Goal: Task Accomplishment & Management: Use online tool/utility

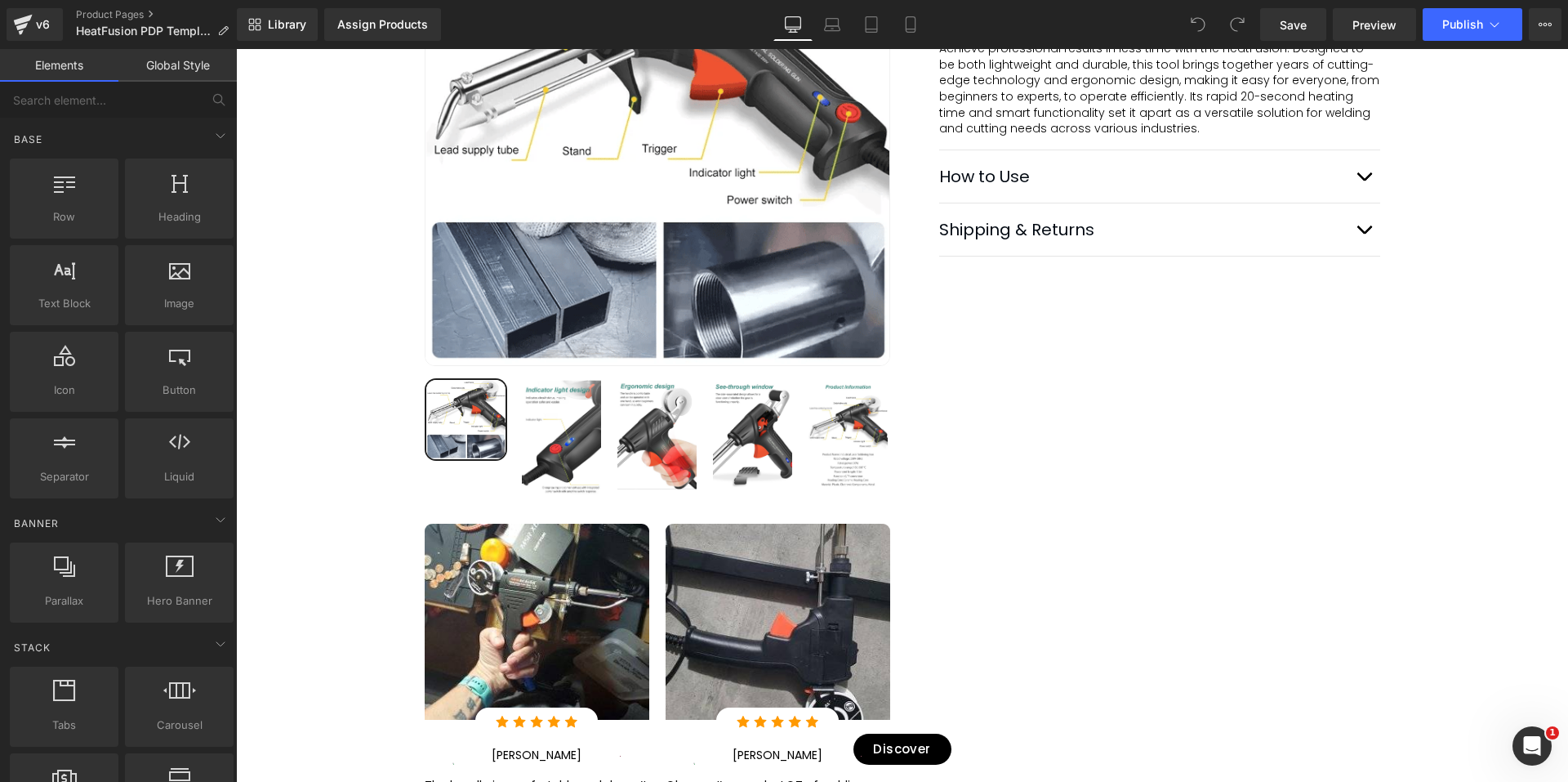
scroll to position [1144, 0]
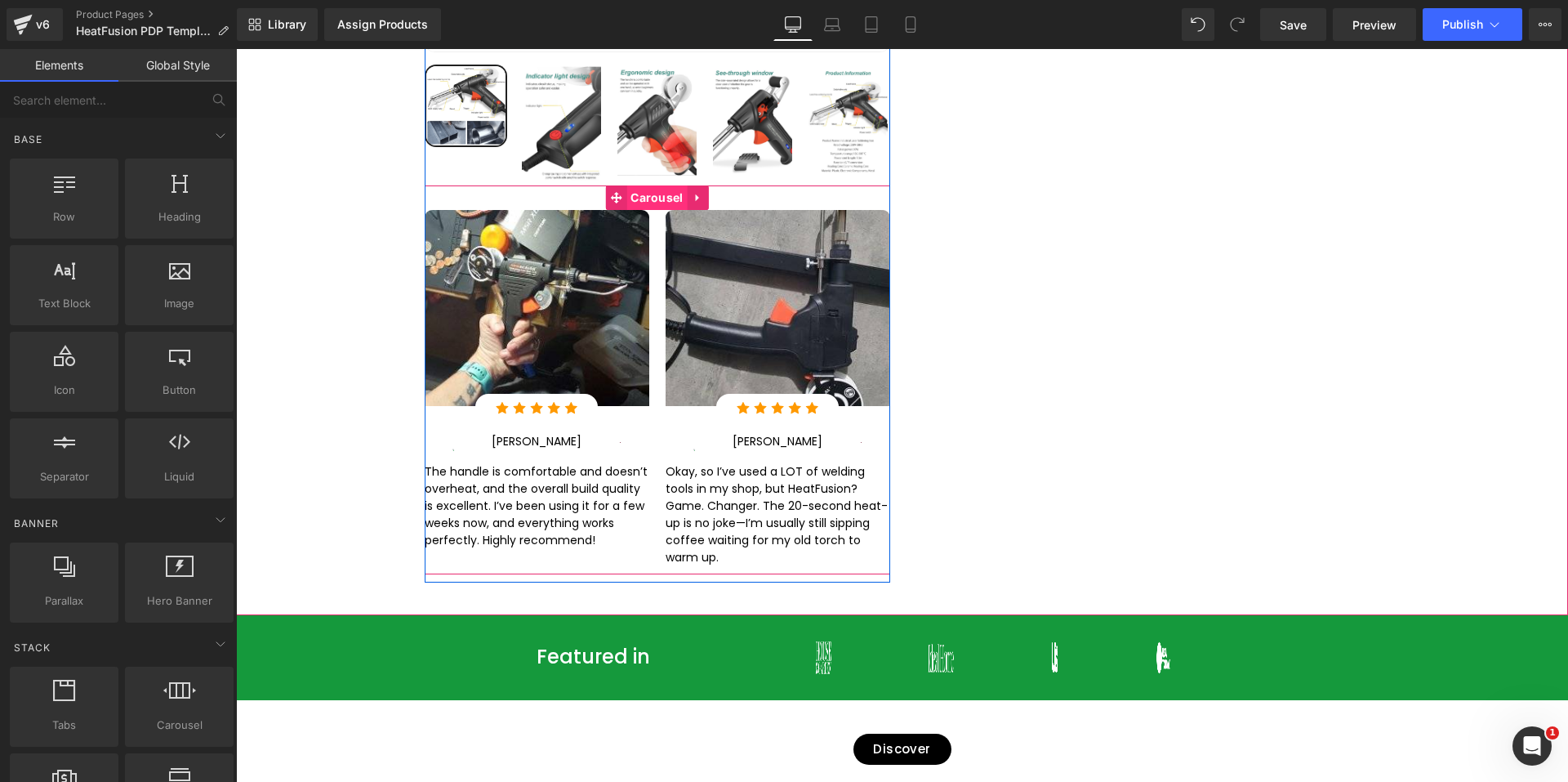
click at [633, 187] on span "Carousel" at bounding box center [656, 199] width 60 height 25
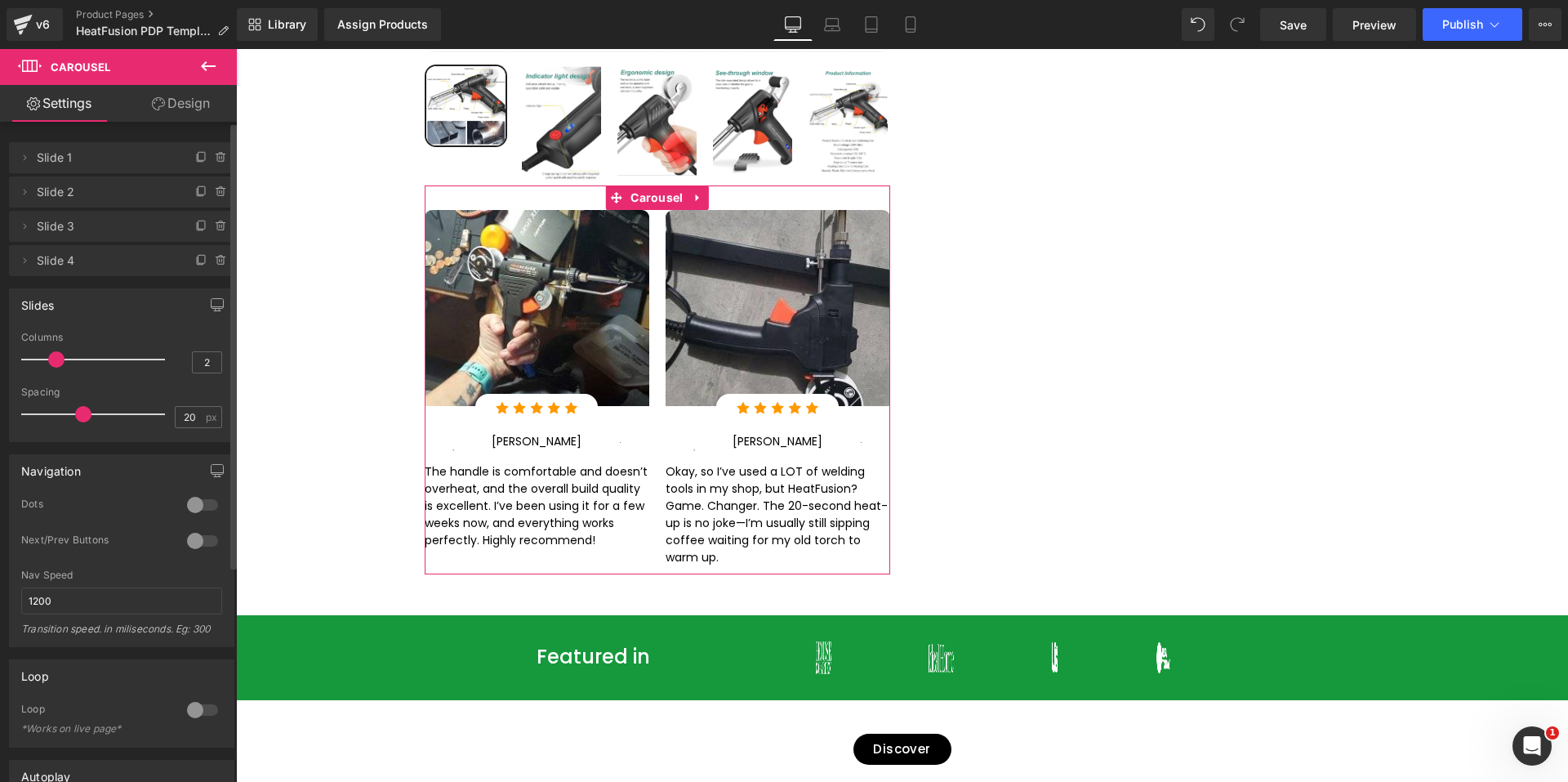
click at [81, 220] on span "Slide 3" at bounding box center [106, 226] width 137 height 31
click at [187, 544] on div at bounding box center [202, 540] width 39 height 26
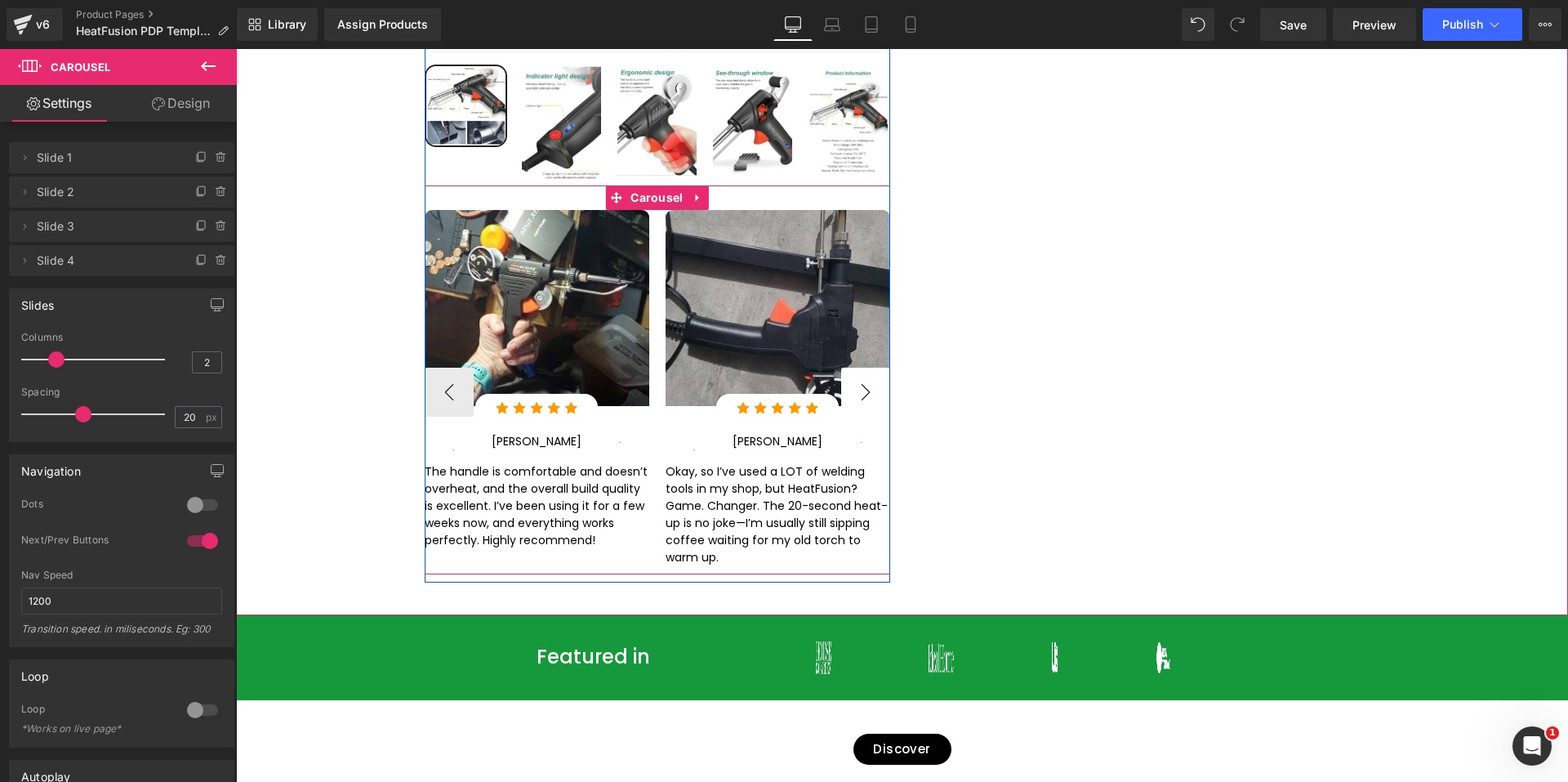
click at [857, 377] on button "›" at bounding box center [864, 391] width 49 height 49
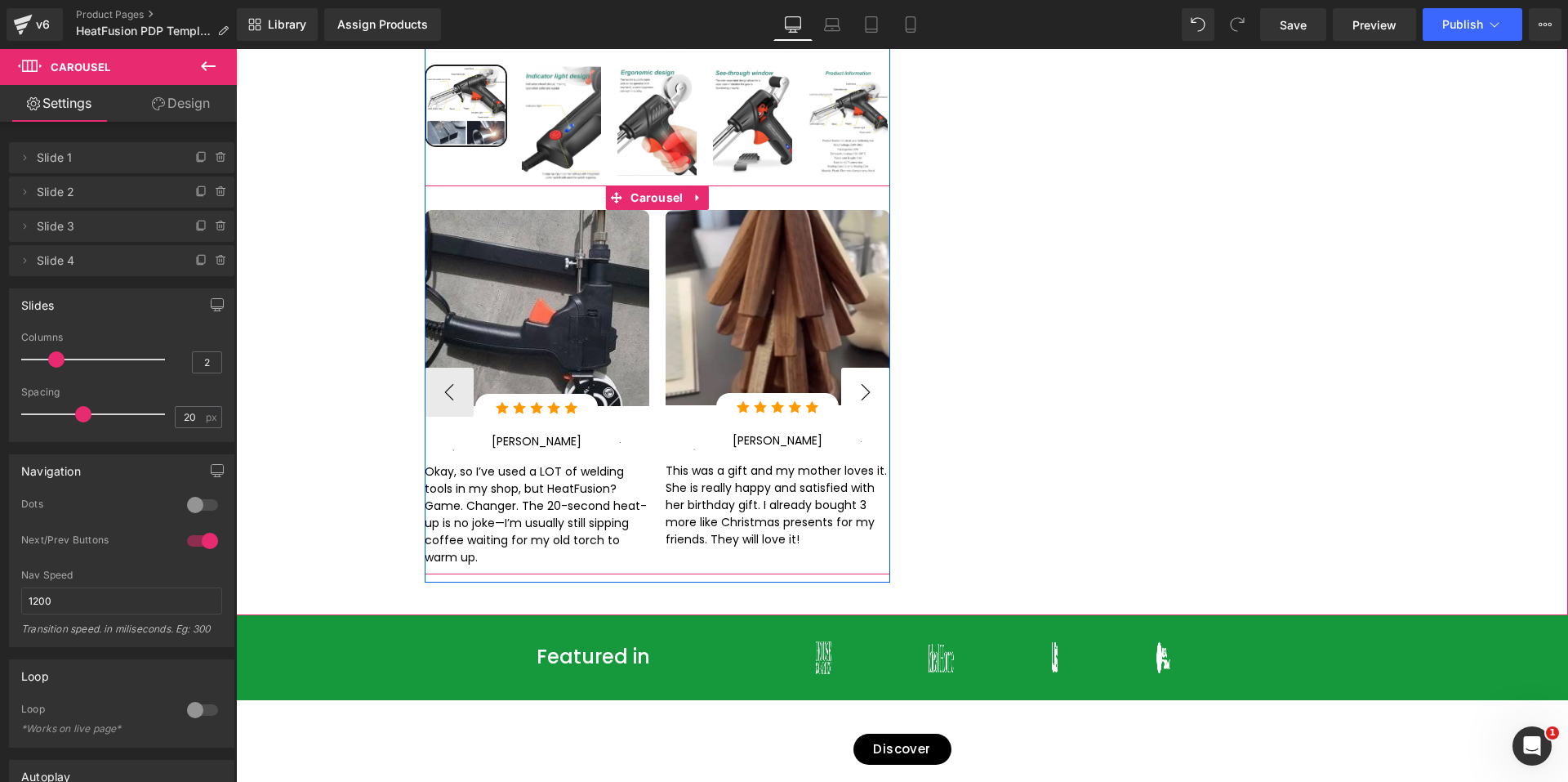
click at [857, 379] on button "›" at bounding box center [864, 391] width 49 height 49
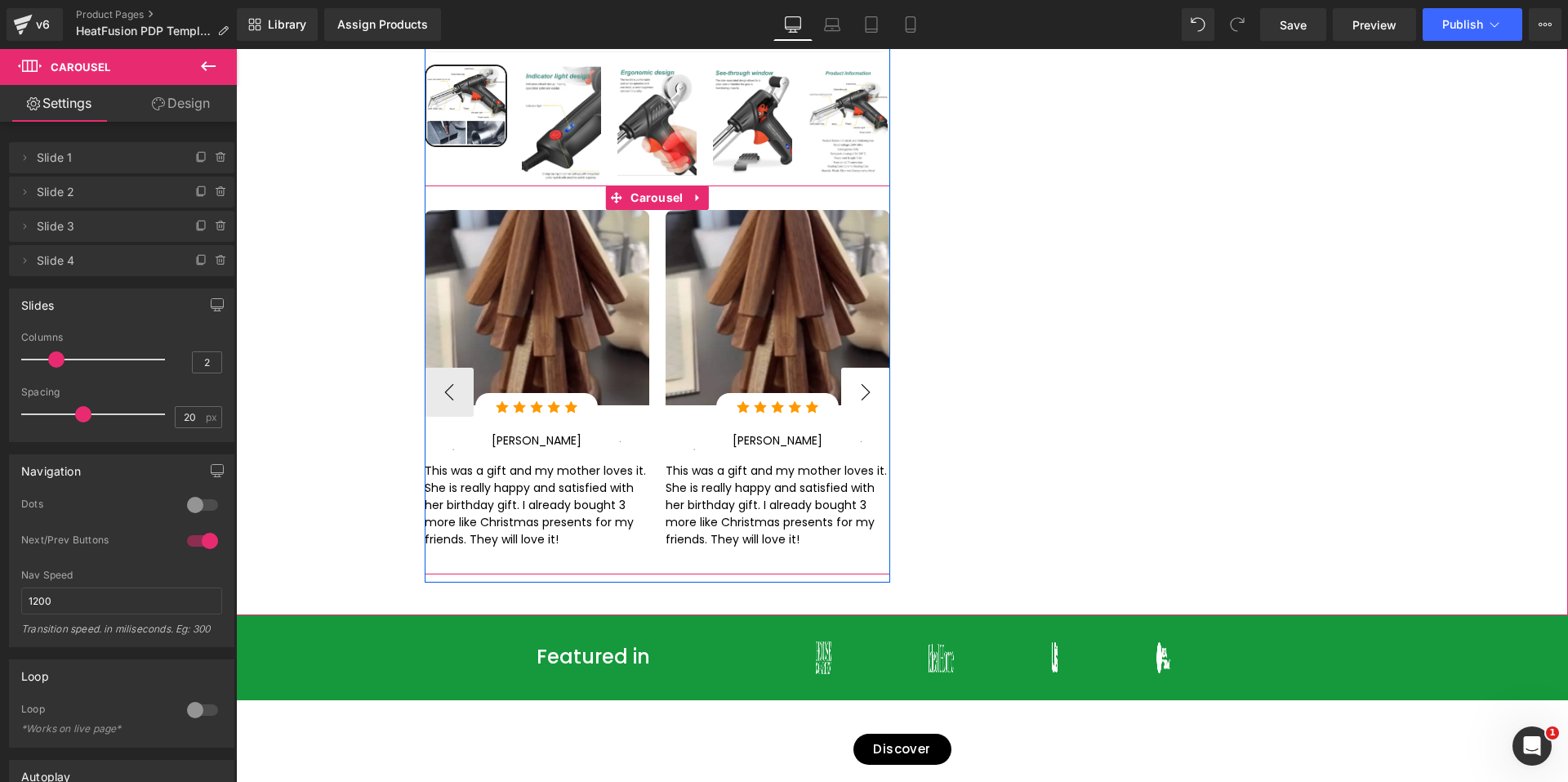
click at [857, 379] on button "›" at bounding box center [864, 391] width 49 height 49
click at [456, 387] on button "‹" at bounding box center [448, 391] width 49 height 49
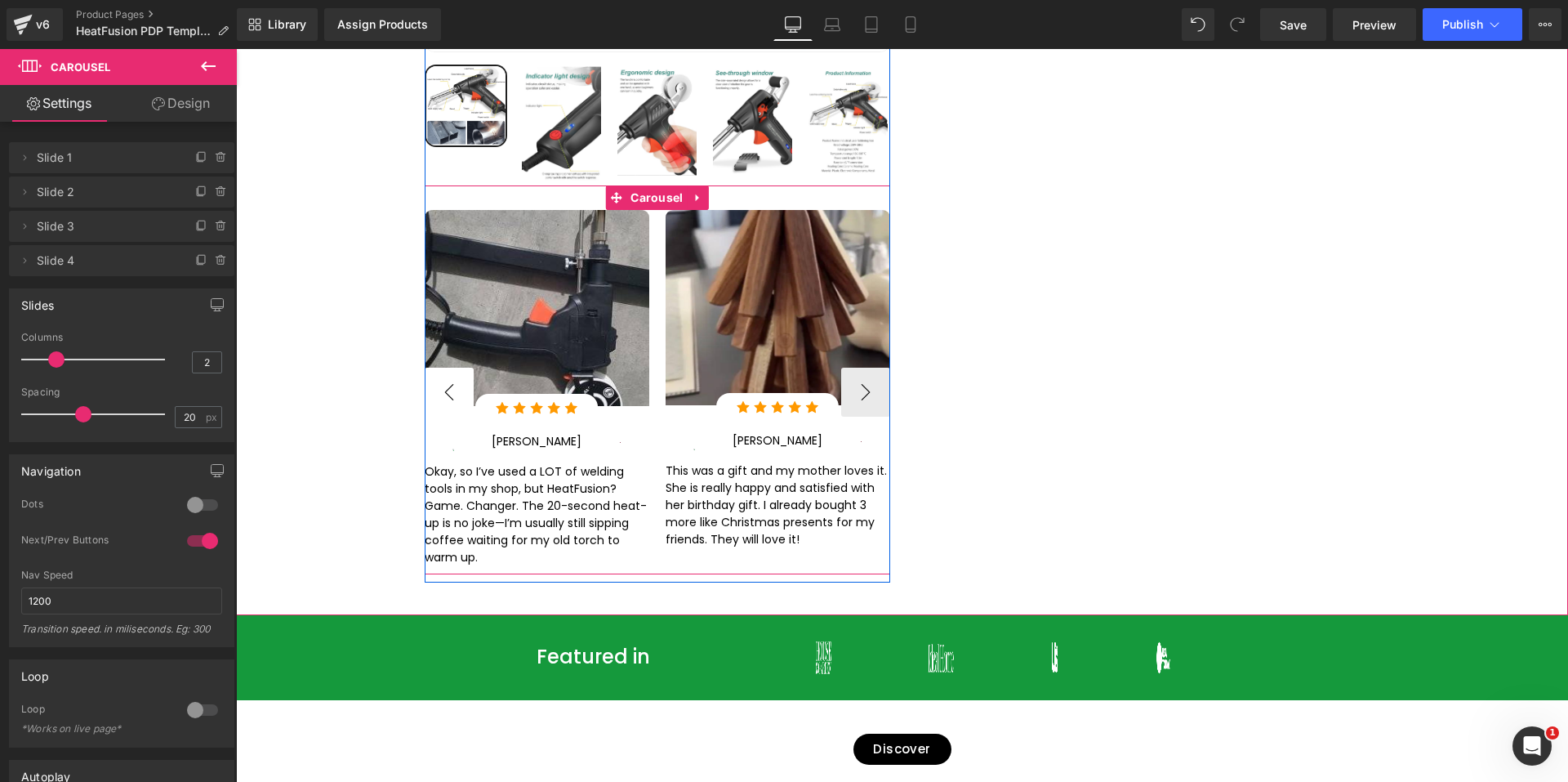
click at [456, 387] on button "‹" at bounding box center [448, 391] width 49 height 49
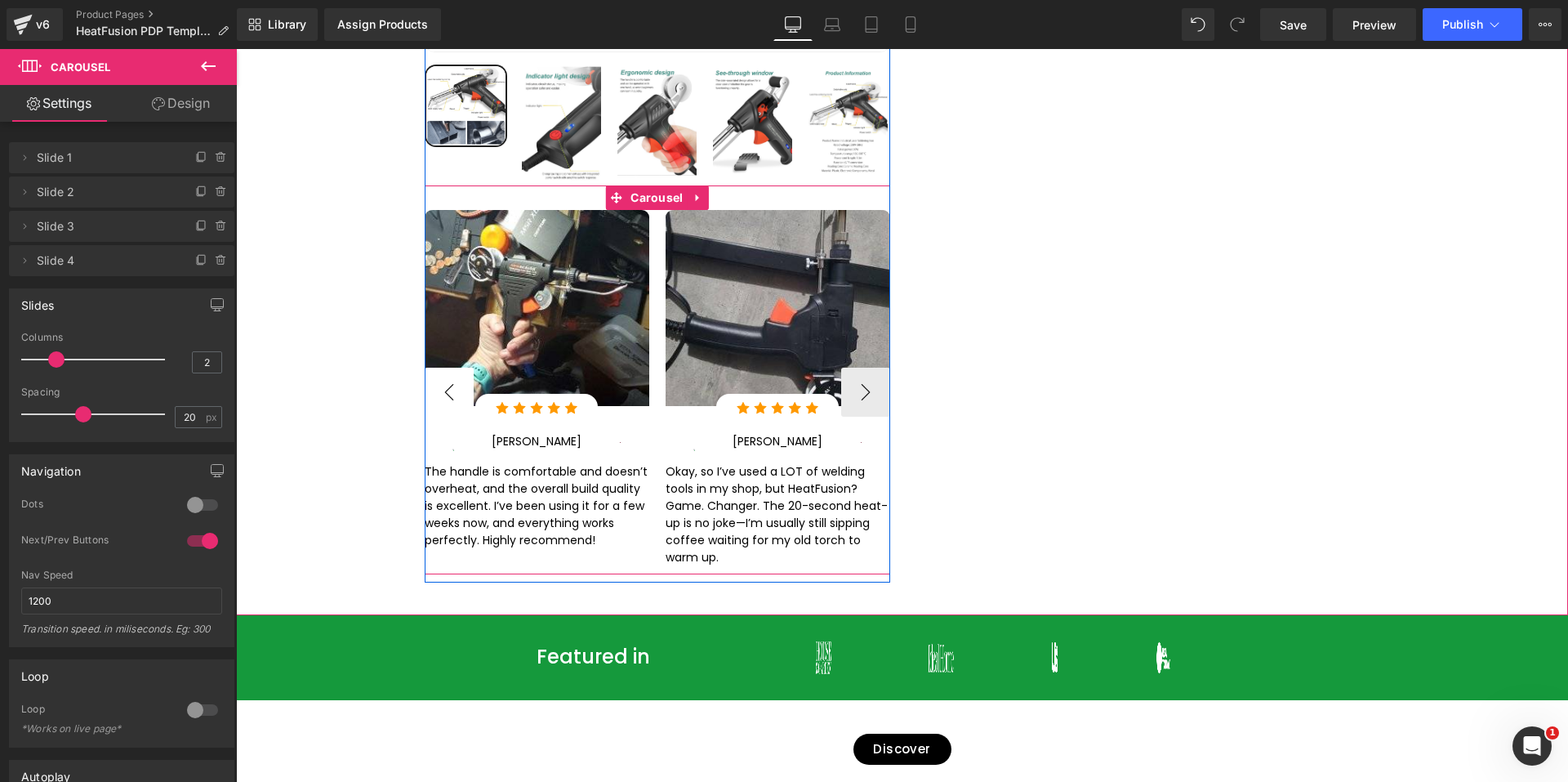
click at [456, 387] on button "‹" at bounding box center [448, 391] width 49 height 49
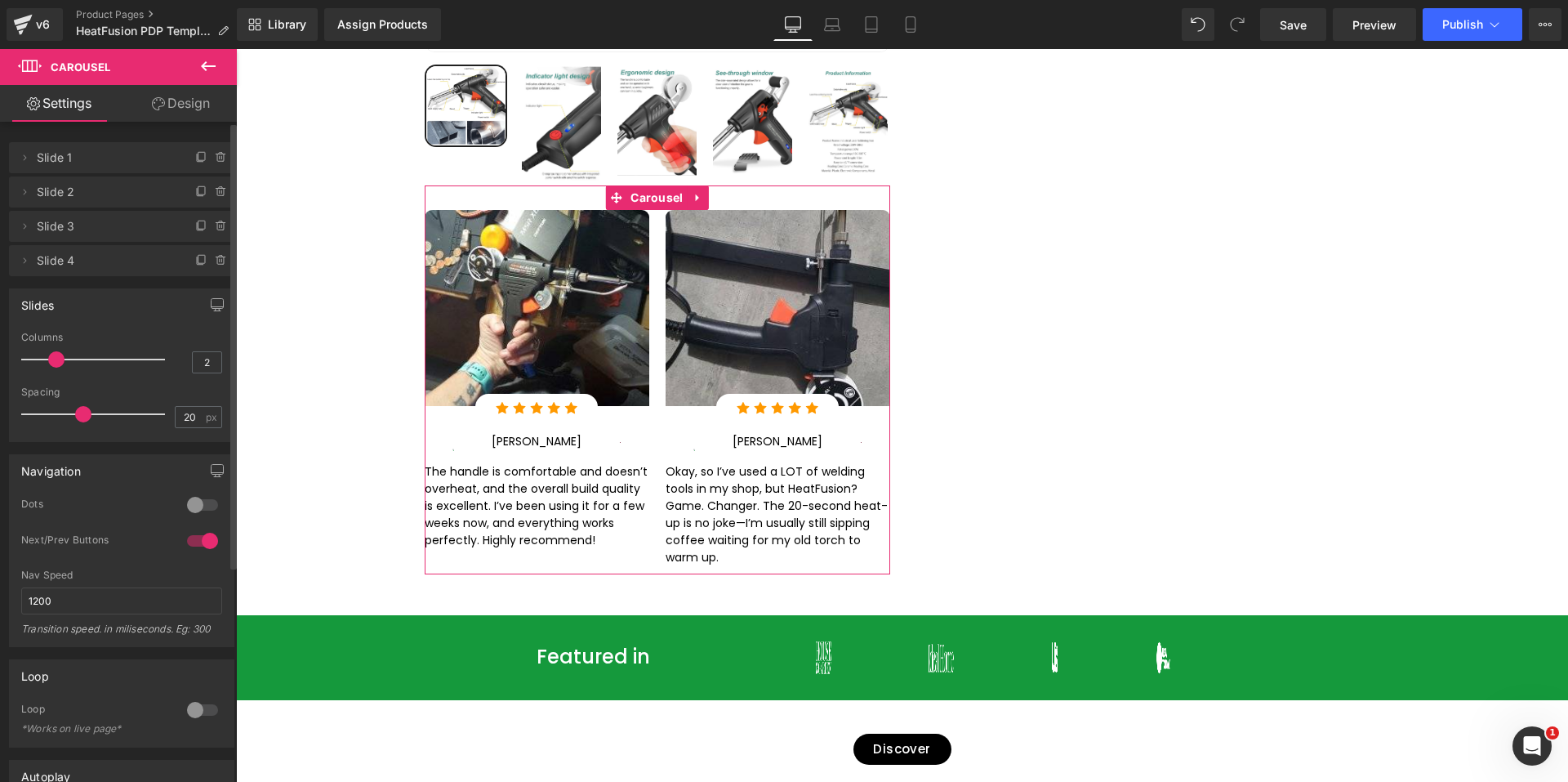
click at [194, 503] on div at bounding box center [202, 504] width 39 height 26
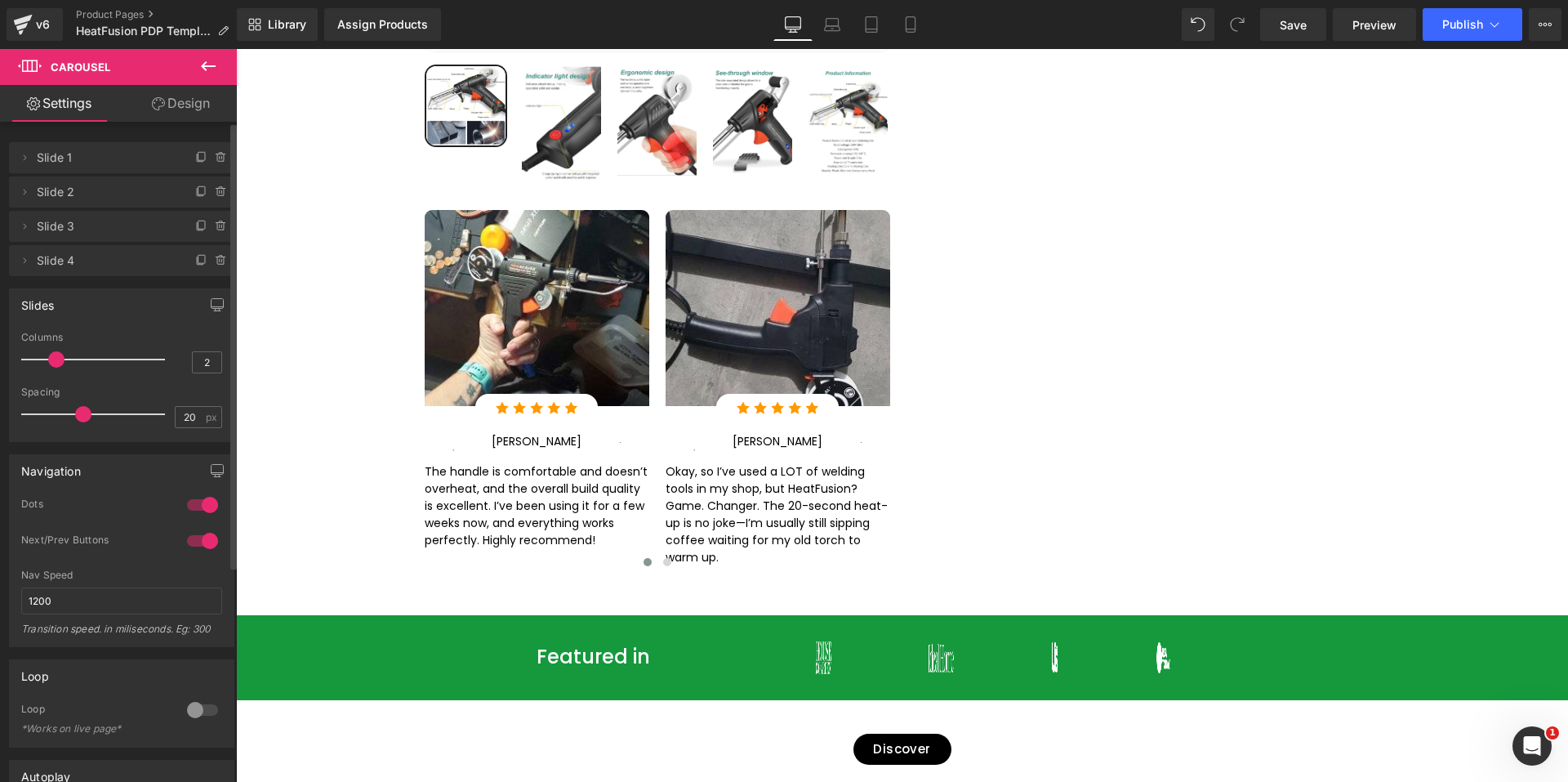
click at [184, 531] on div at bounding box center [202, 540] width 39 height 26
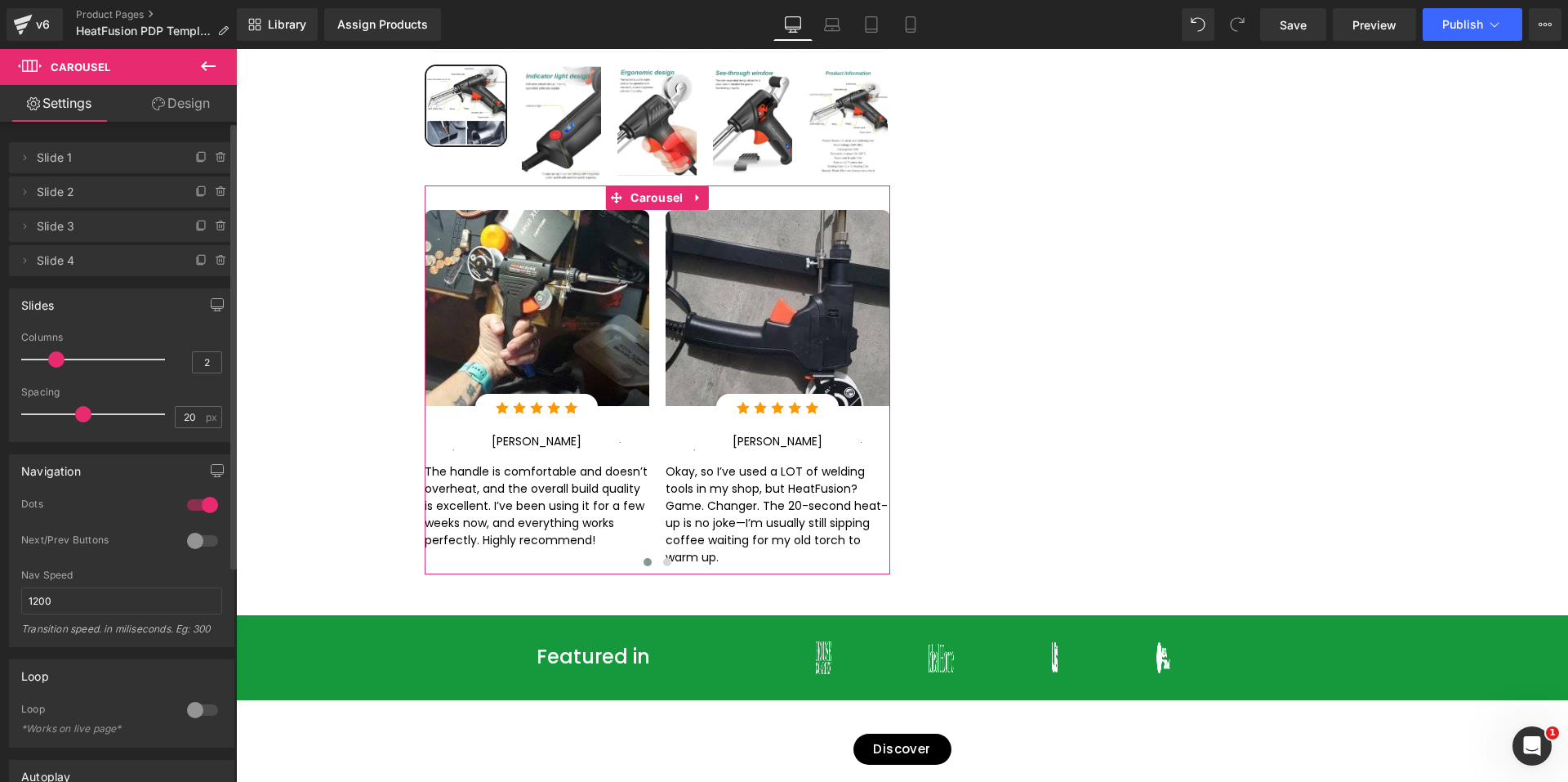
drag, startPoint x: 192, startPoint y: 537, endPoint x: 194, endPoint y: 514, distance: 23.1
click at [192, 537] on div at bounding box center [202, 540] width 39 height 26
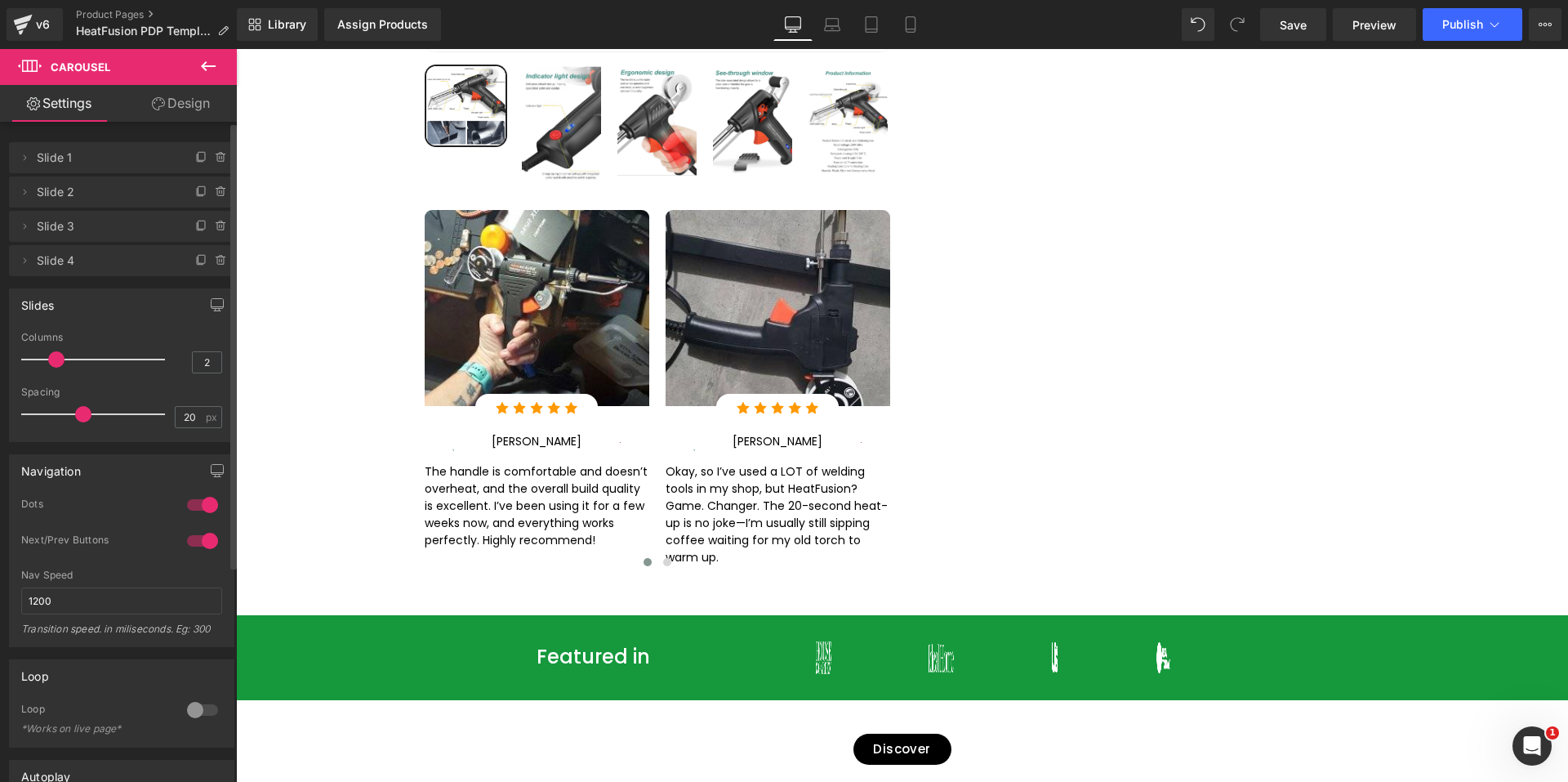
click at [194, 508] on div at bounding box center [202, 504] width 39 height 26
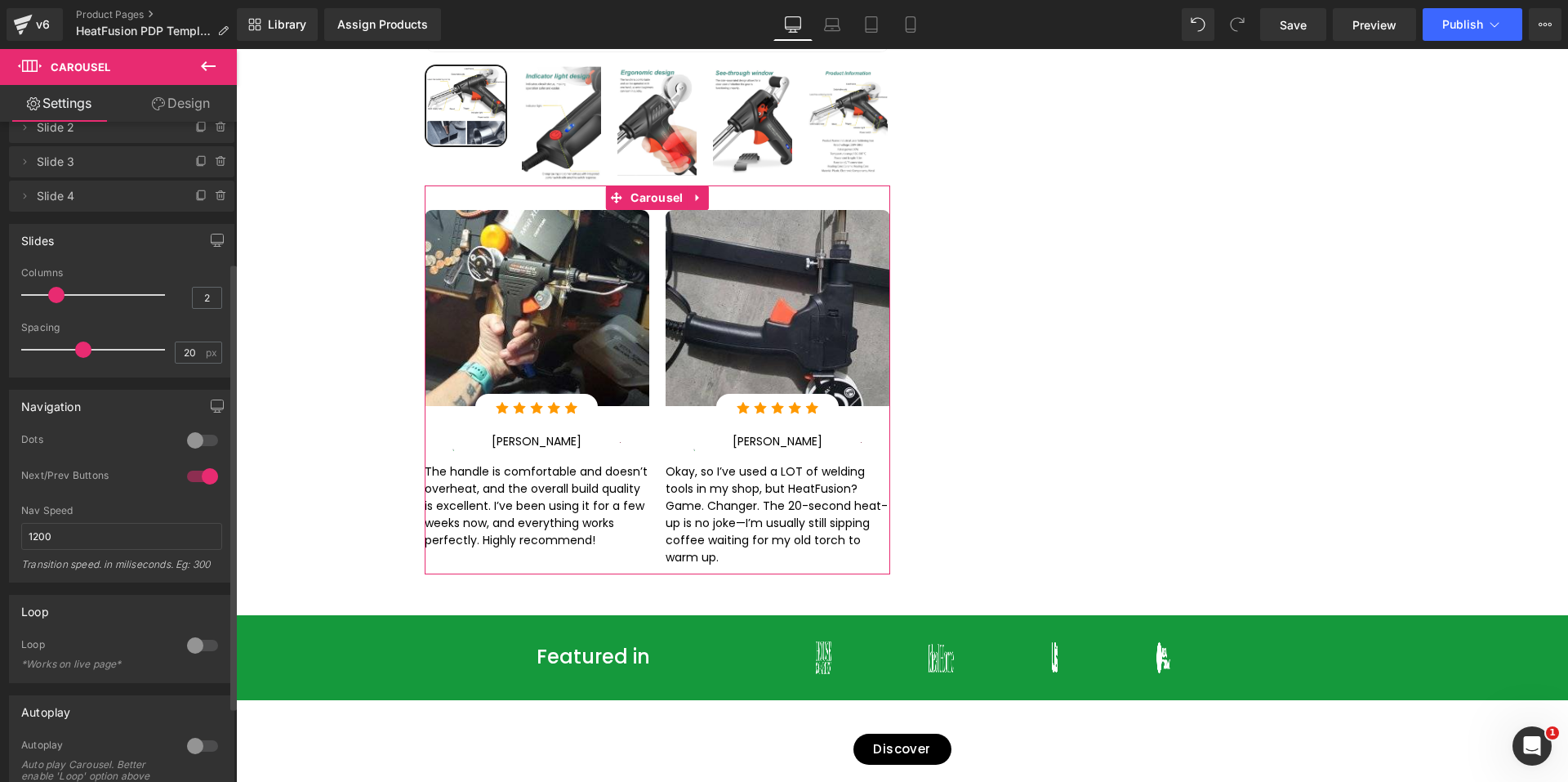
scroll to position [318, 0]
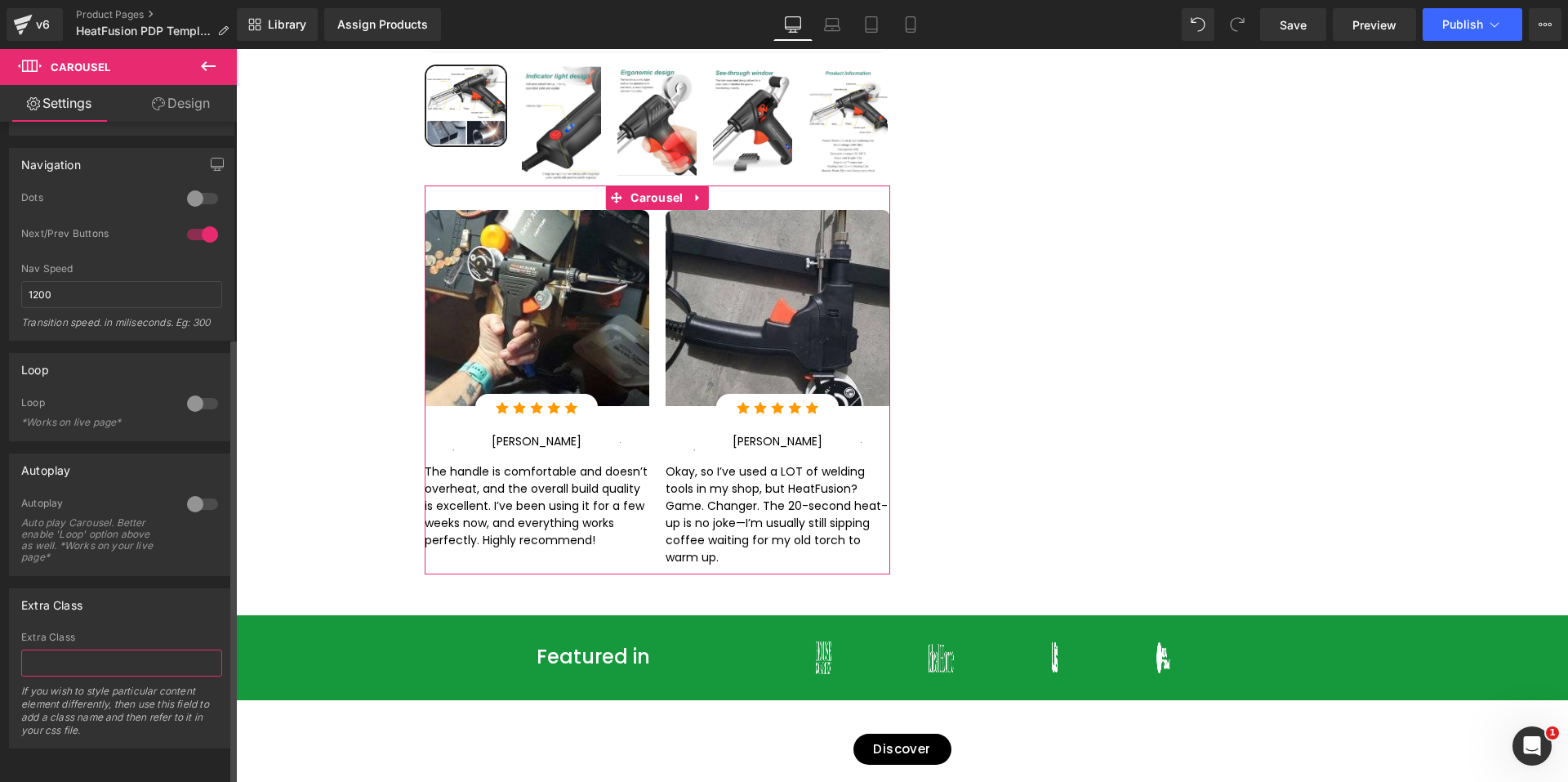
click at [94, 654] on input "text" at bounding box center [121, 663] width 201 height 27
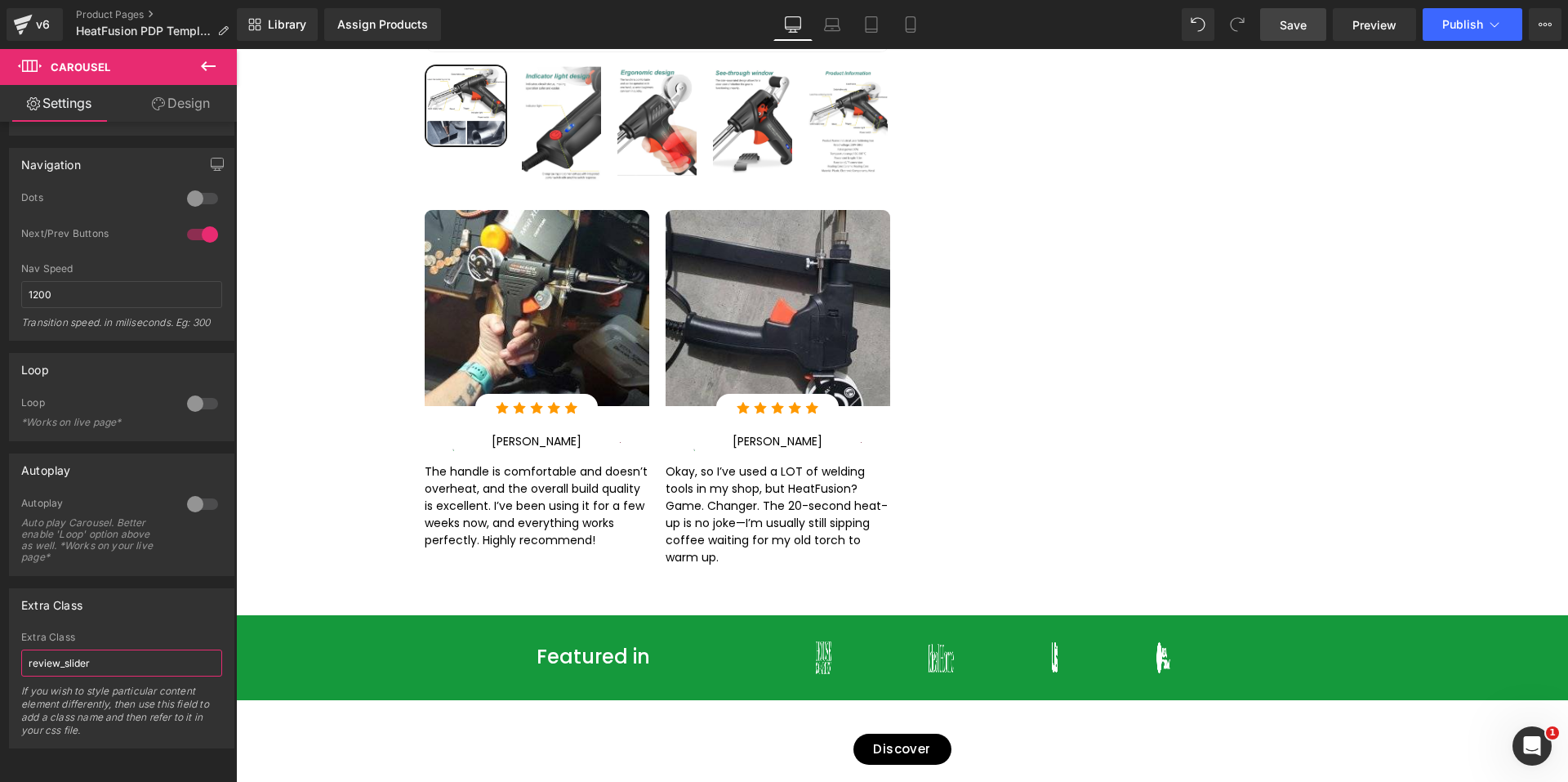
type input "review_slider"
click at [1309, 21] on link "Save" at bounding box center [1292, 25] width 66 height 32
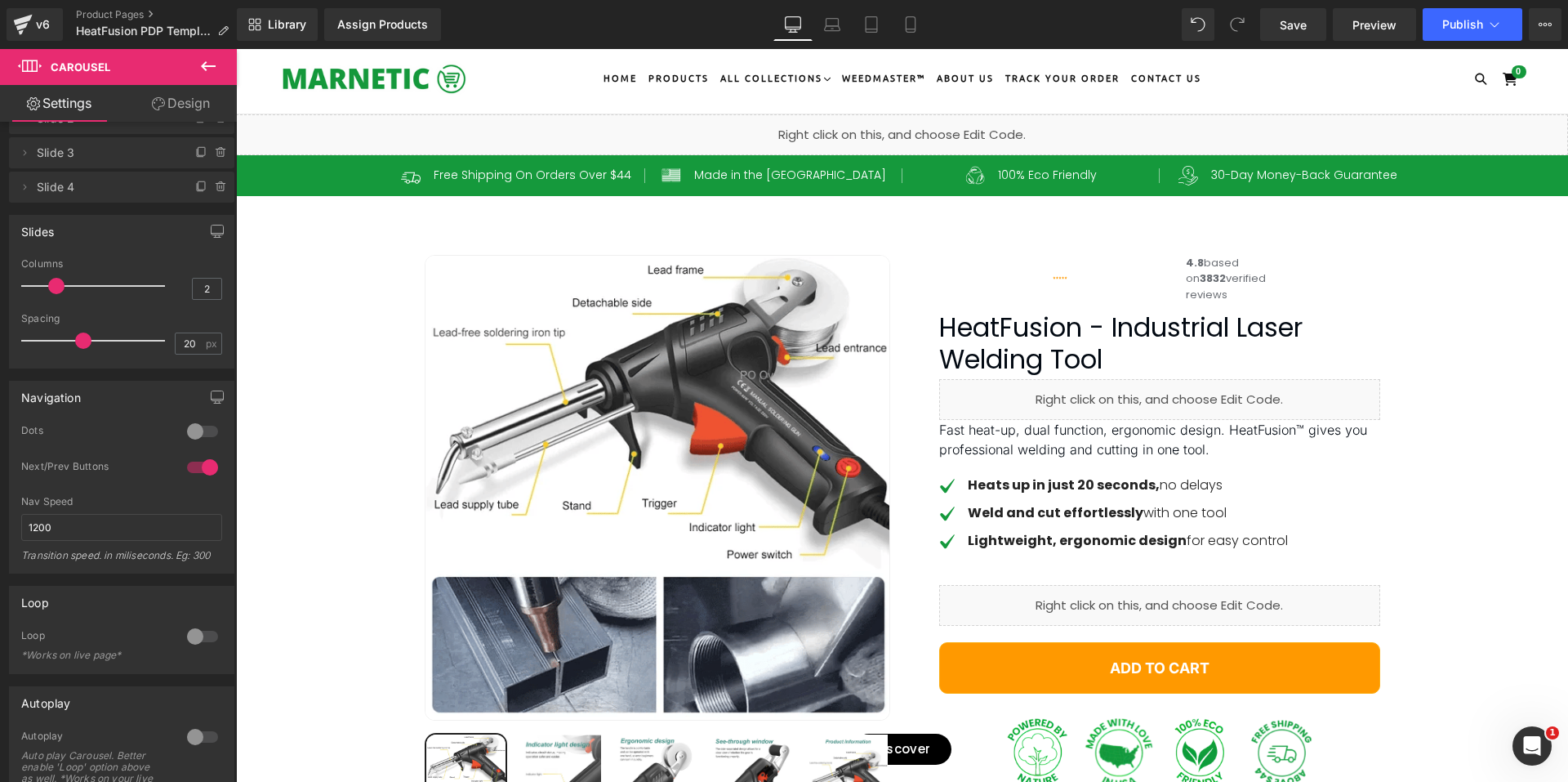
scroll to position [0, 0]
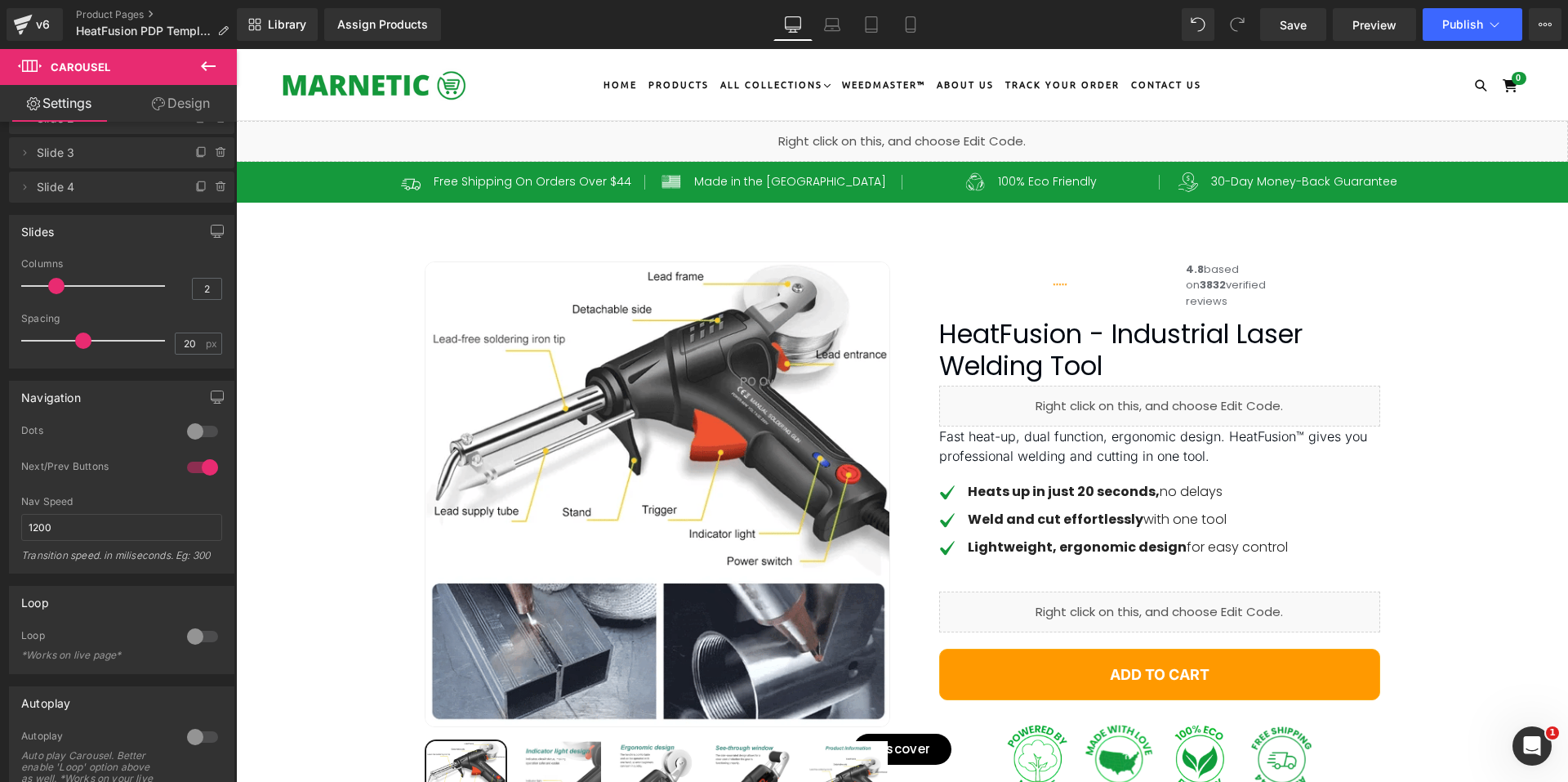
click at [908, 136] on div "Liquid" at bounding box center [902, 141] width 1332 height 41
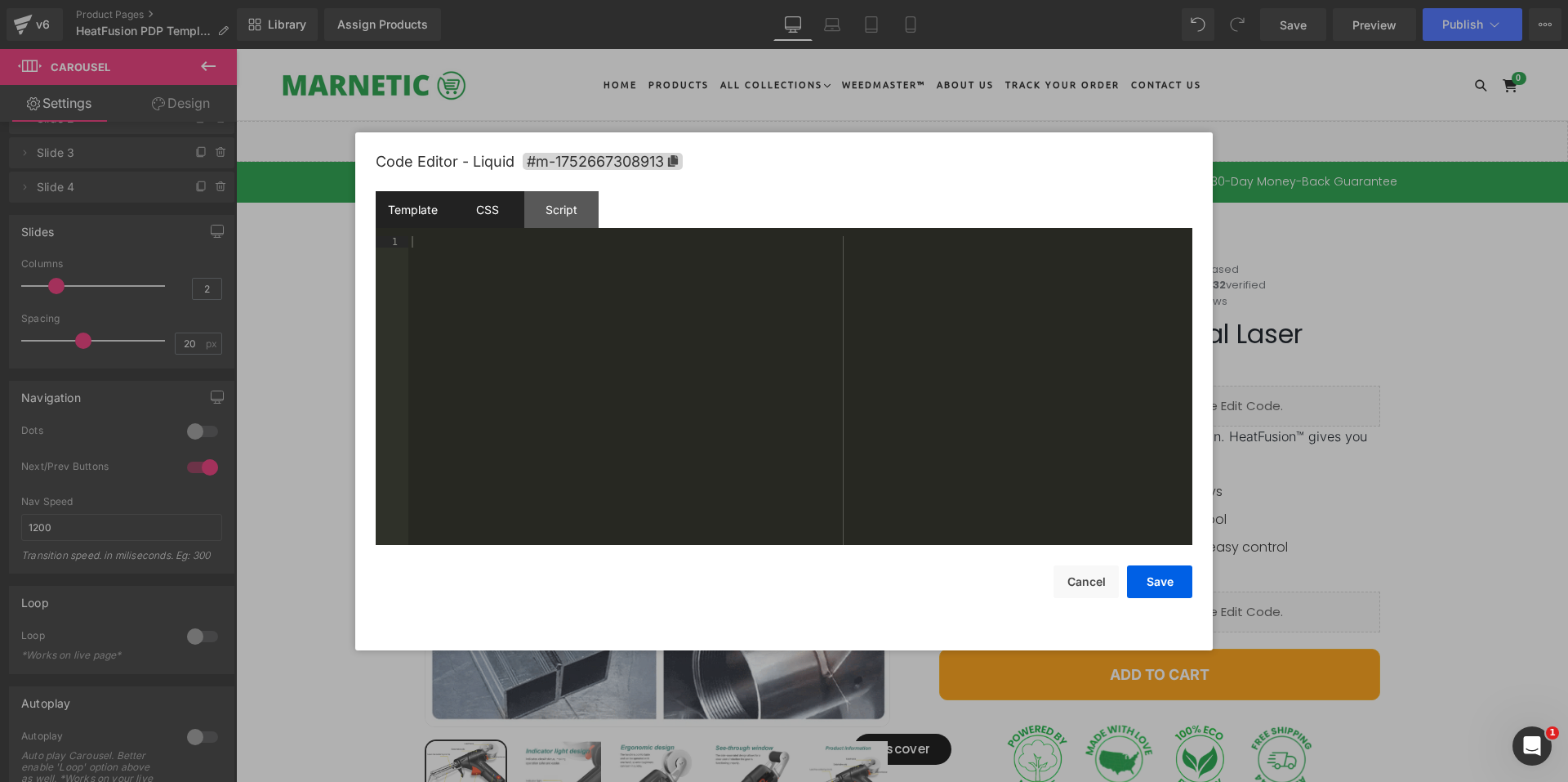
click at [478, 213] on div "CSS" at bounding box center [487, 210] width 74 height 37
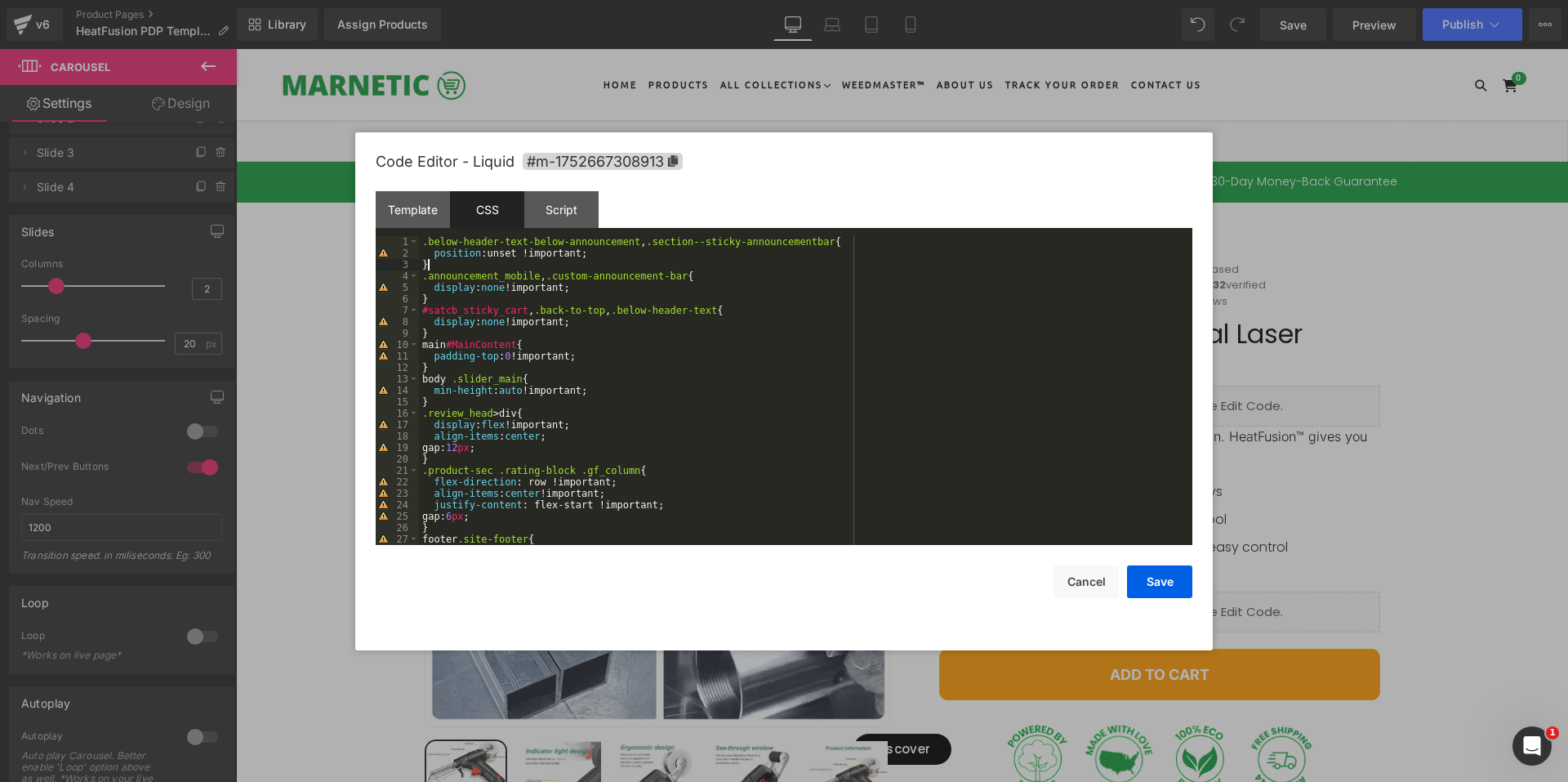
click at [490, 265] on div ".below-header-text-below-announcement , .section--sticky-announcementbar { posi…" at bounding box center [802, 402] width 766 height 331
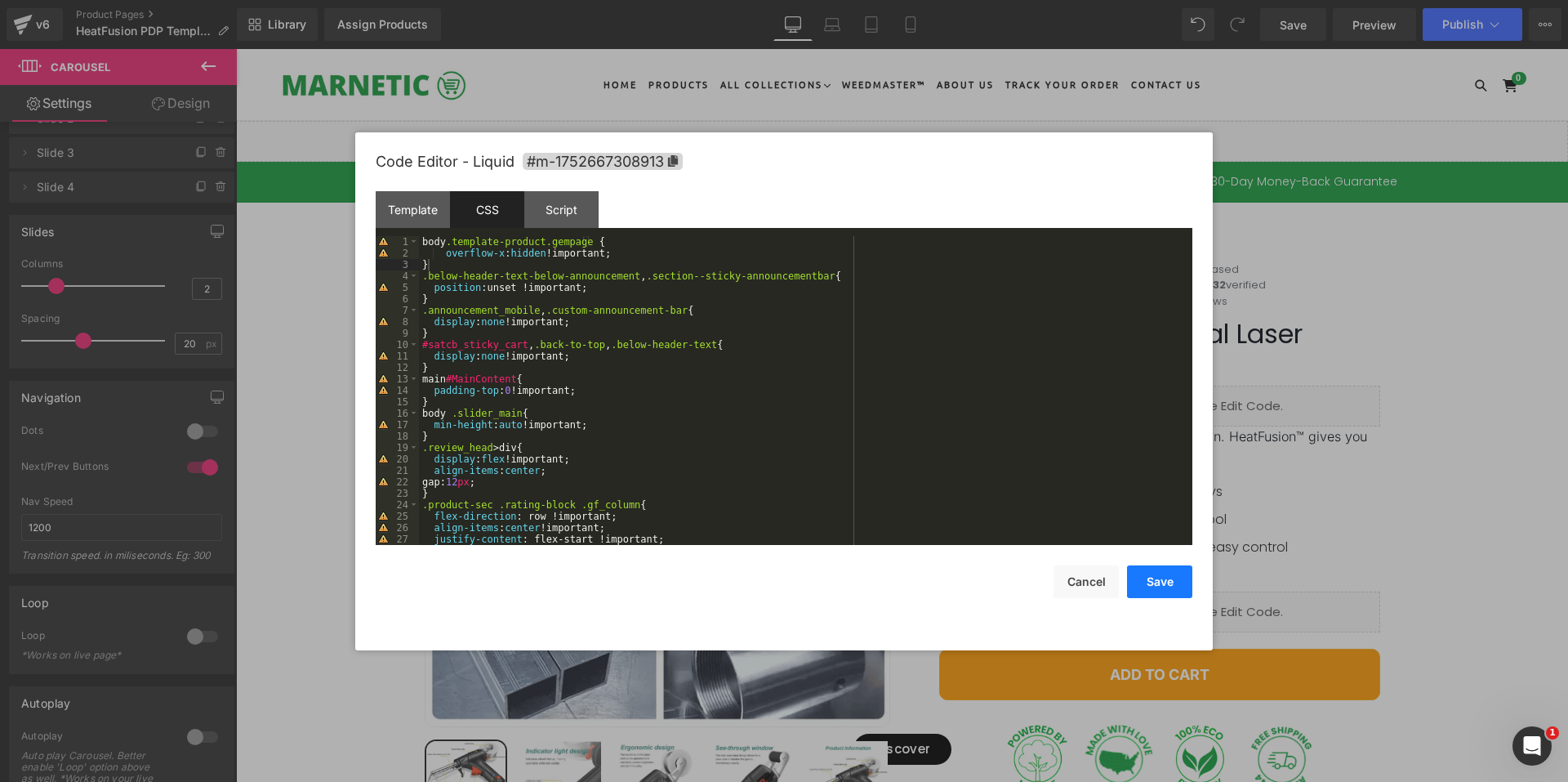
click at [1163, 585] on button "Save" at bounding box center [1159, 581] width 66 height 32
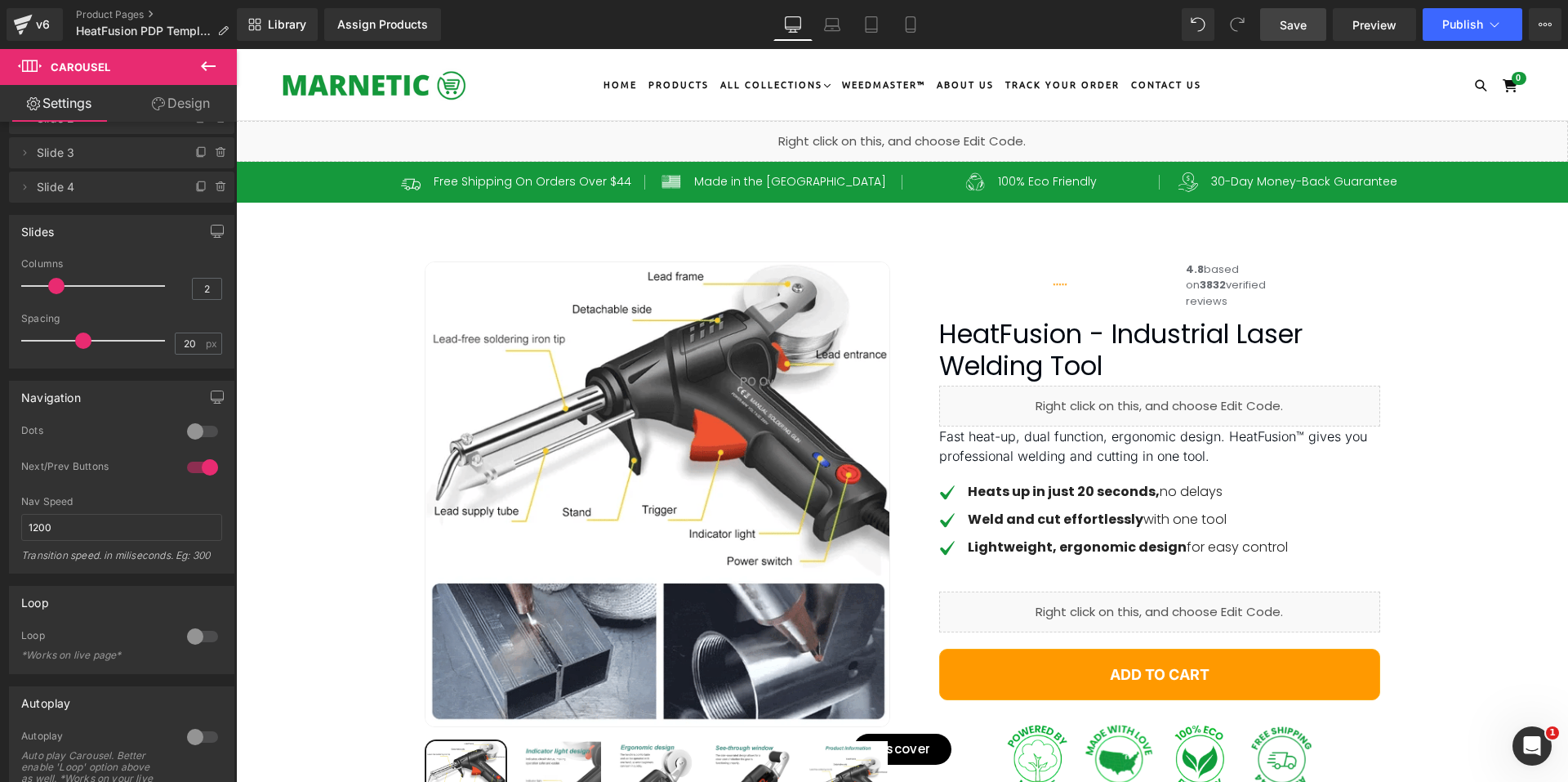
click at [1288, 31] on span "Save" at bounding box center [1293, 25] width 27 height 17
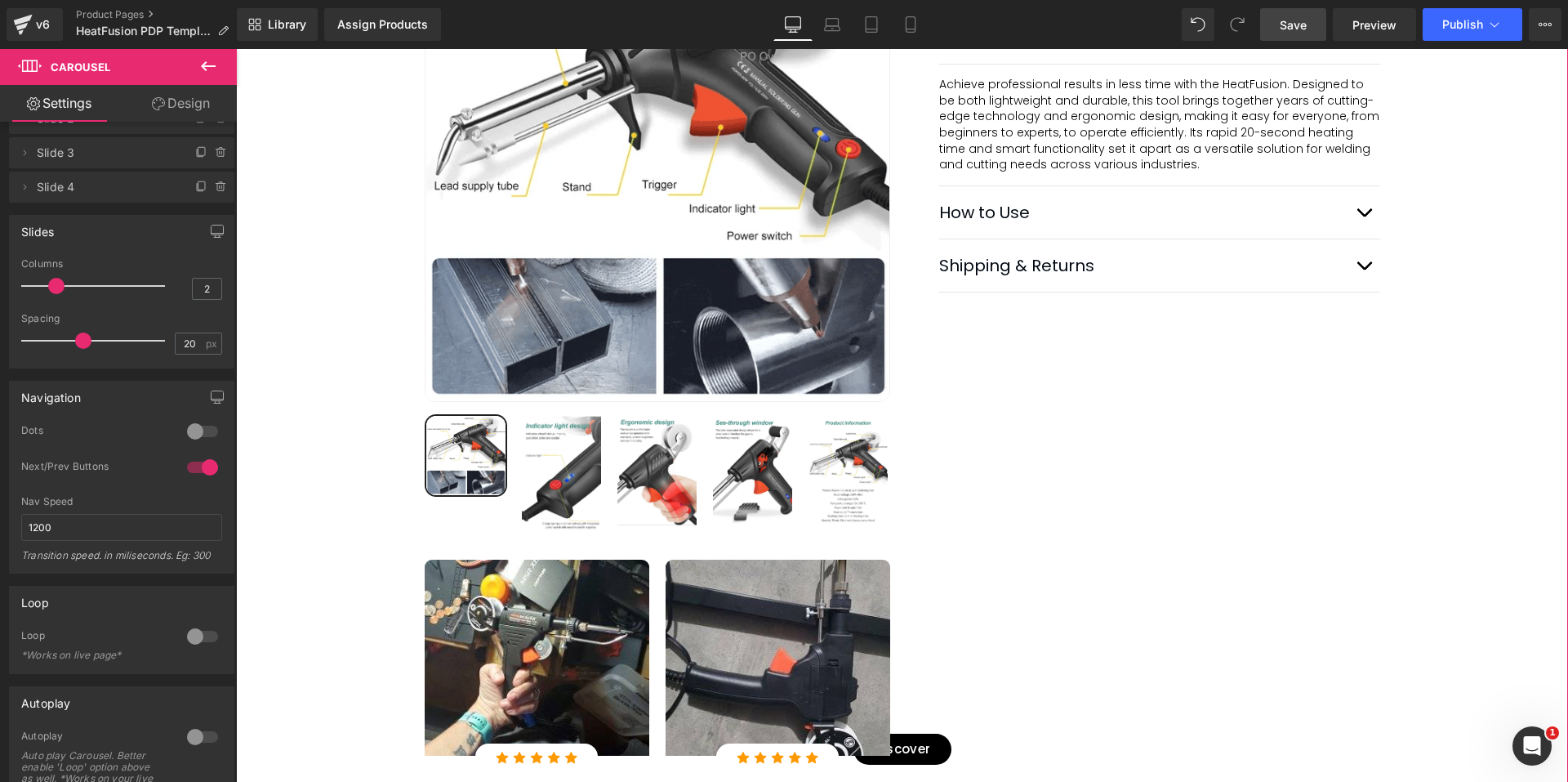
scroll to position [980, 0]
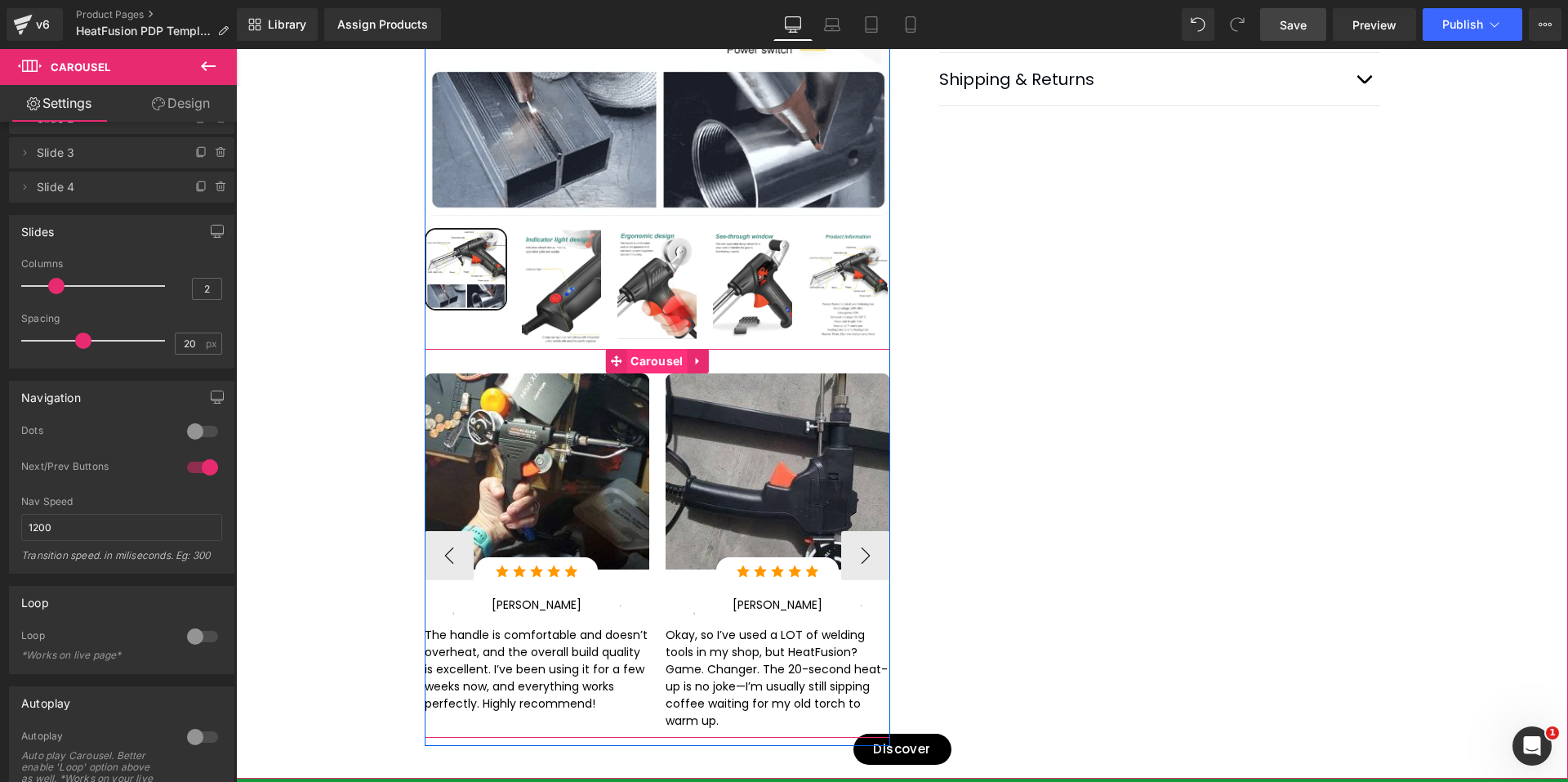
click at [650, 350] on span "Carousel" at bounding box center [656, 362] width 60 height 25
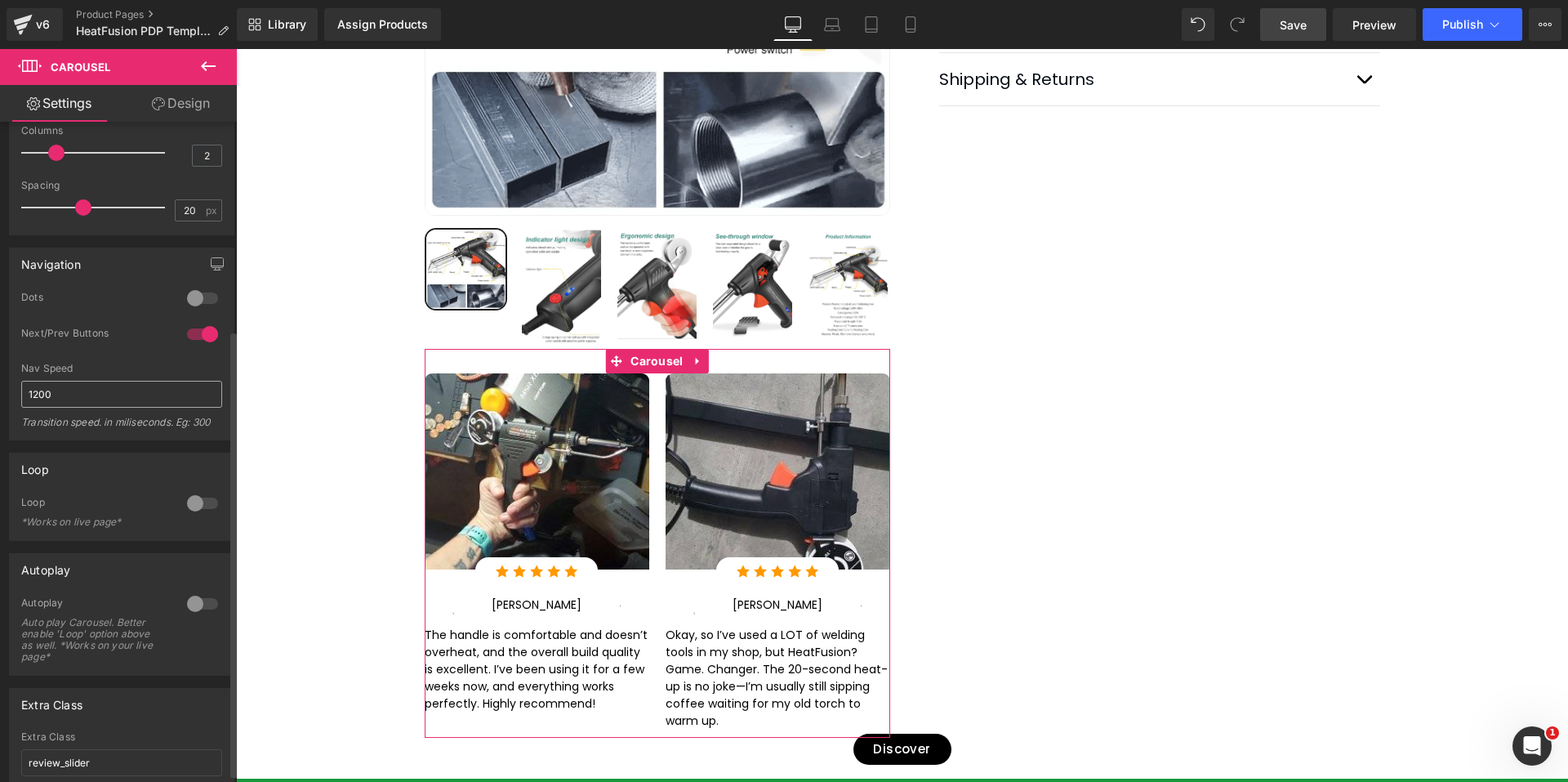
scroll to position [318, 0]
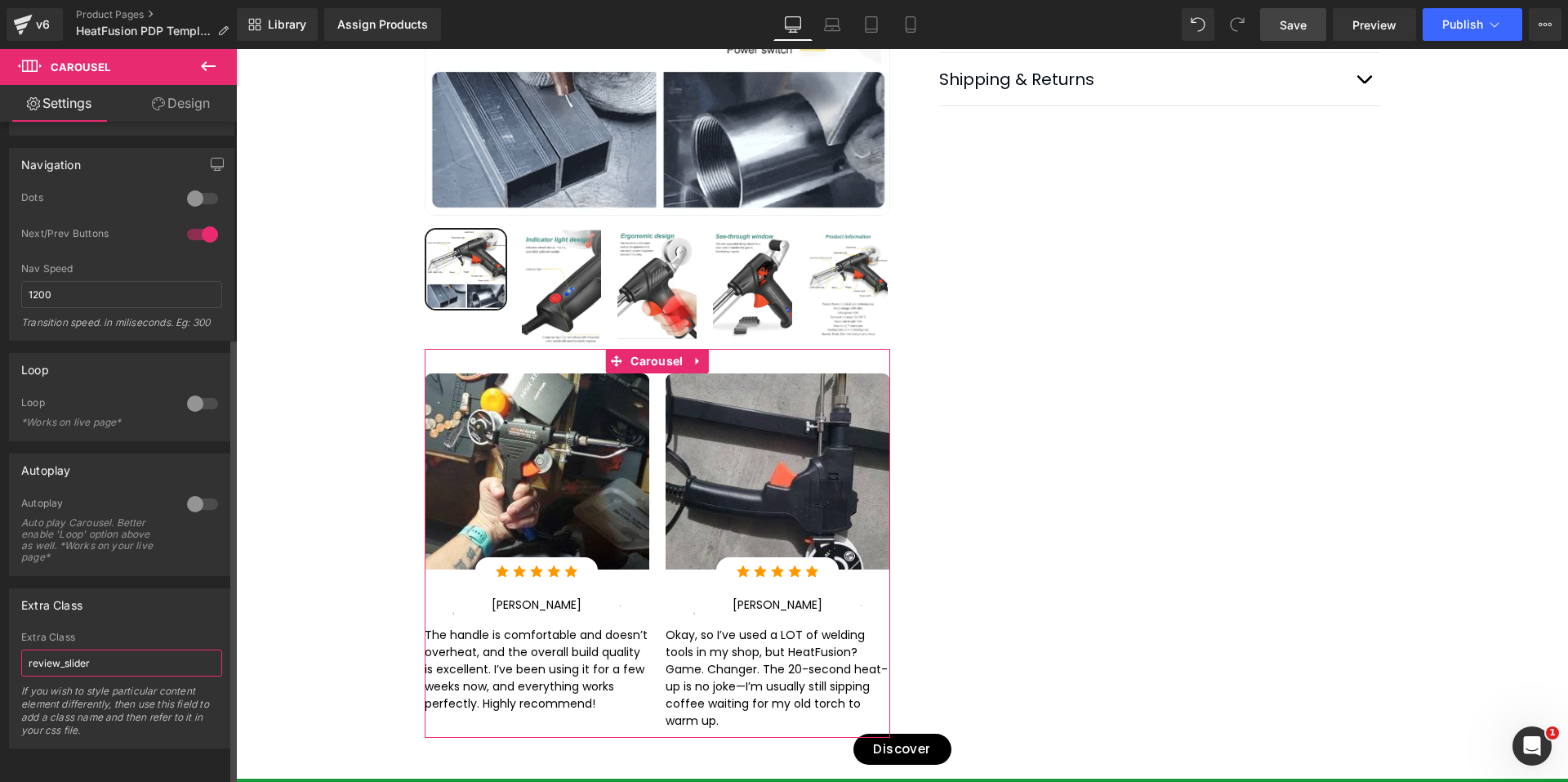
click at [74, 653] on input "review_slider" at bounding box center [121, 663] width 201 height 27
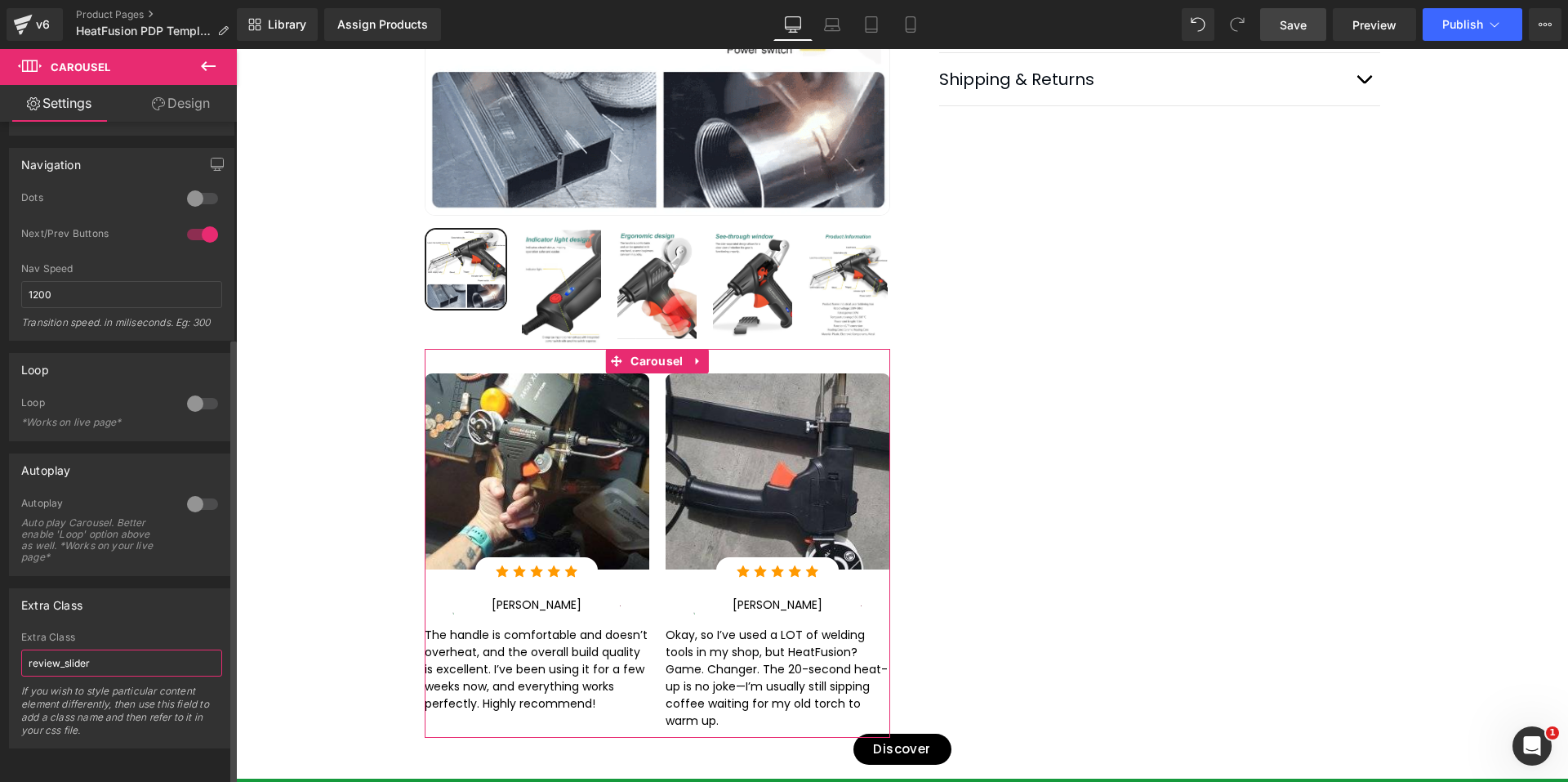
click at [74, 653] on input "review_slider" at bounding box center [121, 663] width 201 height 27
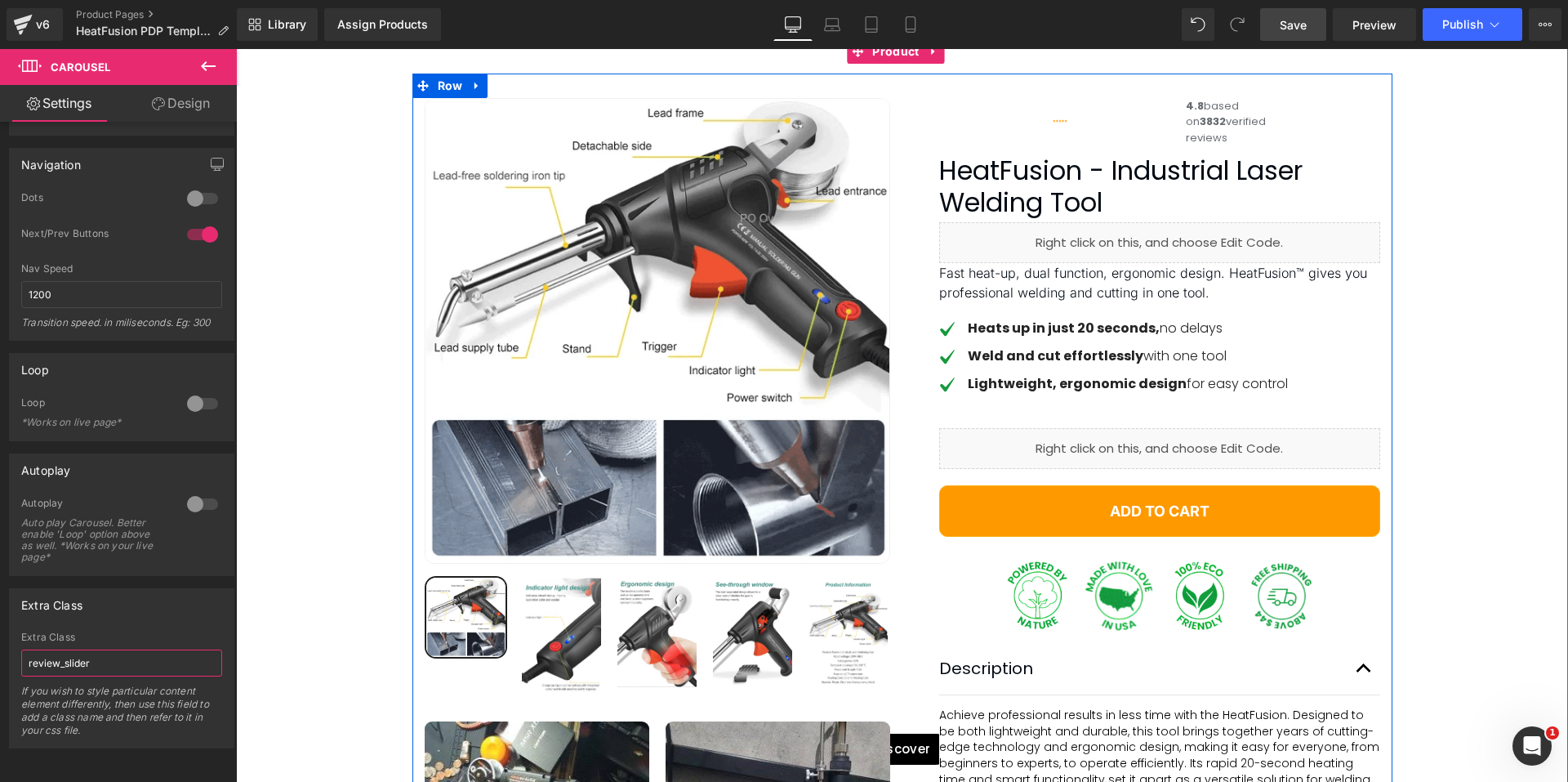
scroll to position [0, 0]
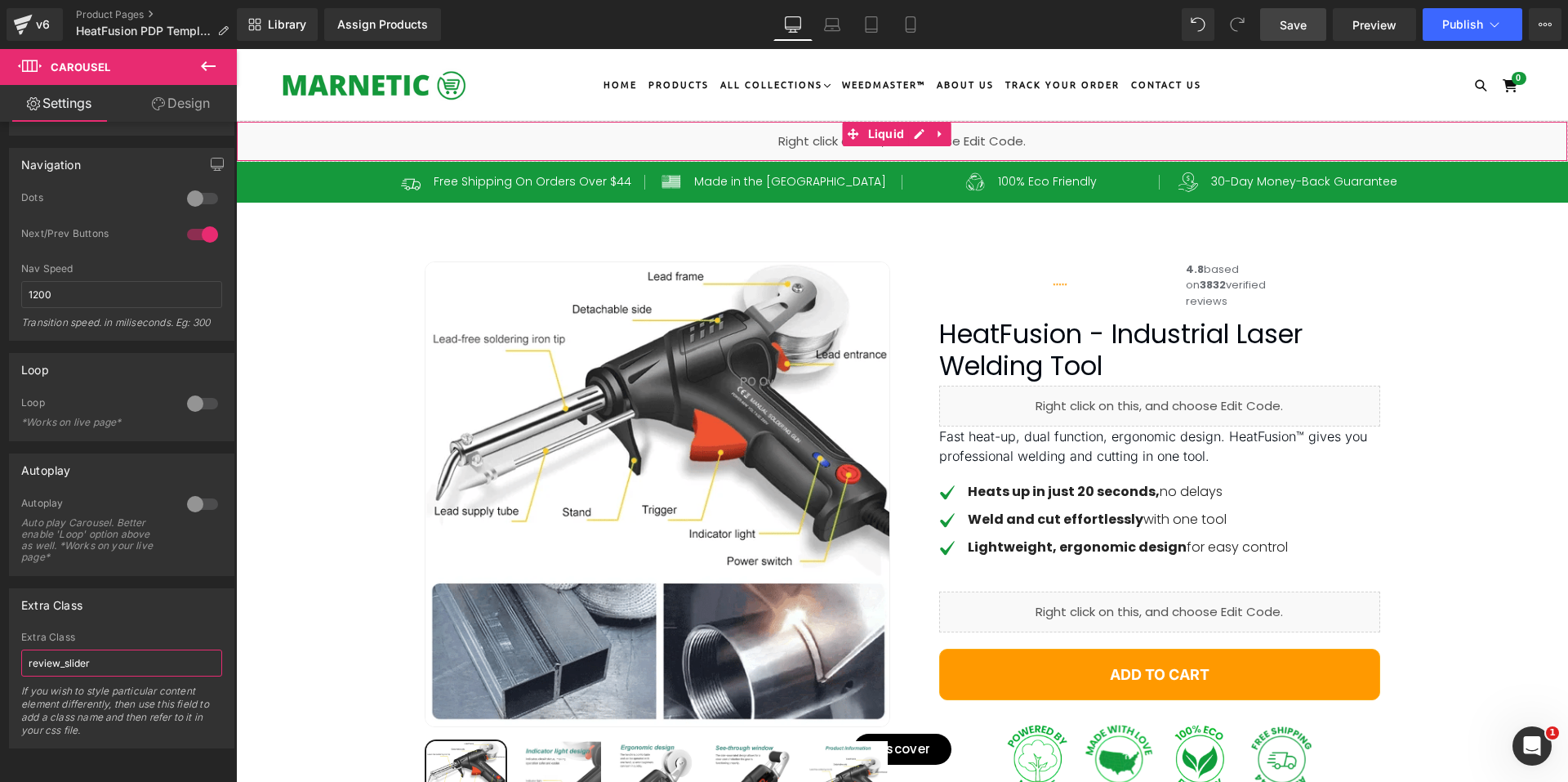
click at [920, 132] on div "Liquid" at bounding box center [902, 141] width 1332 height 41
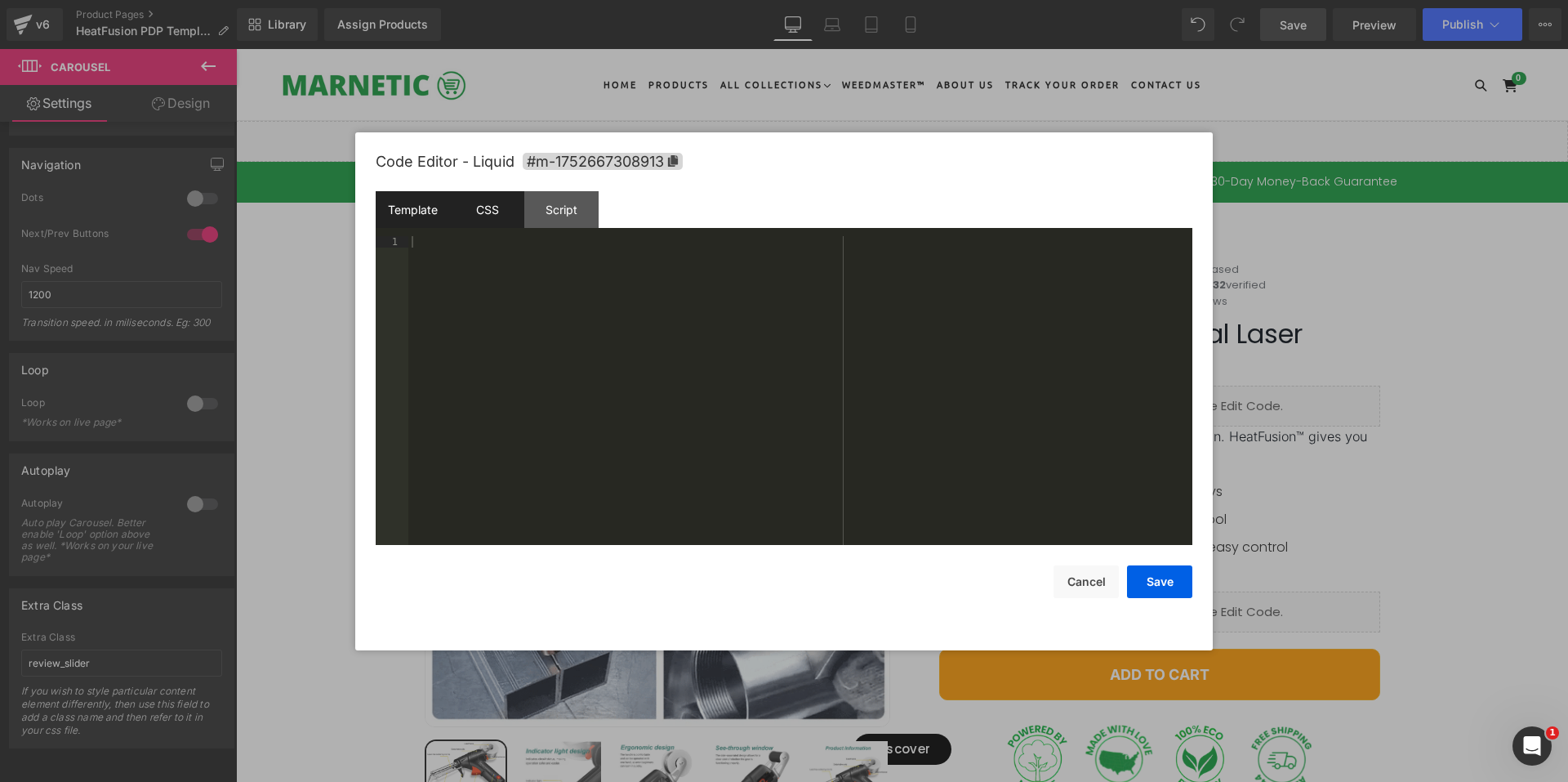
click at [493, 208] on div "CSS" at bounding box center [487, 210] width 74 height 37
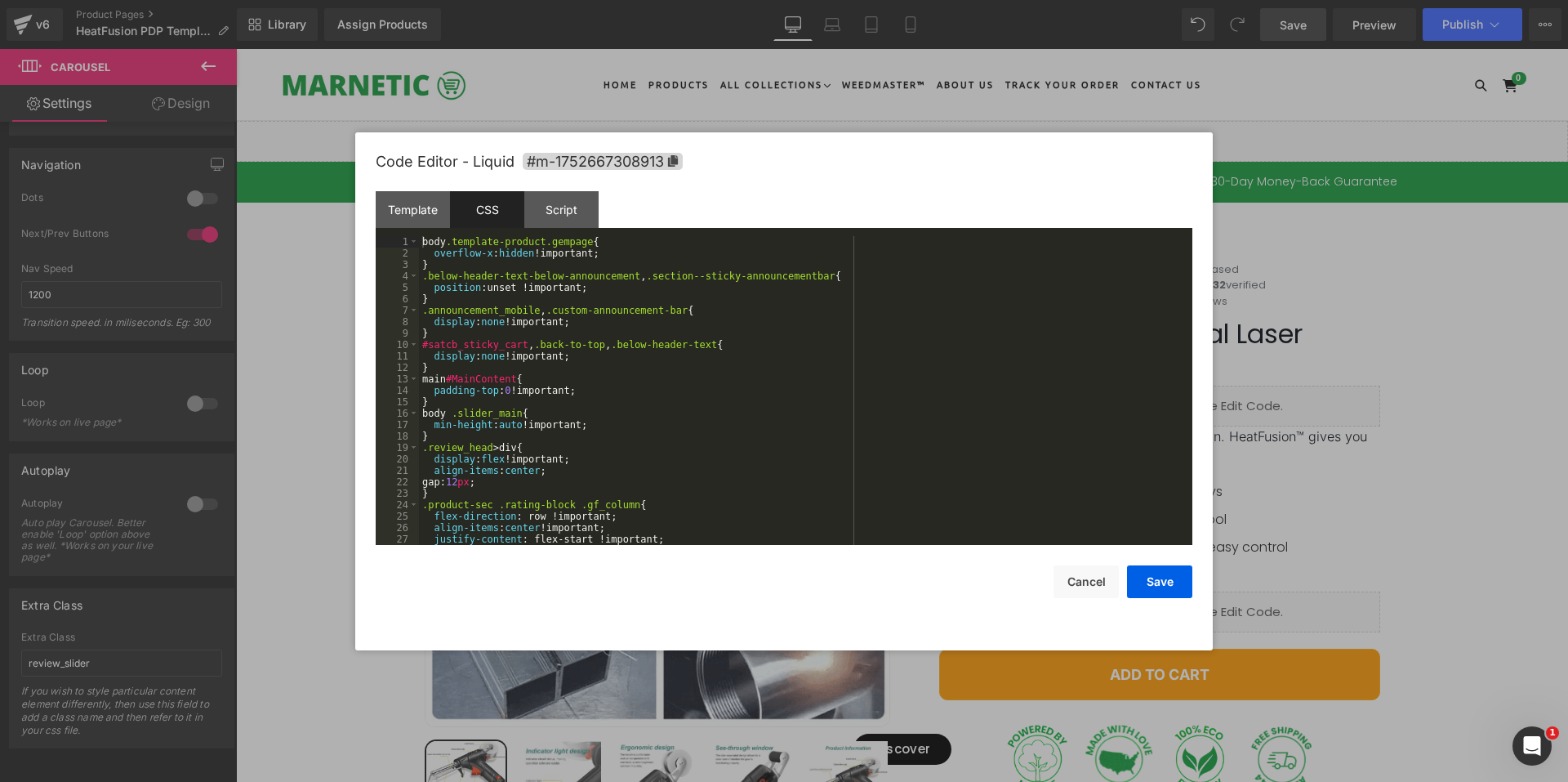
click at [588, 355] on div "body .template-product.gempage { overflow-x : hidden !important; } .below-heade…" at bounding box center [802, 402] width 766 height 331
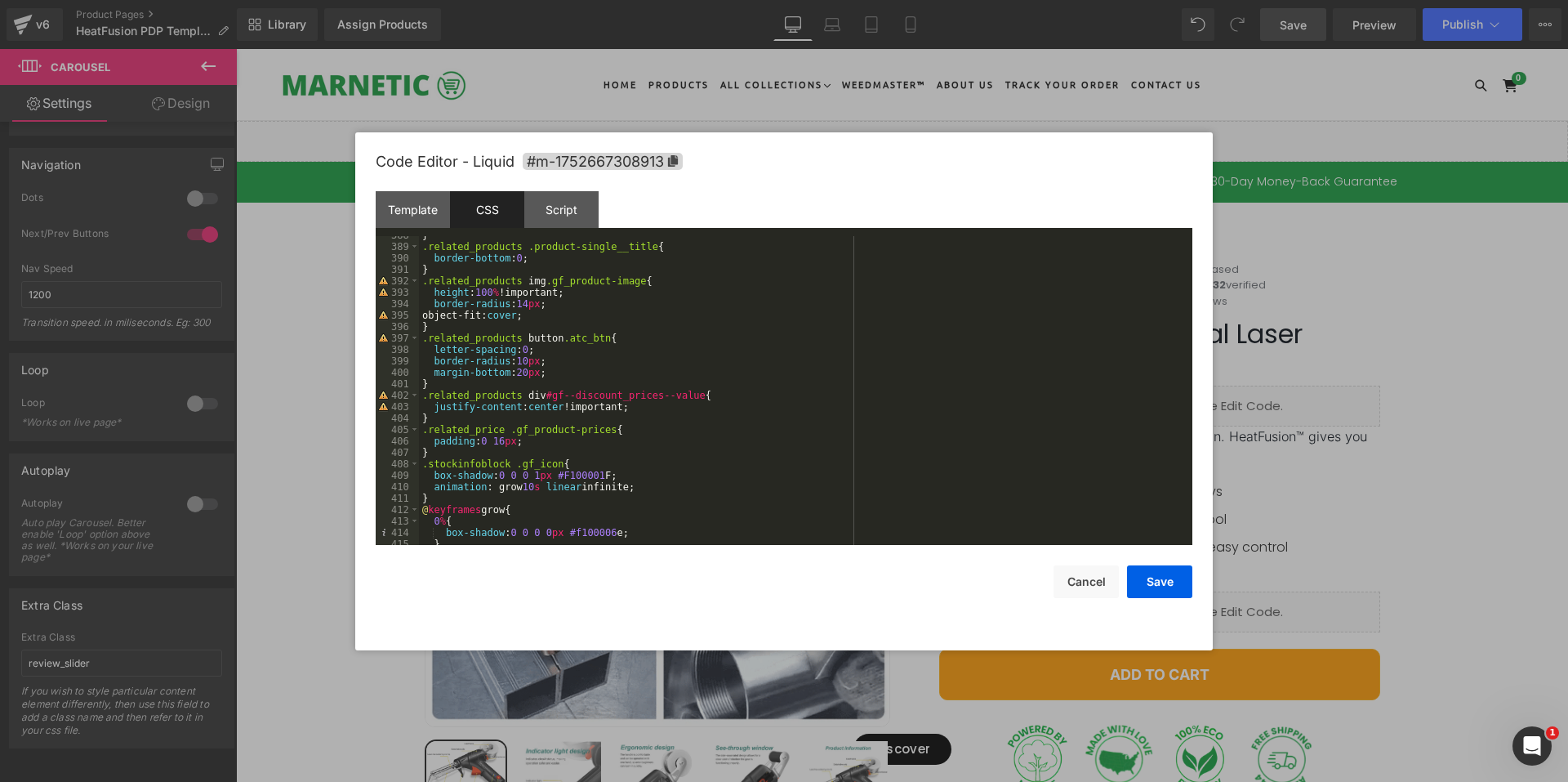
scroll to position [4138, 0]
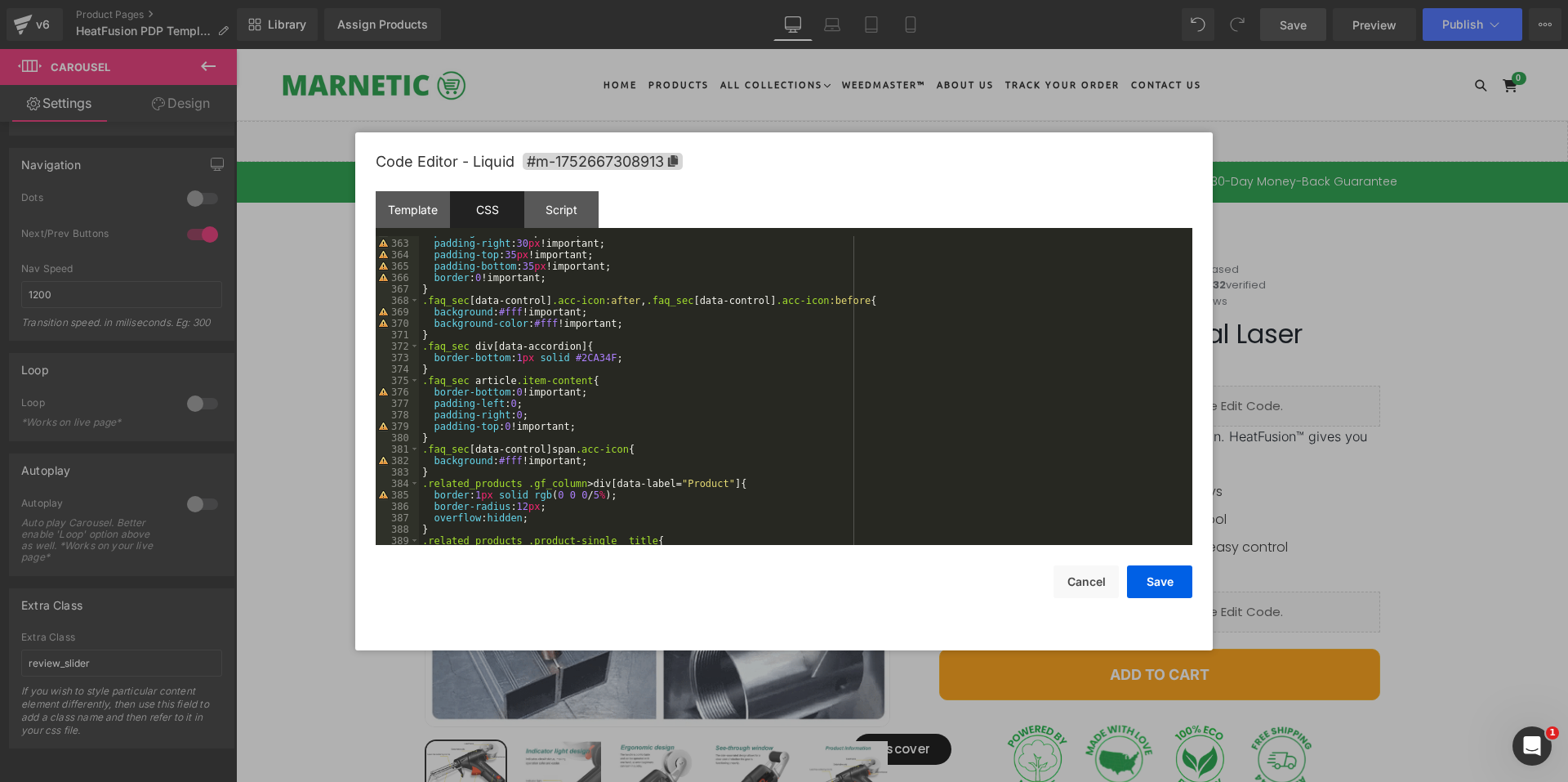
click at [655, 440] on div "padding-left : 0 !important; padding-right : 30 px !important; padding-top : 35…" at bounding box center [802, 392] width 766 height 331
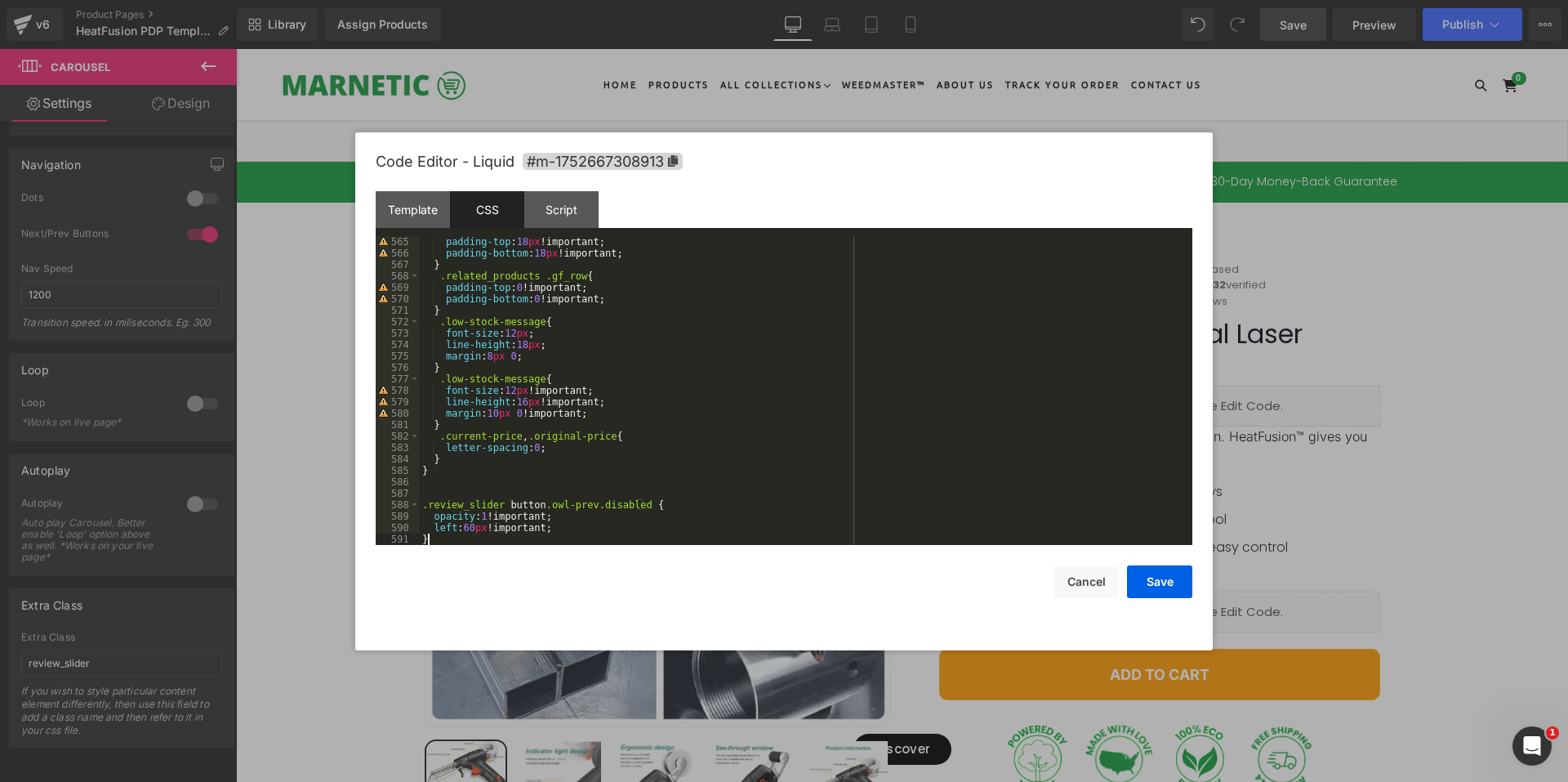
scroll to position [6449, 0]
click at [1168, 574] on button "Save" at bounding box center [1159, 581] width 66 height 32
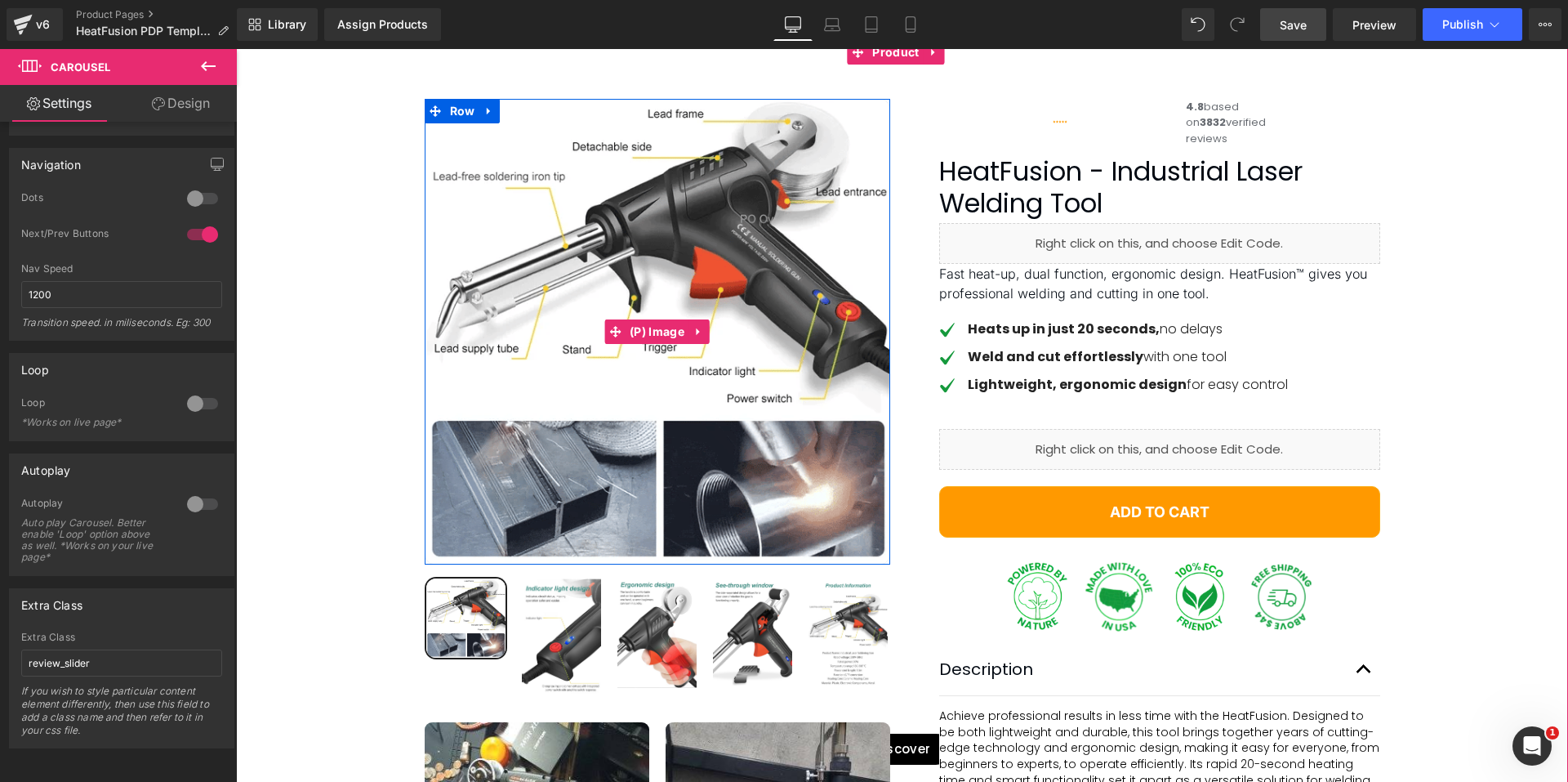
scroll to position [0, 0]
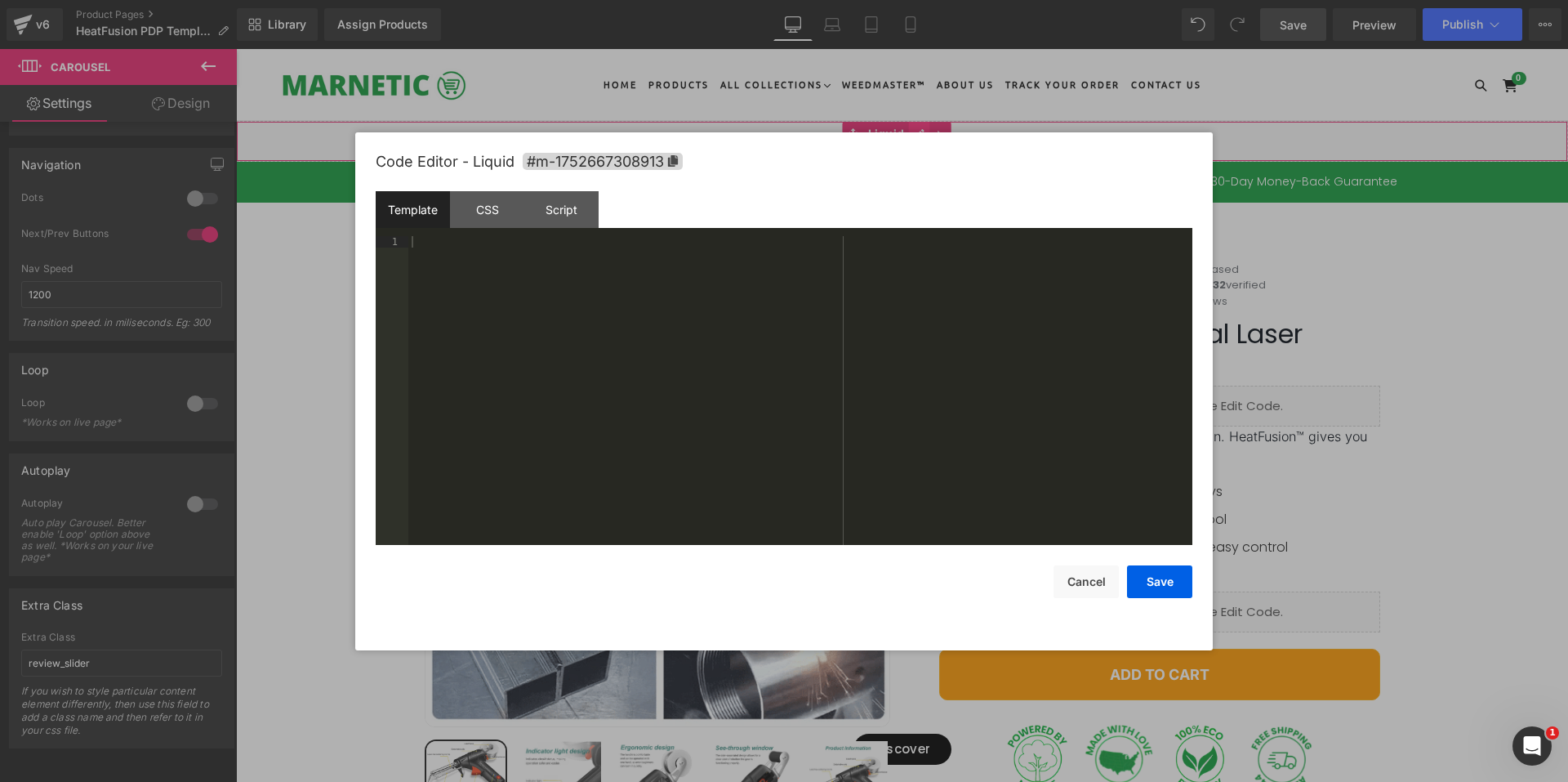
click at [917, 131] on div "Liquid" at bounding box center [902, 141] width 1332 height 41
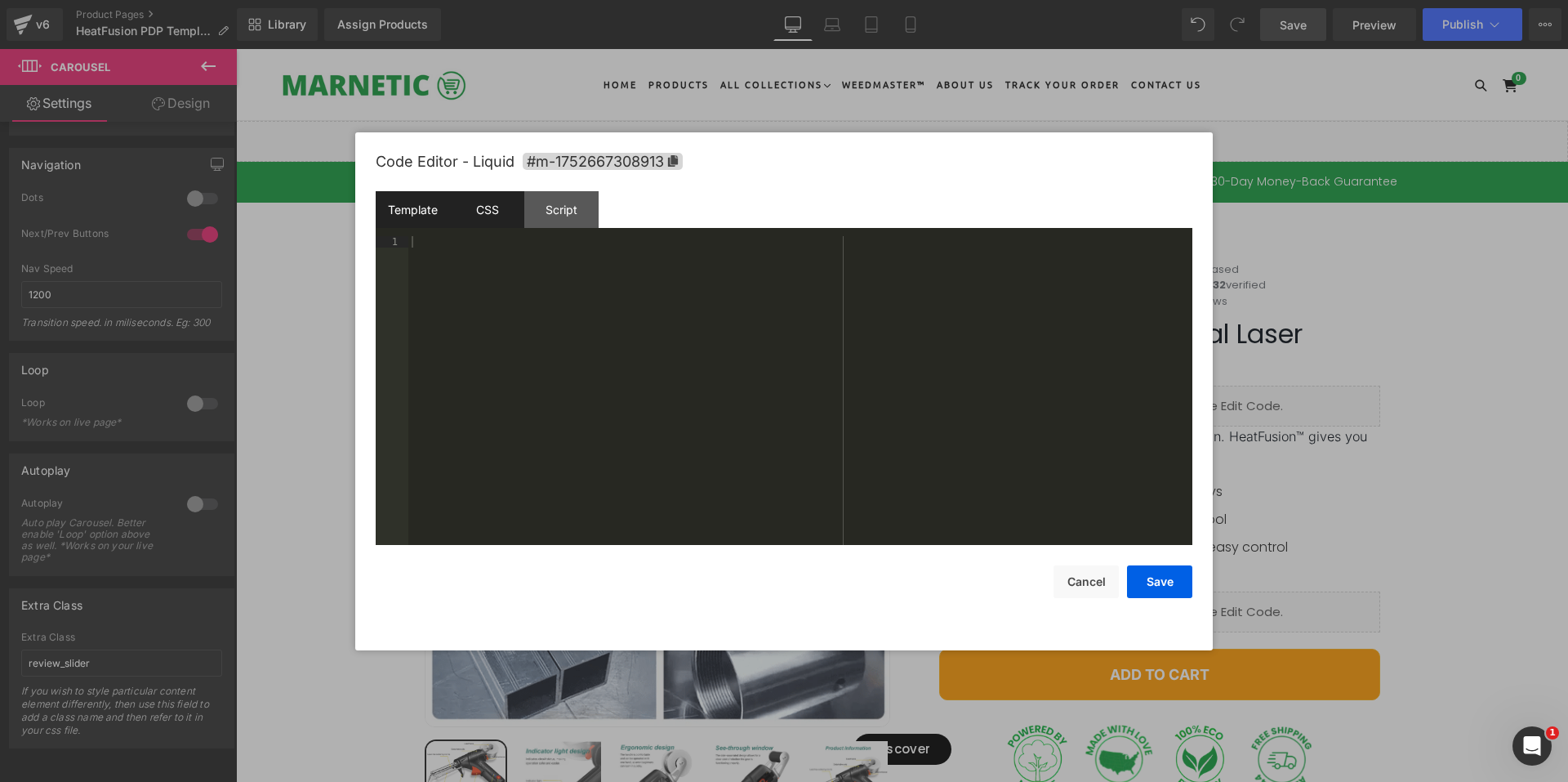
click at [496, 214] on div "CSS" at bounding box center [487, 210] width 74 height 37
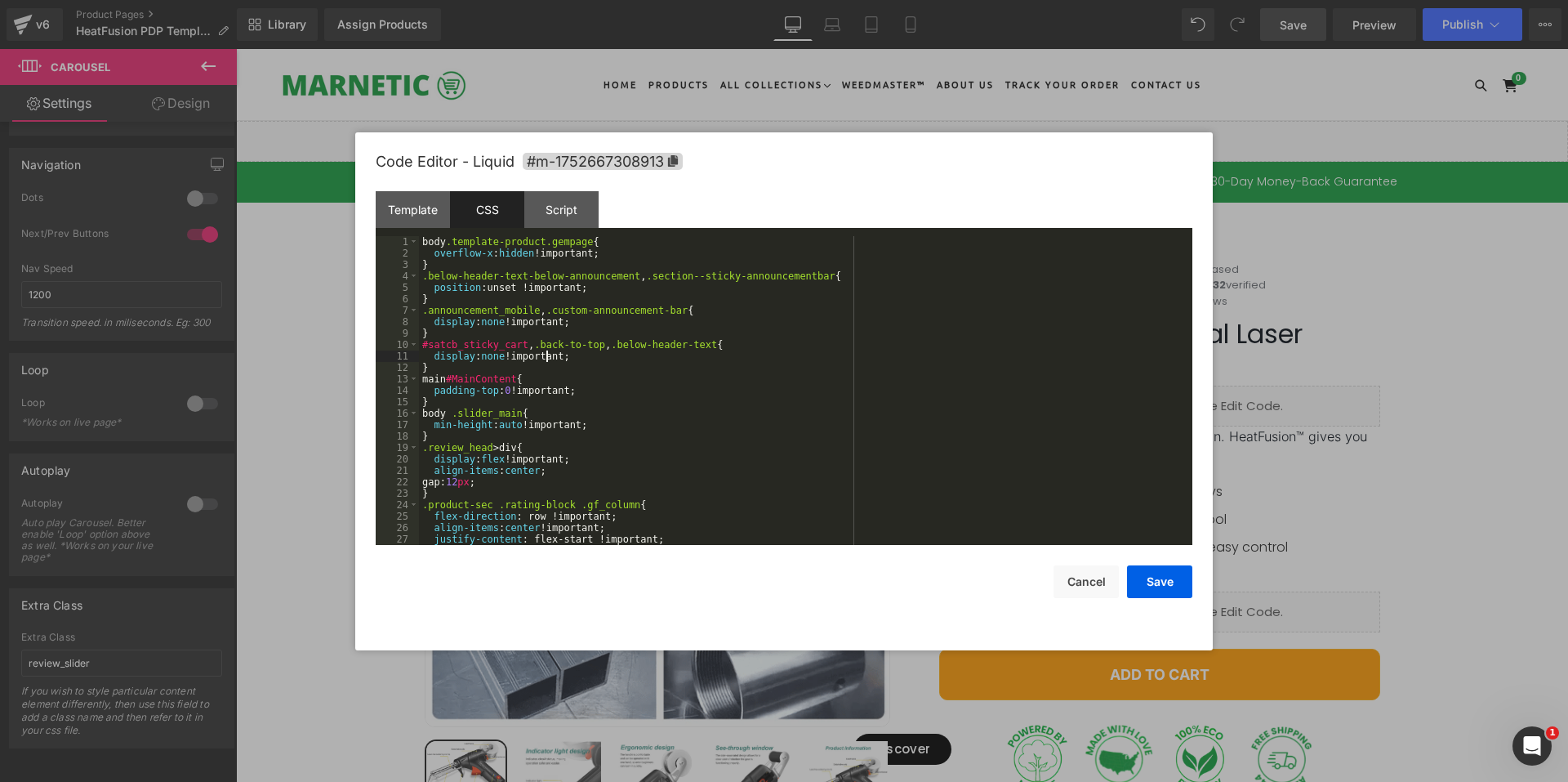
click at [548, 359] on div "body .template-product.gempage { overflow-x : hidden !important; } .below-heade…" at bounding box center [802, 402] width 766 height 331
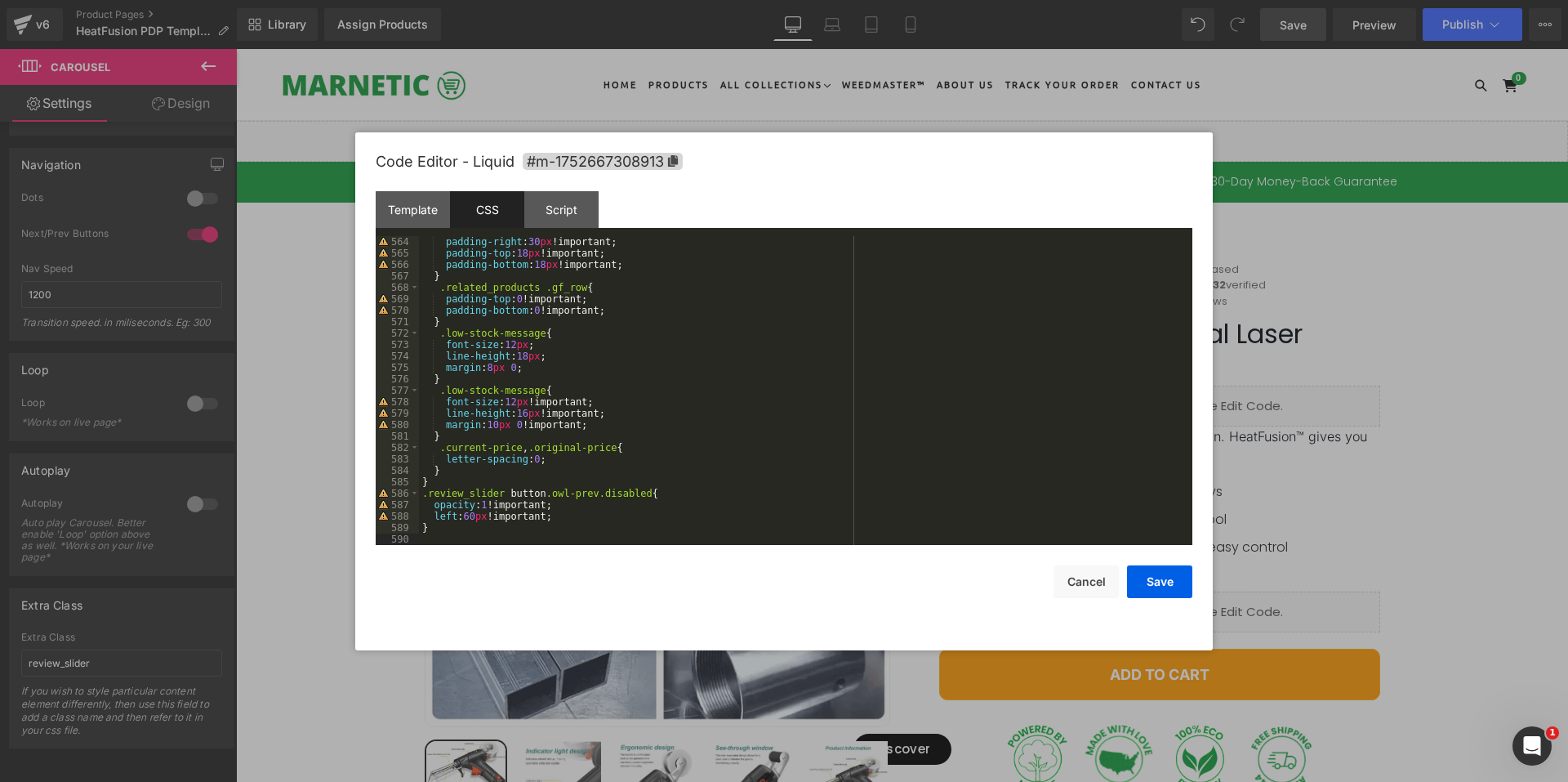
scroll to position [6472, 0]
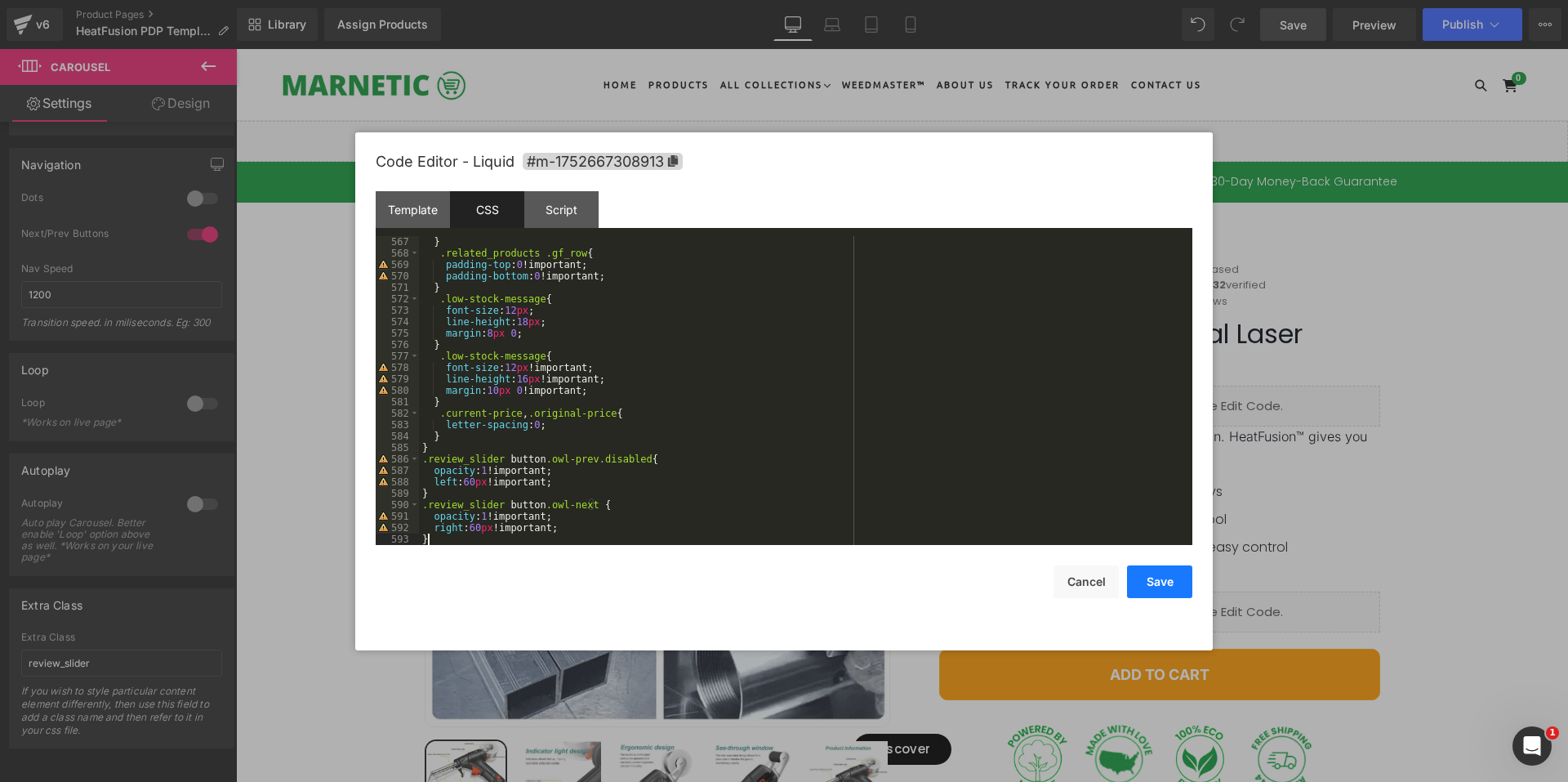
click at [1180, 576] on button "Save" at bounding box center [1159, 581] width 66 height 32
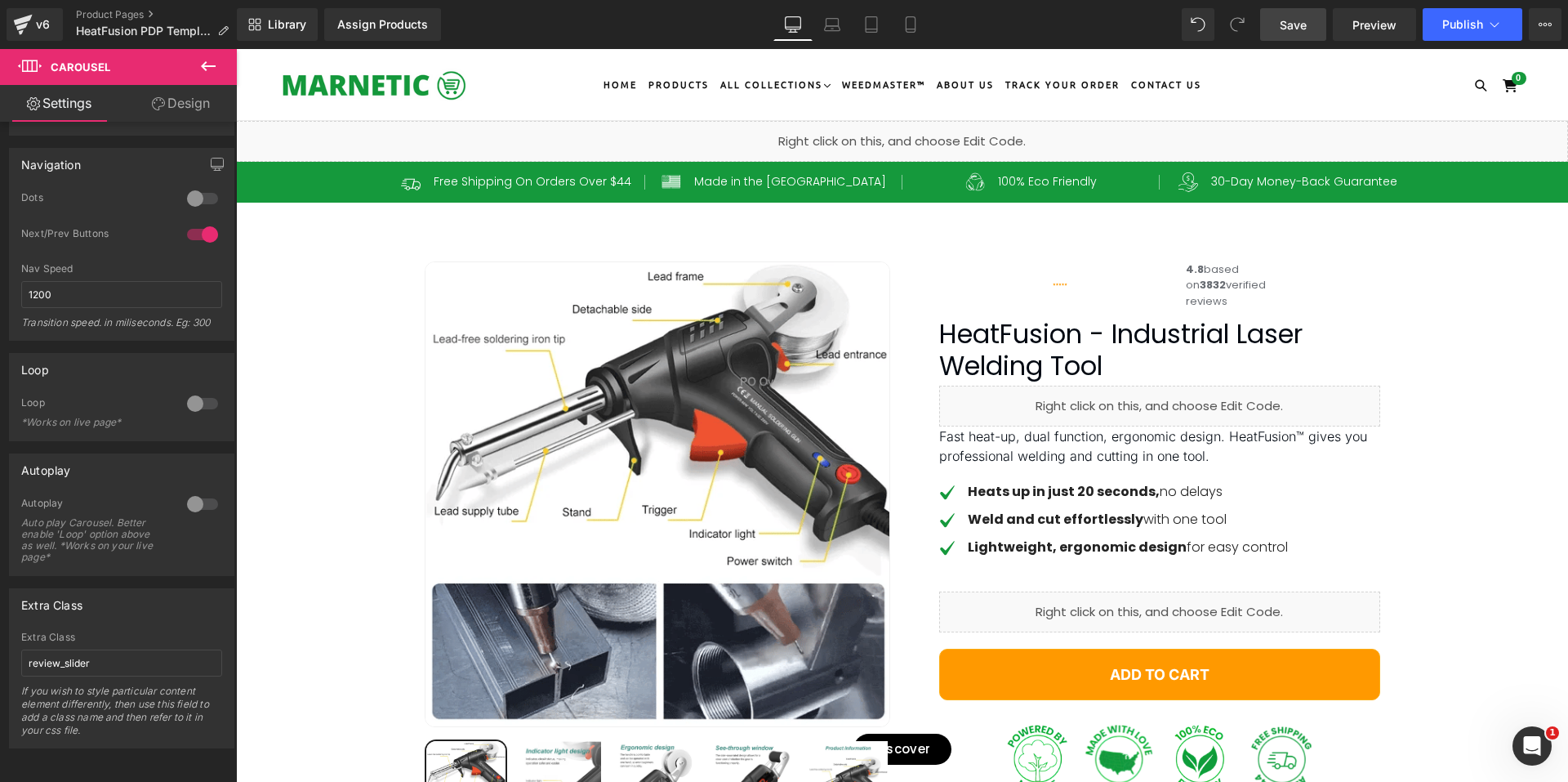
click at [1288, 33] on link "Save" at bounding box center [1292, 25] width 66 height 32
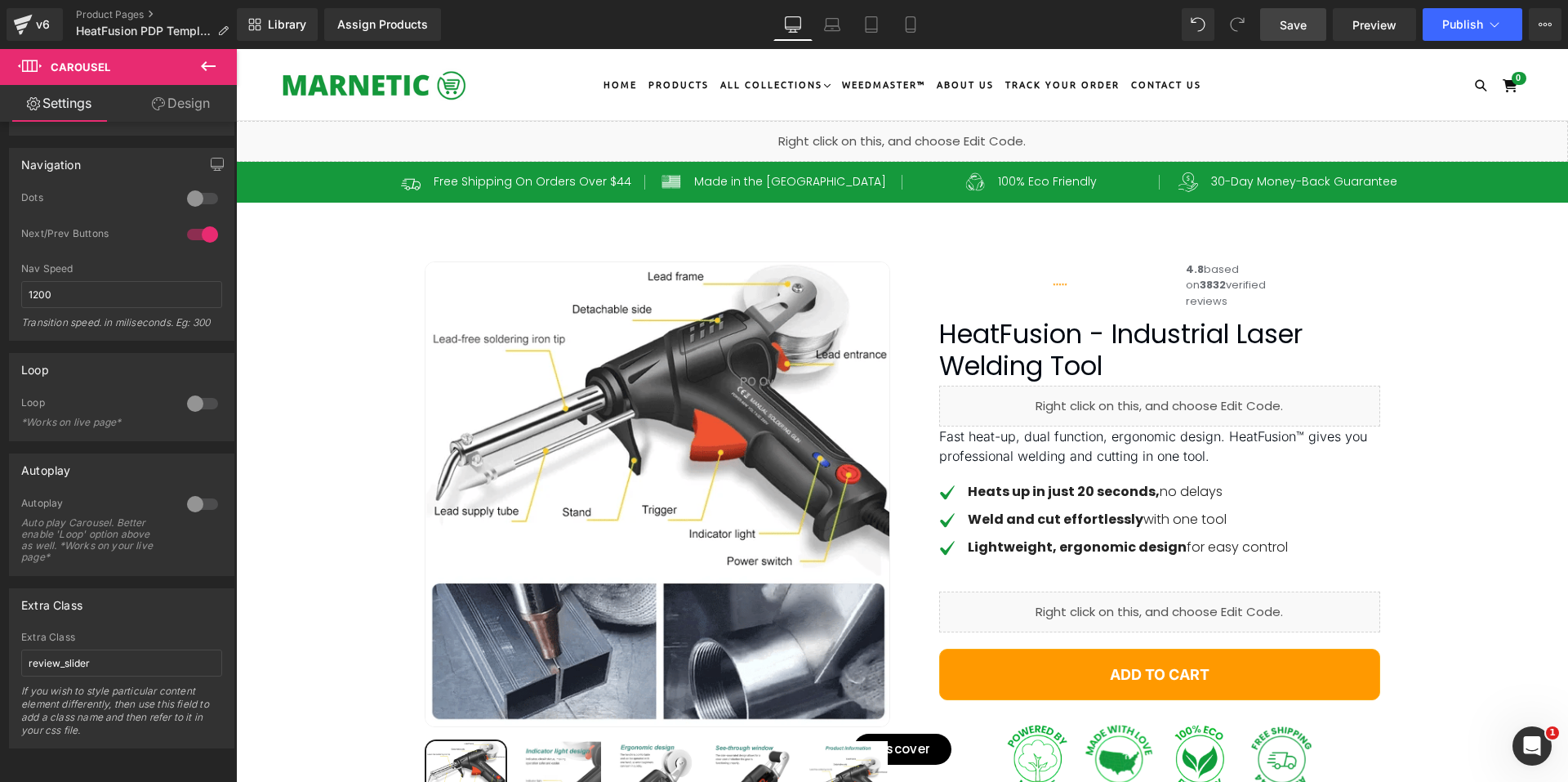
click at [1313, 31] on link "Save" at bounding box center [1292, 25] width 66 height 32
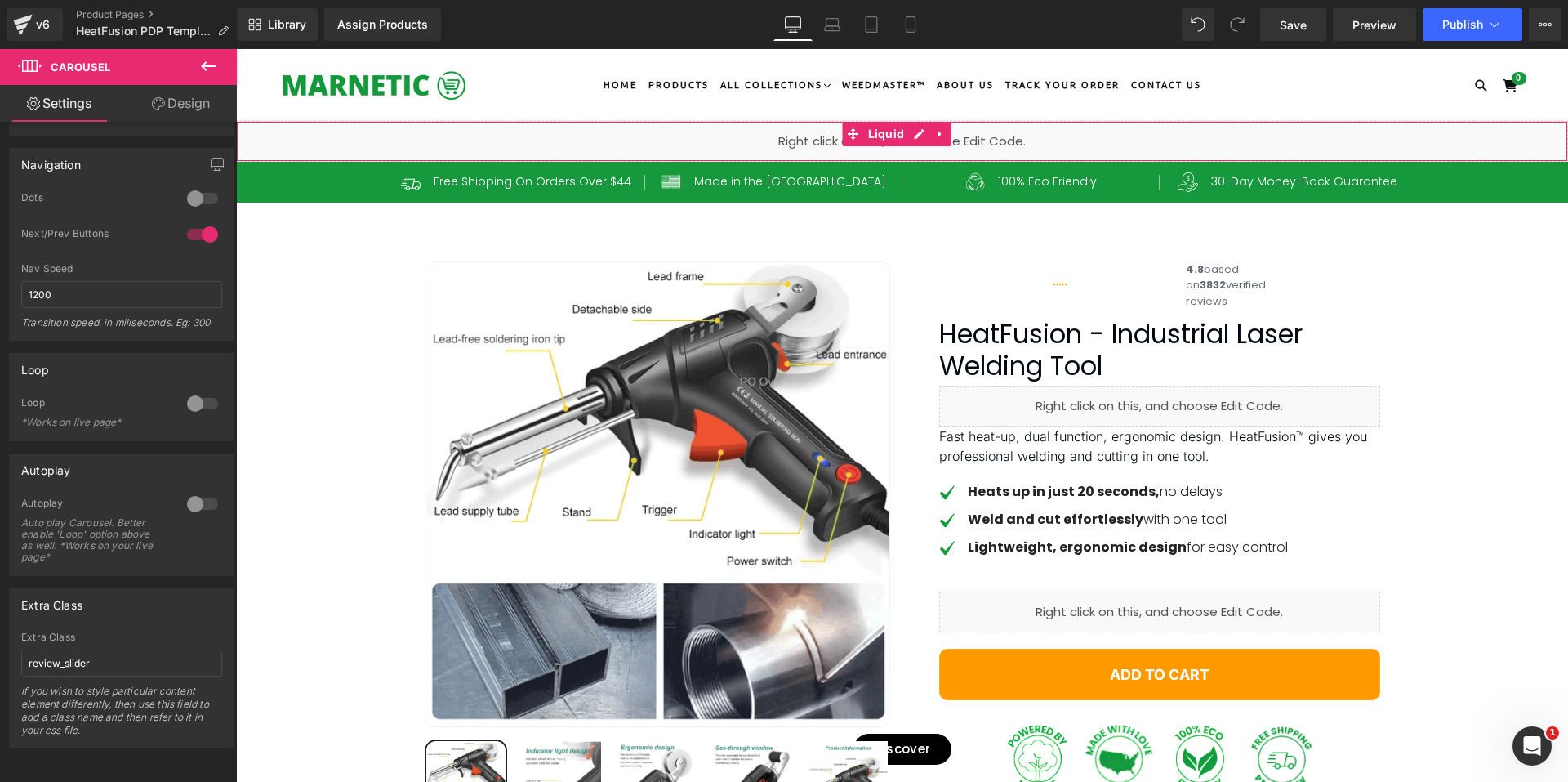
click at [925, 128] on div "Liquid" at bounding box center [902, 141] width 1332 height 41
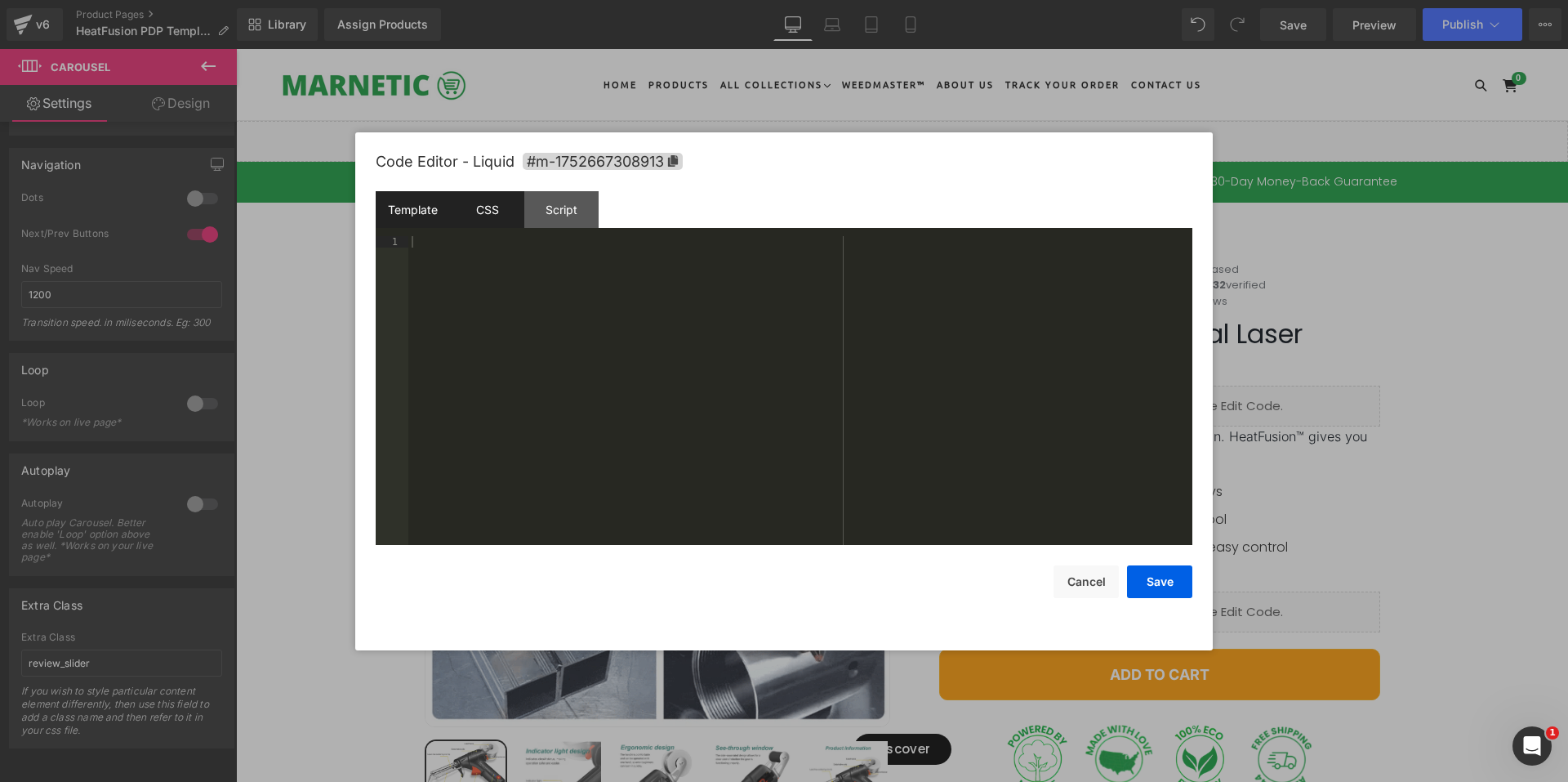
click at [519, 210] on div "CSS" at bounding box center [487, 210] width 74 height 37
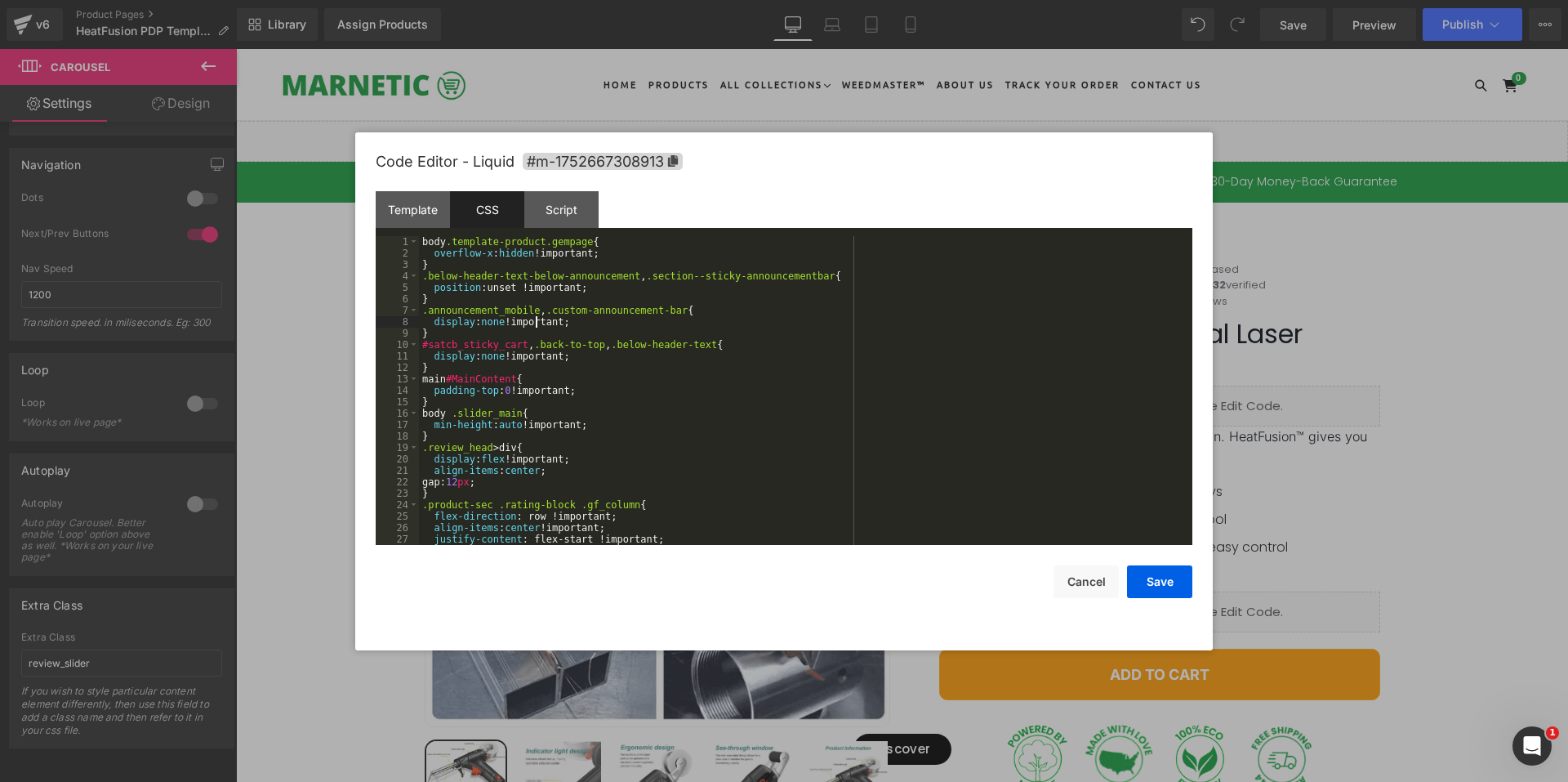
click at [535, 327] on div "body .template-product.gempage { overflow-x : hidden !important; } .below-heade…" at bounding box center [802, 402] width 766 height 331
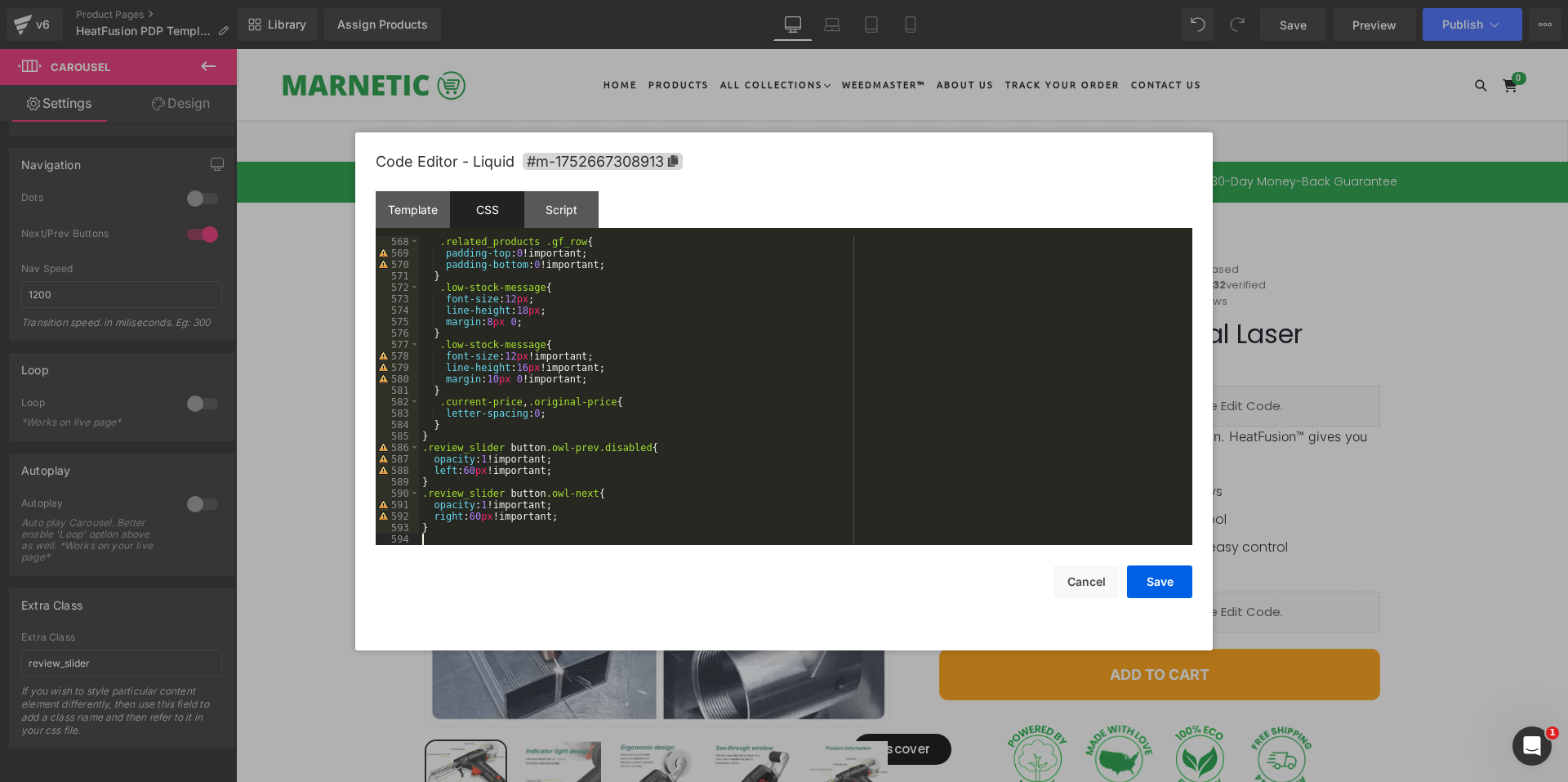
scroll to position [6541, 0]
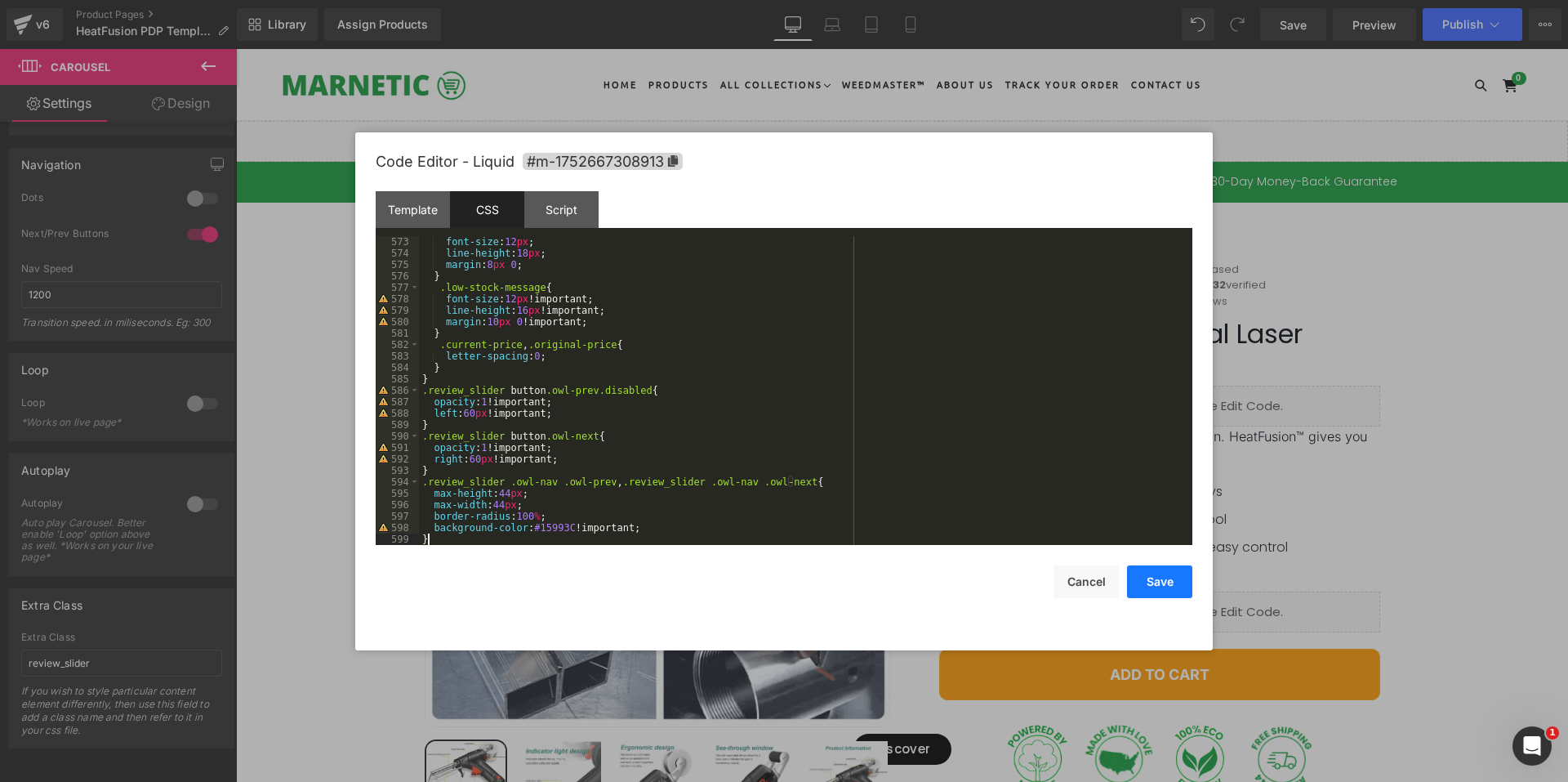
click at [1185, 576] on button "Save" at bounding box center [1159, 581] width 66 height 32
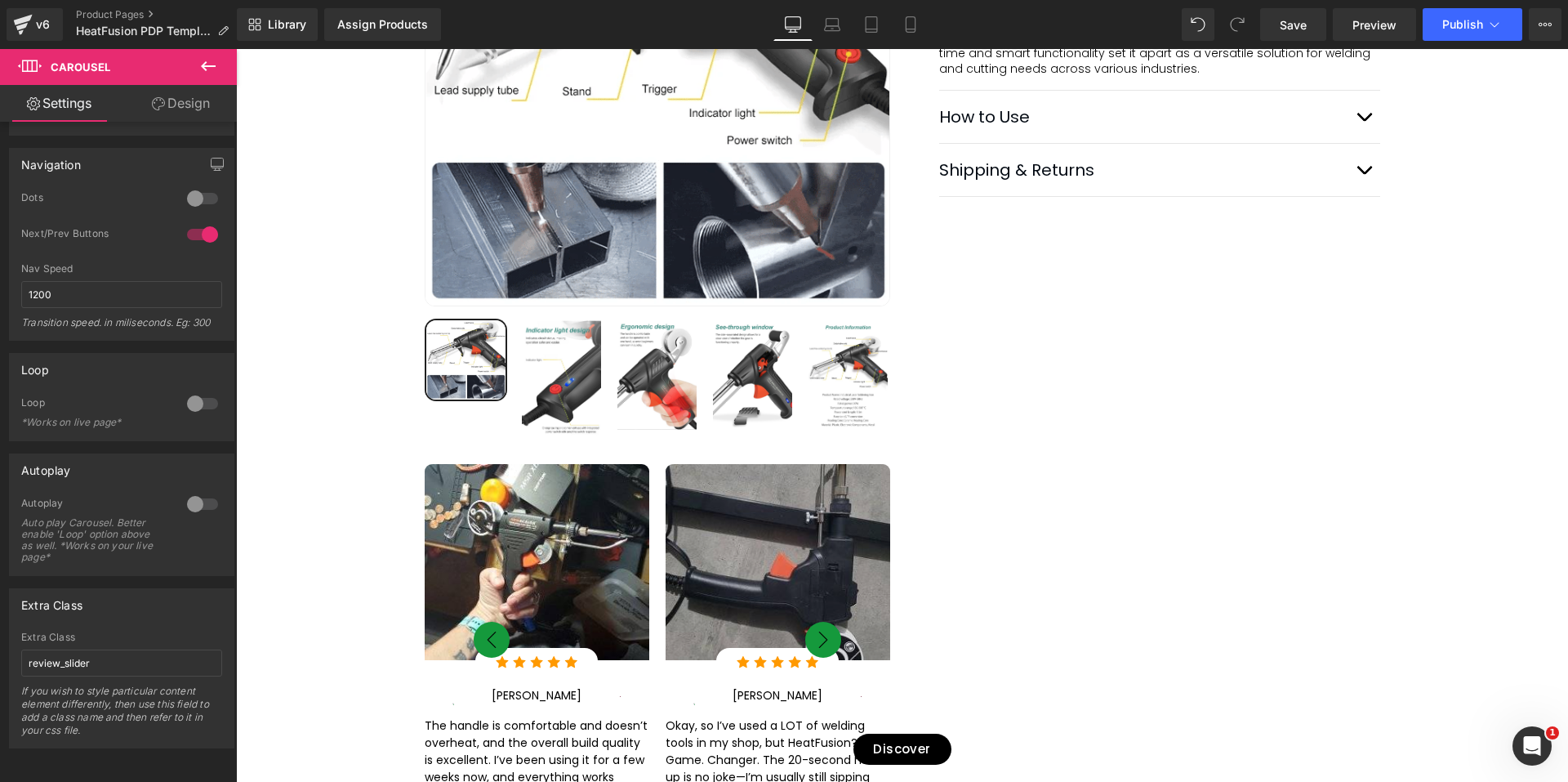
scroll to position [980, 0]
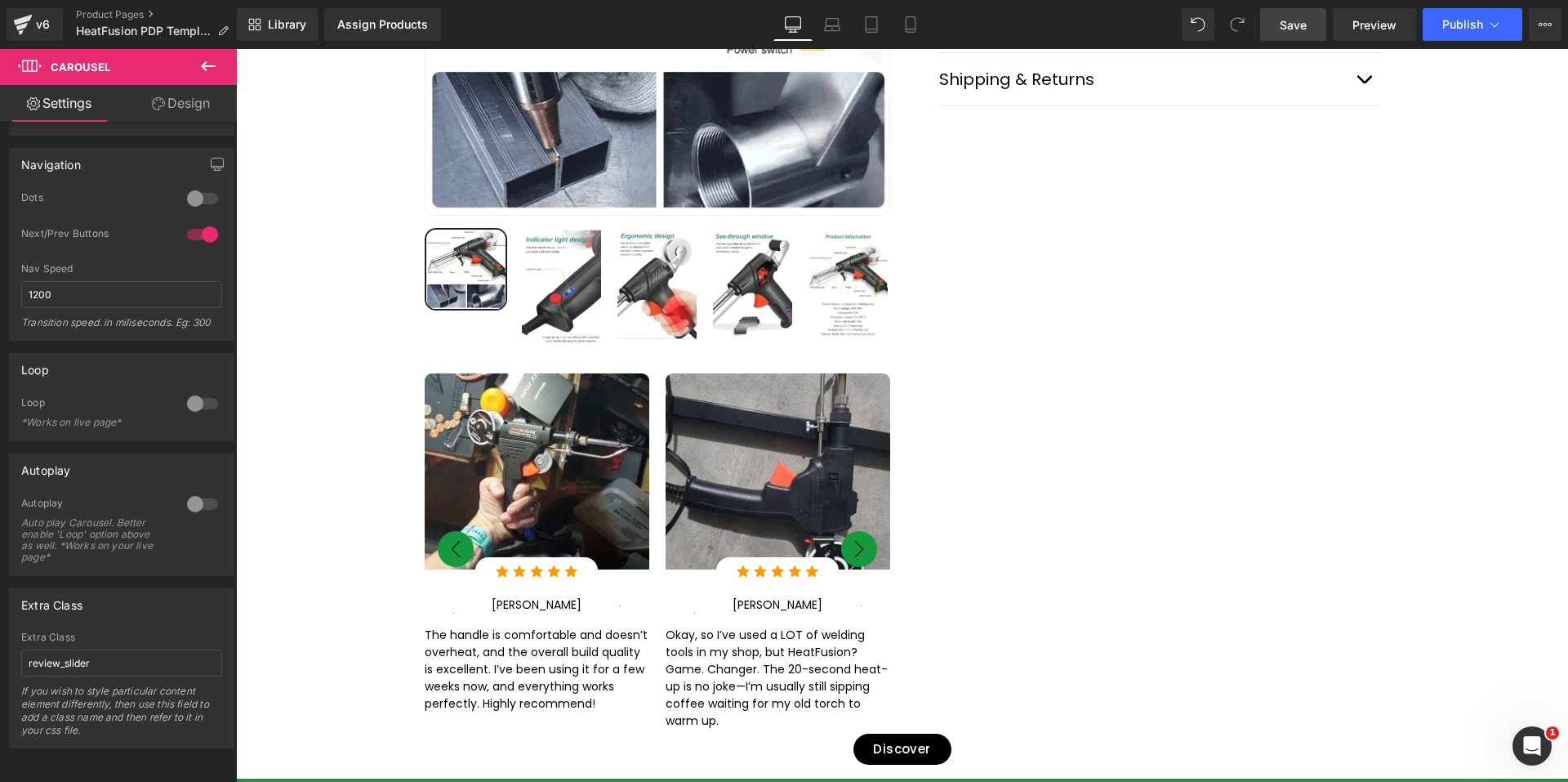
click at [1283, 30] on span "Save" at bounding box center [1293, 25] width 27 height 17
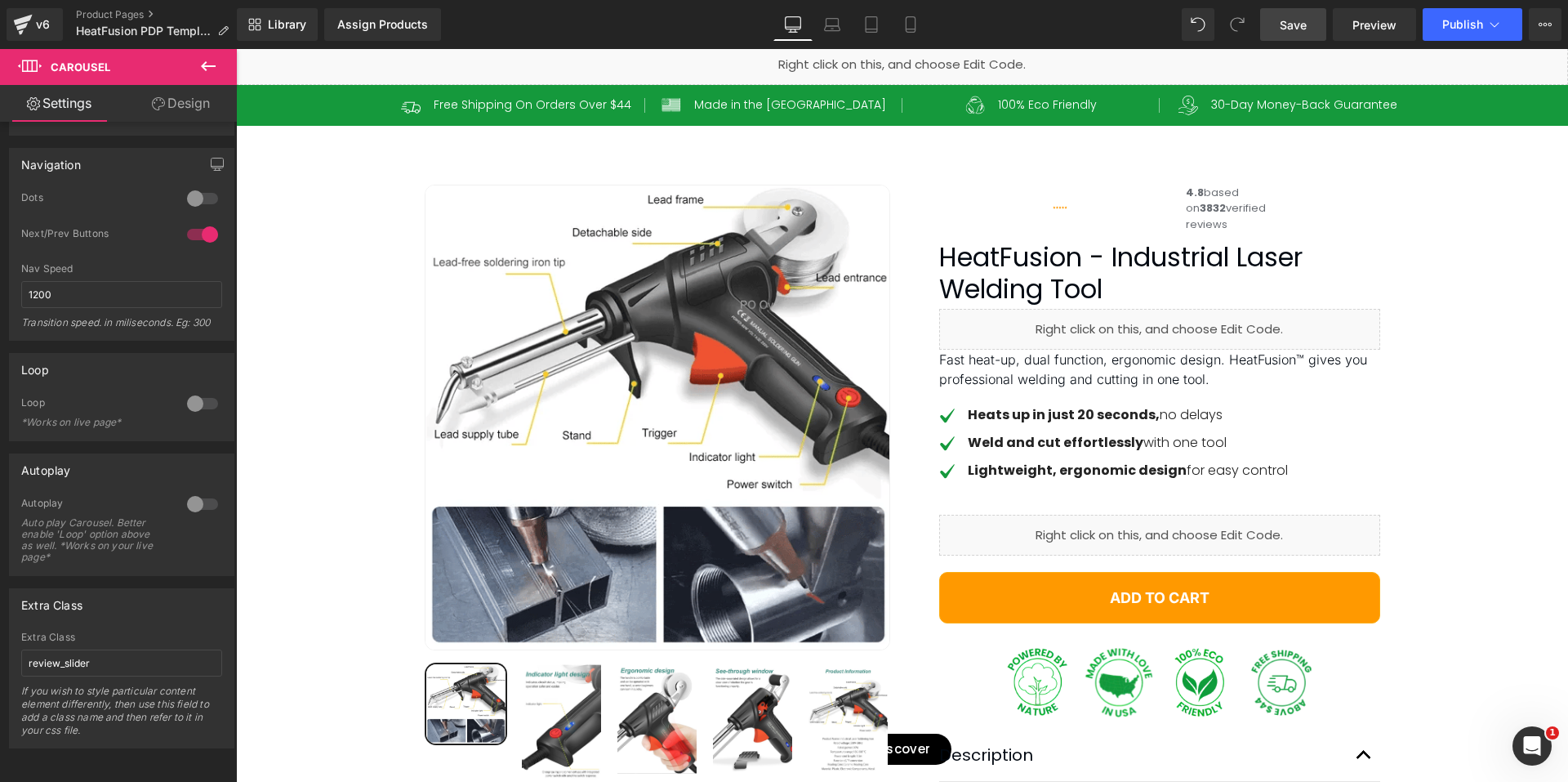
scroll to position [0, 0]
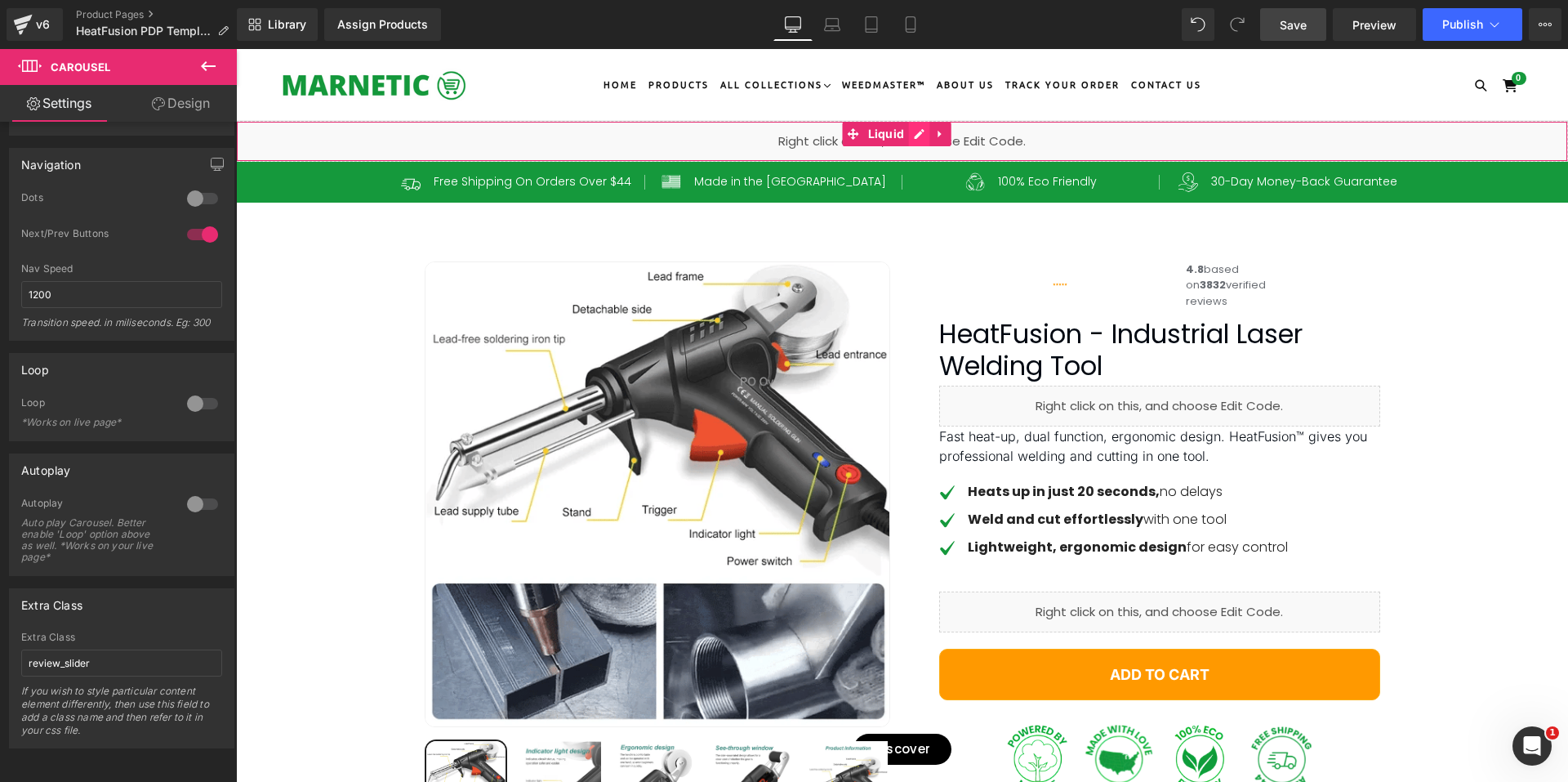
click at [909, 130] on div "Liquid" at bounding box center [902, 141] width 1332 height 41
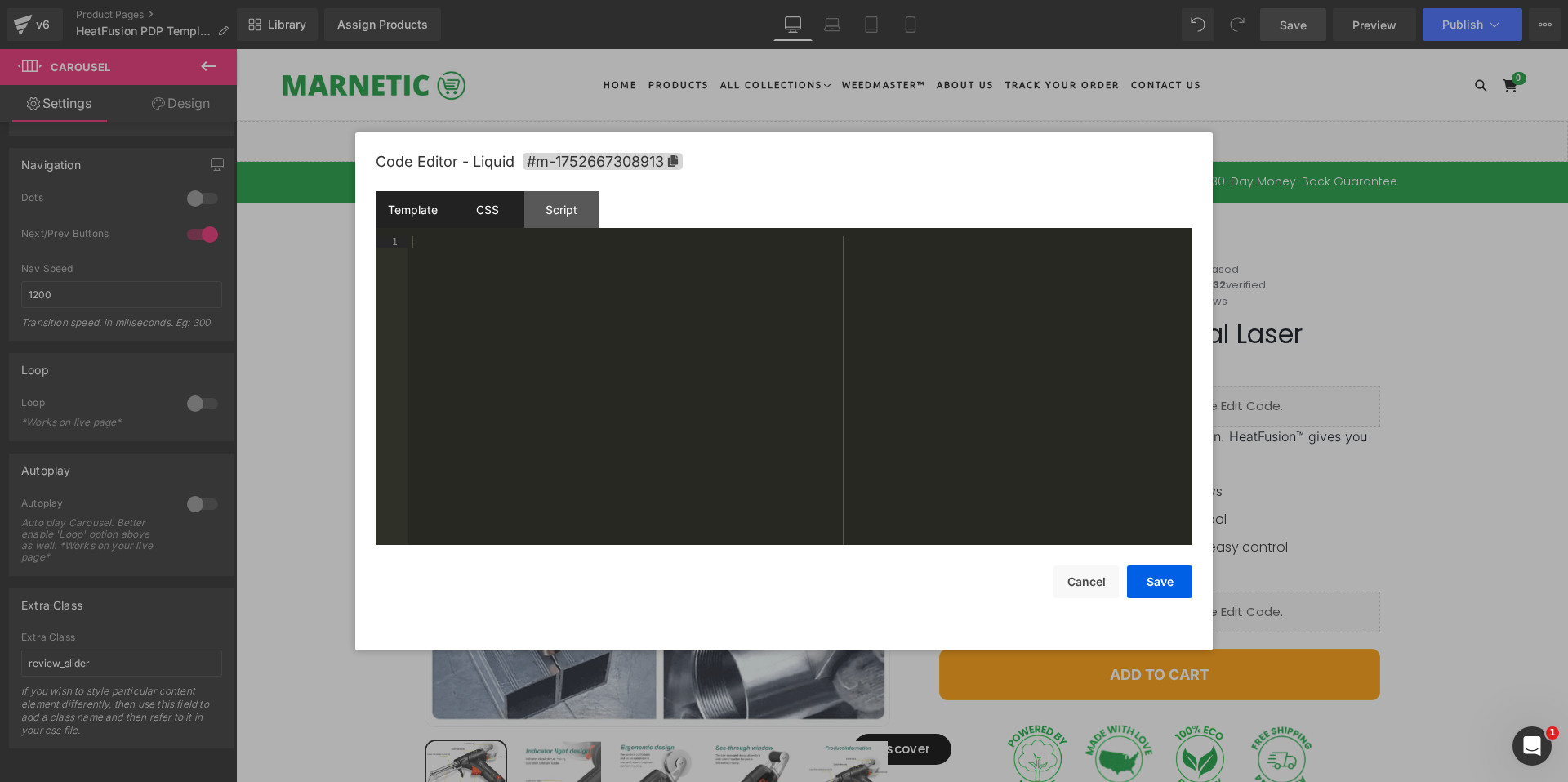
click at [484, 221] on div "CSS" at bounding box center [487, 210] width 74 height 37
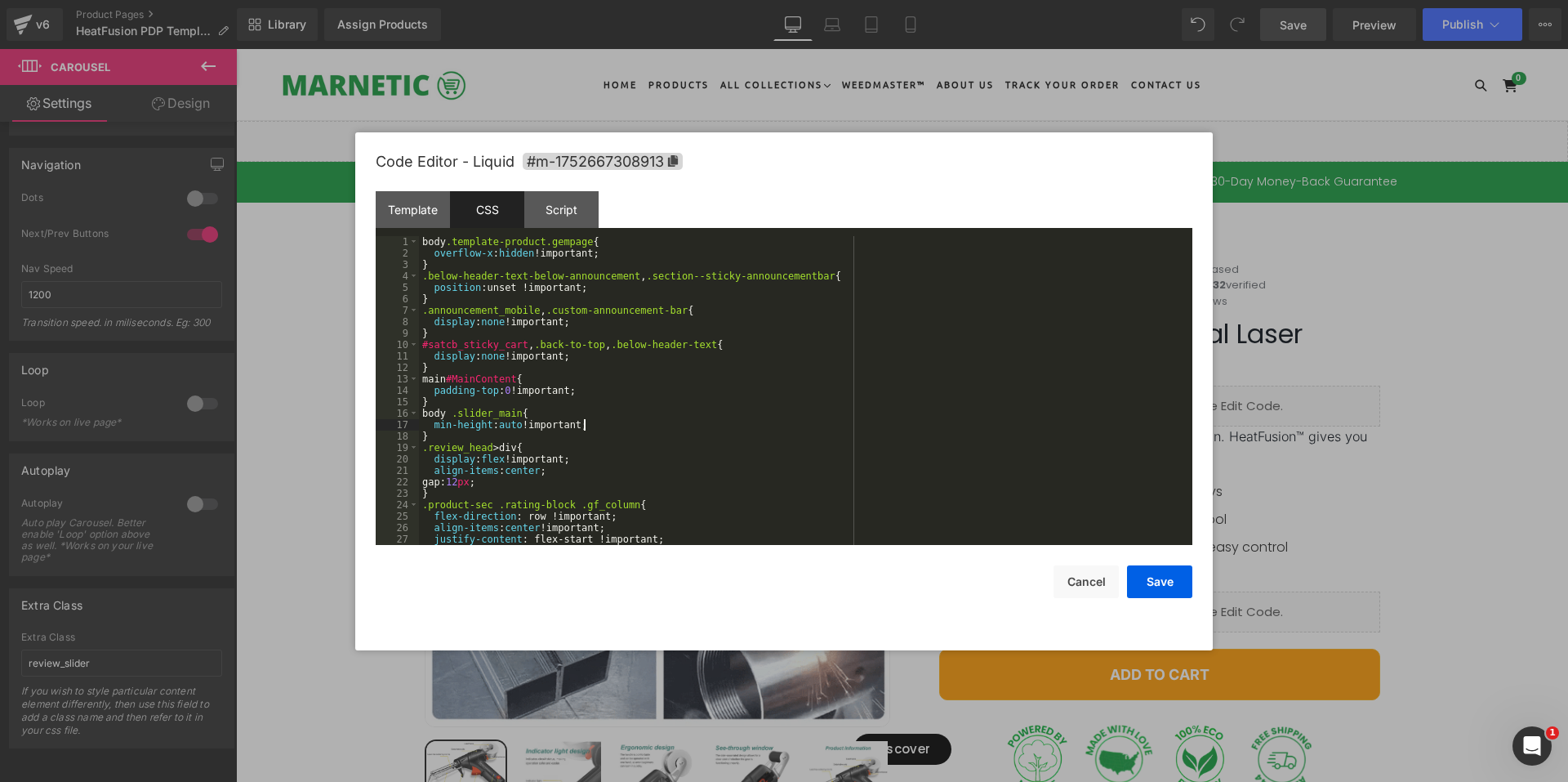
click at [585, 429] on div "body .template-product.gempage { overflow-x : hidden !important; } .below-heade…" at bounding box center [802, 402] width 766 height 331
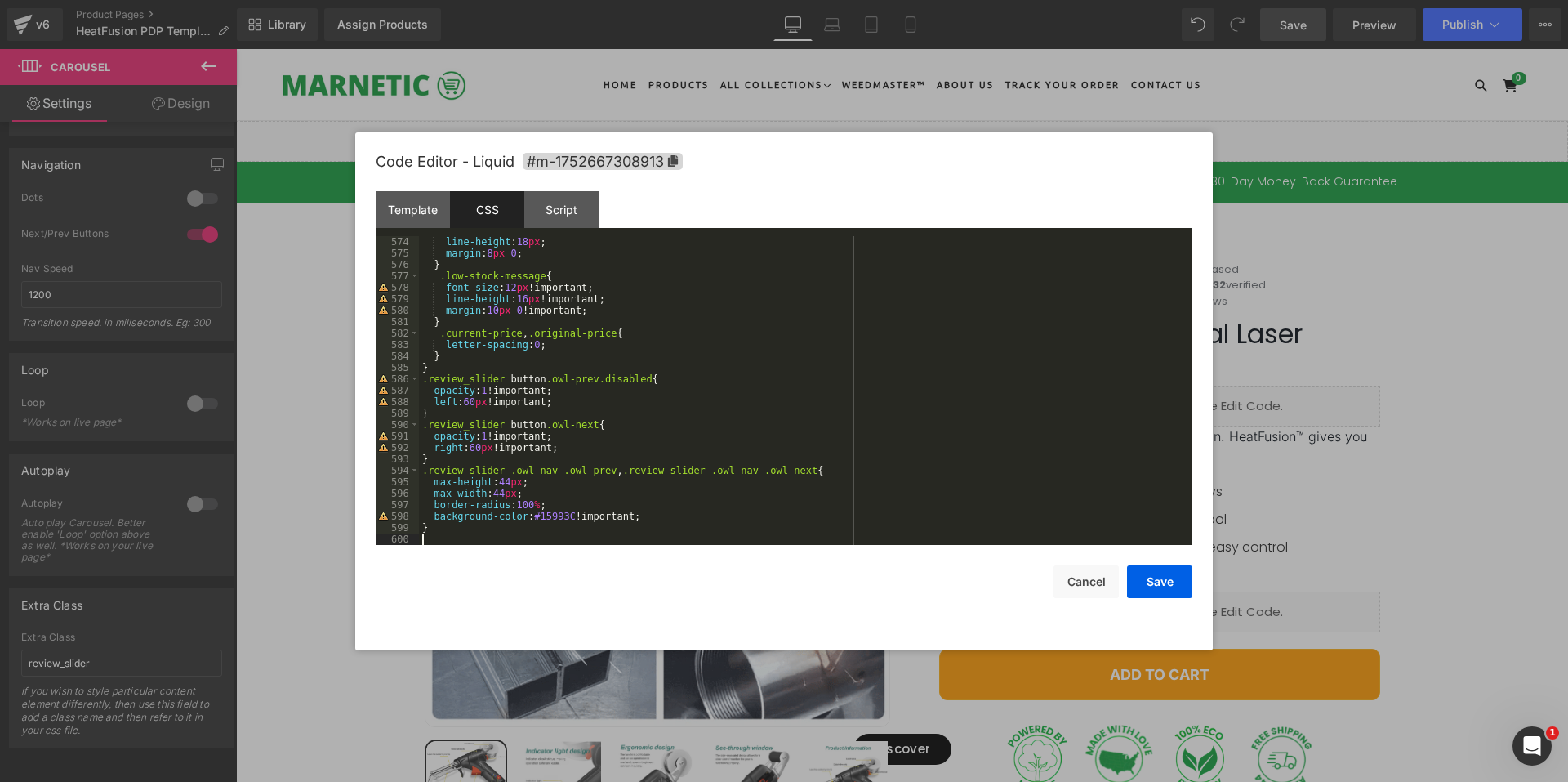
scroll to position [6552, 0]
click at [607, 381] on div "line-height : 18 px ; margin : 8 px 0 ; } .low-stock-message { font-size : 12 p…" at bounding box center [802, 402] width 766 height 331
click at [1173, 579] on button "Save" at bounding box center [1159, 581] width 66 height 32
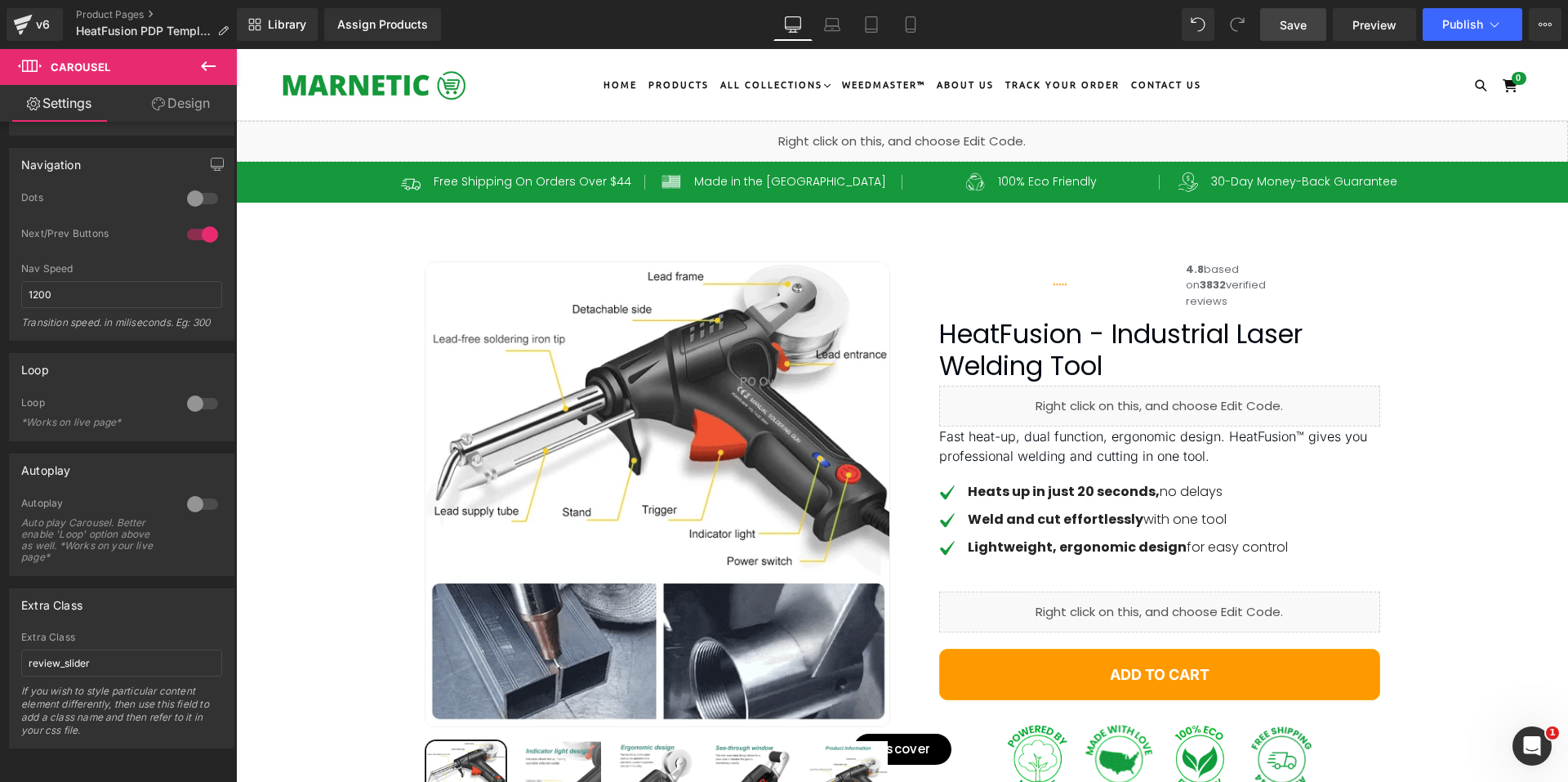
click at [1312, 25] on link "Save" at bounding box center [1292, 25] width 66 height 32
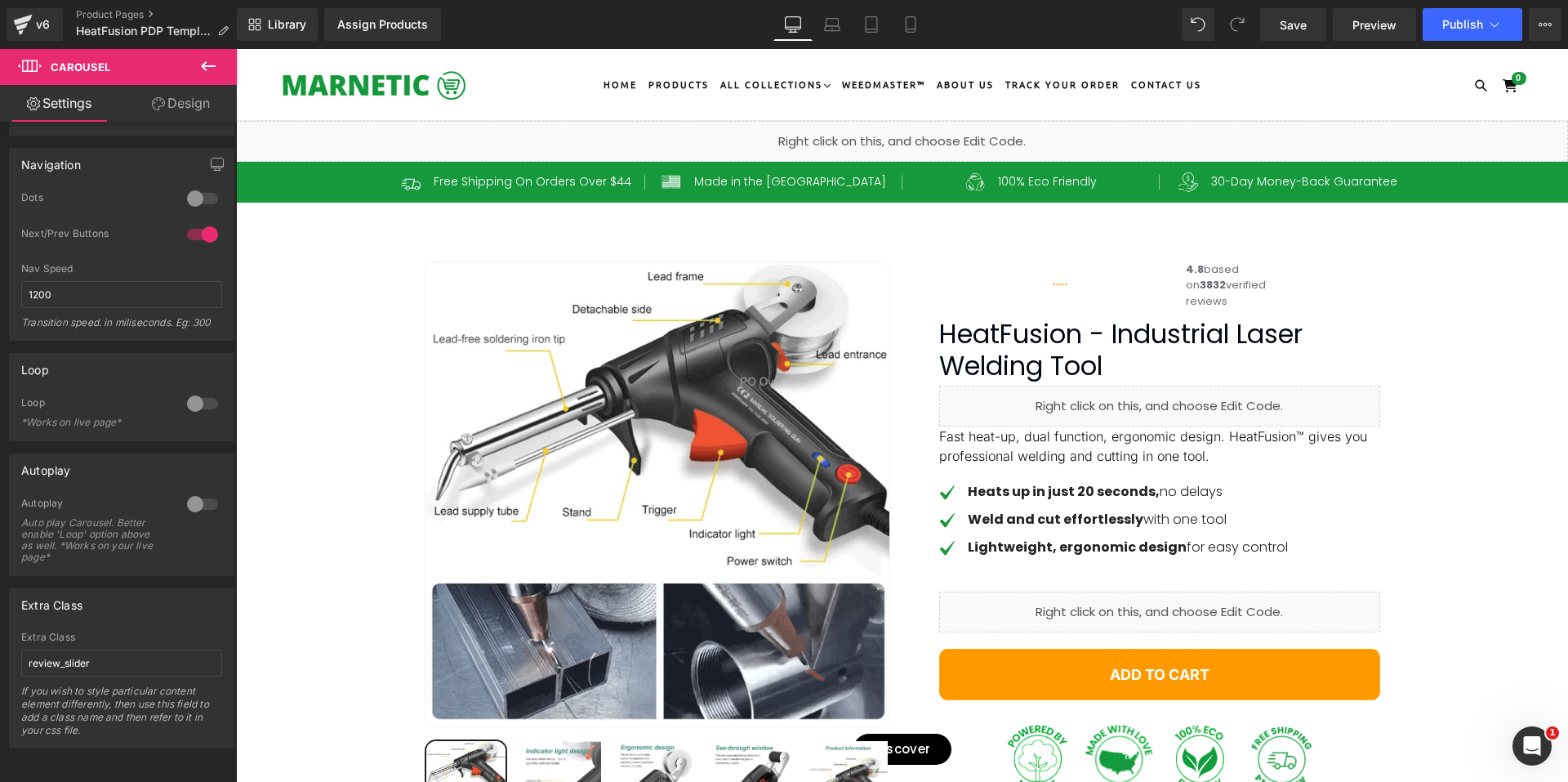
click at [920, 124] on div "Liquid" at bounding box center [902, 141] width 1332 height 41
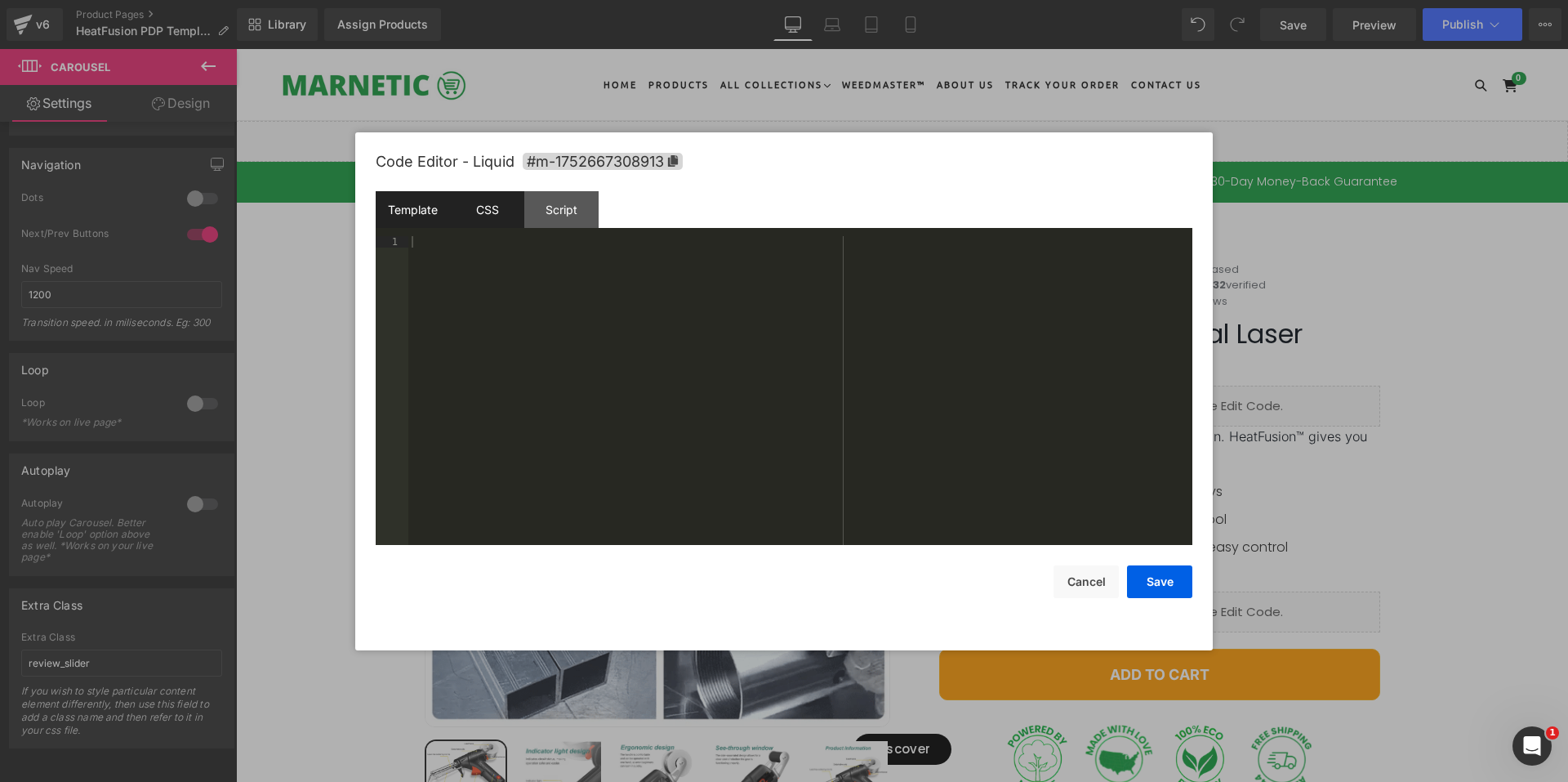
click at [492, 210] on div "CSS" at bounding box center [487, 210] width 74 height 37
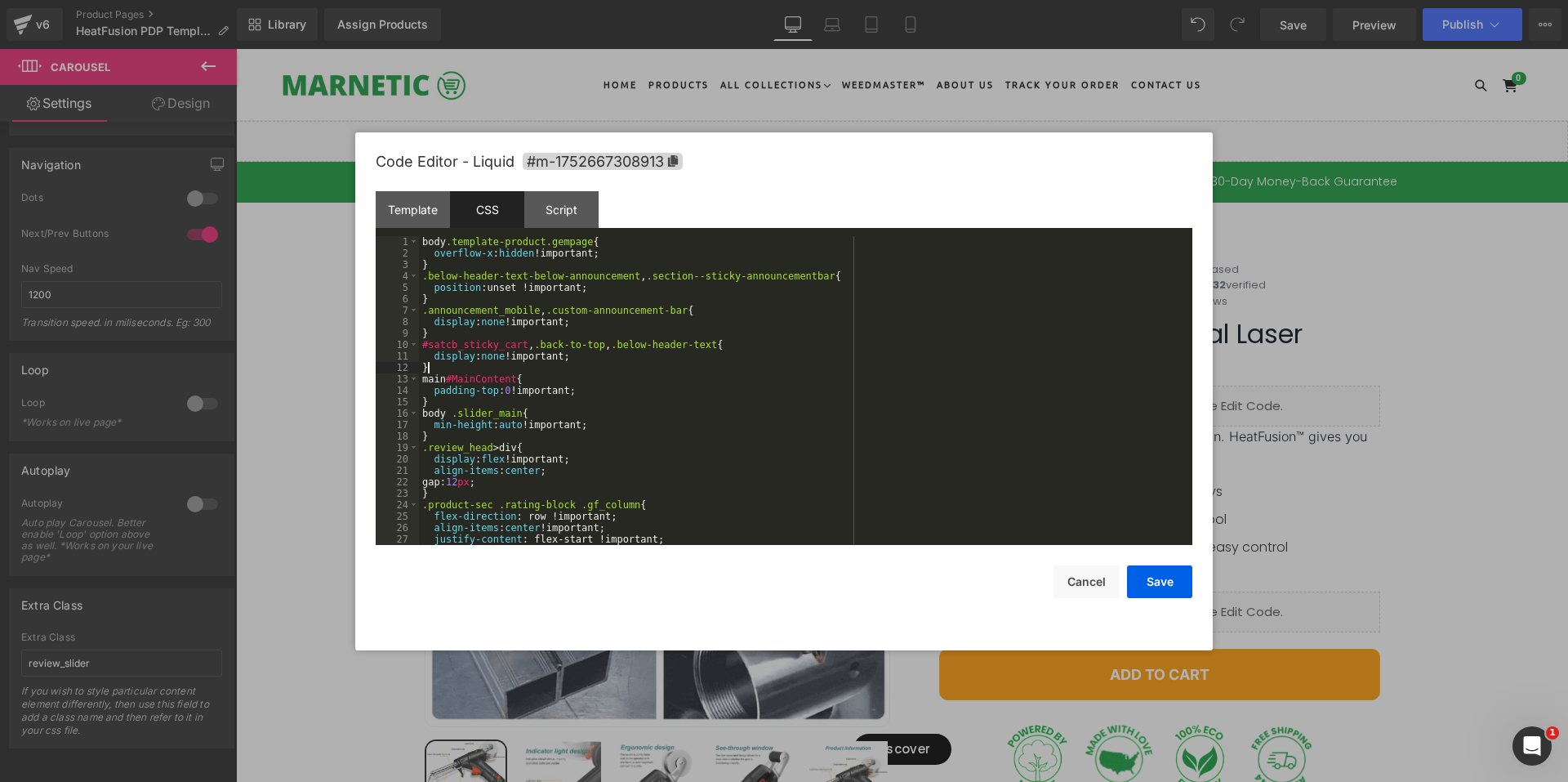
click at [625, 362] on div "body .template-product.gempage { overflow-x : hidden !important; } .below-heade…" at bounding box center [802, 402] width 766 height 331
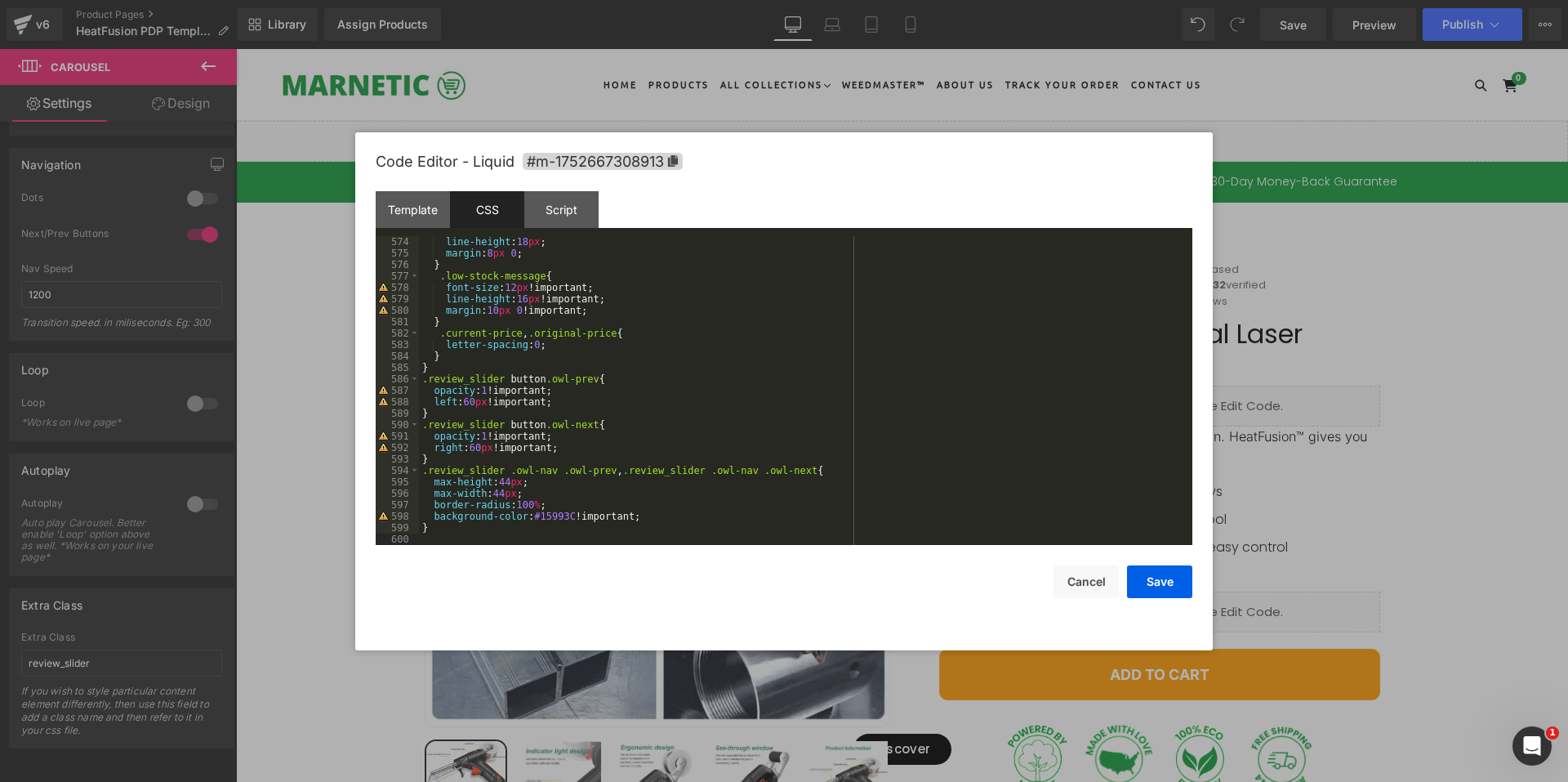
scroll to position [6587, 0]
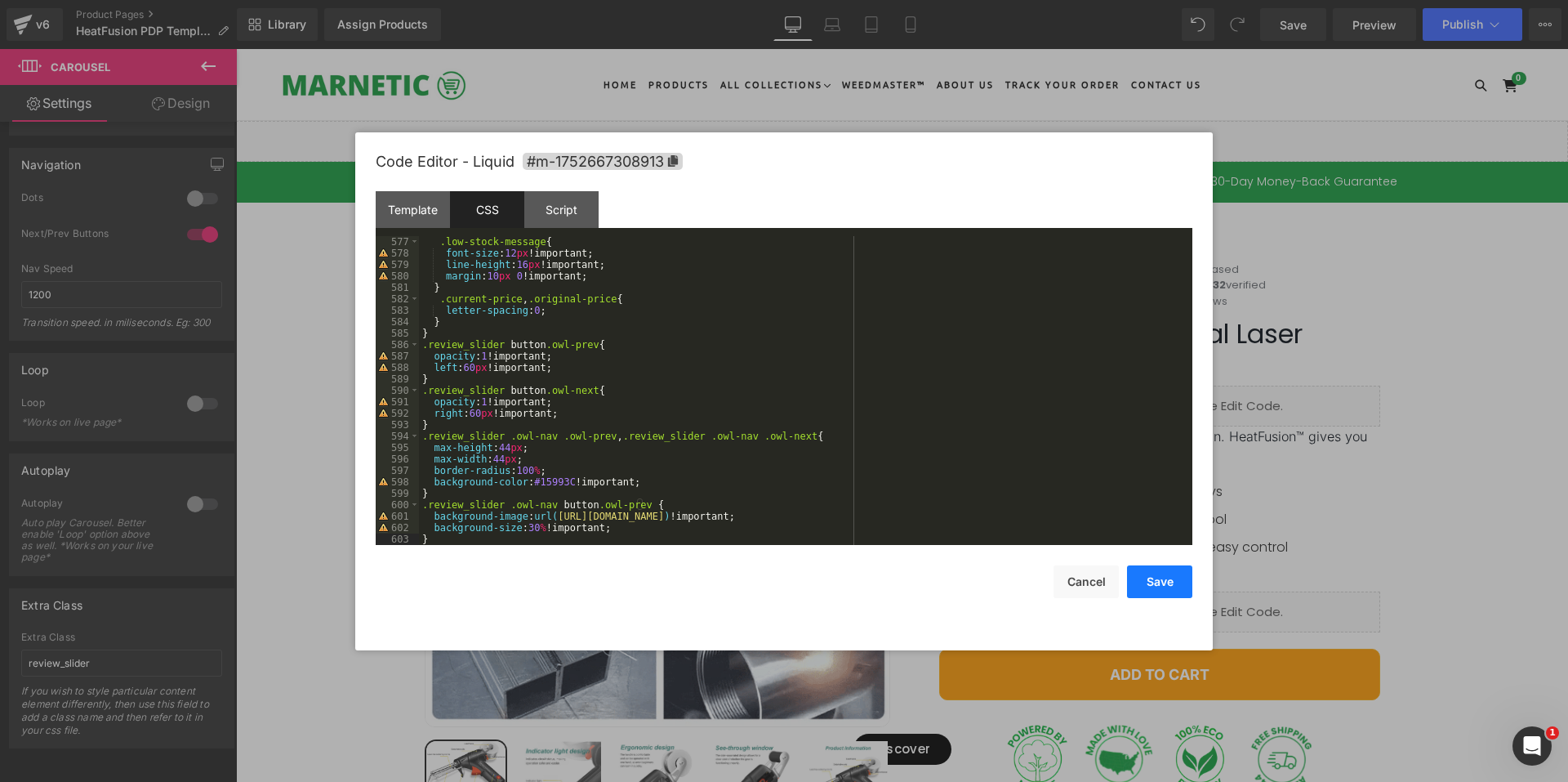
click at [1133, 587] on button "Save" at bounding box center [1159, 581] width 66 height 32
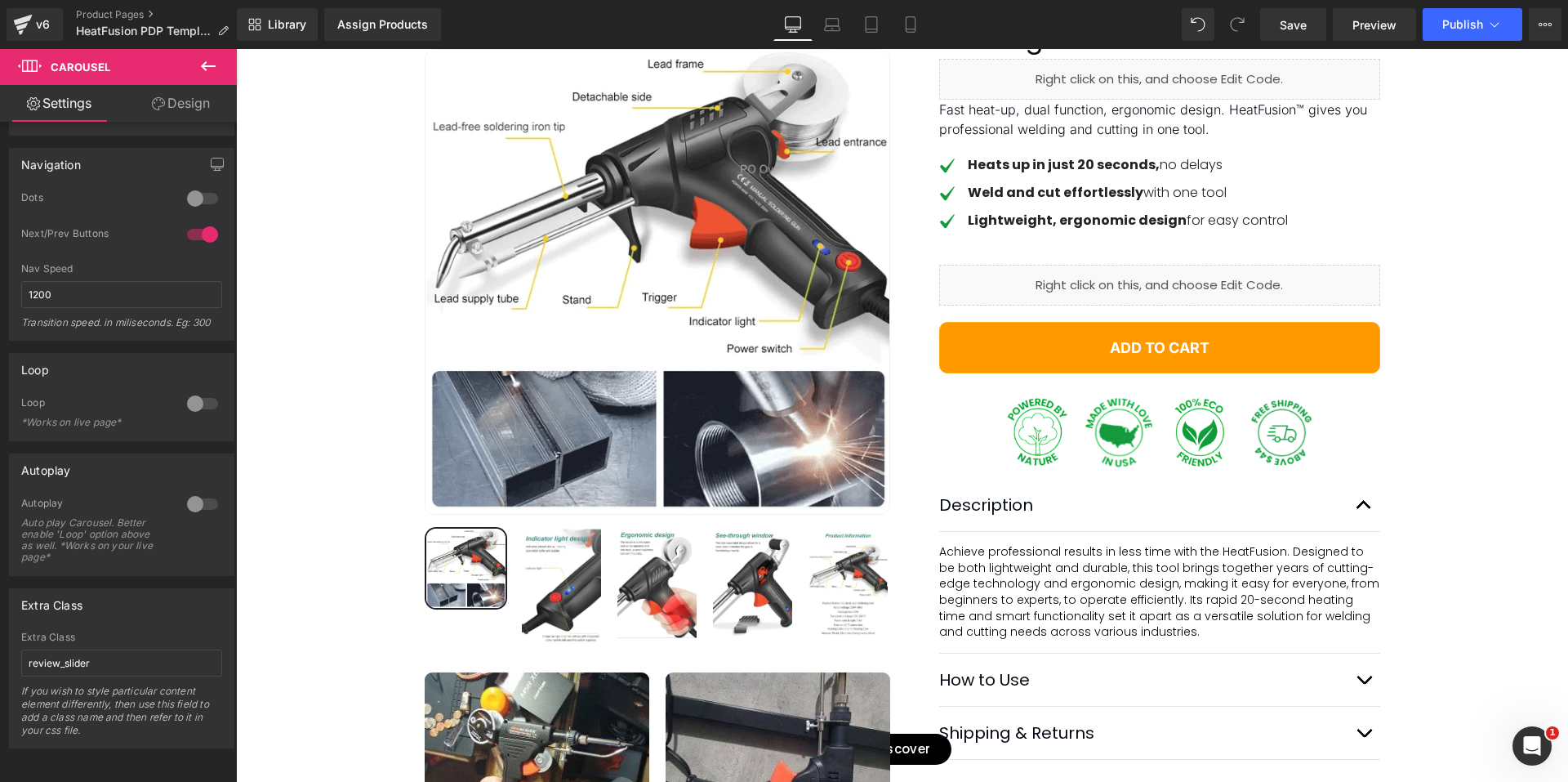
scroll to position [0, 0]
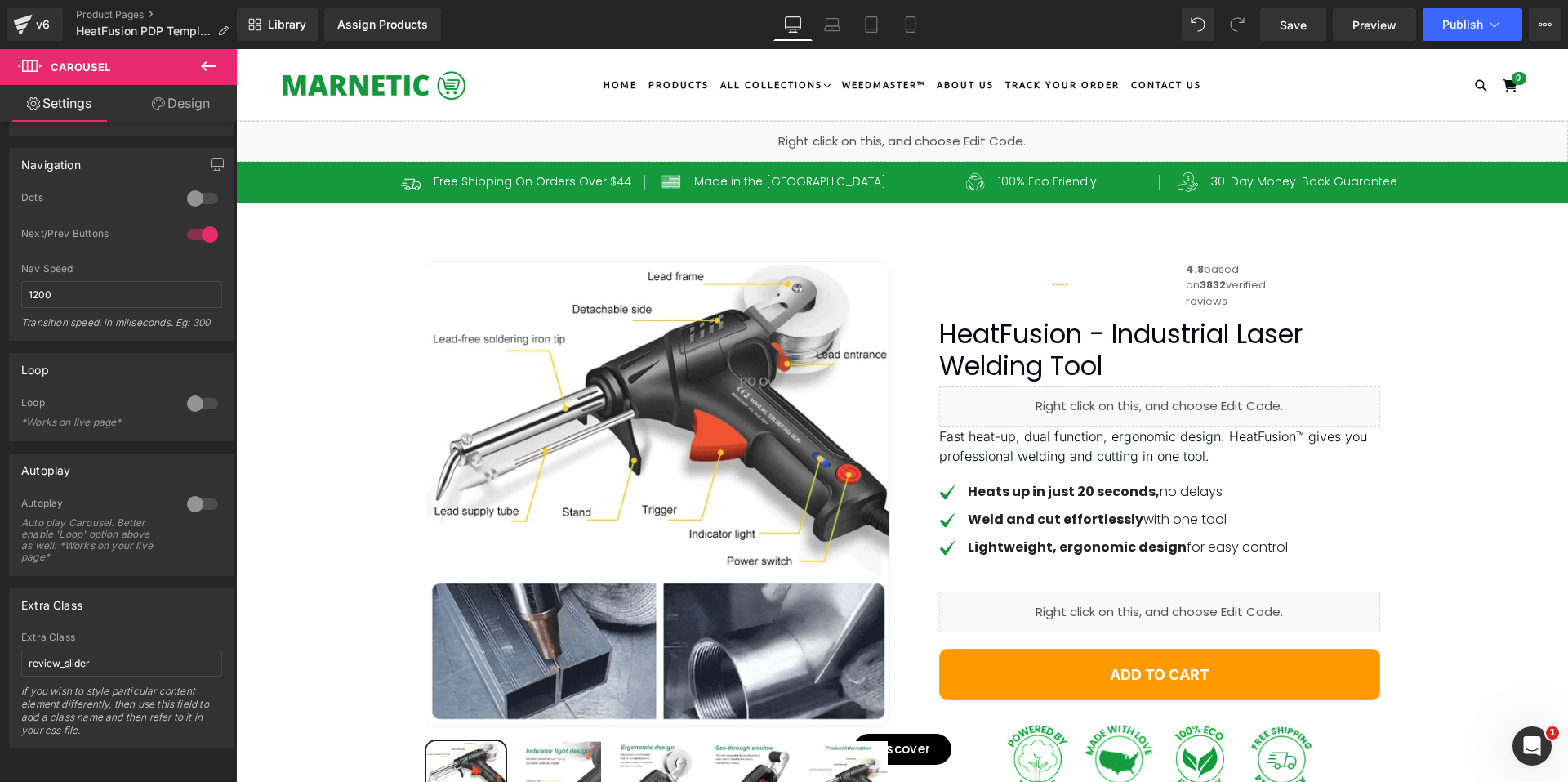
click at [916, 130] on div "Liquid" at bounding box center [902, 141] width 1332 height 41
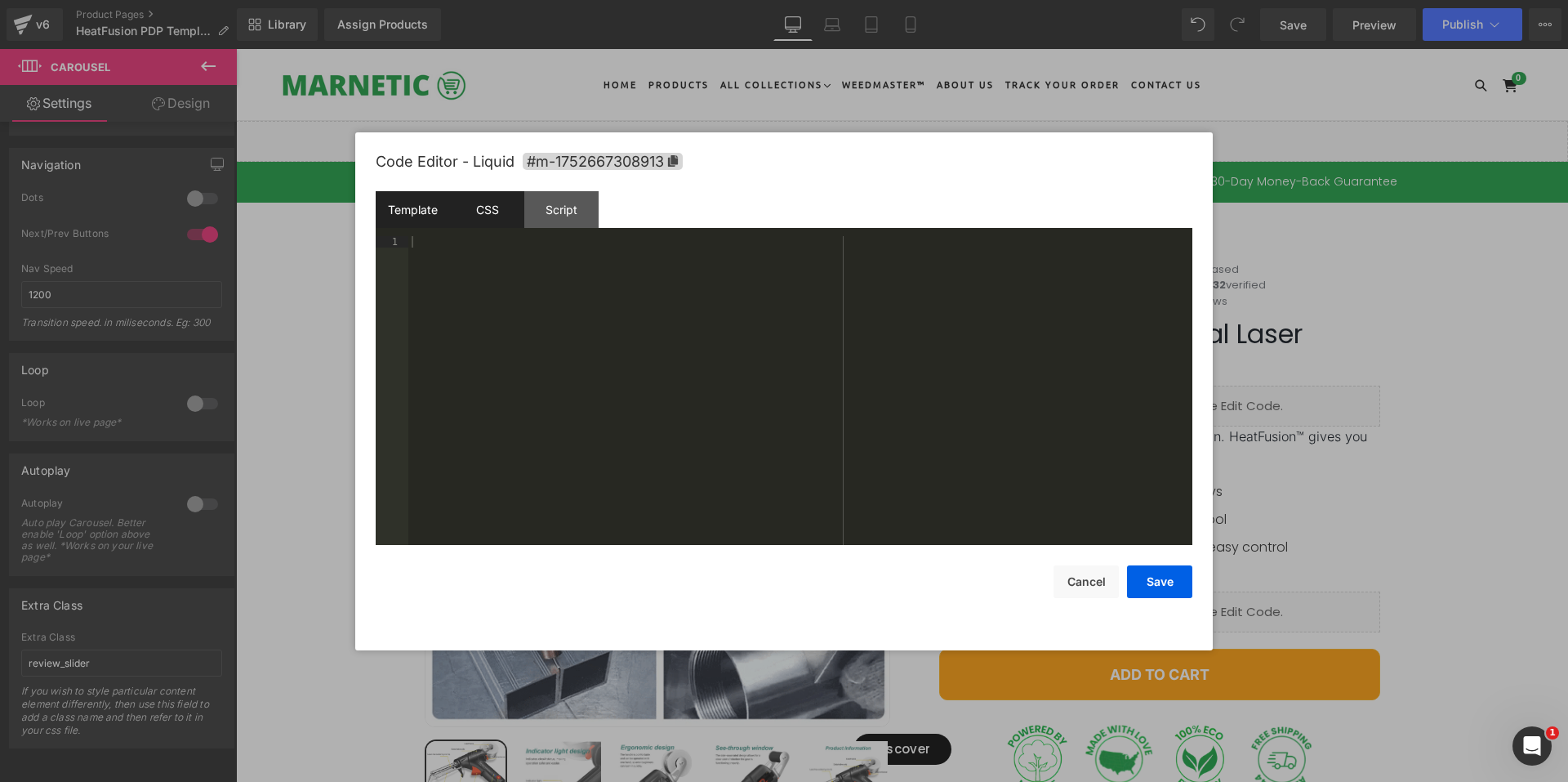
click at [480, 198] on div "CSS" at bounding box center [487, 210] width 74 height 37
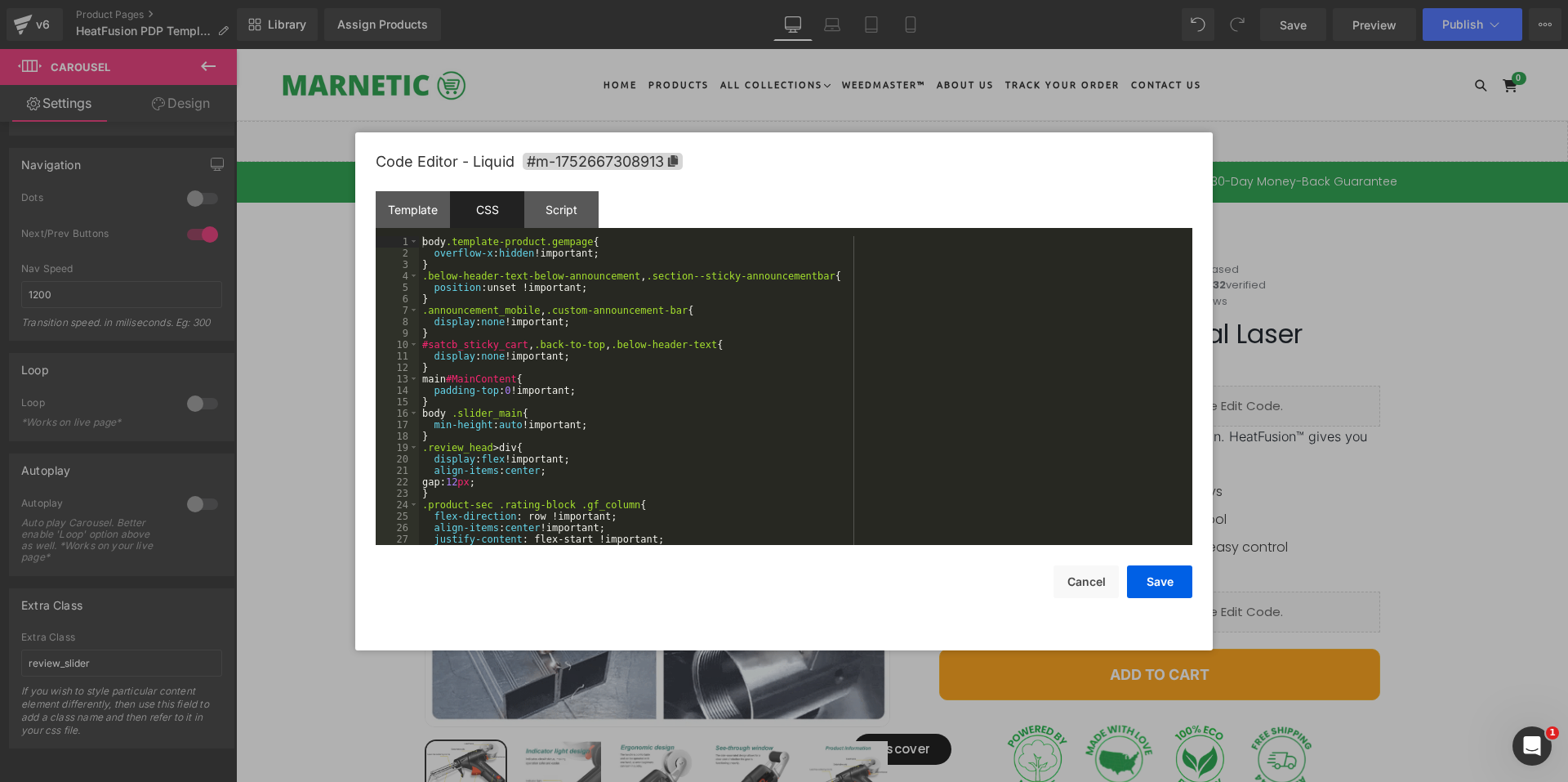
click at [633, 402] on div "body .template-product.gempage { overflow-x : hidden !important; } .below-heade…" at bounding box center [802, 402] width 766 height 331
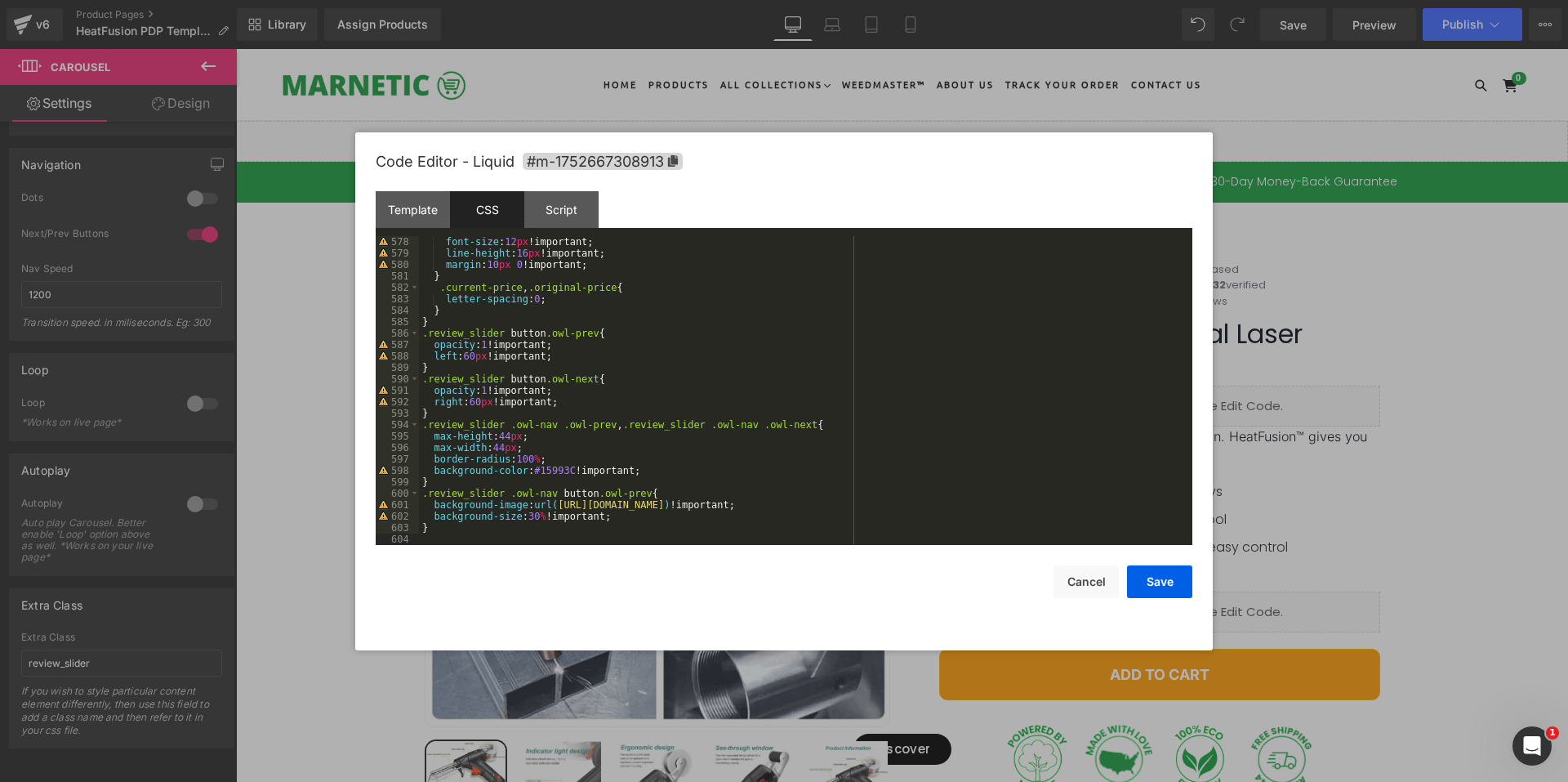
scroll to position [6632, 0]
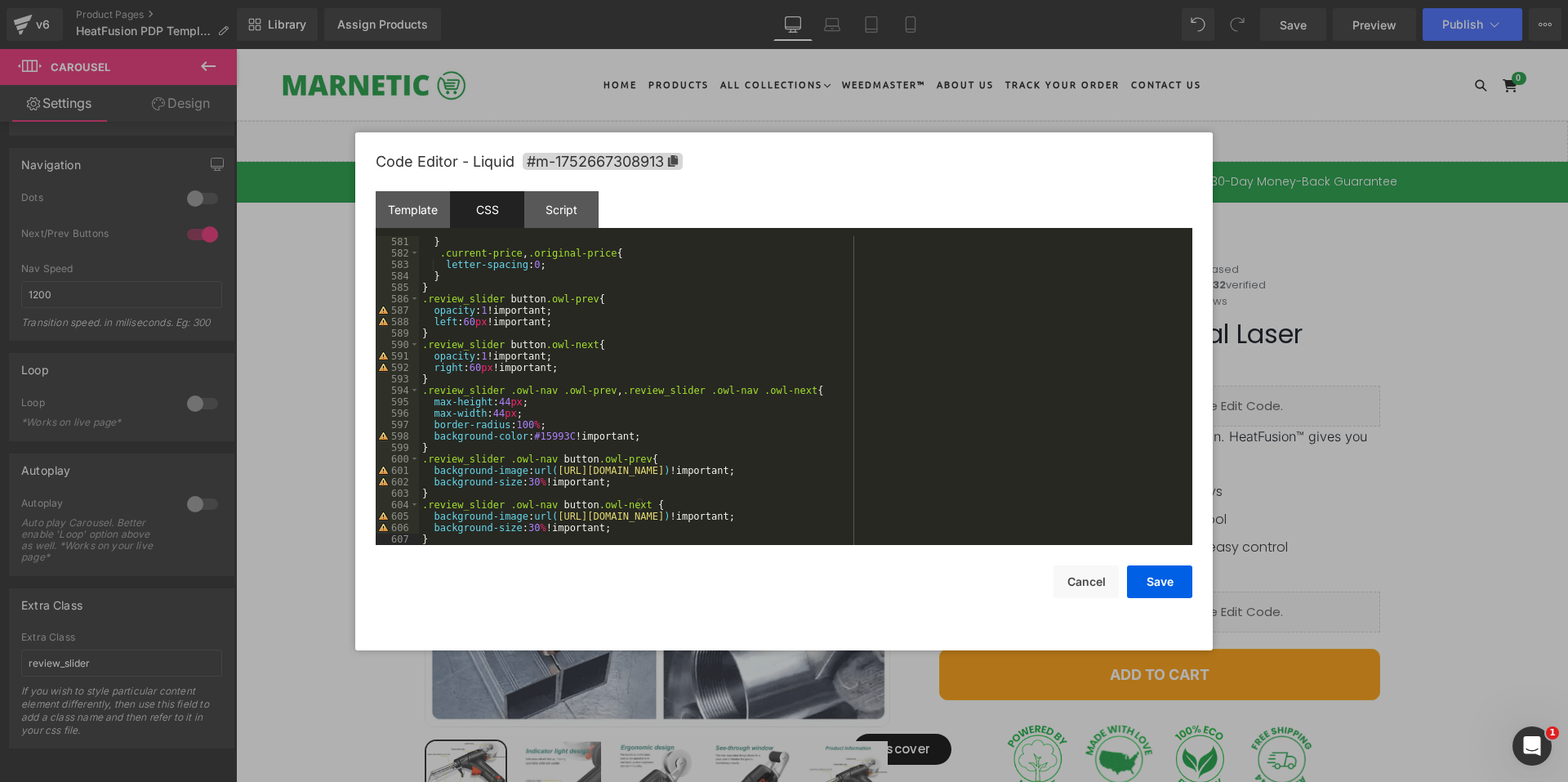
click at [1194, 580] on div "Code Editor - Liquid #m-1752667308913 Template CSS Script Data 1 XXXXXXXXXXXXXX…" at bounding box center [784, 391] width 857 height 518
click at [1181, 583] on button "Save" at bounding box center [1159, 581] width 66 height 32
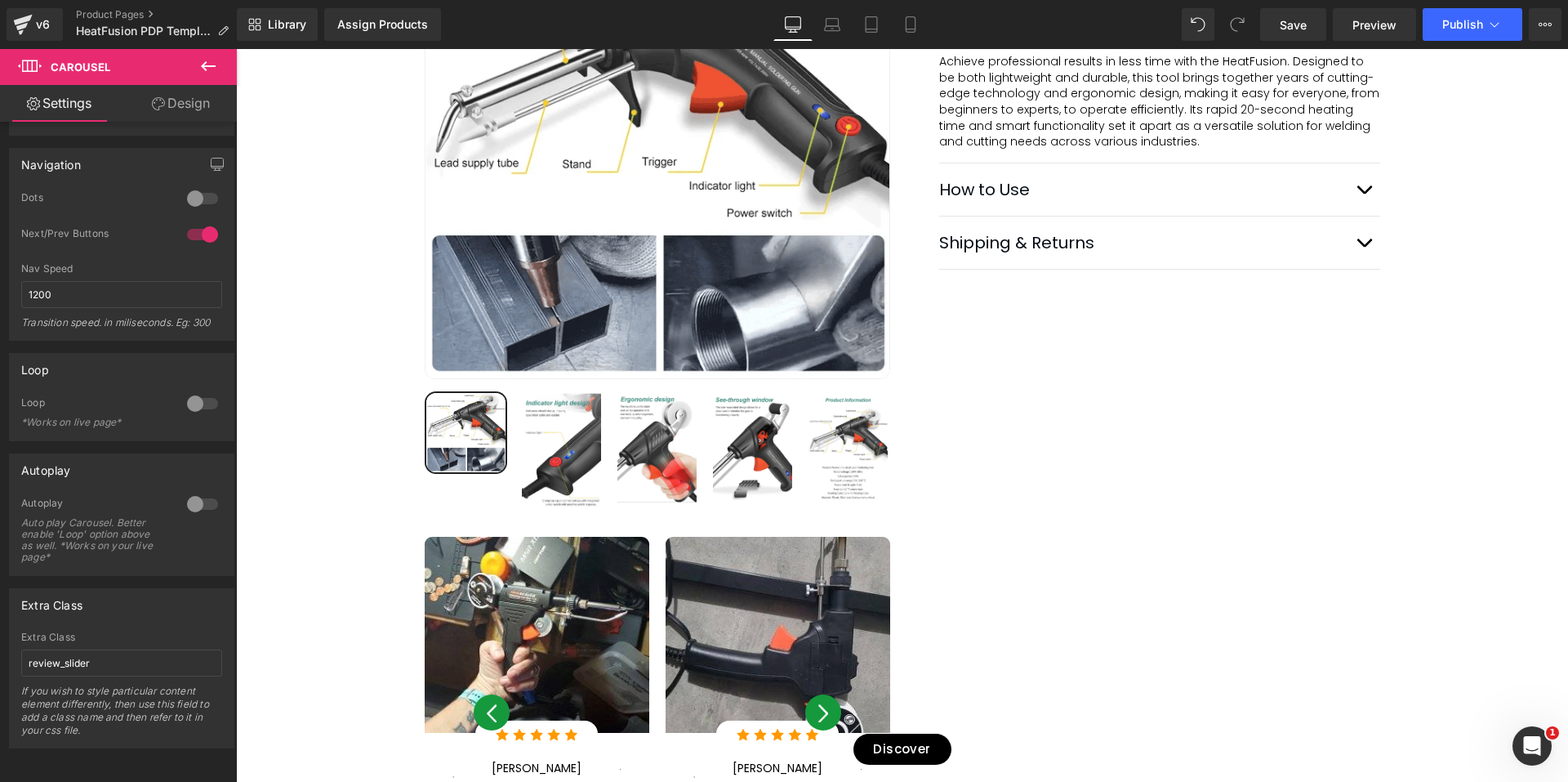
scroll to position [980, 0]
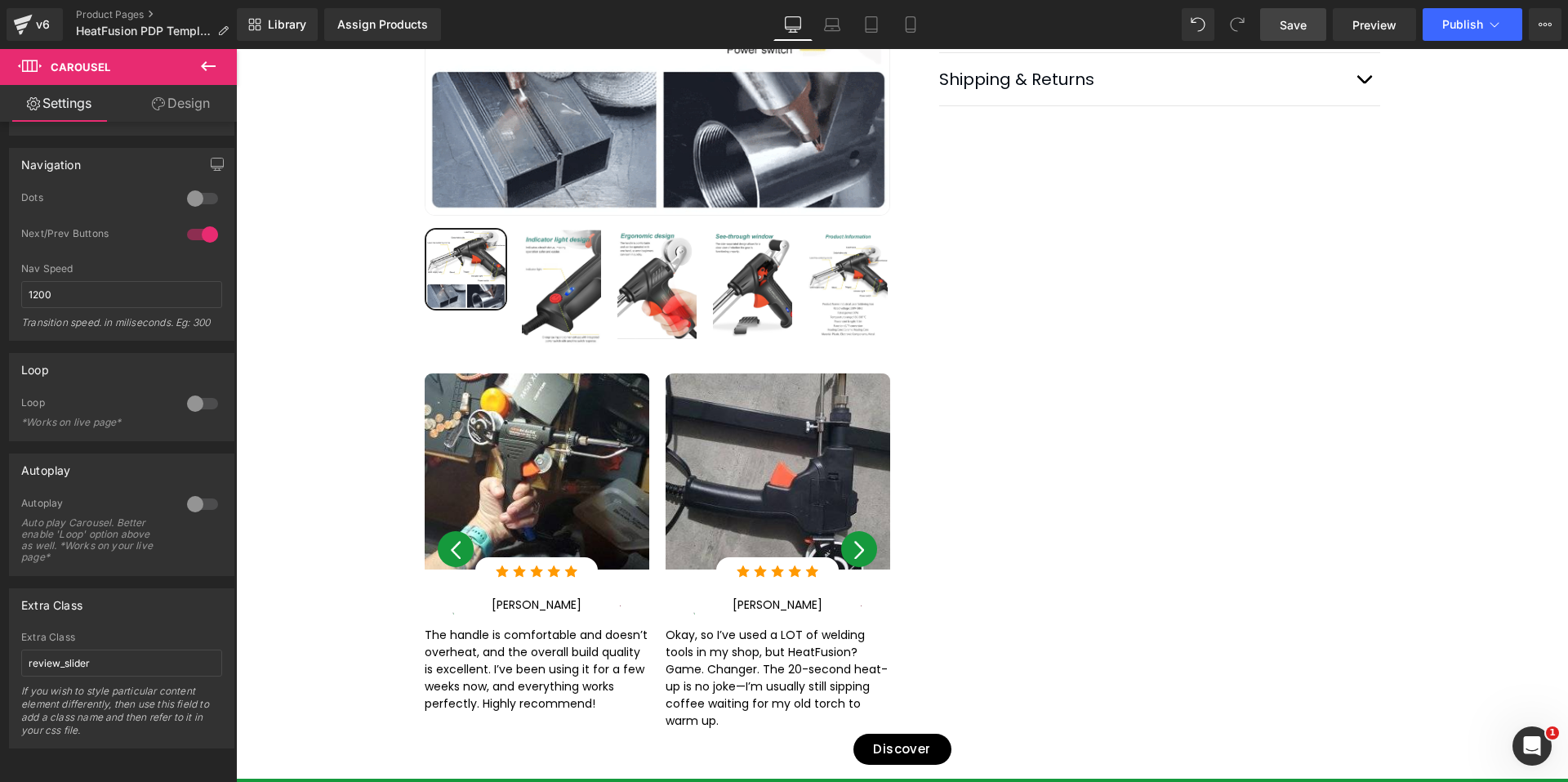
click at [1294, 27] on span "Save" at bounding box center [1293, 25] width 27 height 17
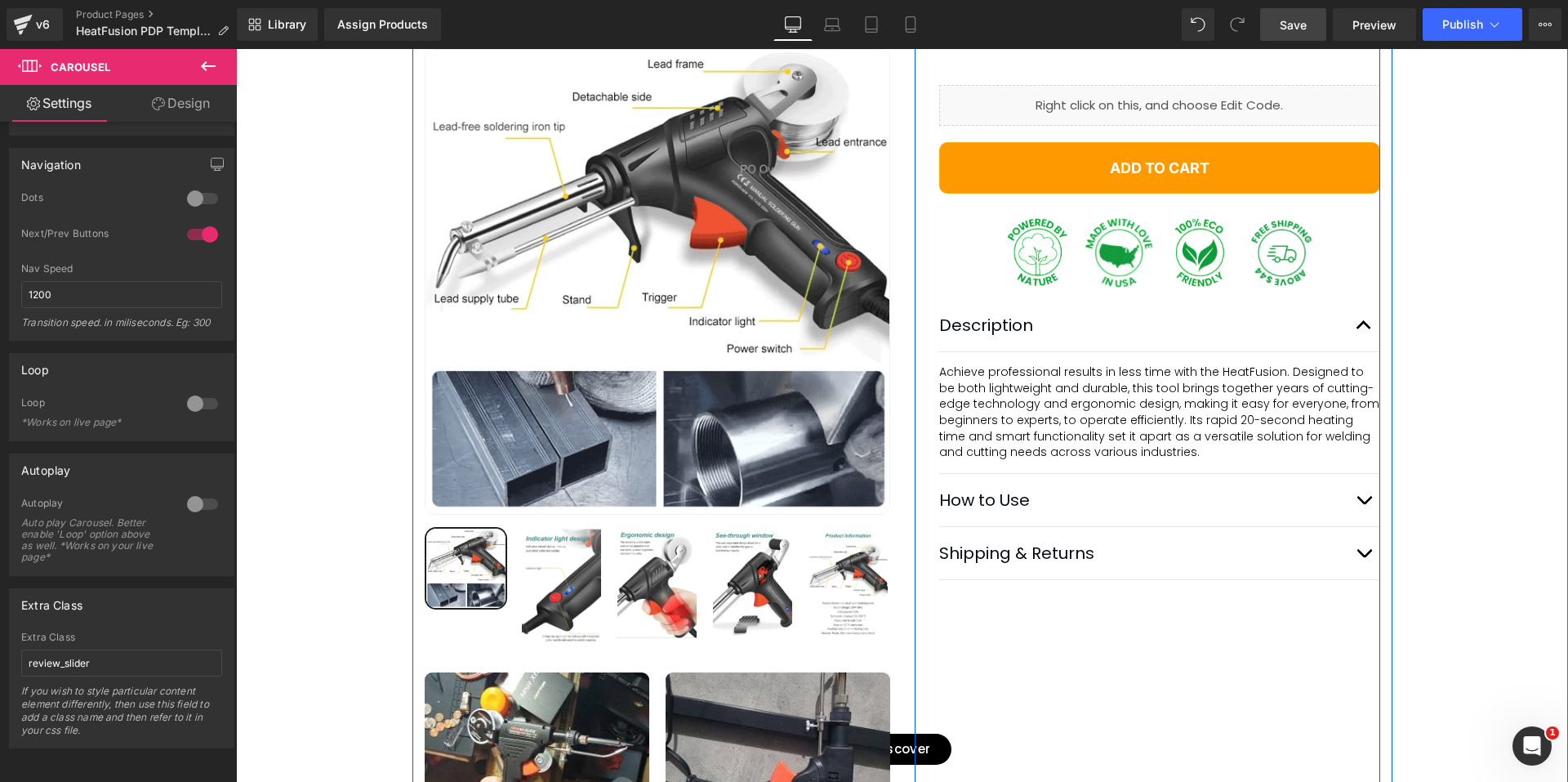
scroll to position [491, 0]
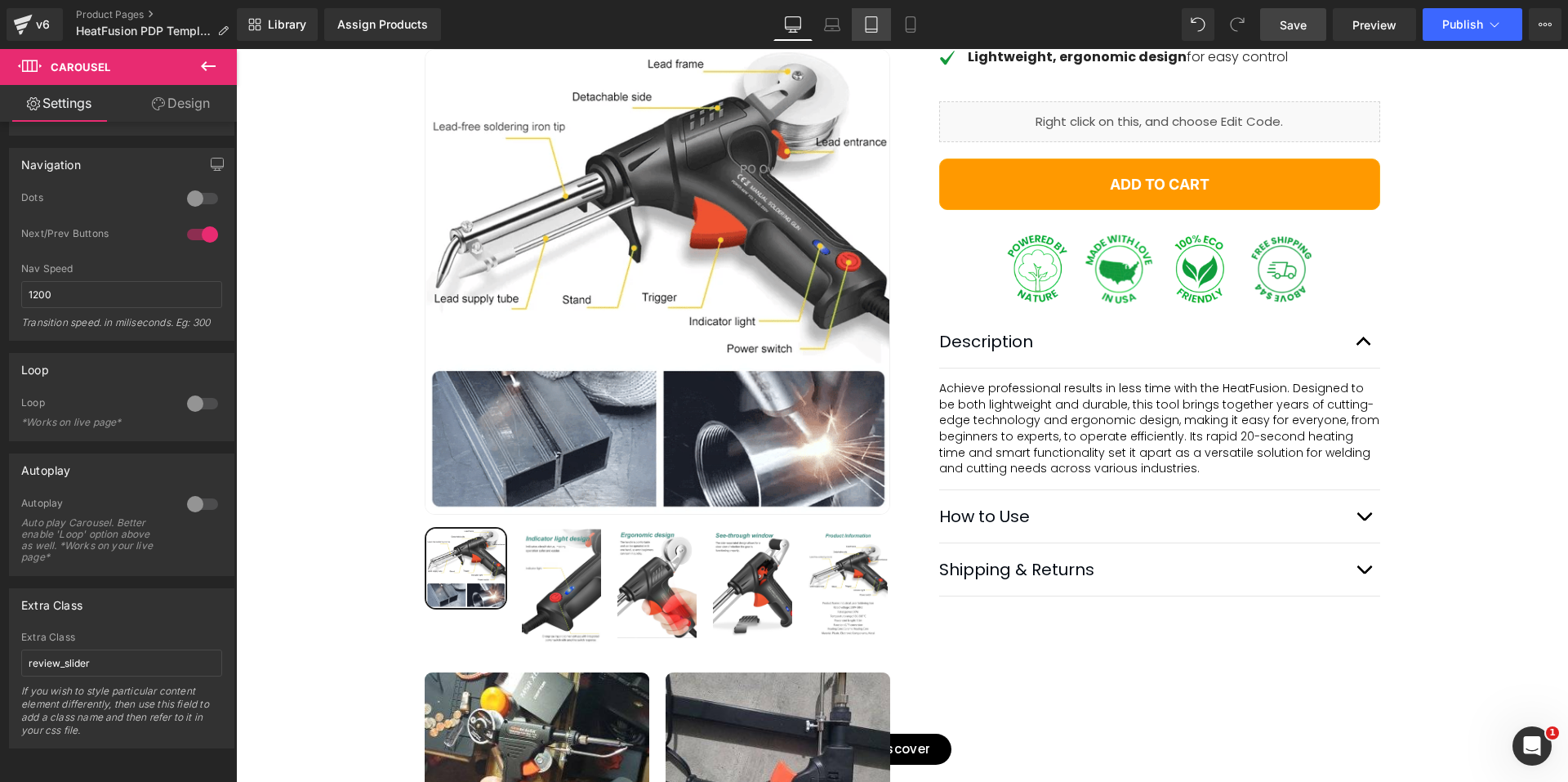
click at [882, 18] on link "Tablet" at bounding box center [870, 25] width 39 height 32
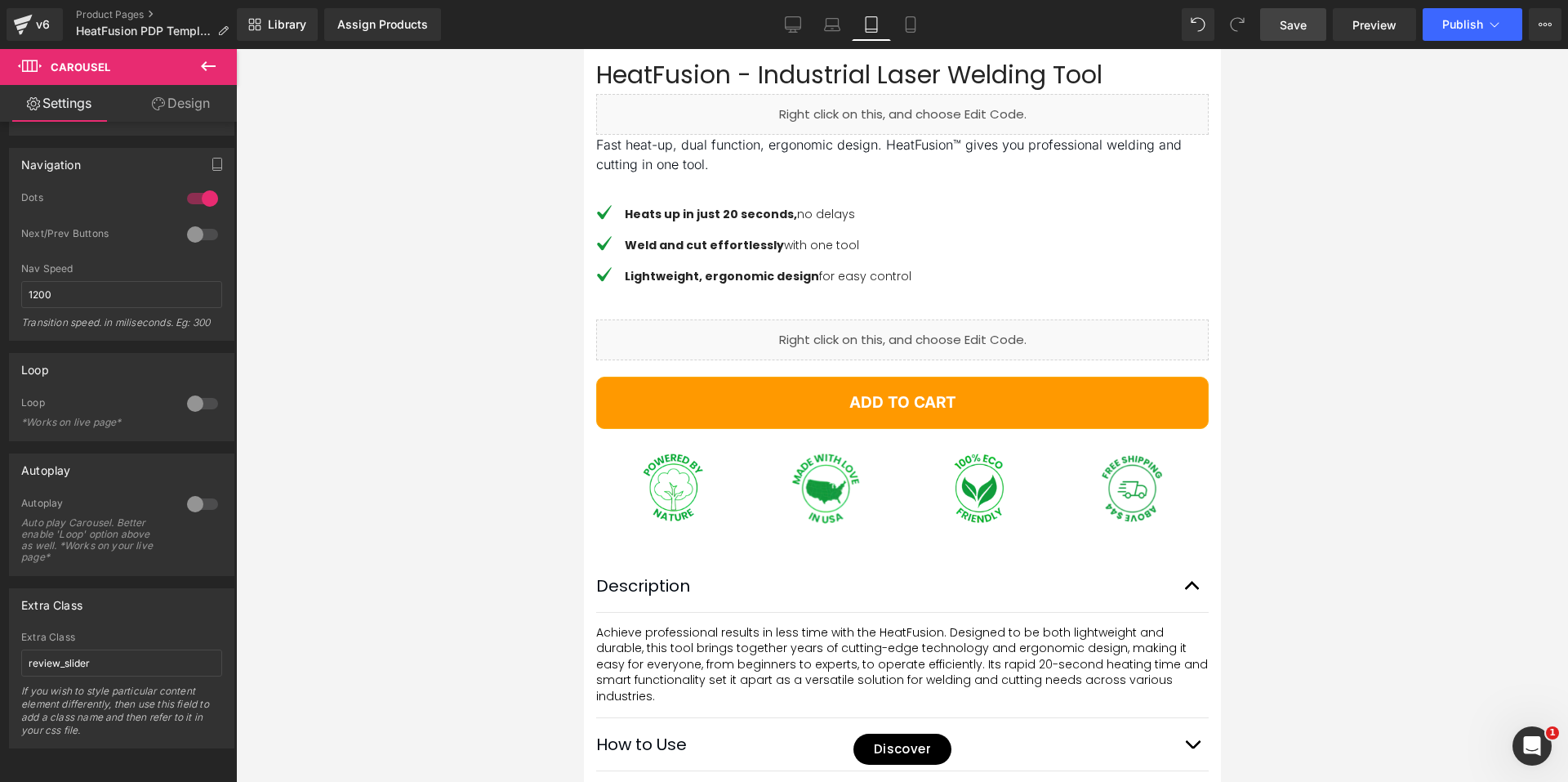
scroll to position [653, 0]
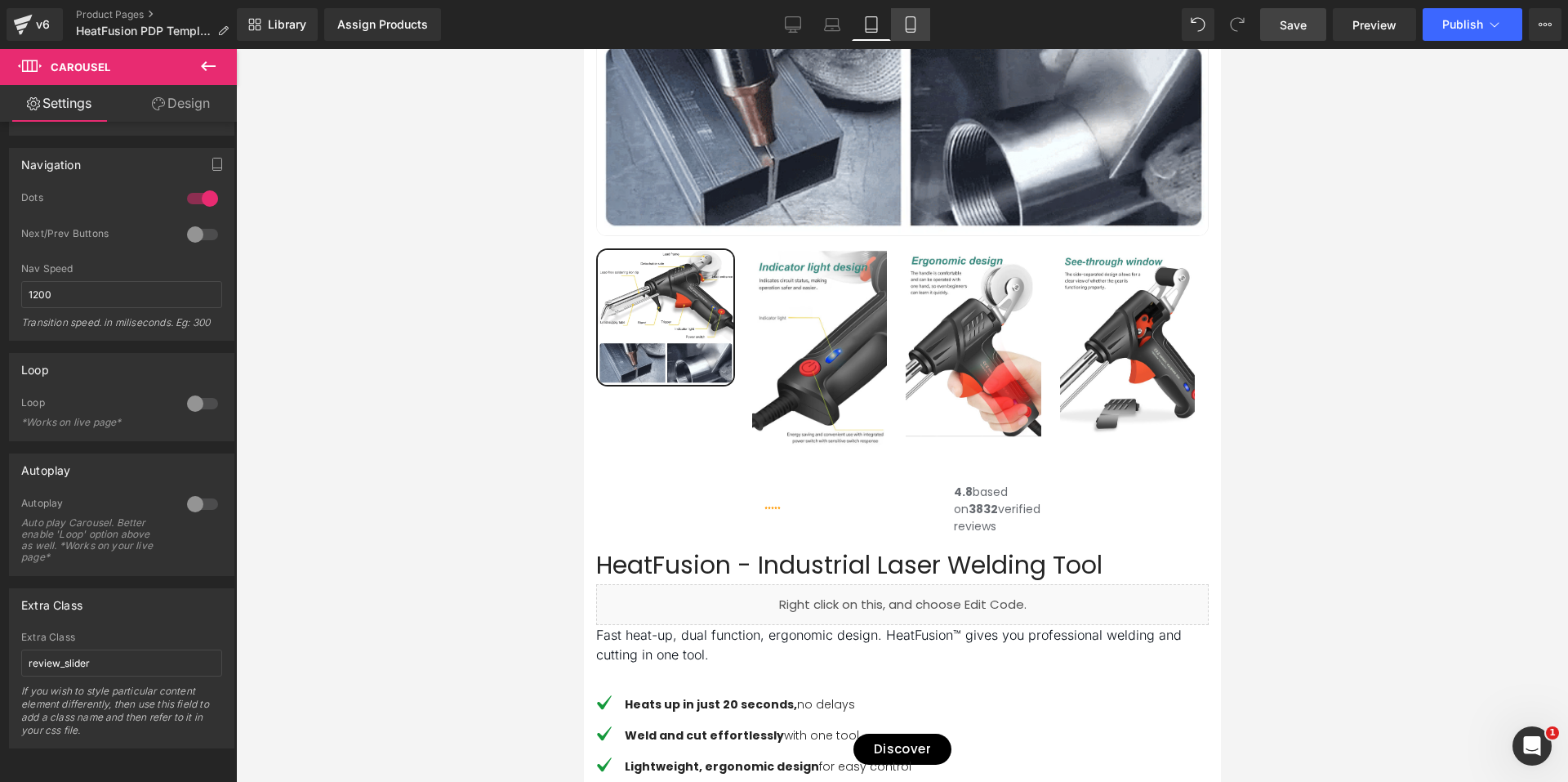
click at [915, 36] on link "Mobile" at bounding box center [910, 25] width 39 height 32
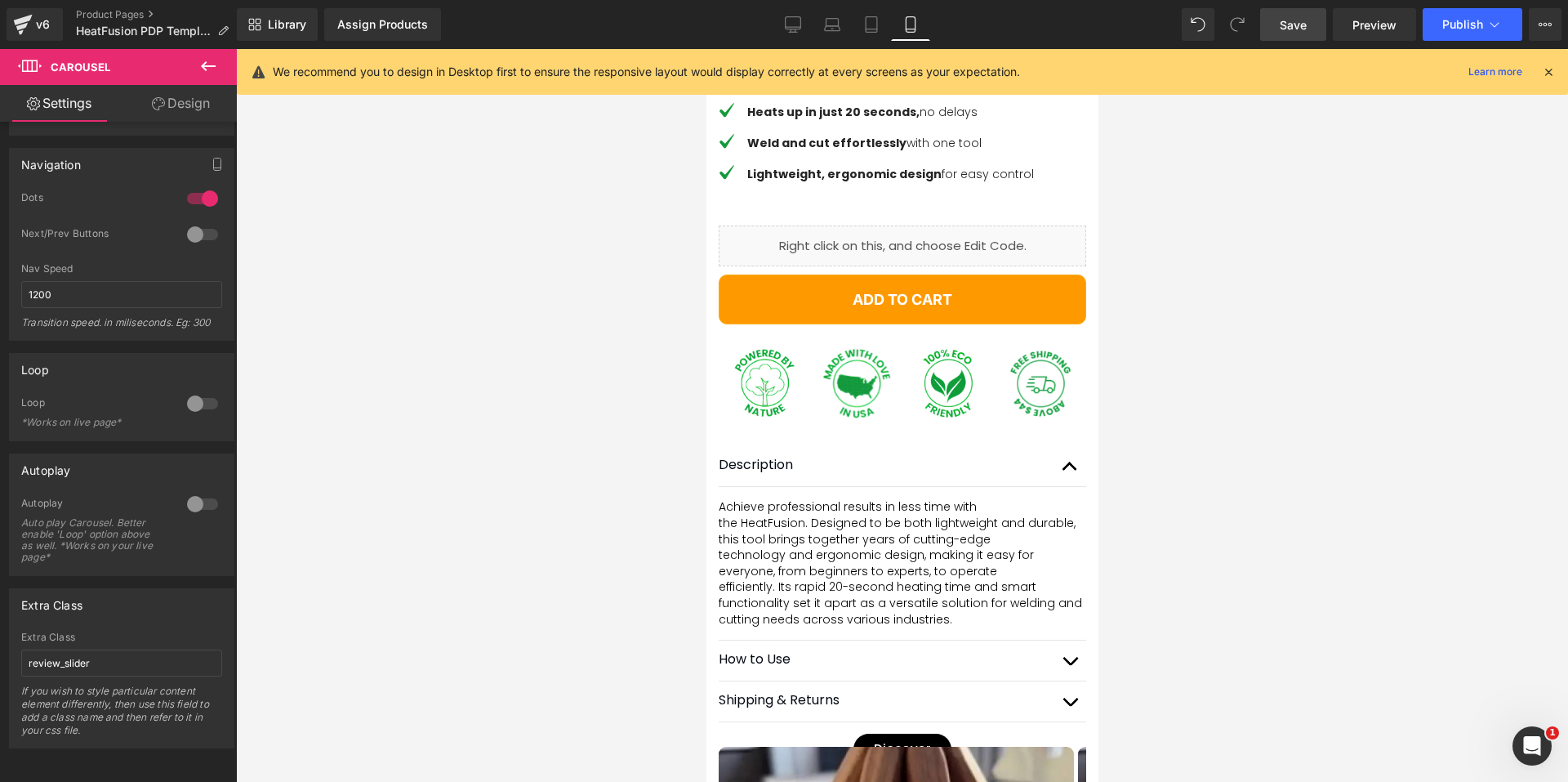
scroll to position [817, 0]
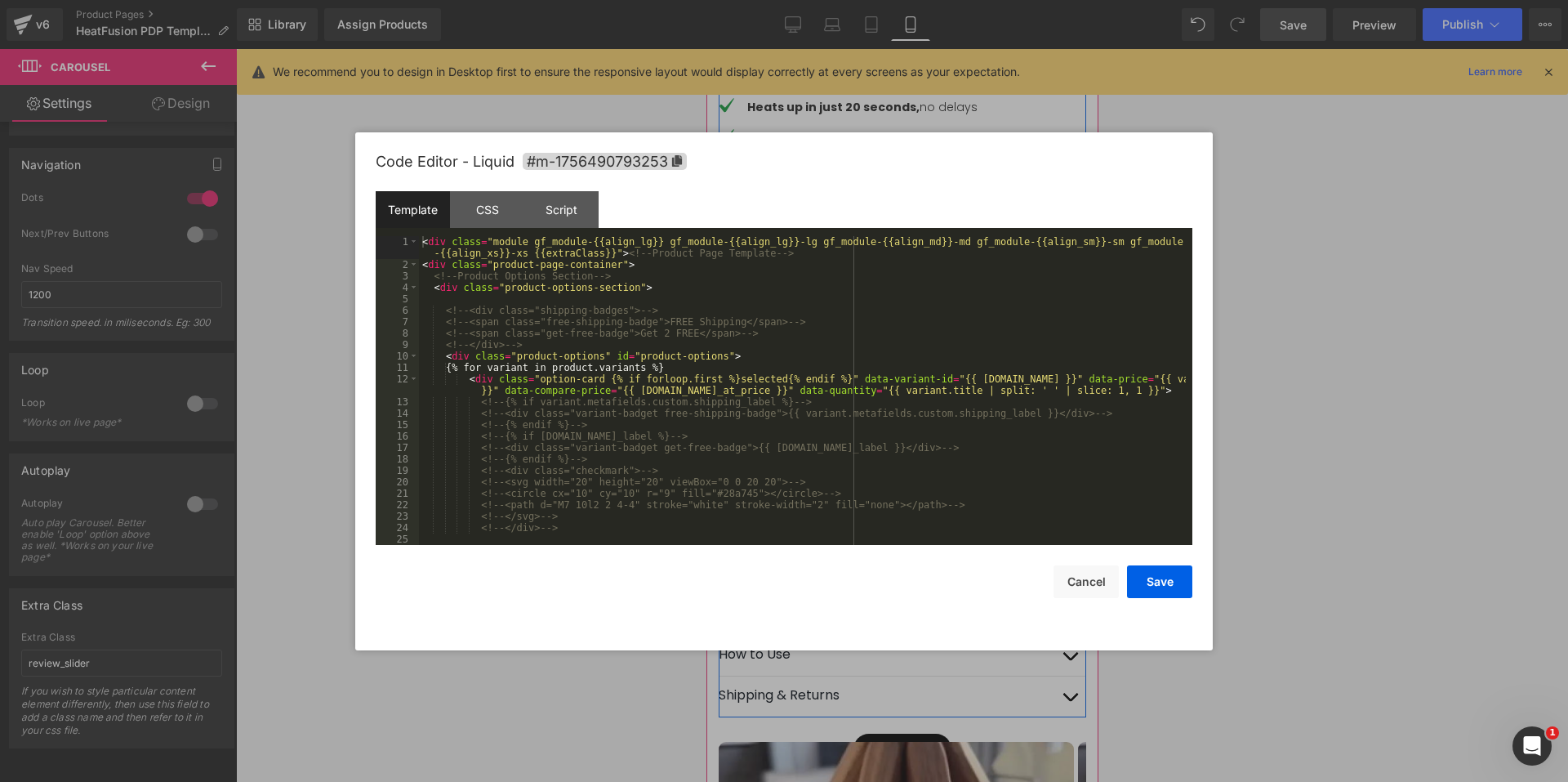
click at [920, 244] on div "Liquid" at bounding box center [902, 241] width 367 height 41
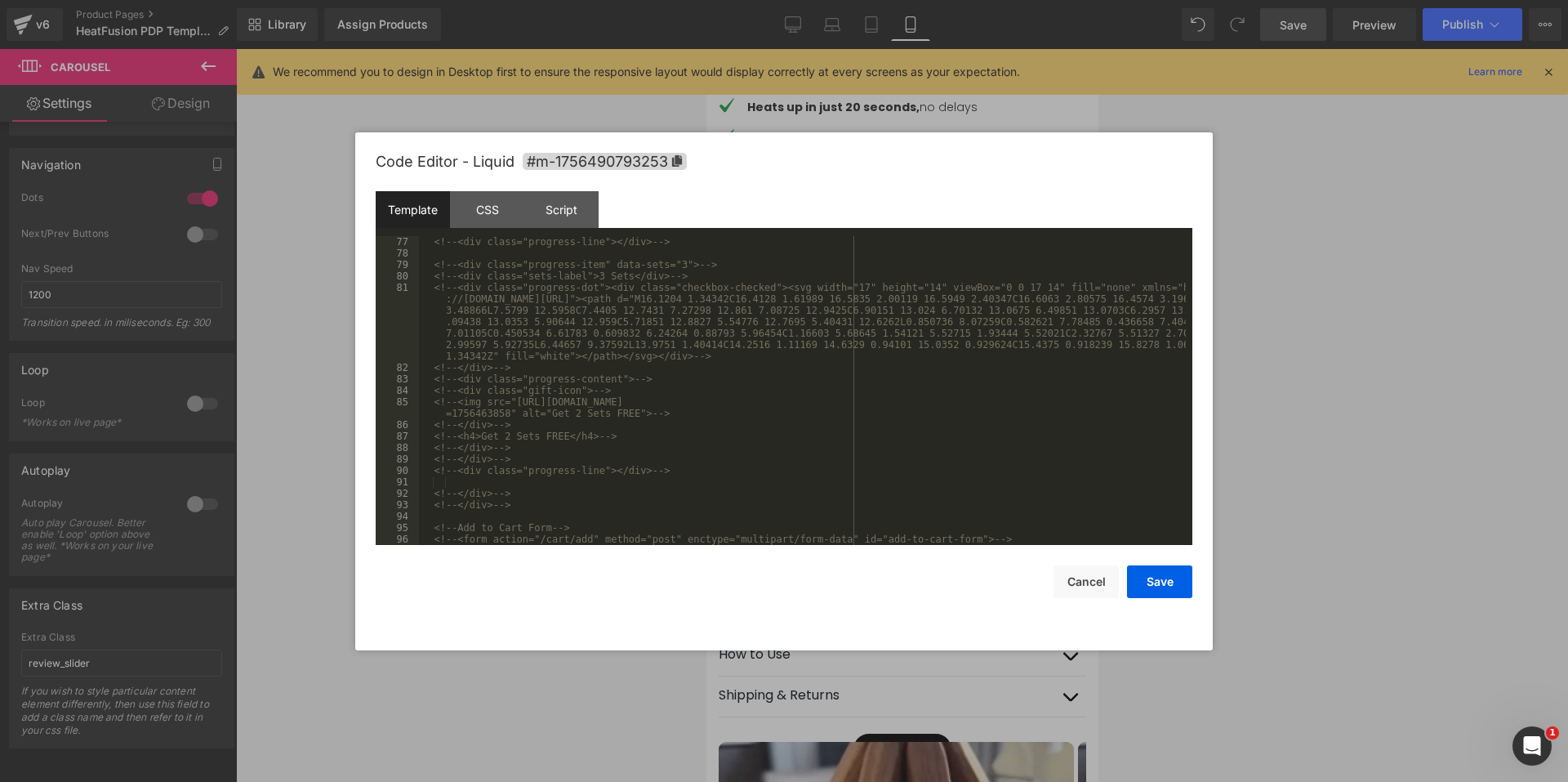
scroll to position [1133, 0]
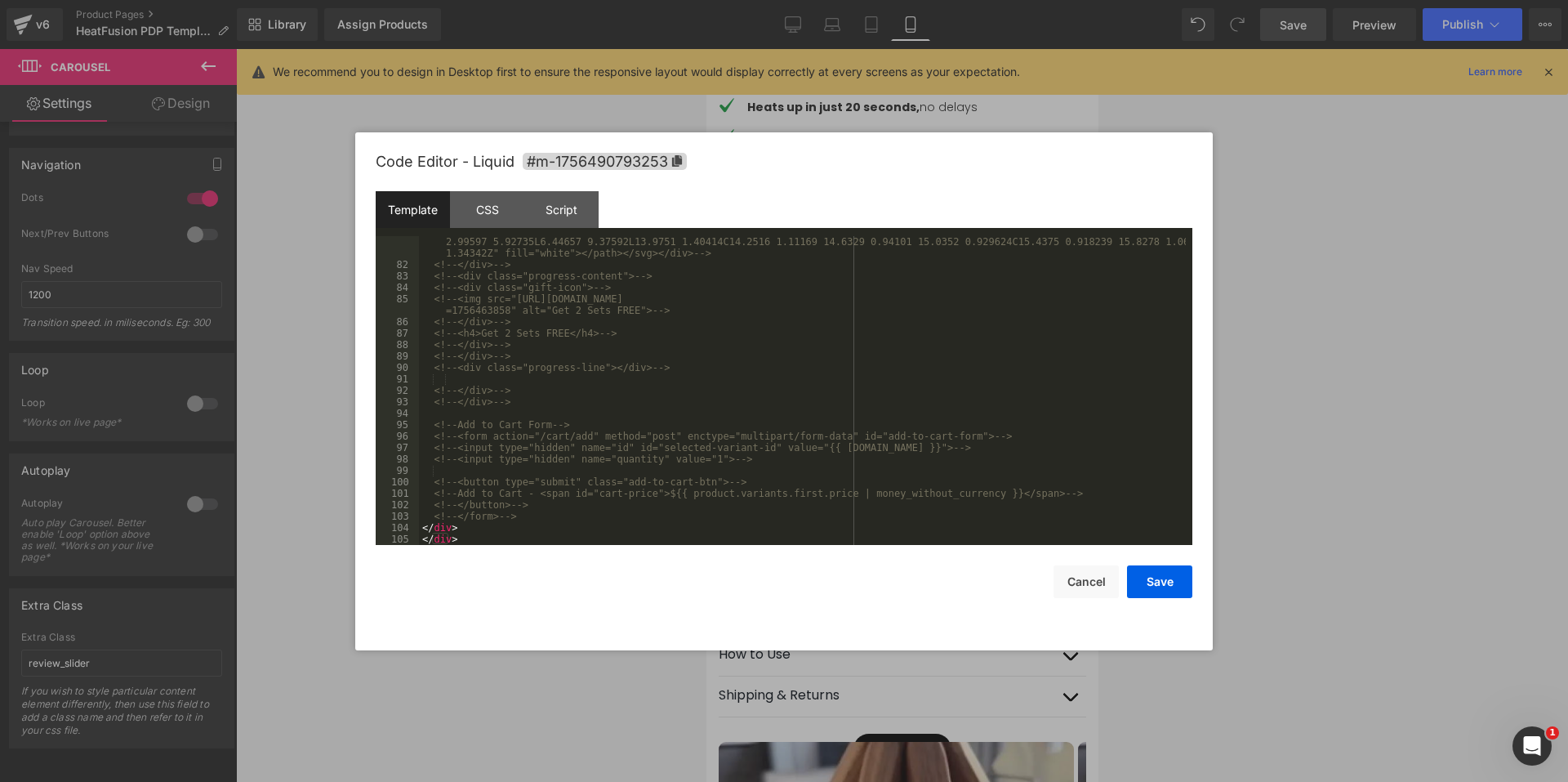
click at [1321, 399] on div at bounding box center [784, 391] width 1568 height 782
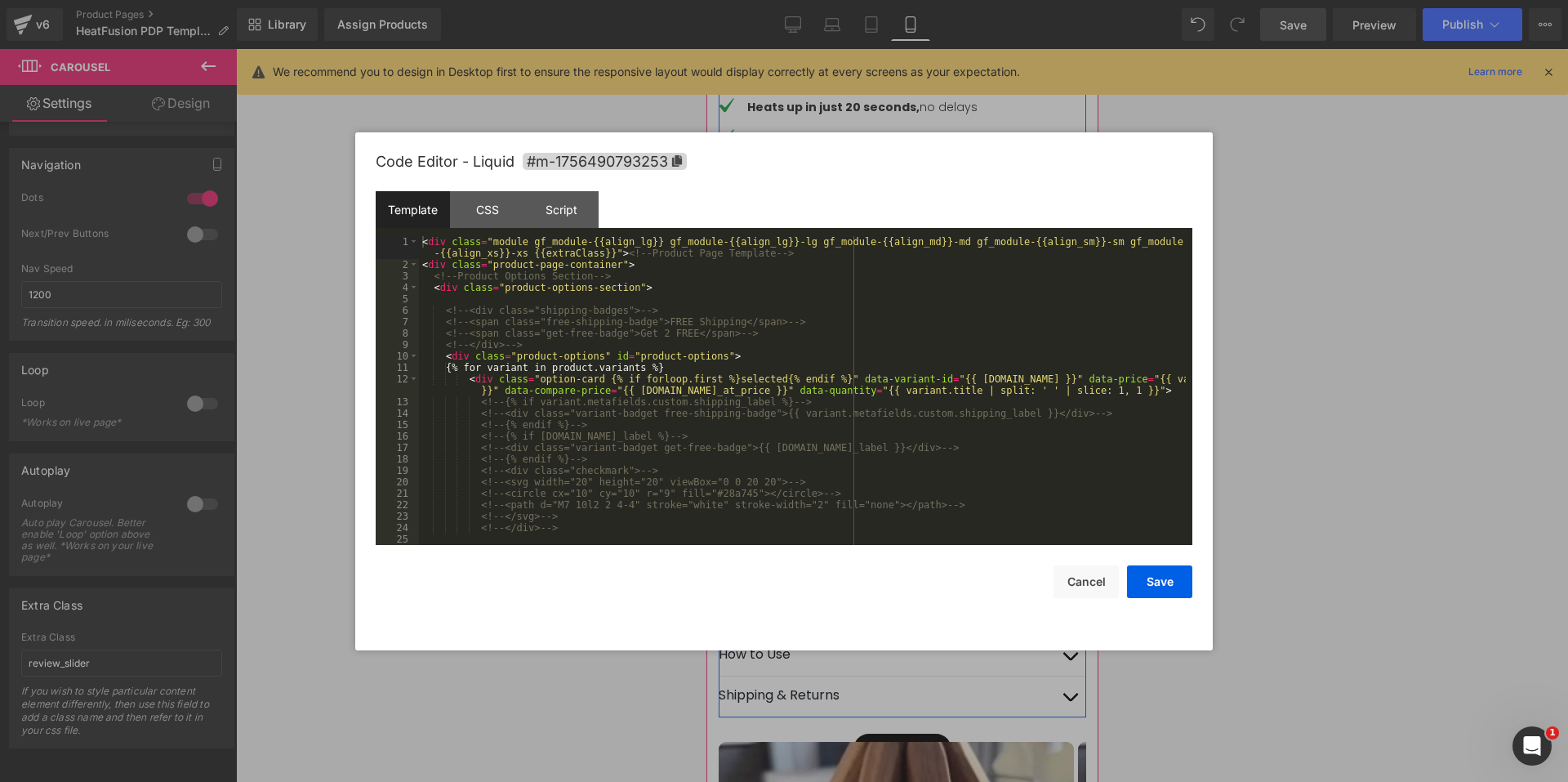
click at [917, 250] on div "Liquid" at bounding box center [902, 241] width 367 height 41
click at [834, 405] on div "< div class = "module gf_module-{{align_lg}} gf_module-{{align_lg}}-lg gf_modul…" at bounding box center [802, 408] width 766 height 343
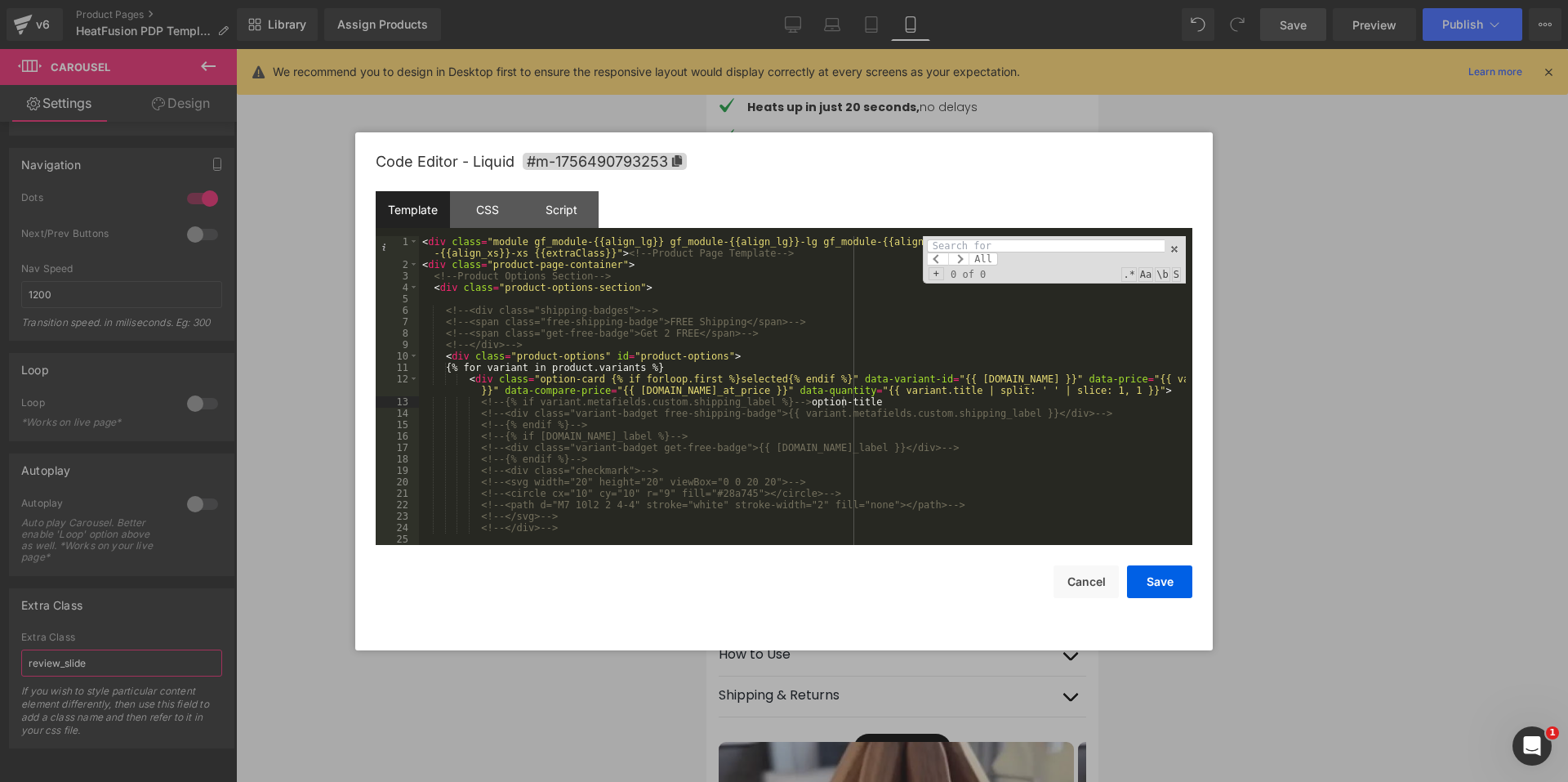
type input "review_slide"
click at [829, 405] on div "< div class = "module gf_module-{{align_lg}} gf_module-{{align_lg}}-lg gf_modul…" at bounding box center [802, 408] width 766 height 343
click at [971, 239] on input at bounding box center [1045, 246] width 238 height 13
paste input "option-title"
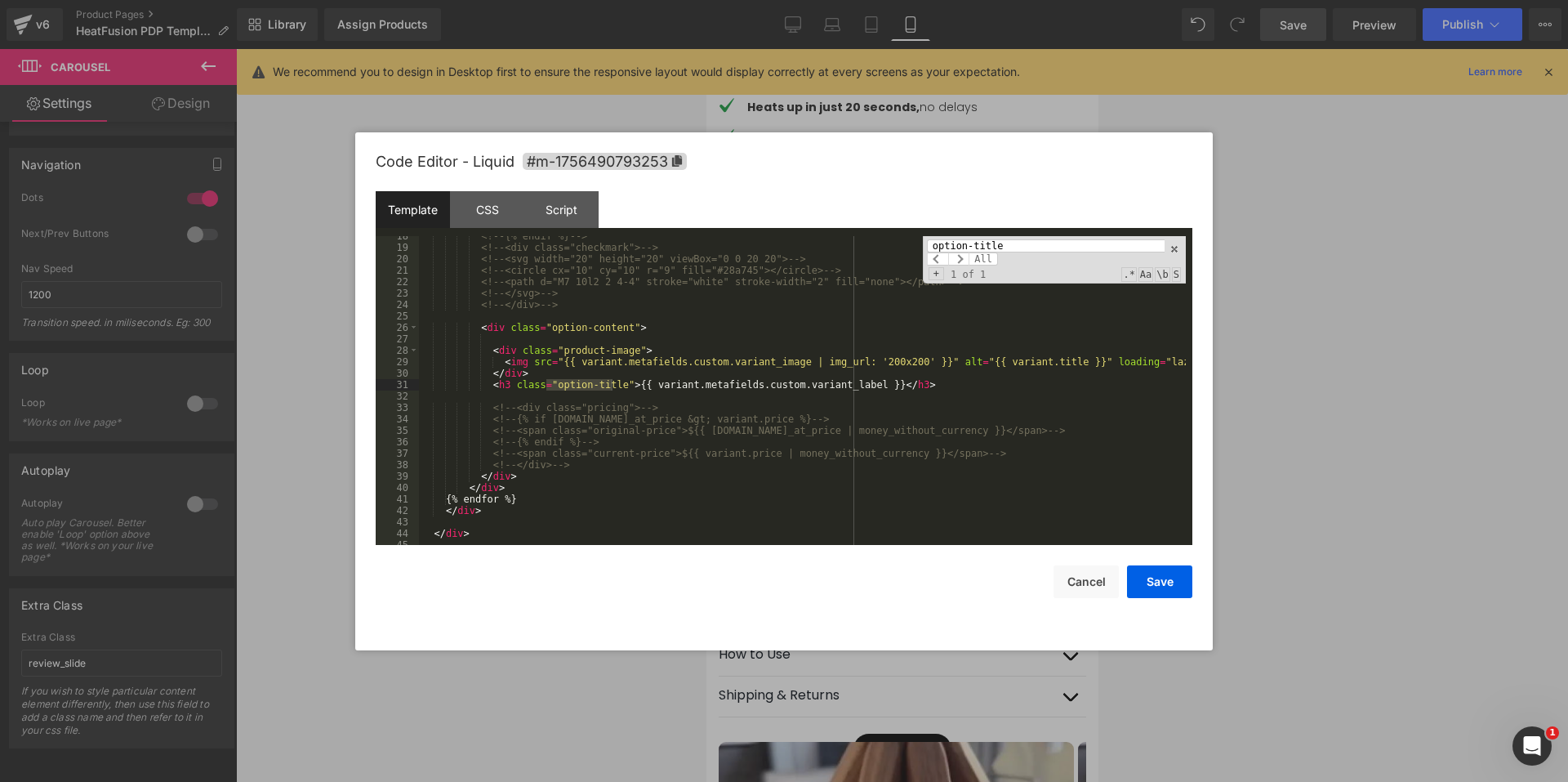
scroll to position [223, 0]
type input "option-title"
click at [1100, 574] on button "Cancel" at bounding box center [1085, 581] width 66 height 32
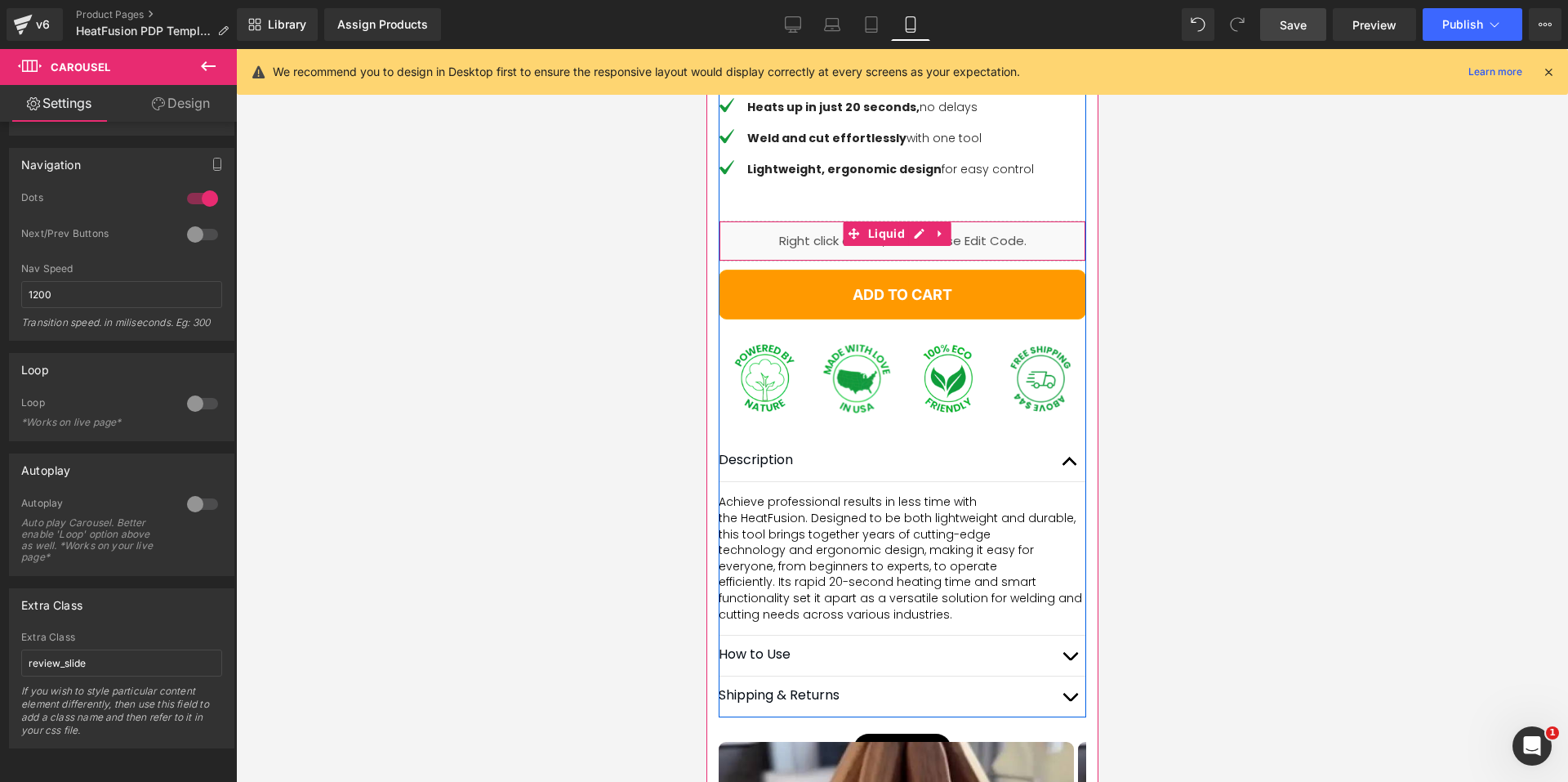
click at [923, 244] on div "Liquid" at bounding box center [902, 241] width 367 height 41
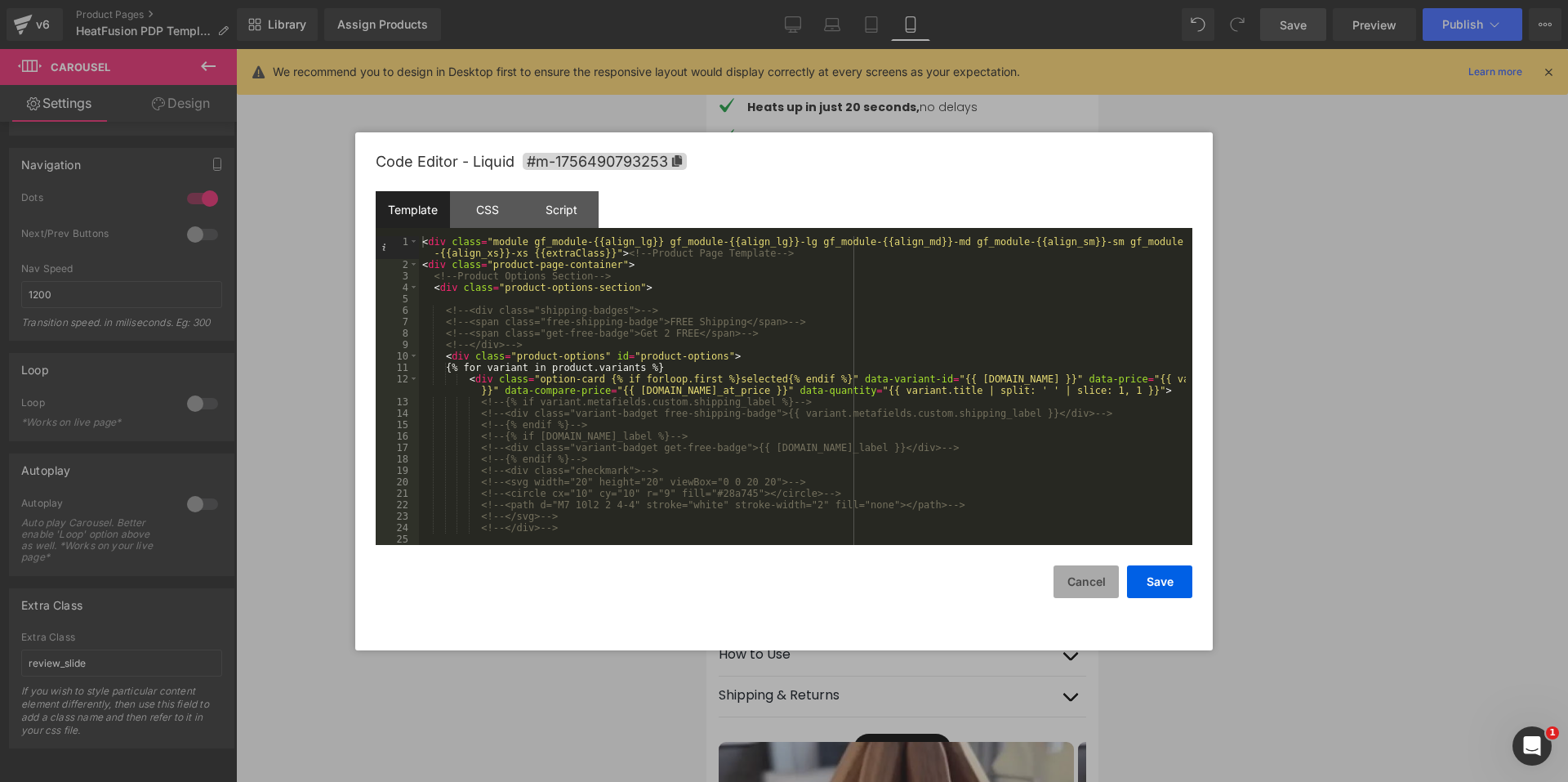
click at [1082, 587] on button "Cancel" at bounding box center [1085, 581] width 66 height 32
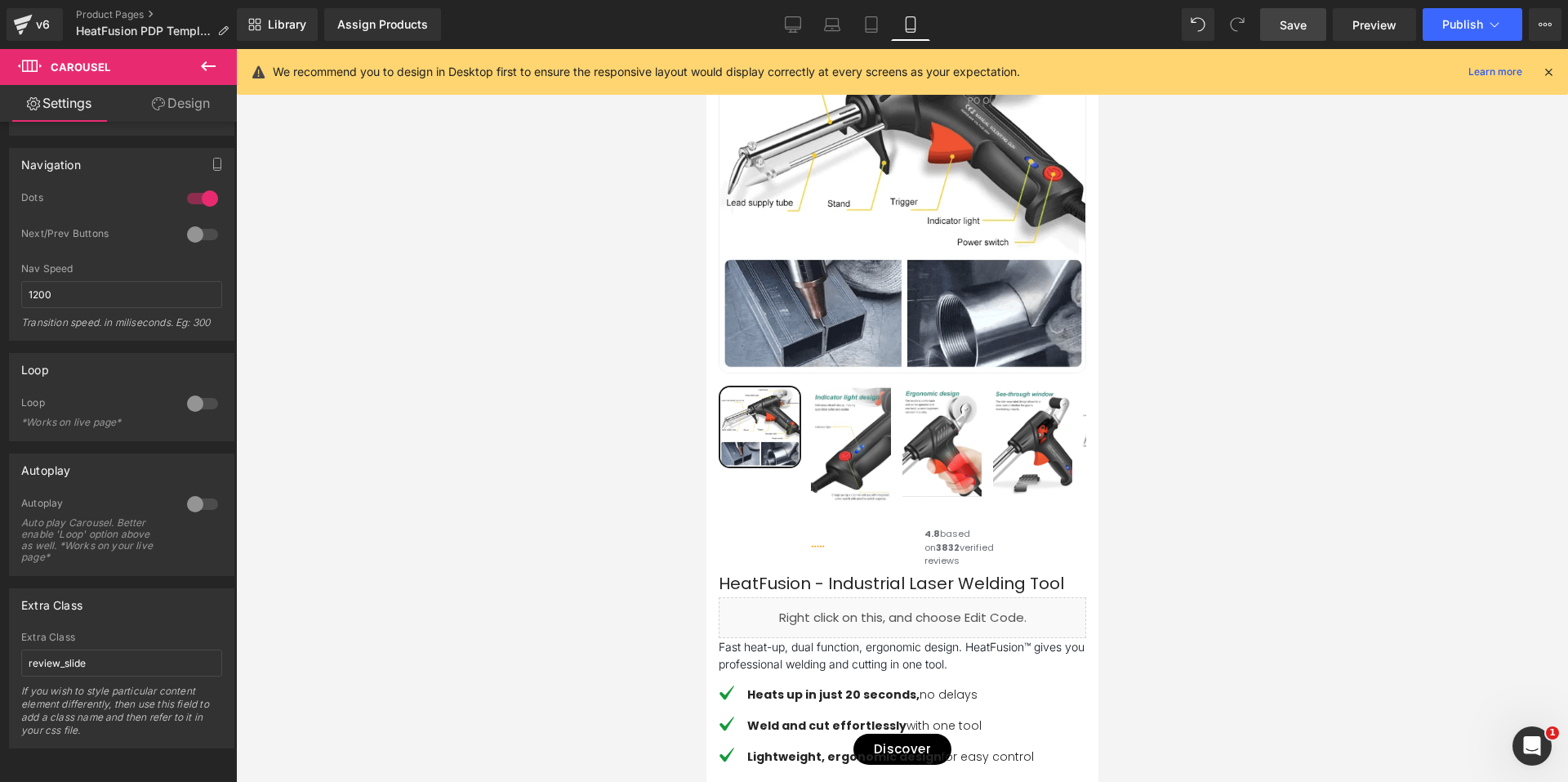
scroll to position [0, 0]
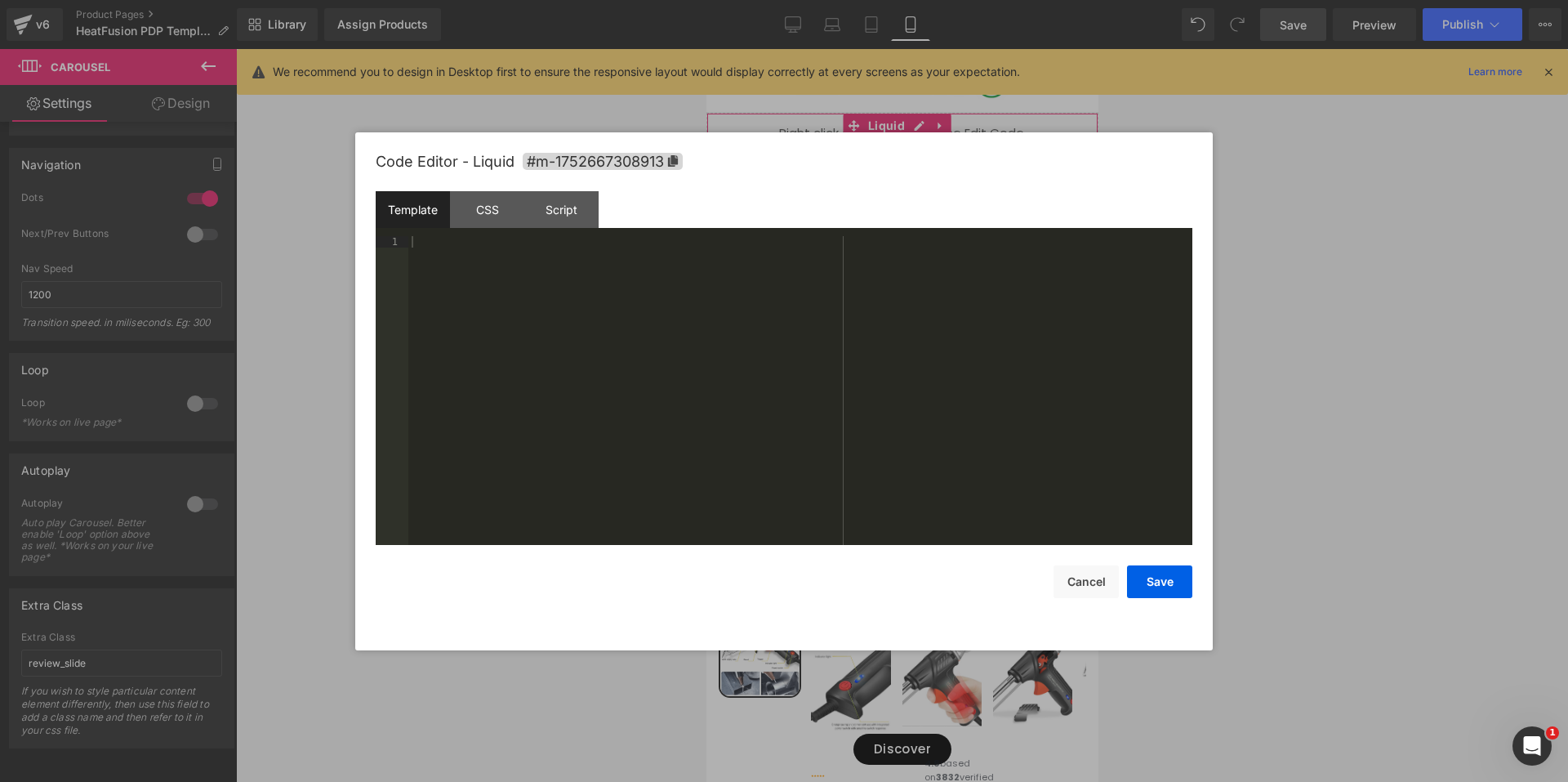
click at [917, 127] on div "Liquid" at bounding box center [902, 132] width 392 height 41
click at [498, 207] on div "CSS" at bounding box center [487, 210] width 74 height 37
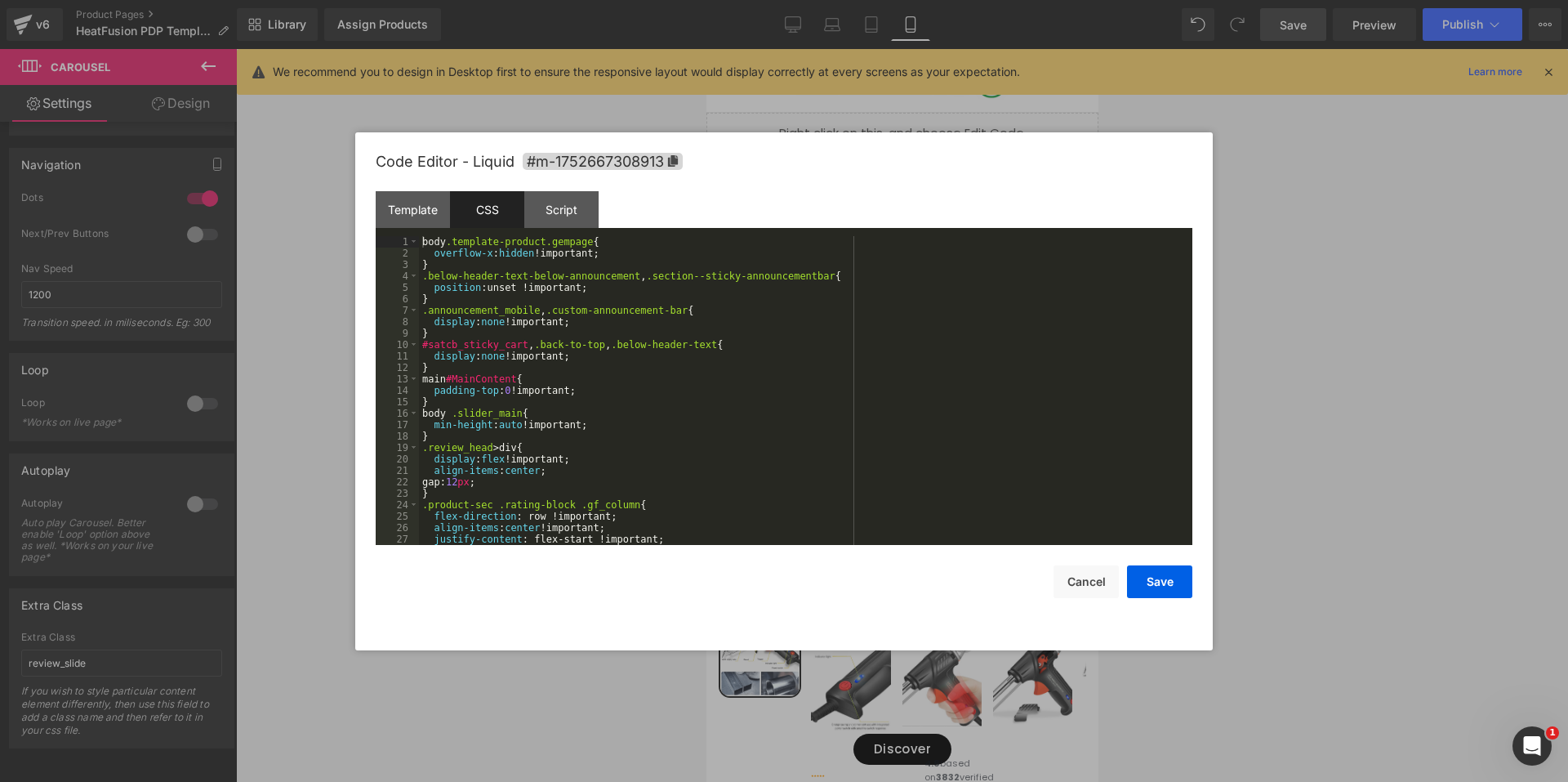
click at [633, 399] on div "body .template-product.gempage { overflow-x : hidden !important; } .below-heade…" at bounding box center [802, 402] width 766 height 331
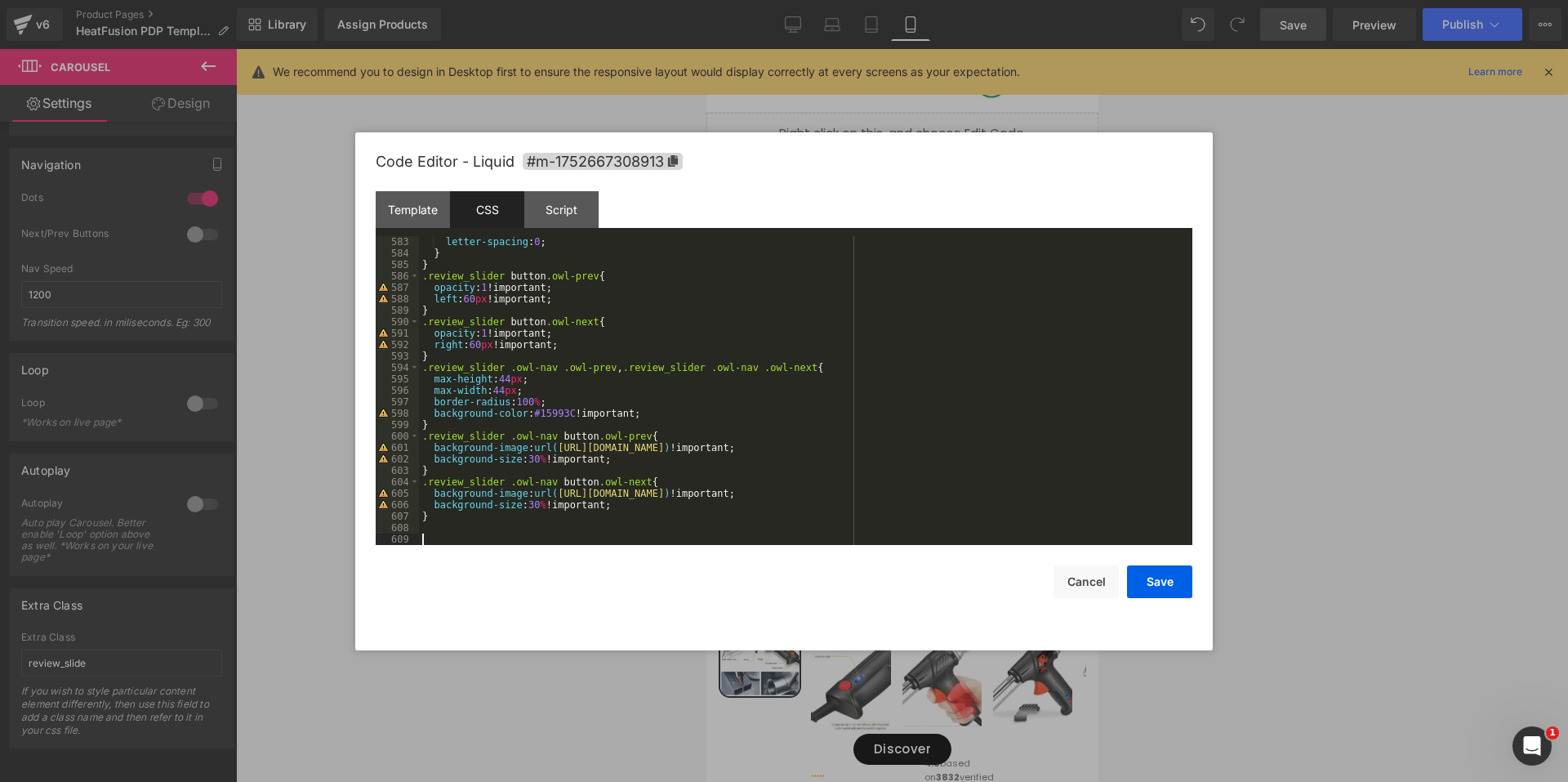
scroll to position [6655, 0]
paste textarea
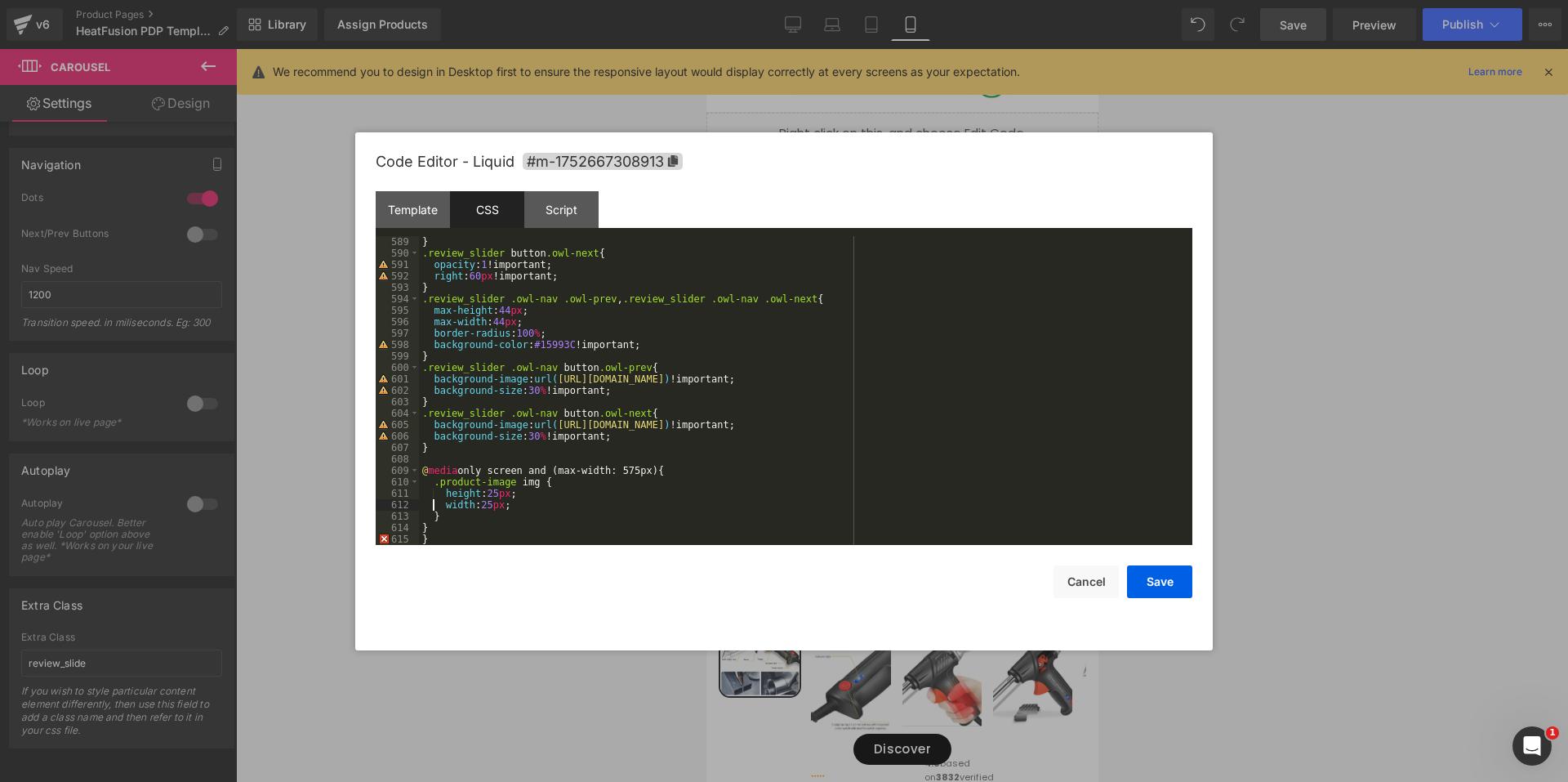
scroll to position [6724, 0]
click at [433, 535] on div "} .review_slider button .owl-next { opacity : 1 !important; right : 60 px !impo…" at bounding box center [802, 402] width 766 height 331
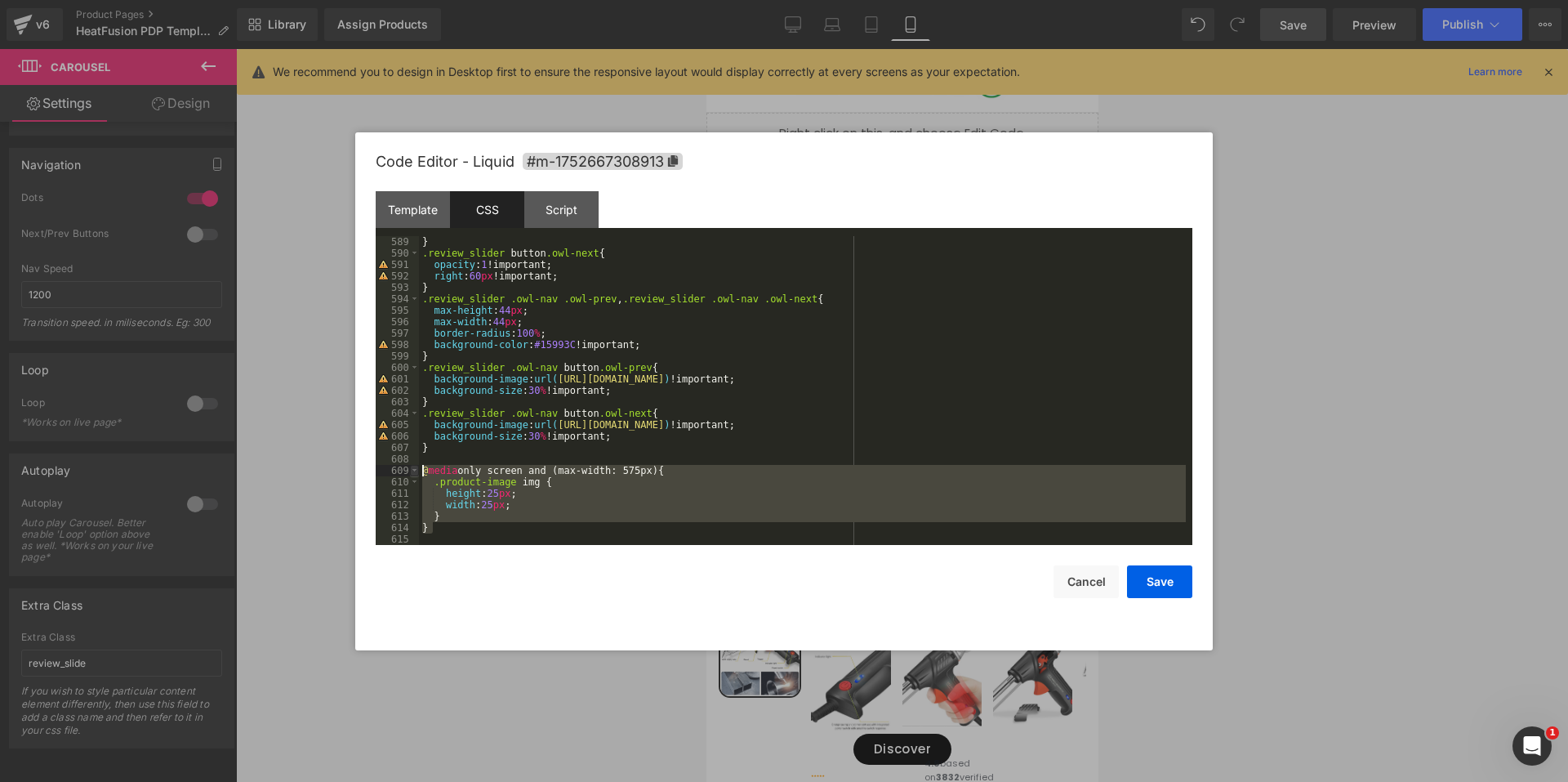
drag, startPoint x: 432, startPoint y: 529, endPoint x: 416, endPoint y: 471, distance: 60.2
click at [416, 471] on pre "589 590 591 592 593 594 595 596 597 598 599 600 601 602 603 604 605 606 607 608…" at bounding box center [784, 391] width 817 height 309
click at [1169, 571] on button "Save" at bounding box center [1159, 581] width 66 height 32
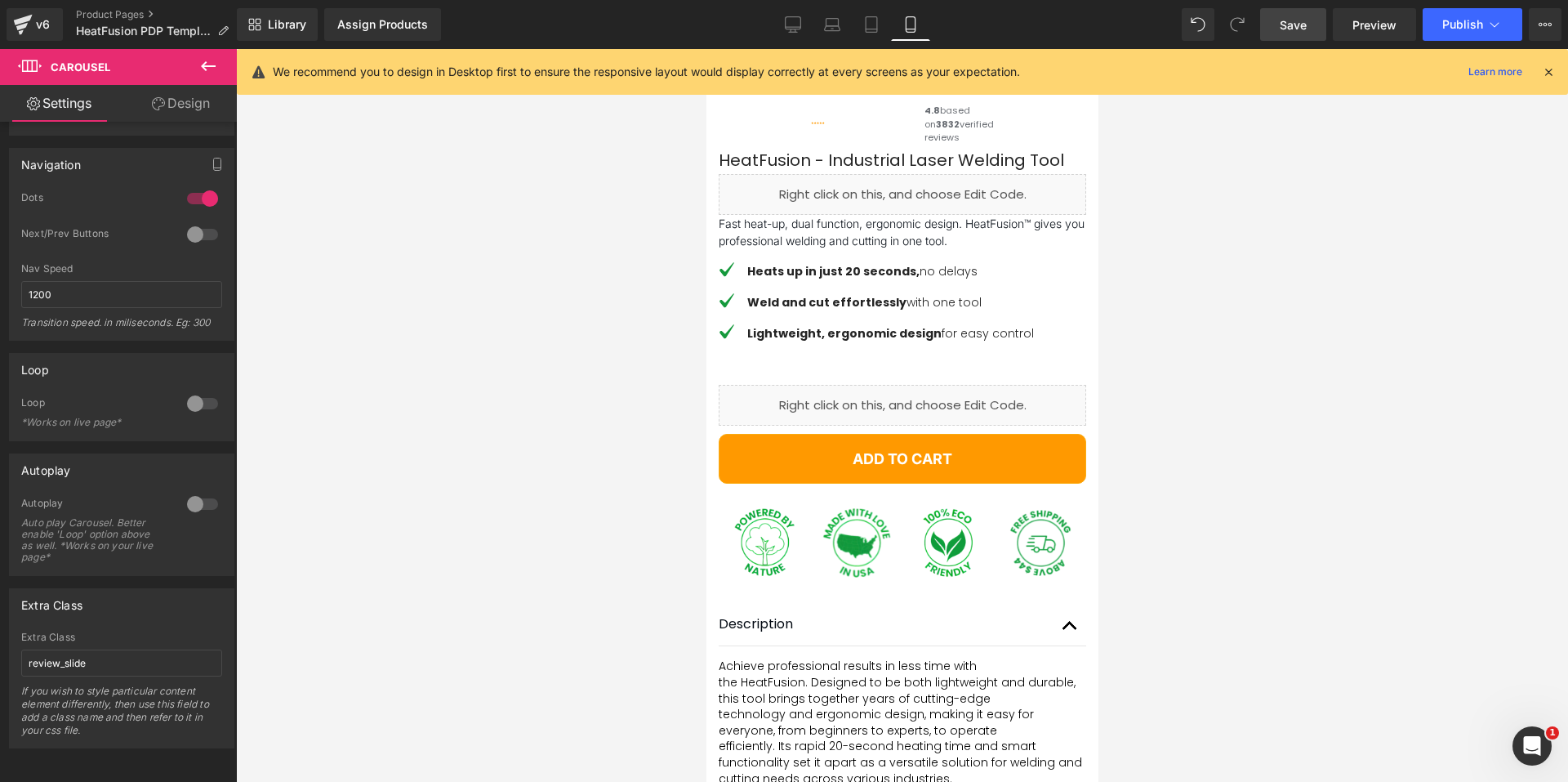
scroll to position [653, 0]
click at [1292, 30] on span "Save" at bounding box center [1293, 25] width 27 height 17
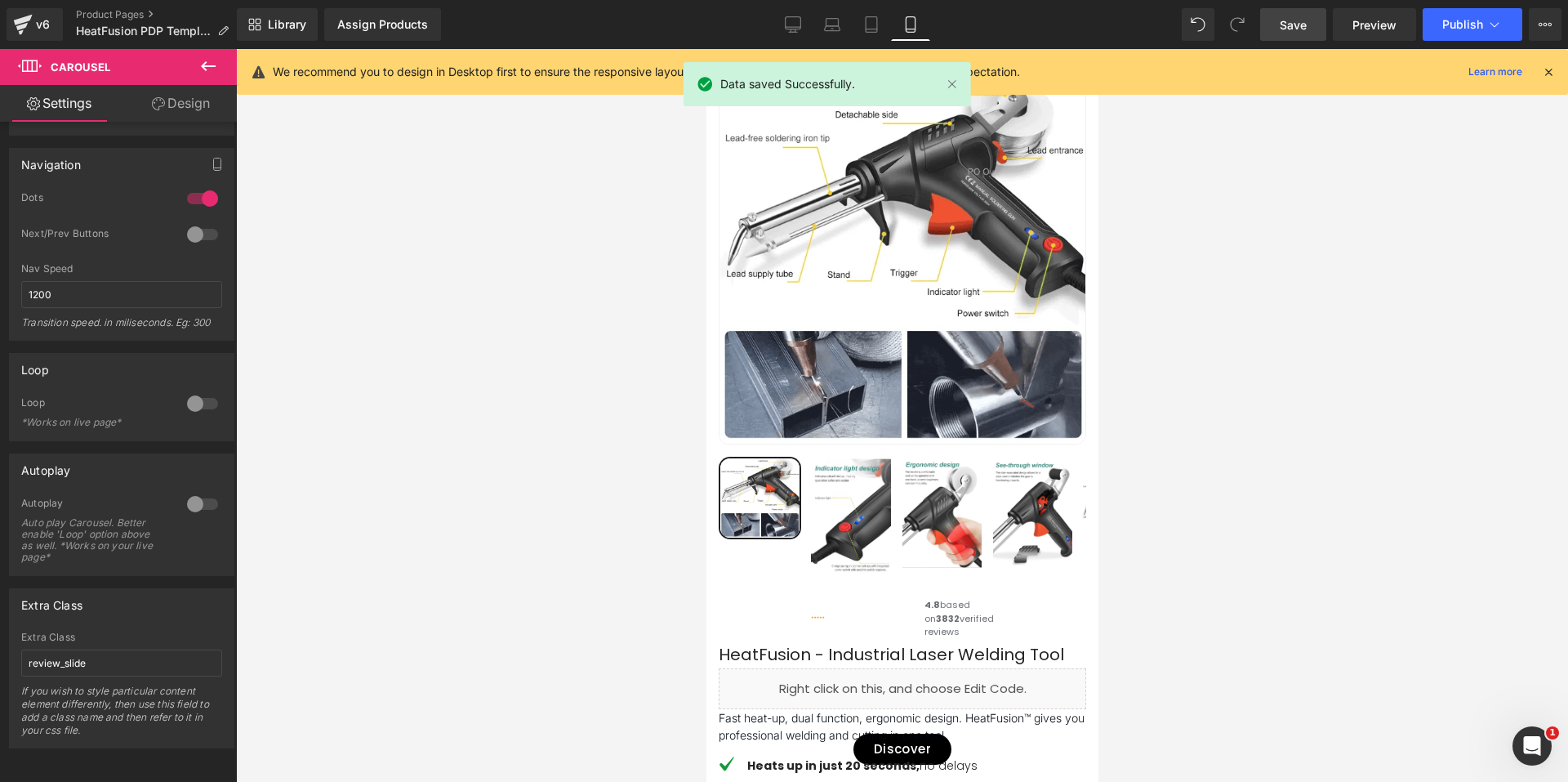
scroll to position [0, 0]
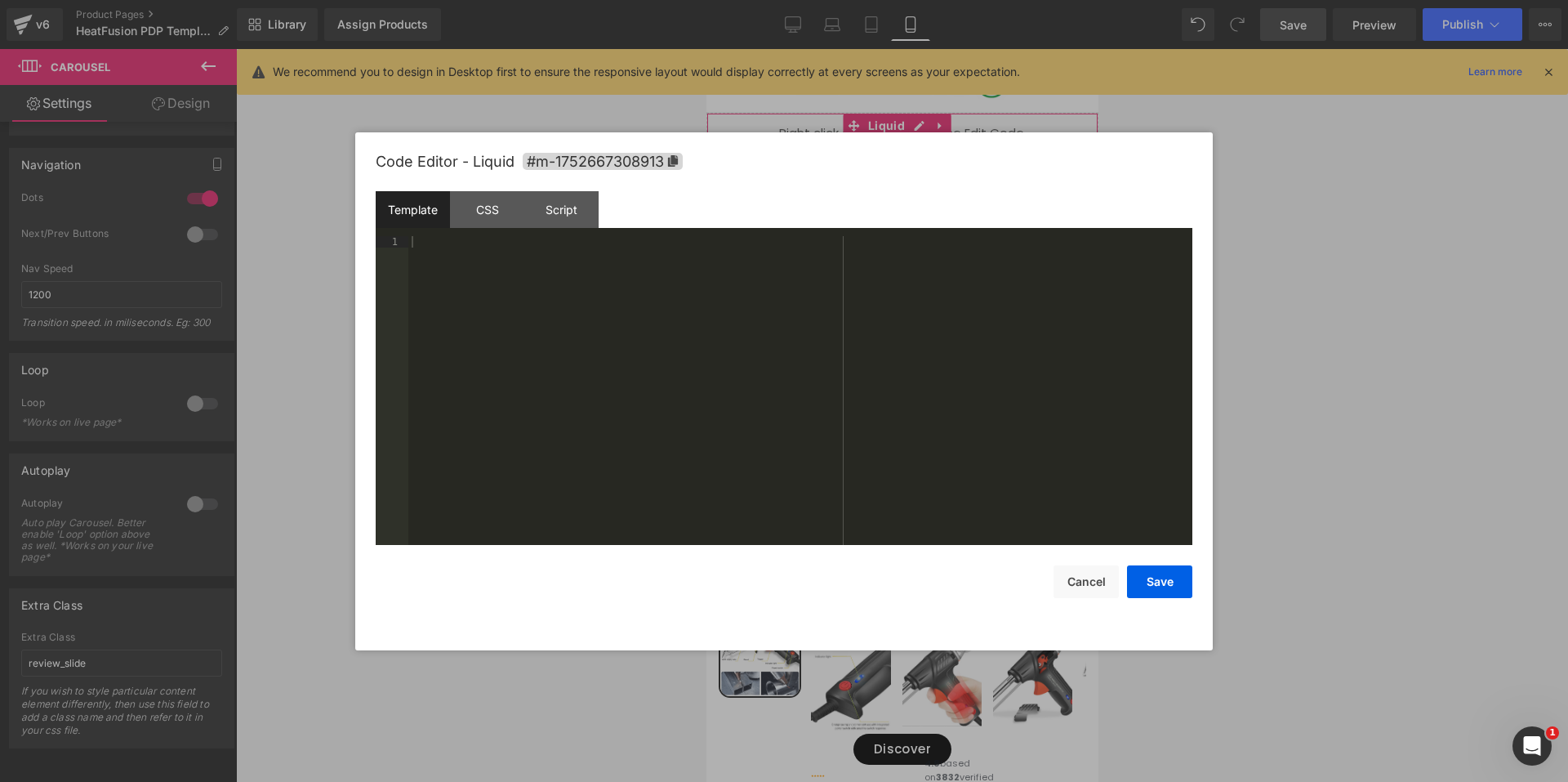
click at [908, 134] on div "Liquid" at bounding box center [902, 132] width 392 height 41
click at [496, 196] on div "CSS" at bounding box center [487, 210] width 74 height 37
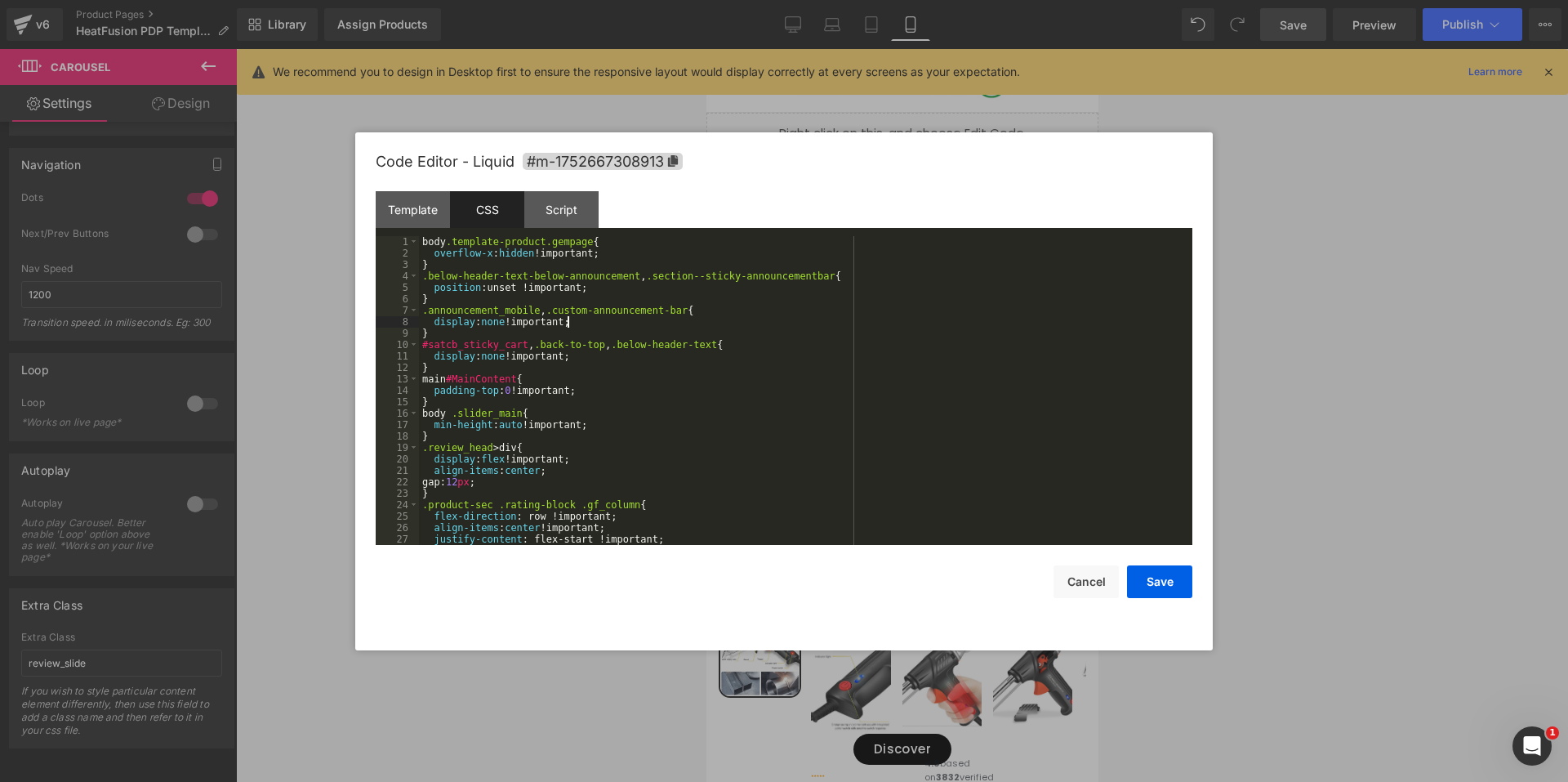
click at [574, 325] on div "body .template-product.gempage { overflow-x : hidden !important; } .below-heade…" at bounding box center [802, 402] width 766 height 331
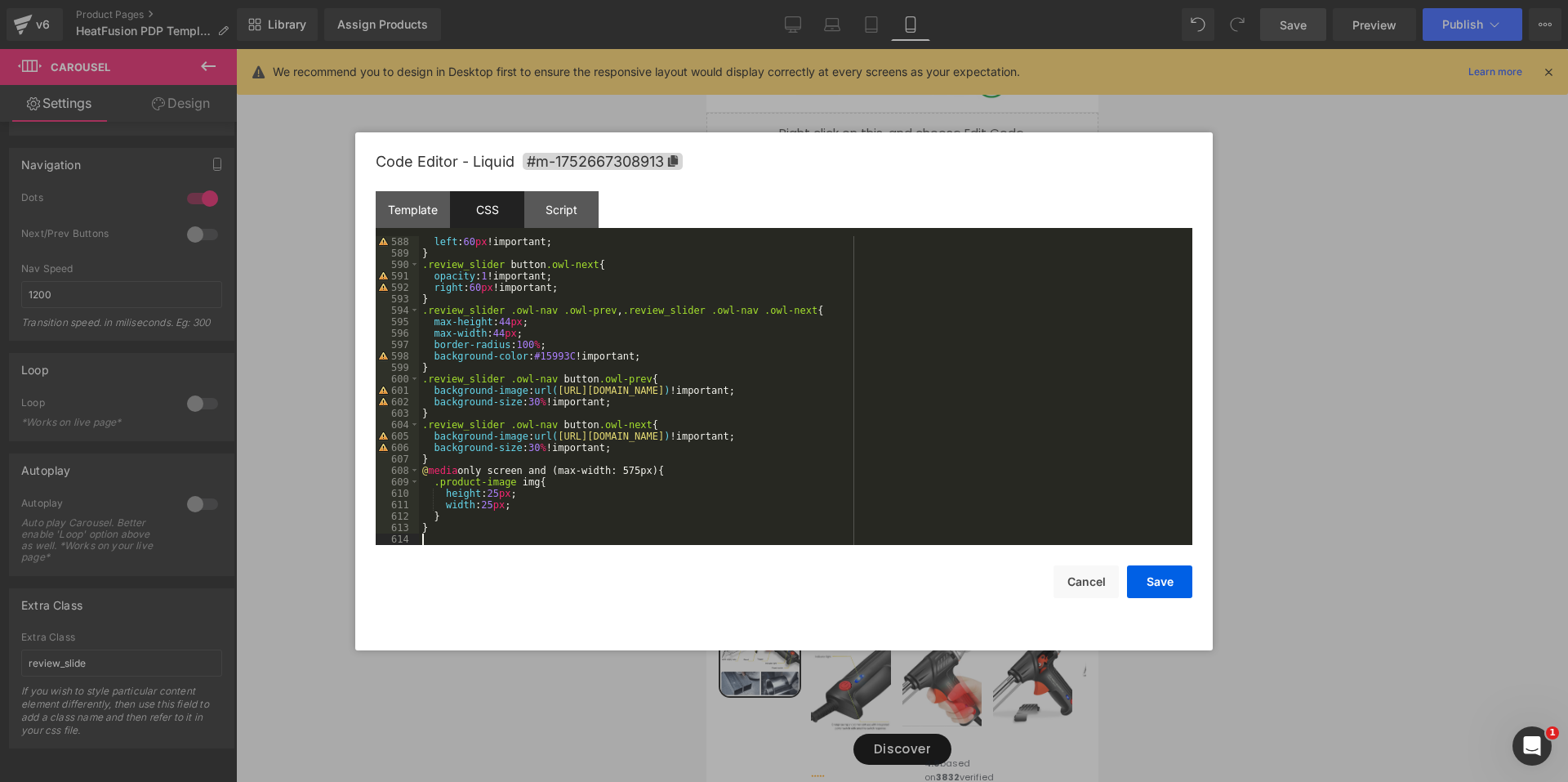
scroll to position [6712, 0]
drag, startPoint x: 447, startPoint y: 519, endPoint x: 440, endPoint y: 497, distance: 23.1
click at [447, 517] on div "left : 60 px !important; } .review_slider button .owl-next { opacity : 1 !impor…" at bounding box center [802, 402] width 766 height 331
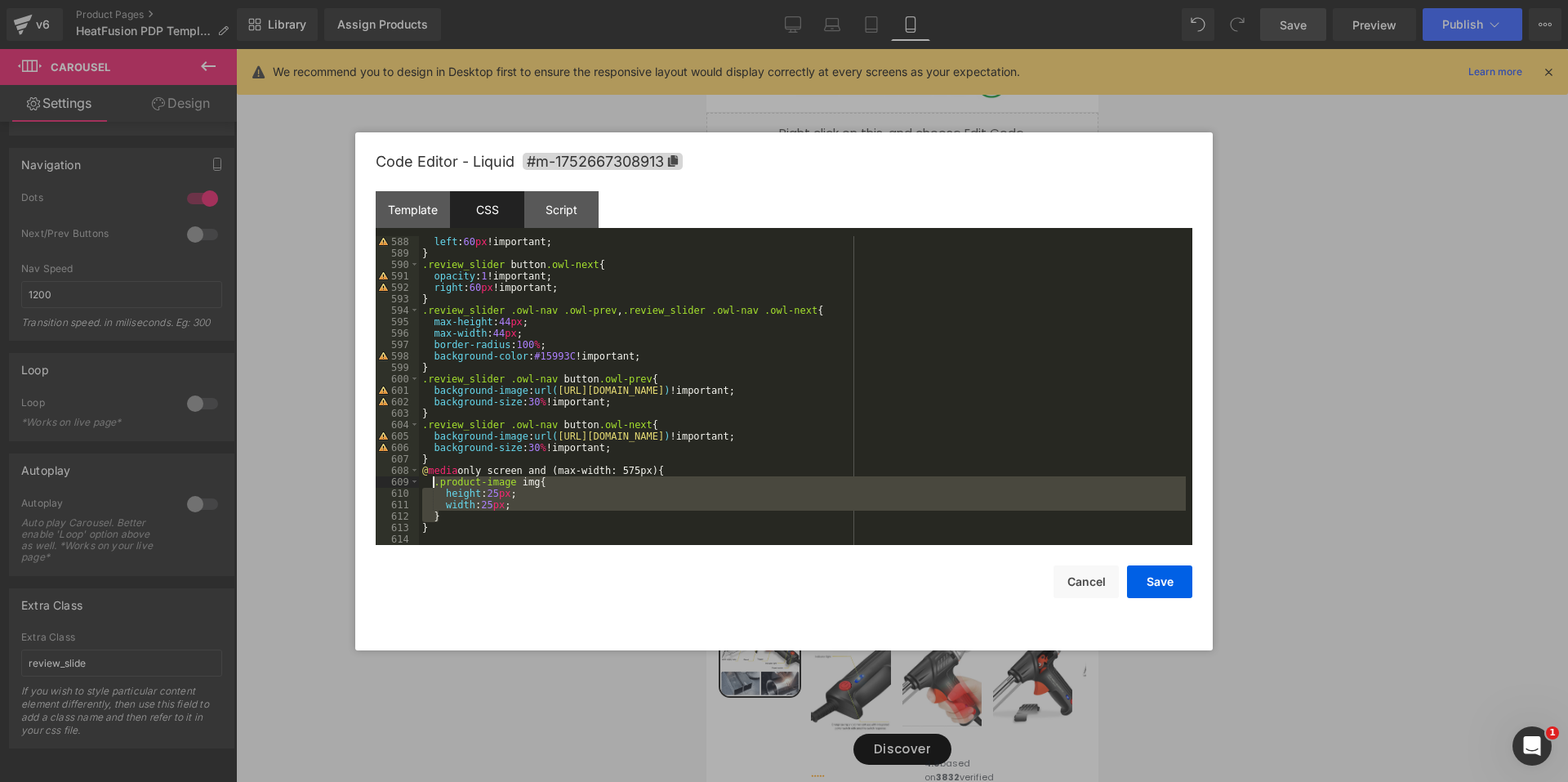
click at [434, 486] on div "left : 60 px !important; } .review_slider button .owl-next { opacity : 1 !impor…" at bounding box center [802, 402] width 766 height 331
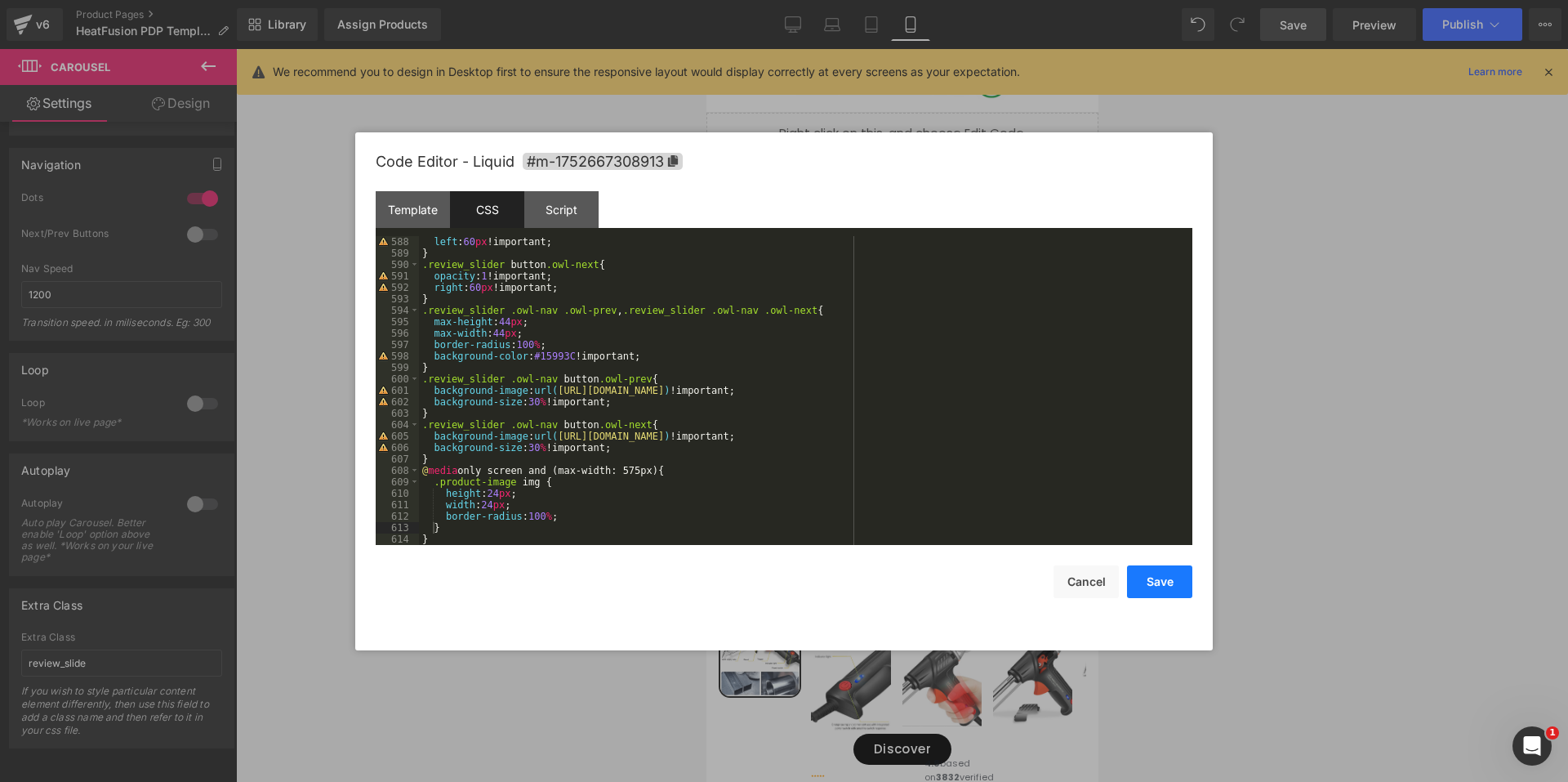
click at [1149, 581] on button "Save" at bounding box center [1159, 581] width 66 height 32
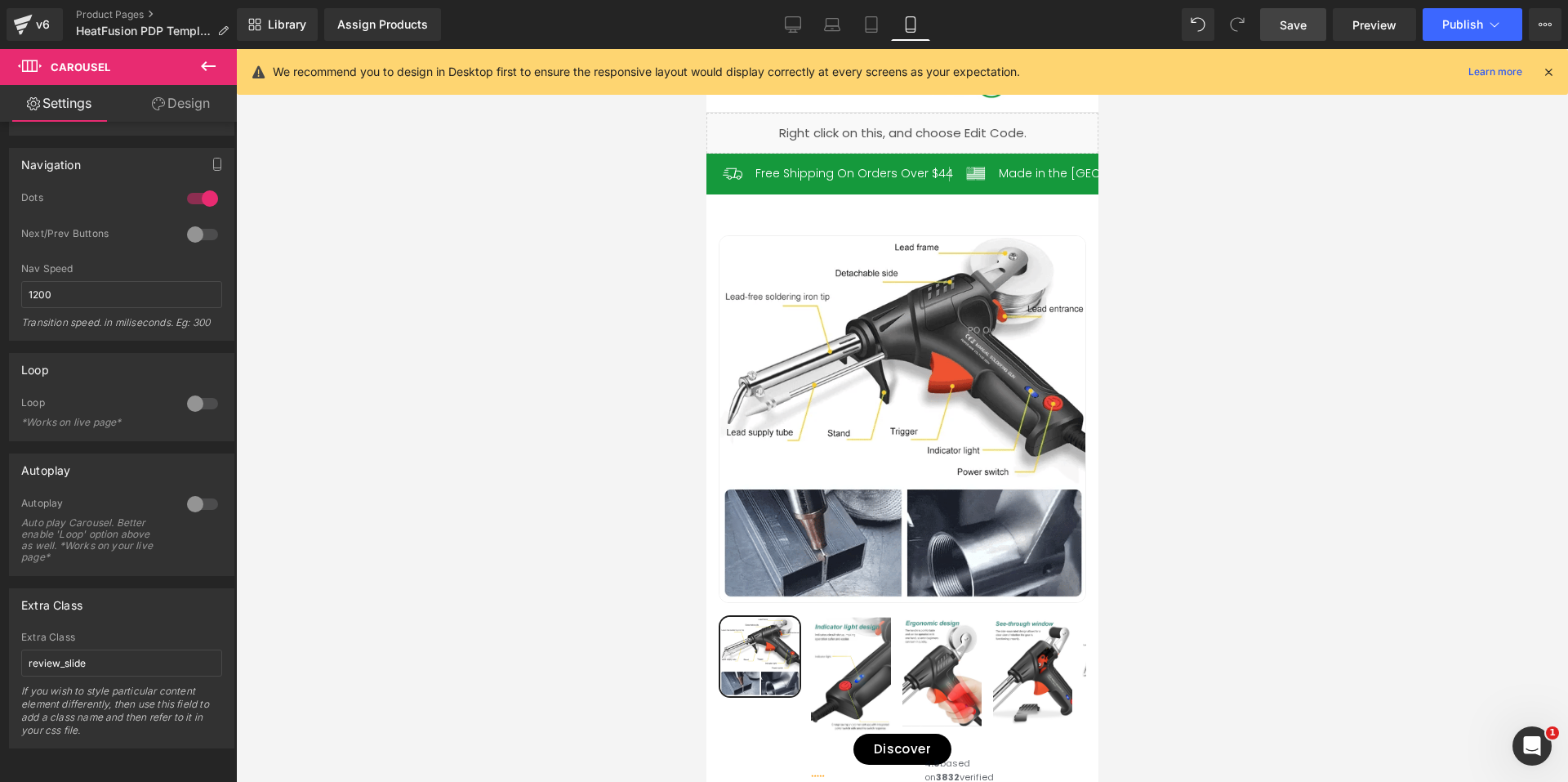
click at [1314, 21] on link "Save" at bounding box center [1292, 25] width 66 height 32
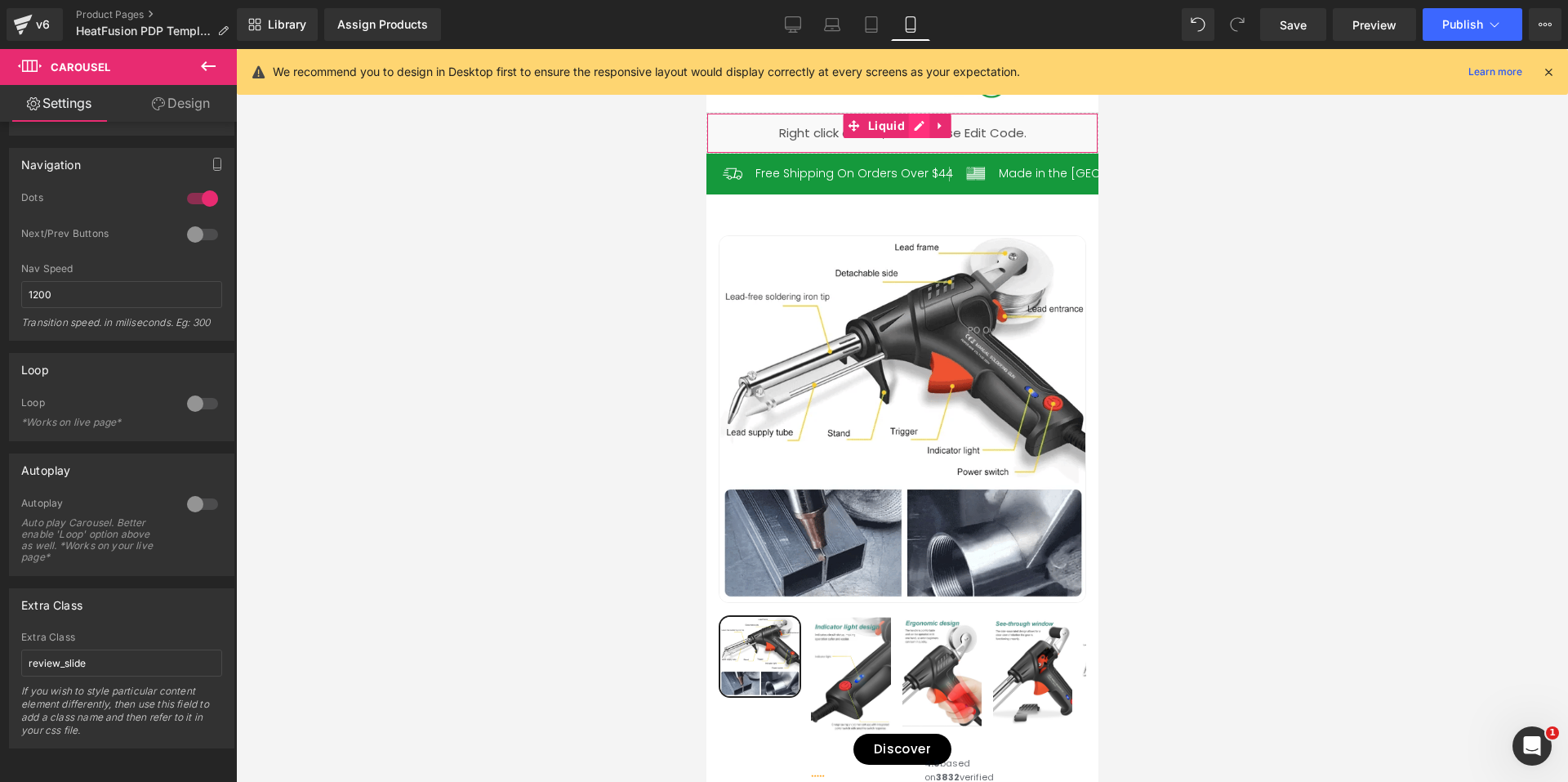
click at [916, 129] on div "Liquid" at bounding box center [902, 132] width 392 height 41
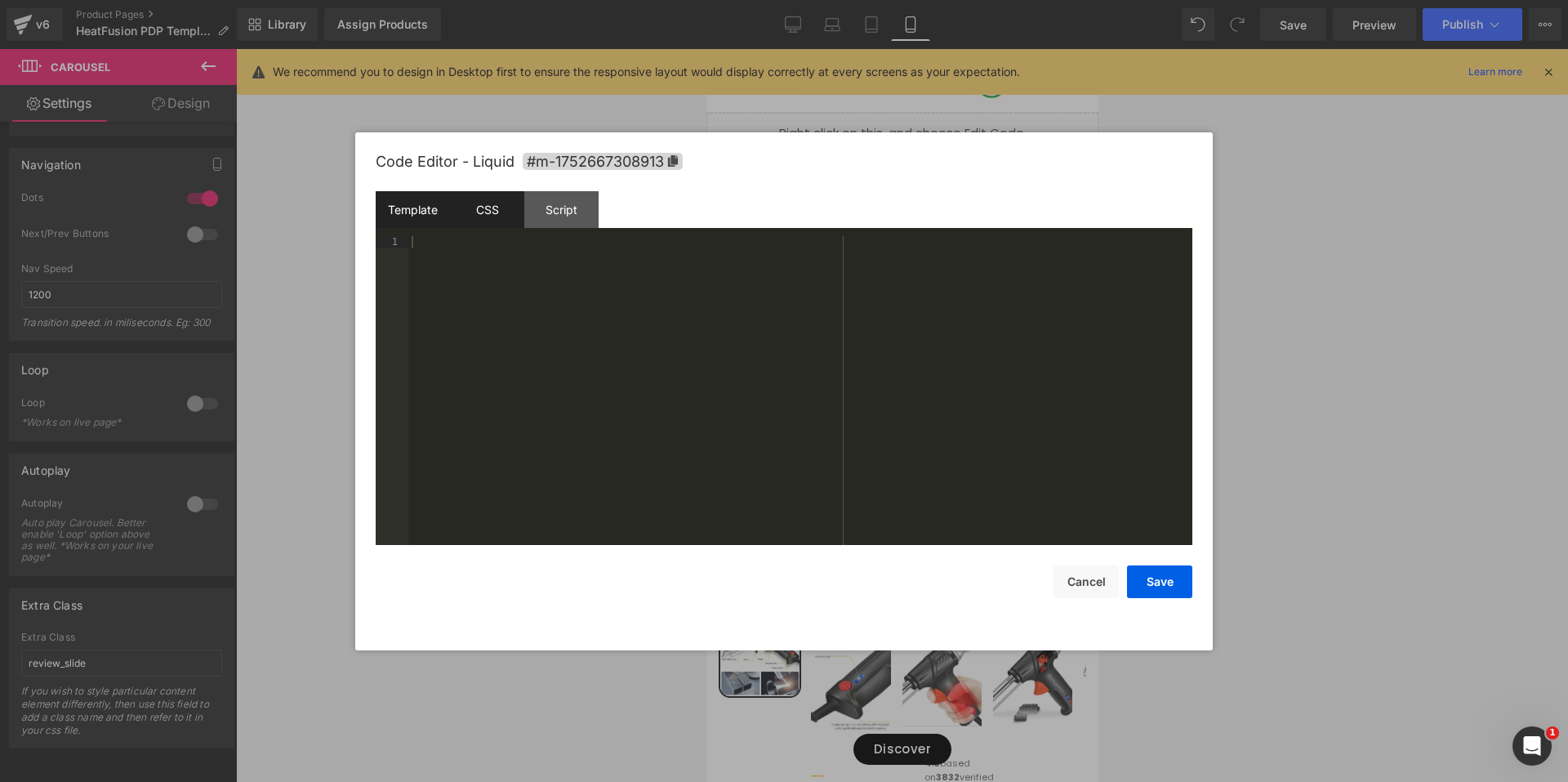
click at [506, 218] on div "CSS" at bounding box center [487, 210] width 74 height 37
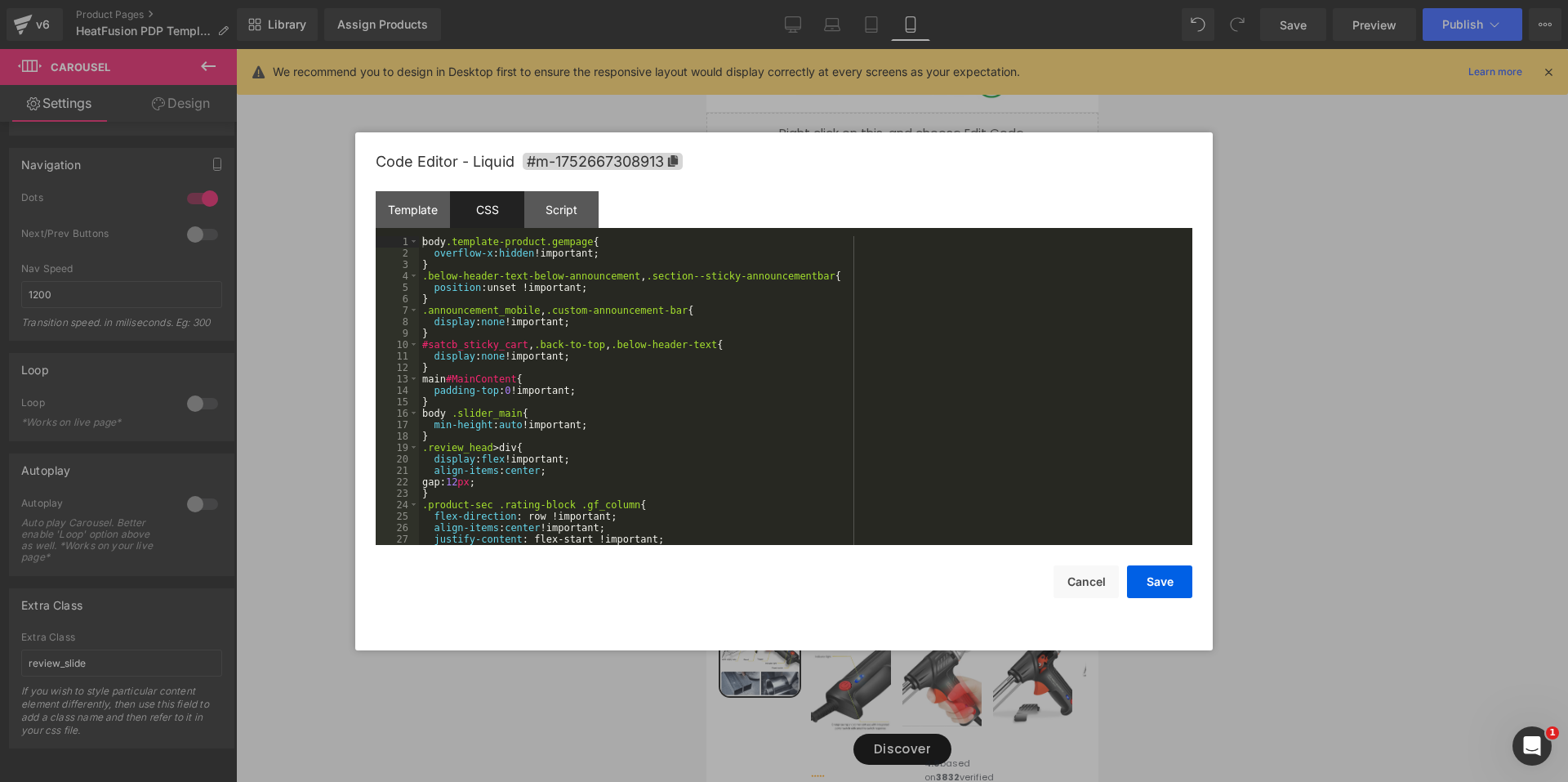
click at [665, 383] on div "body .template-product.gempage { overflow-x : hidden !important; } .below-heade…" at bounding box center [802, 402] width 766 height 331
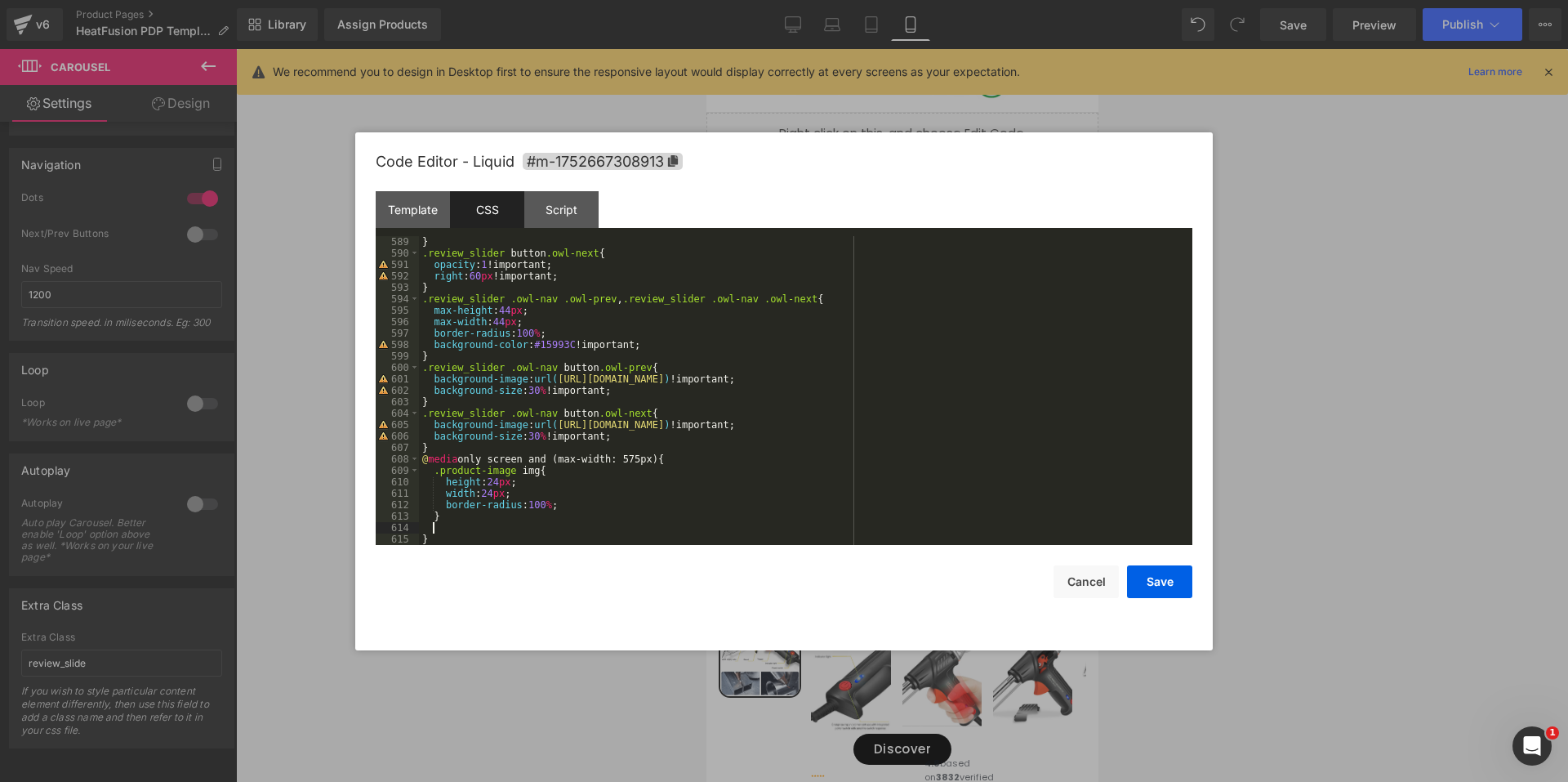
scroll to position [6735, 0]
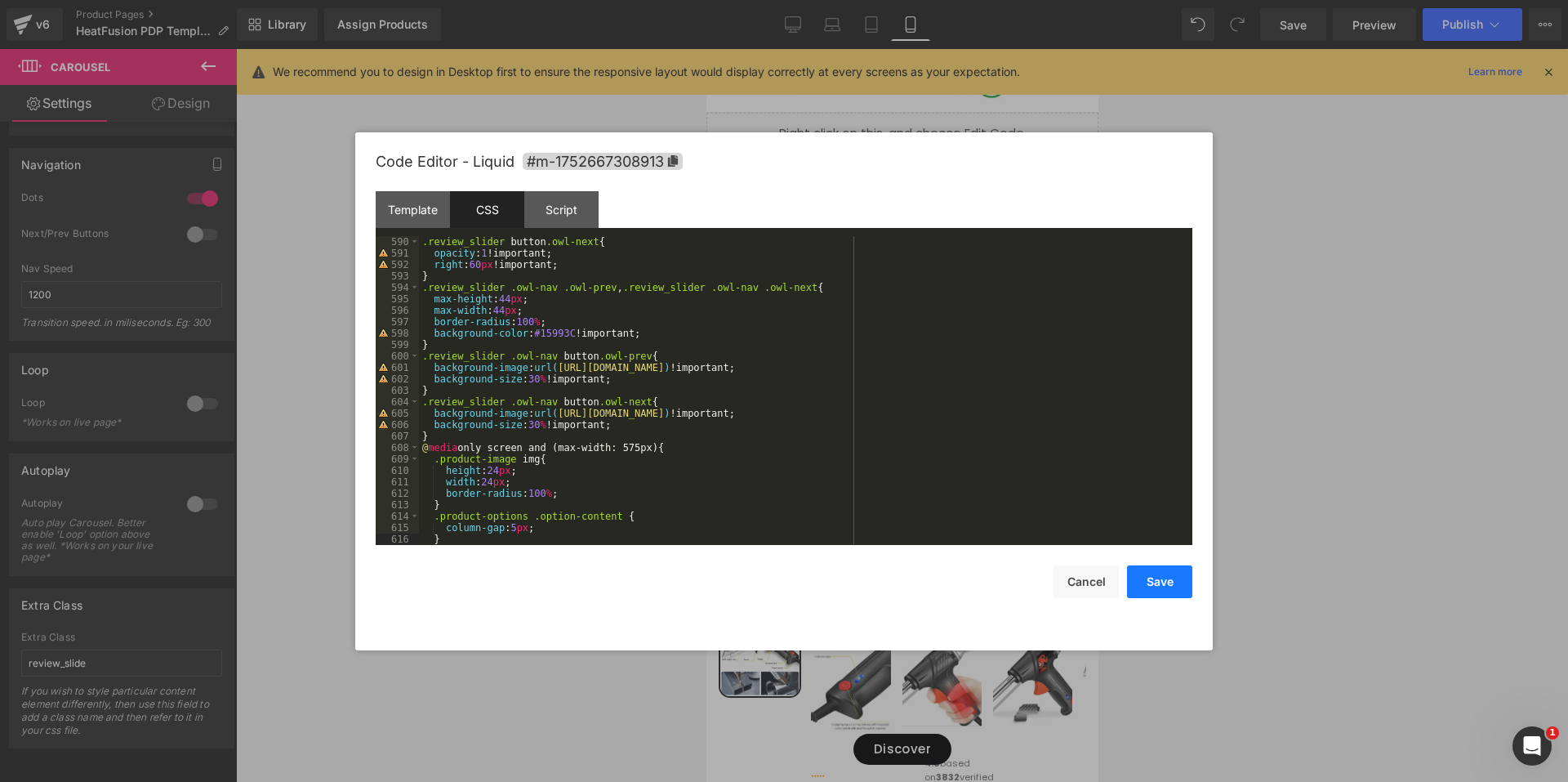
click at [1170, 592] on button "Save" at bounding box center [1159, 581] width 66 height 32
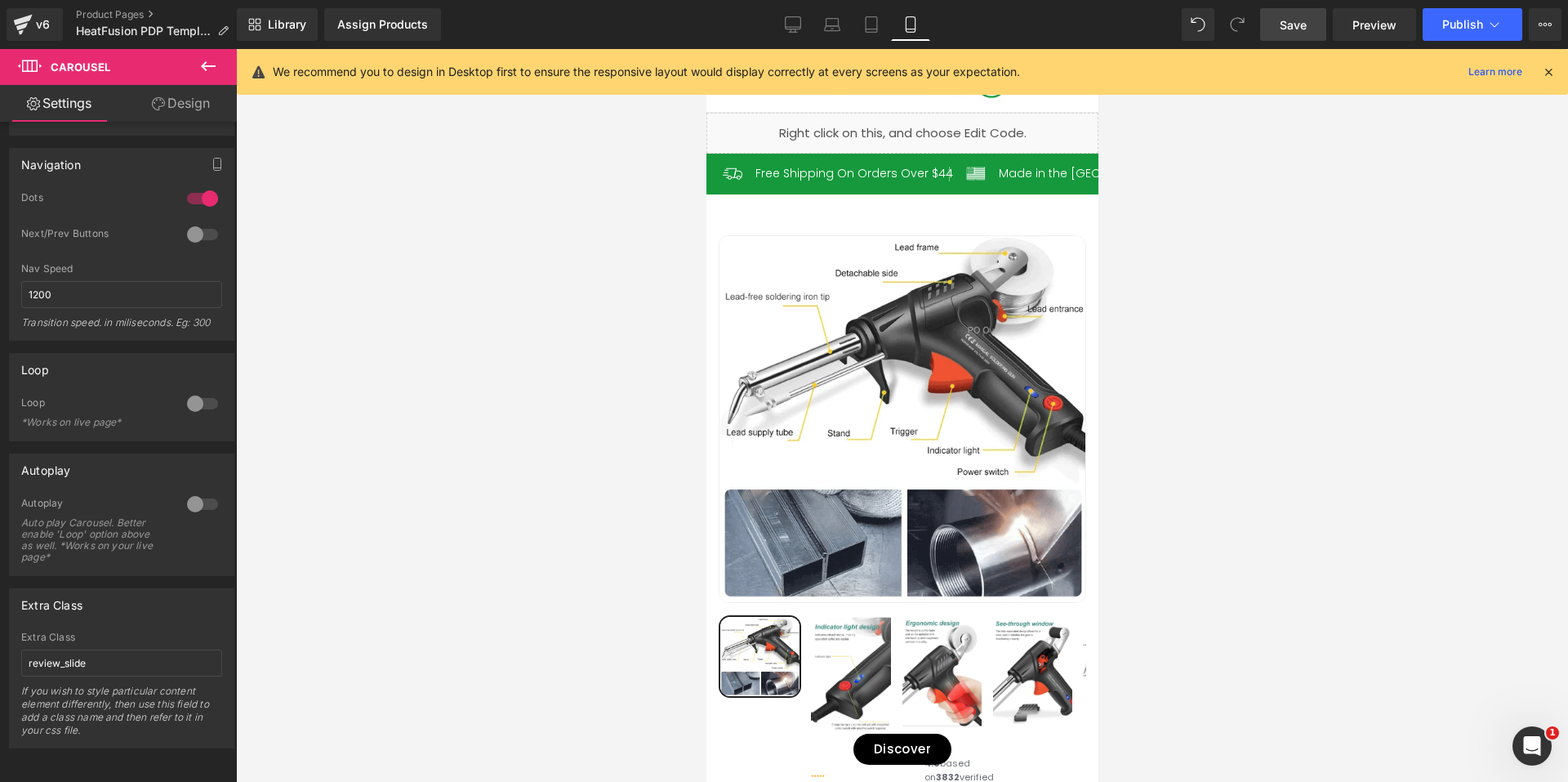
click at [1295, 23] on span "Save" at bounding box center [1293, 25] width 27 height 17
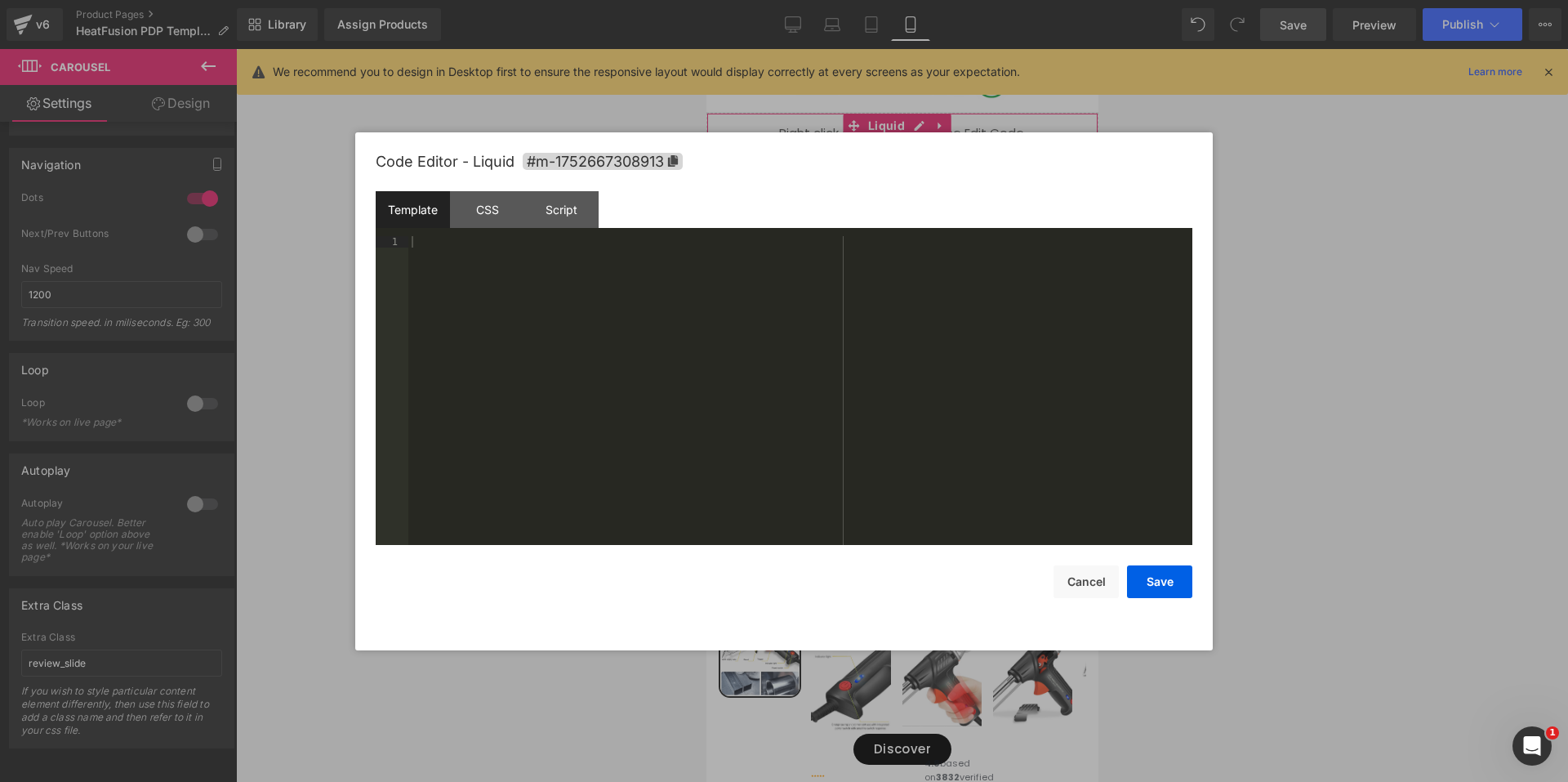
click at [916, 122] on div "Liquid" at bounding box center [902, 132] width 392 height 41
click at [479, 203] on div "CSS" at bounding box center [487, 210] width 74 height 37
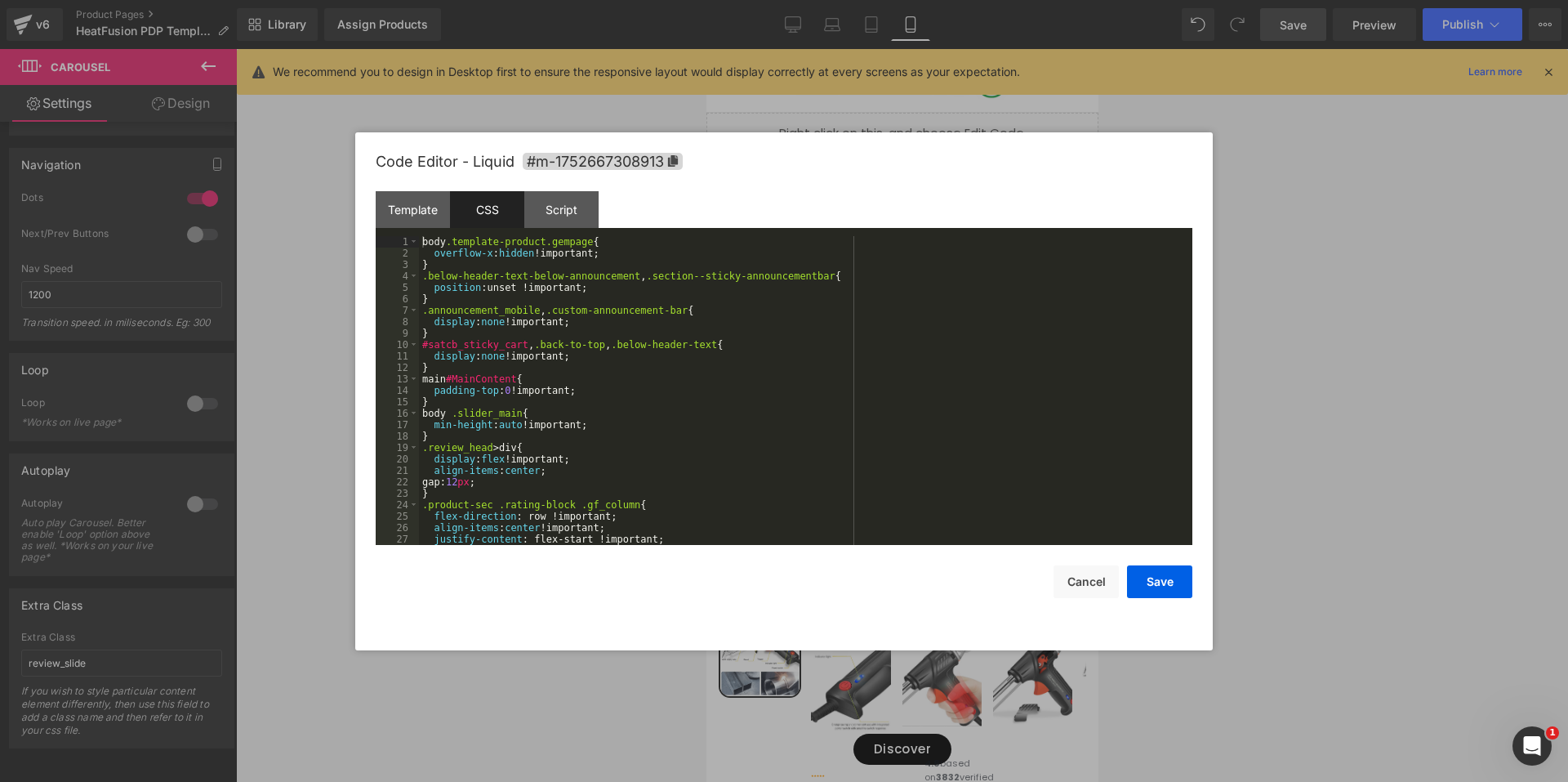
click at [556, 409] on div "body .template-product.gempage { overflow-x : hidden !important; } .below-heade…" at bounding box center [802, 402] width 766 height 331
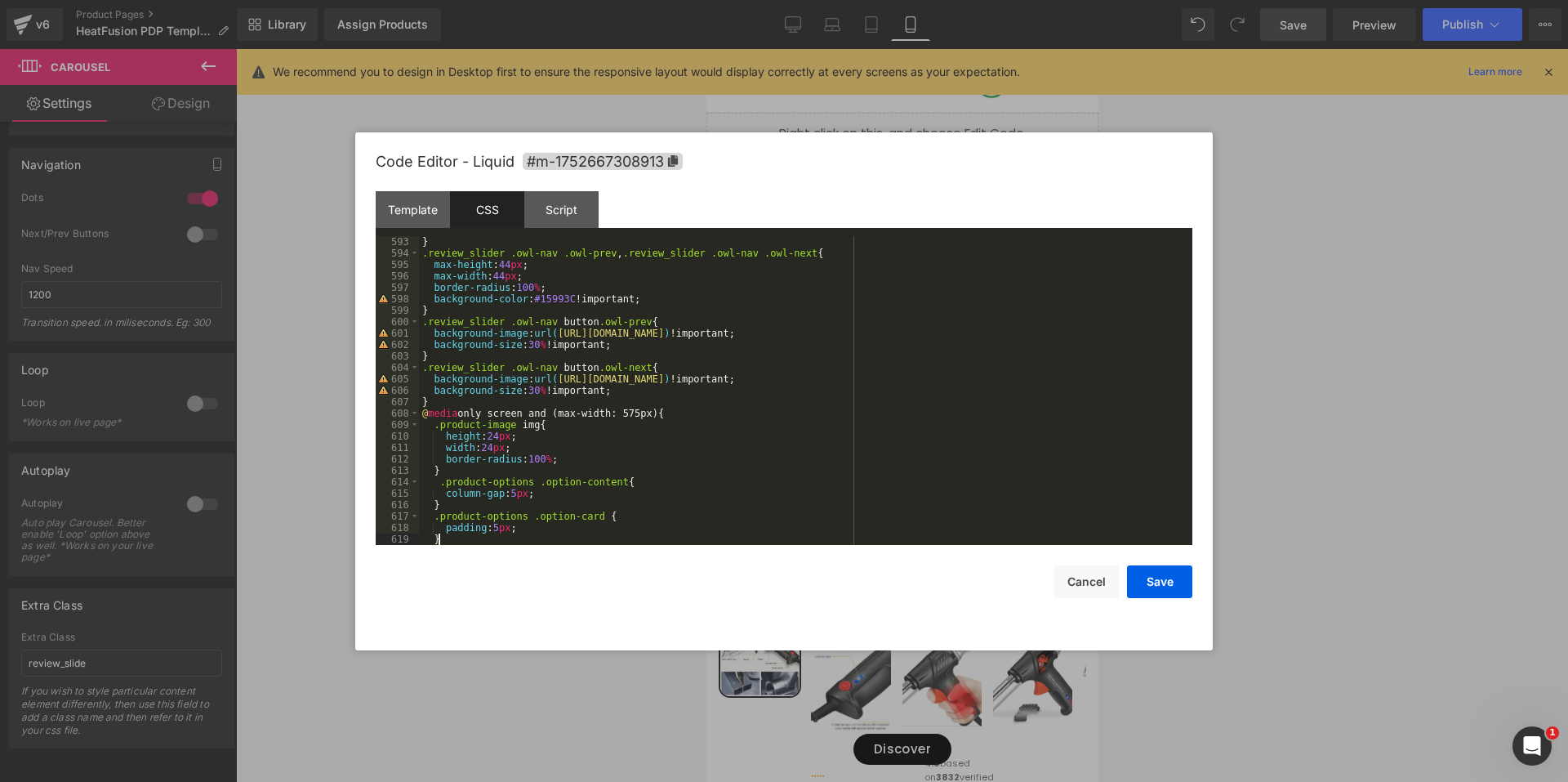
scroll to position [6769, 0]
click at [1163, 594] on button "Save" at bounding box center [1159, 581] width 66 height 32
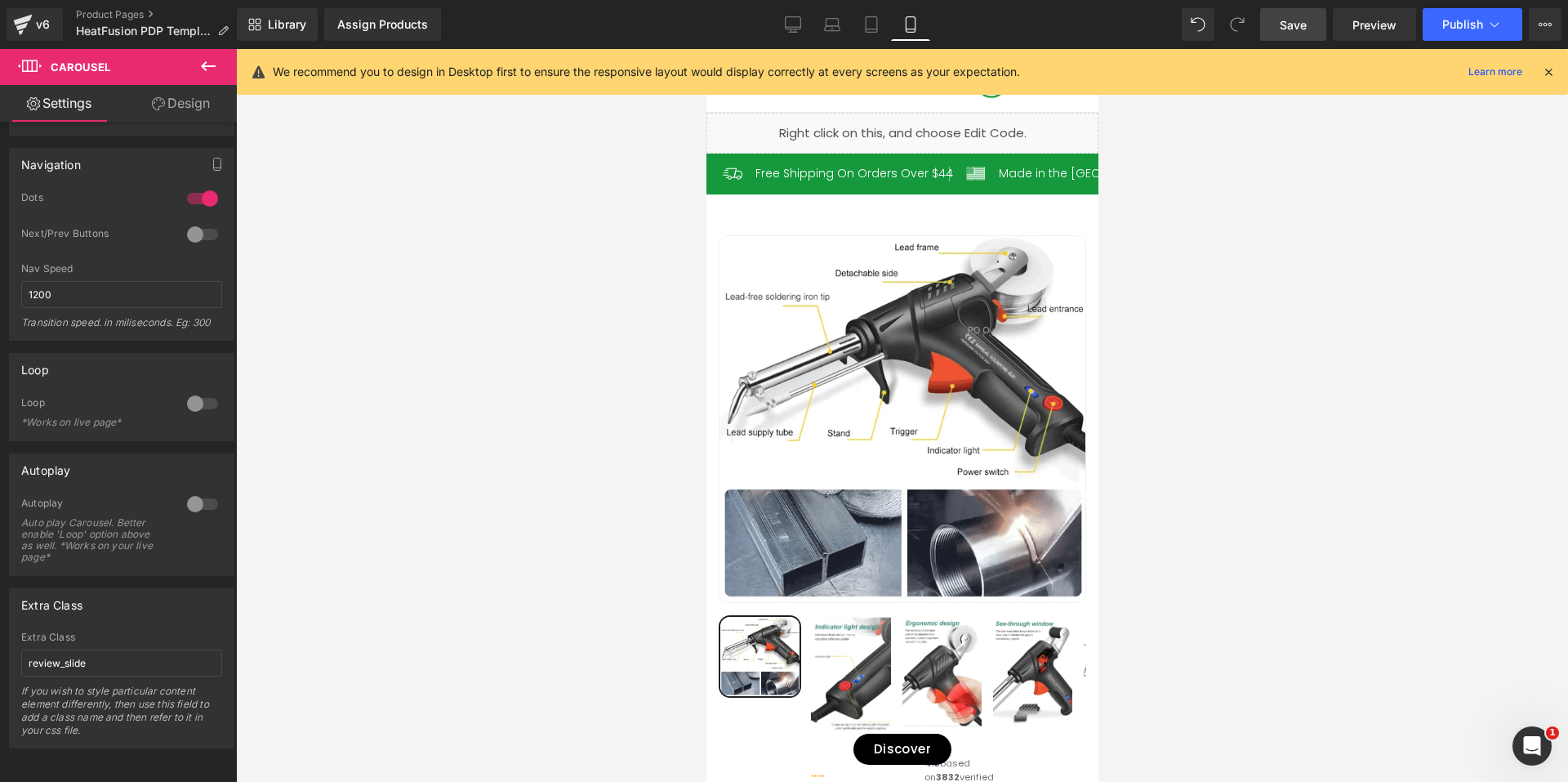
click at [1292, 31] on span "Save" at bounding box center [1293, 25] width 27 height 17
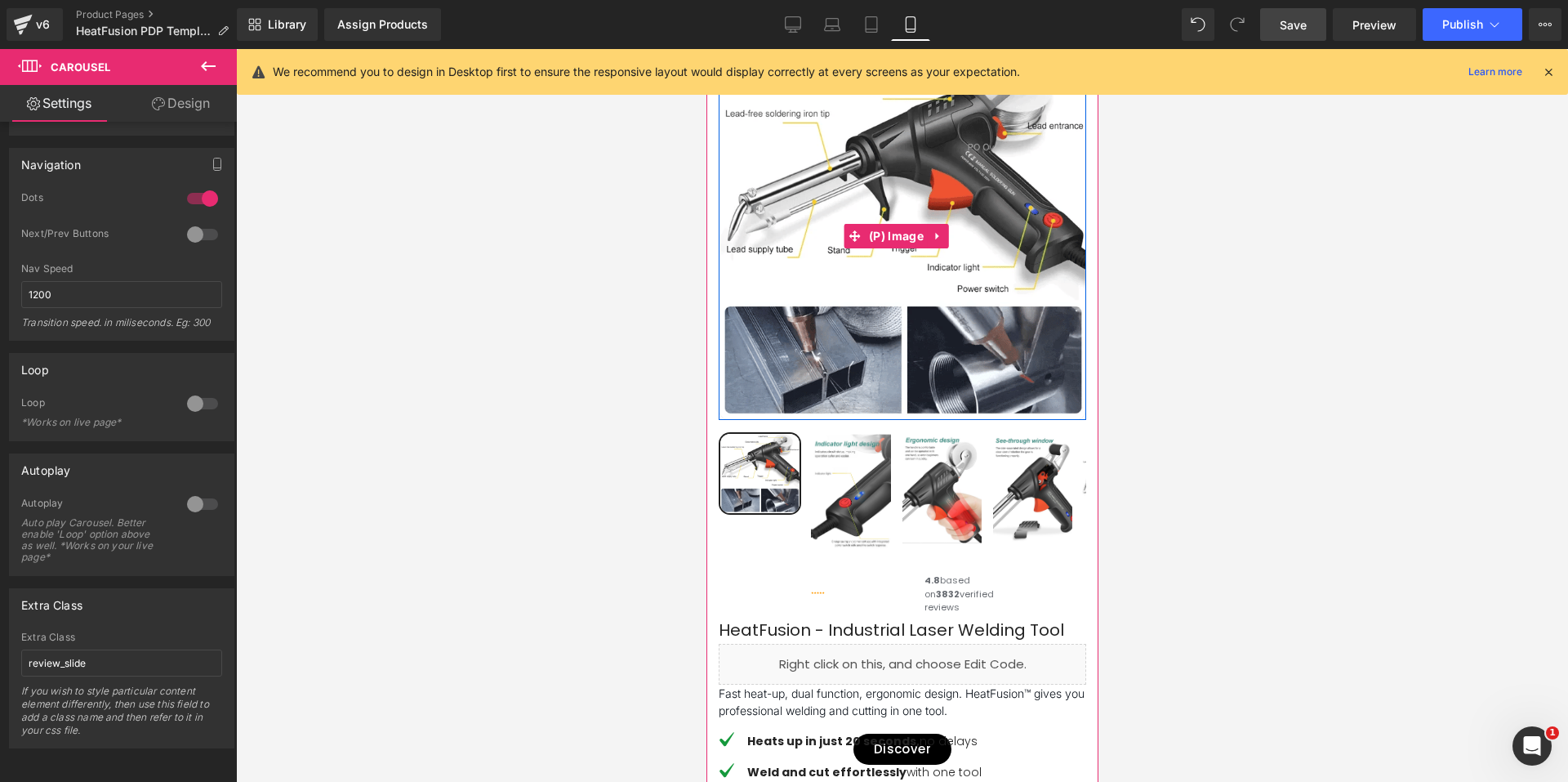
scroll to position [0, 0]
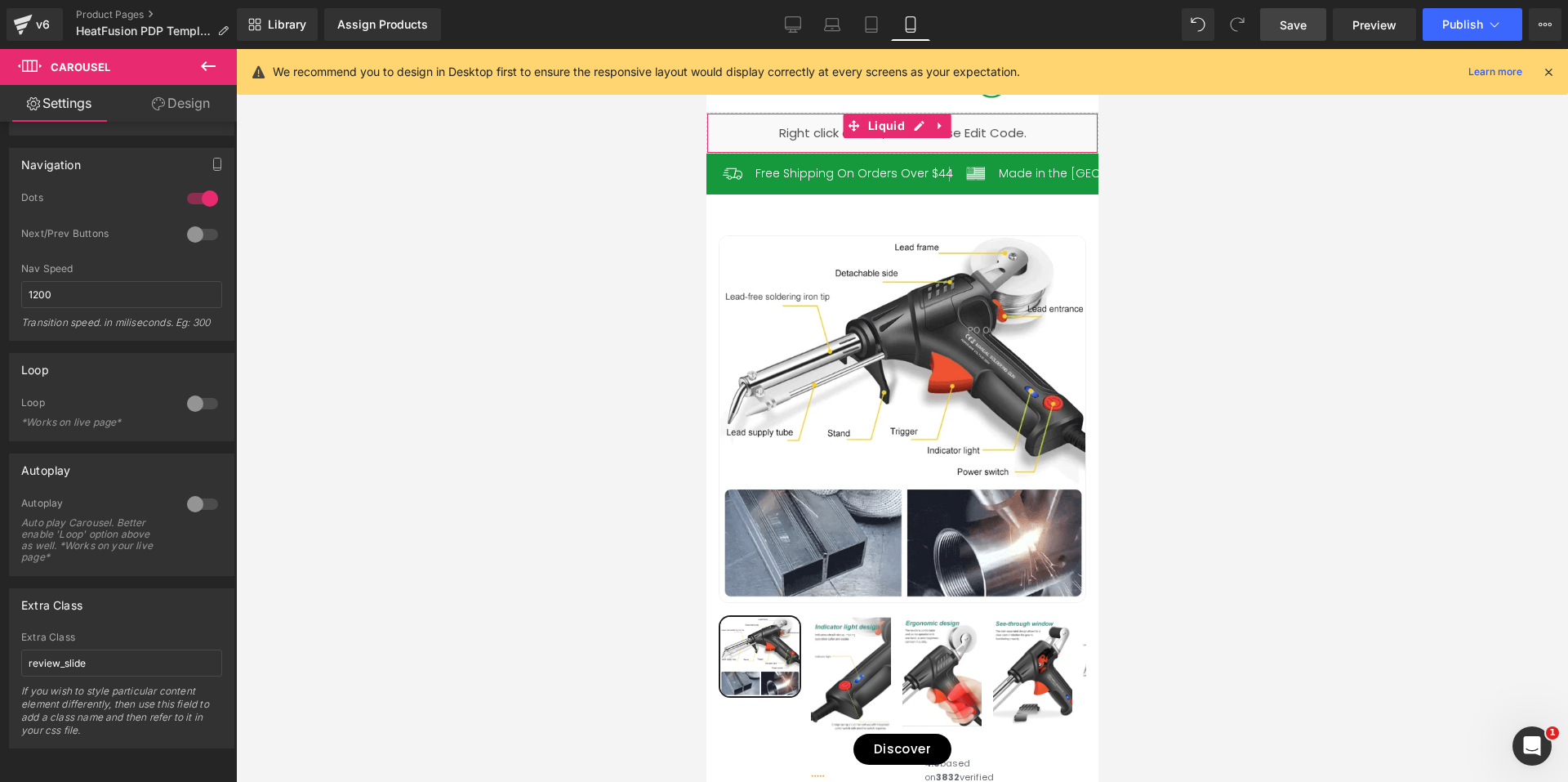
click at [917, 129] on div "Liquid" at bounding box center [902, 132] width 392 height 41
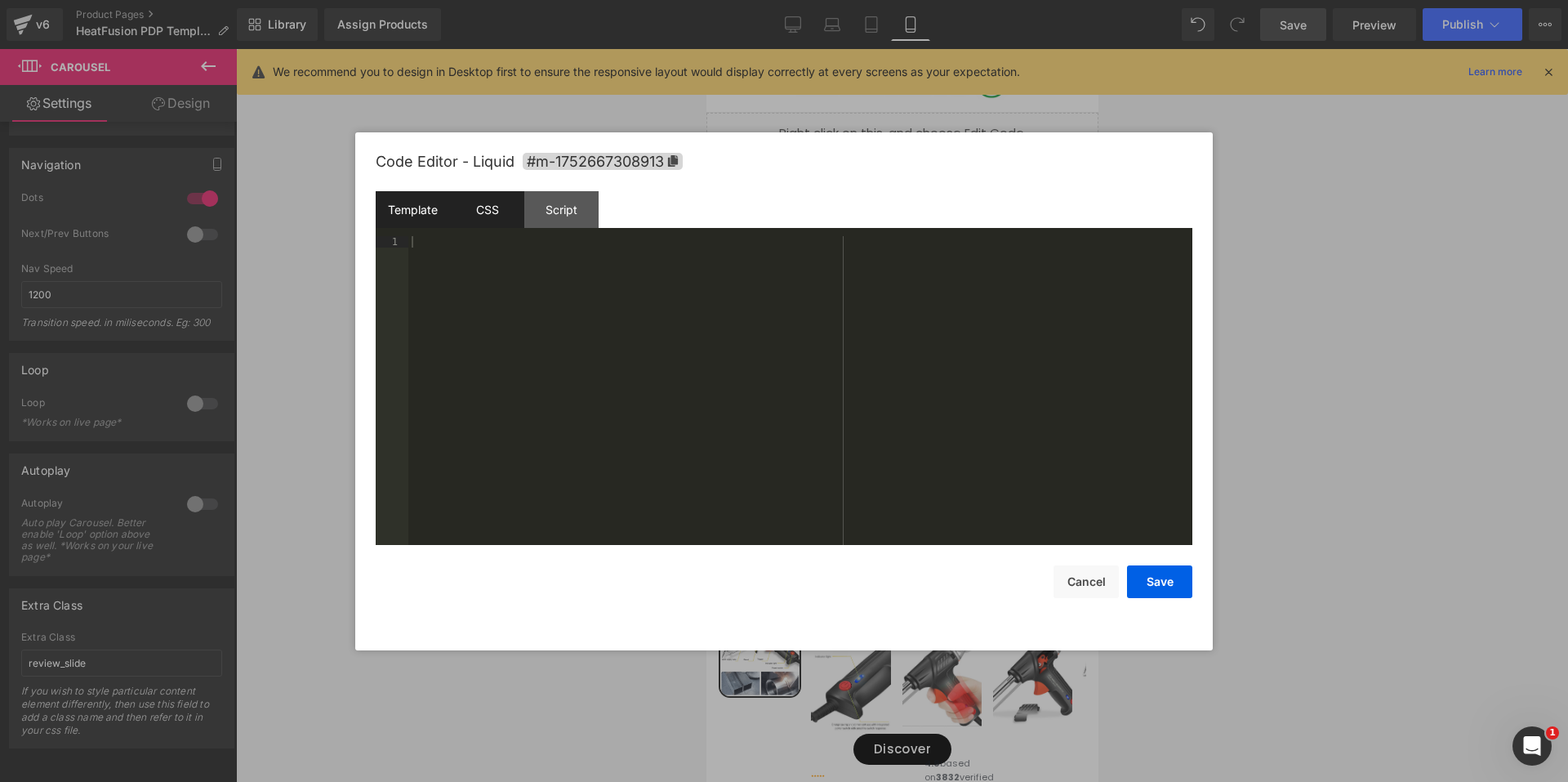
click at [498, 211] on div "CSS" at bounding box center [487, 210] width 74 height 37
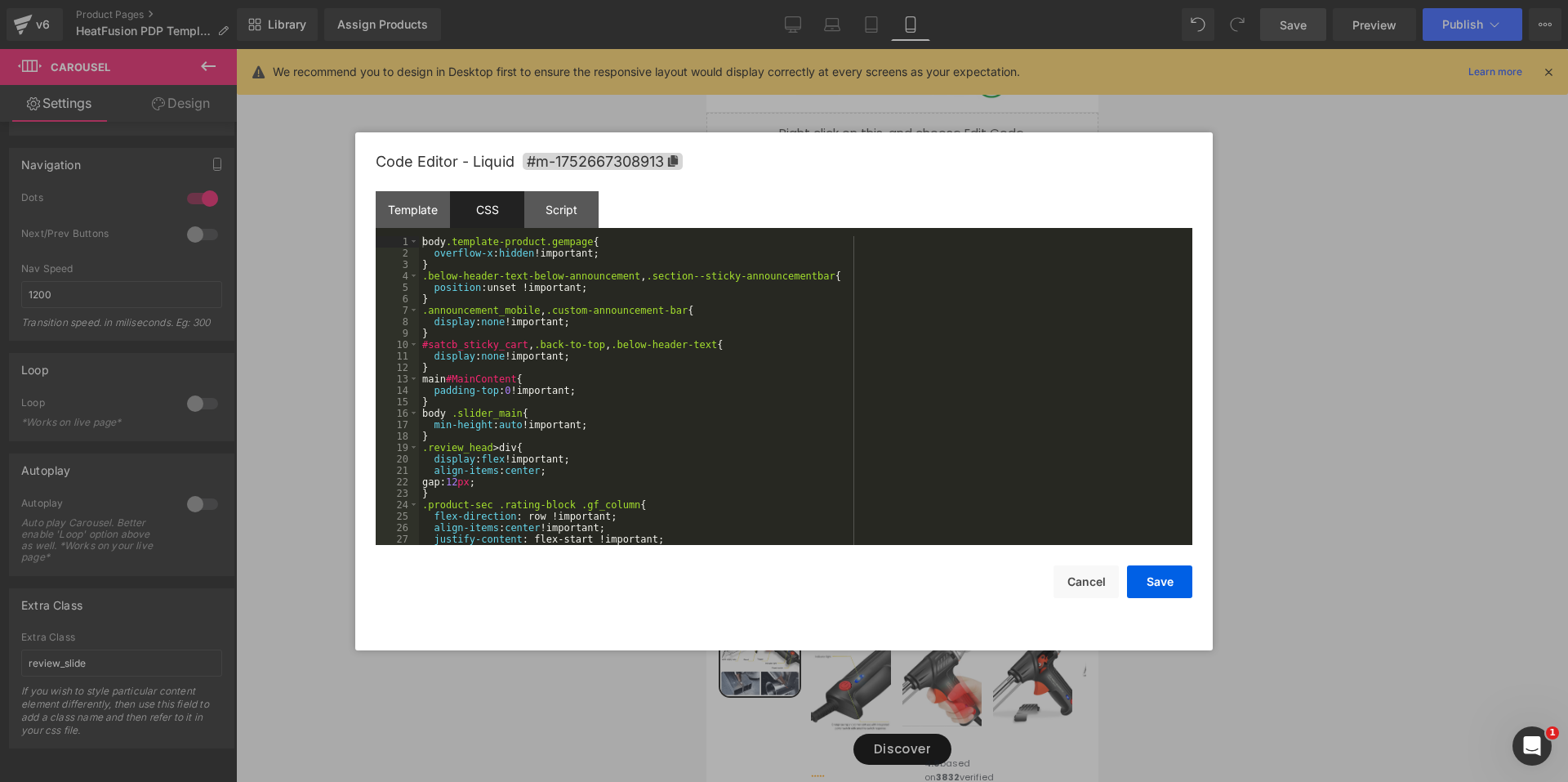
click at [621, 387] on div "body .template-product.gempage { overflow-x : hidden !important; } .below-heade…" at bounding box center [802, 402] width 766 height 331
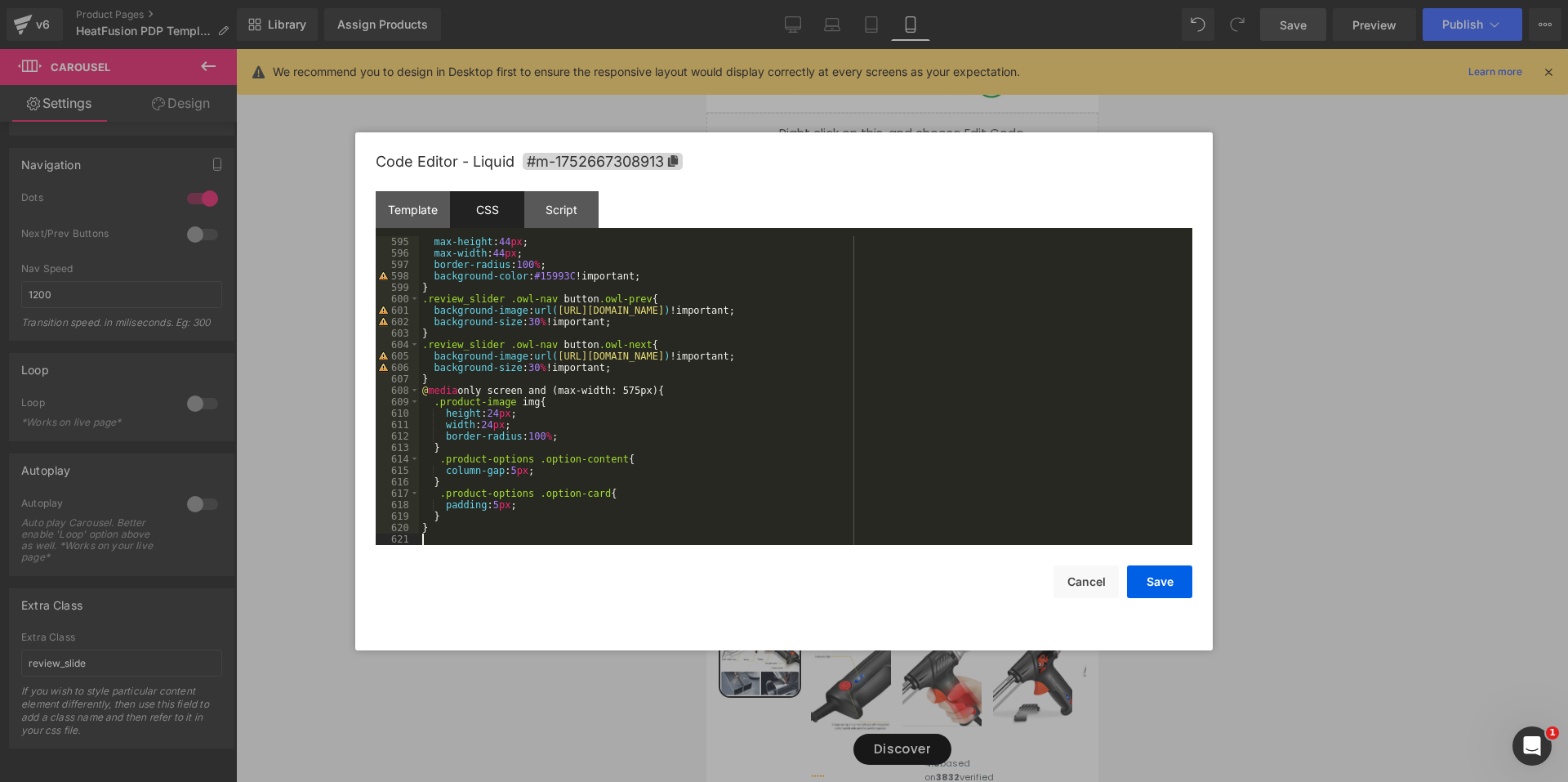
scroll to position [6792, 0]
click at [522, 463] on div "max-height : 44 px ; max-width : 44 px ; border-radius : 100 % ; background-col…" at bounding box center [802, 402] width 766 height 331
click at [1173, 574] on button "Save" at bounding box center [1159, 581] width 66 height 32
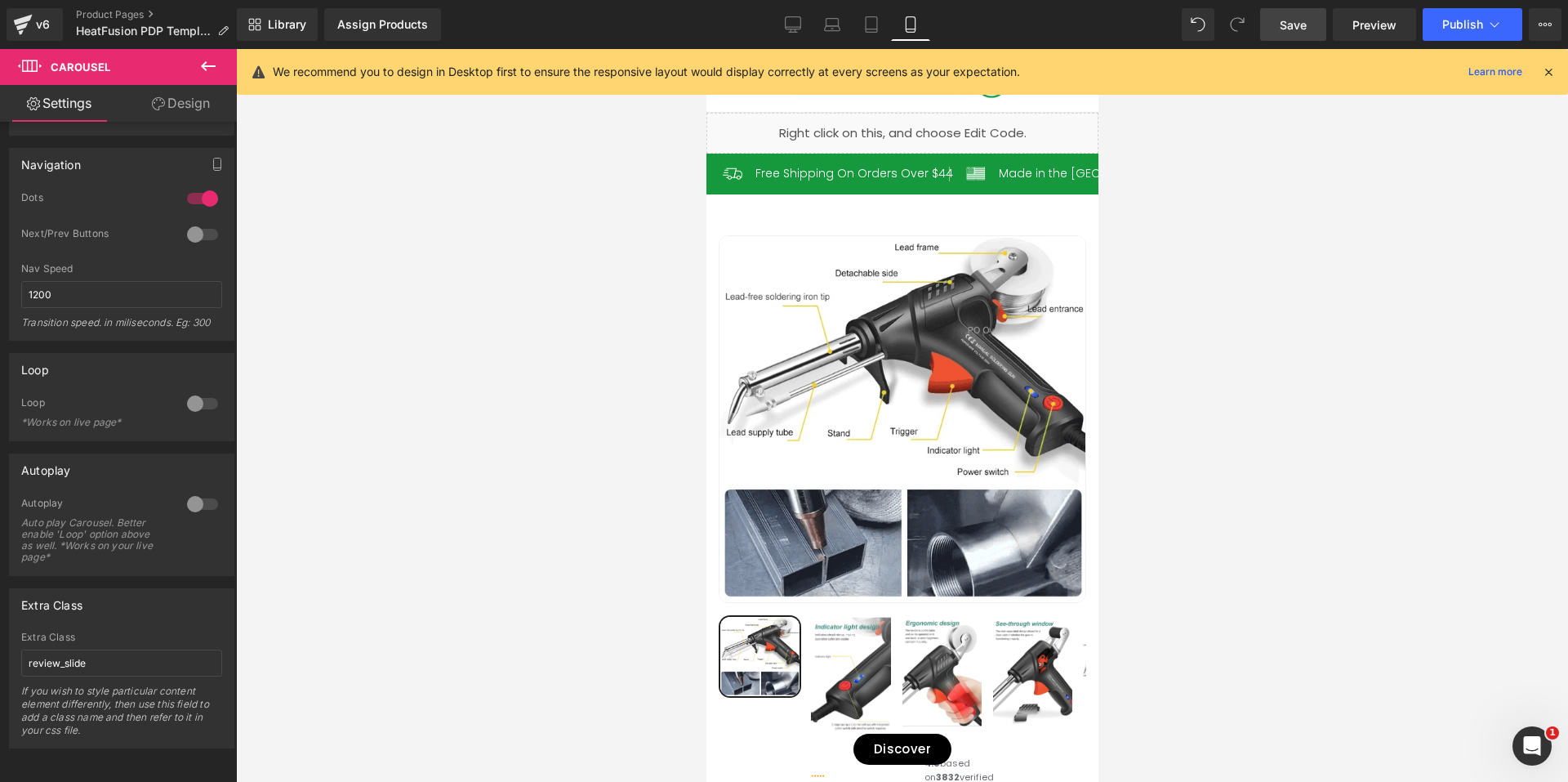
click at [1291, 28] on span "Save" at bounding box center [1293, 25] width 27 height 17
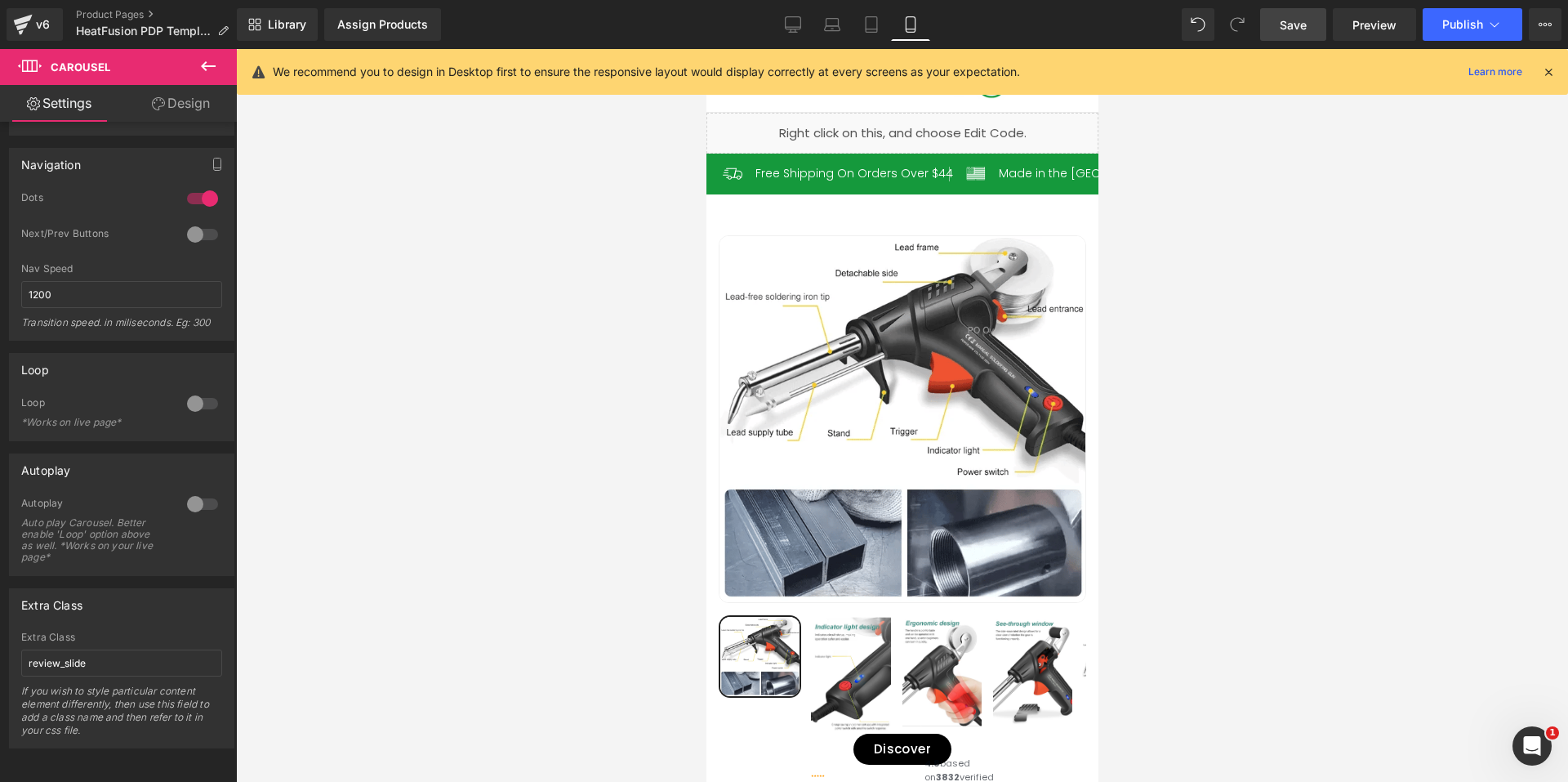
click at [914, 120] on div "Liquid" at bounding box center [902, 132] width 392 height 41
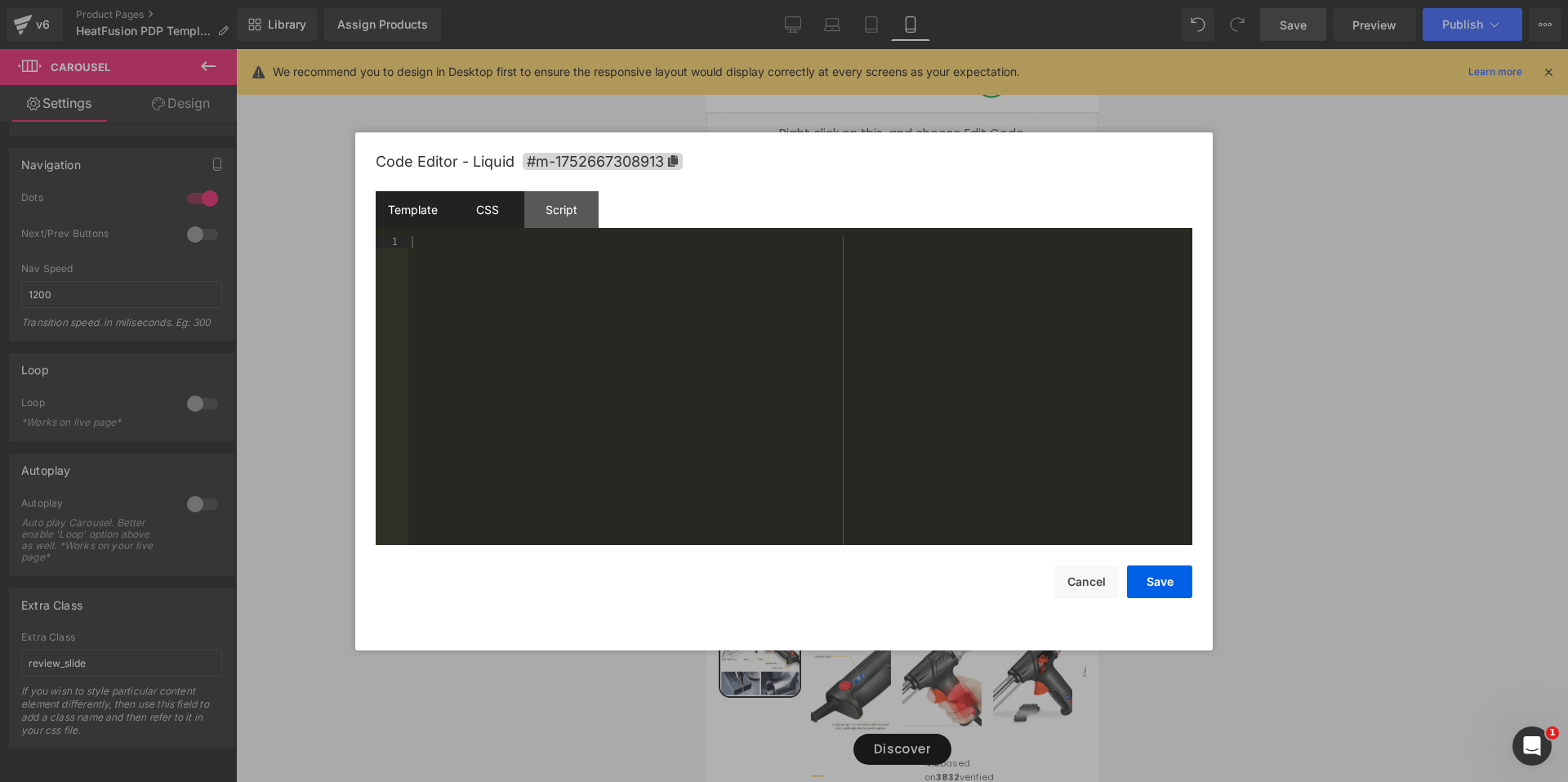
click at [493, 201] on div "CSS" at bounding box center [487, 210] width 74 height 37
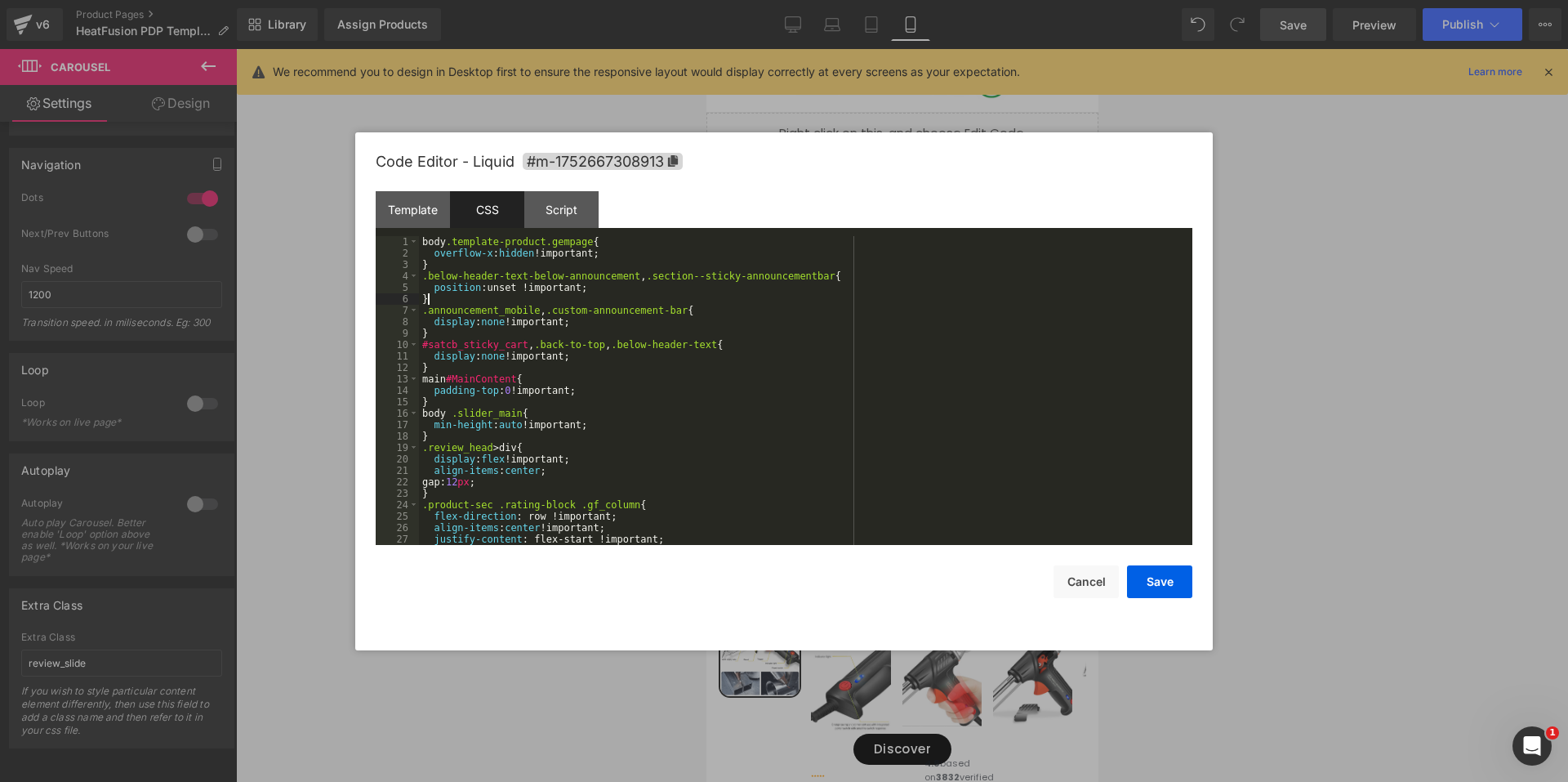
click at [586, 297] on div "body .template-product.gempage { overflow-x : hidden !important; } .below-heade…" at bounding box center [802, 402] width 766 height 331
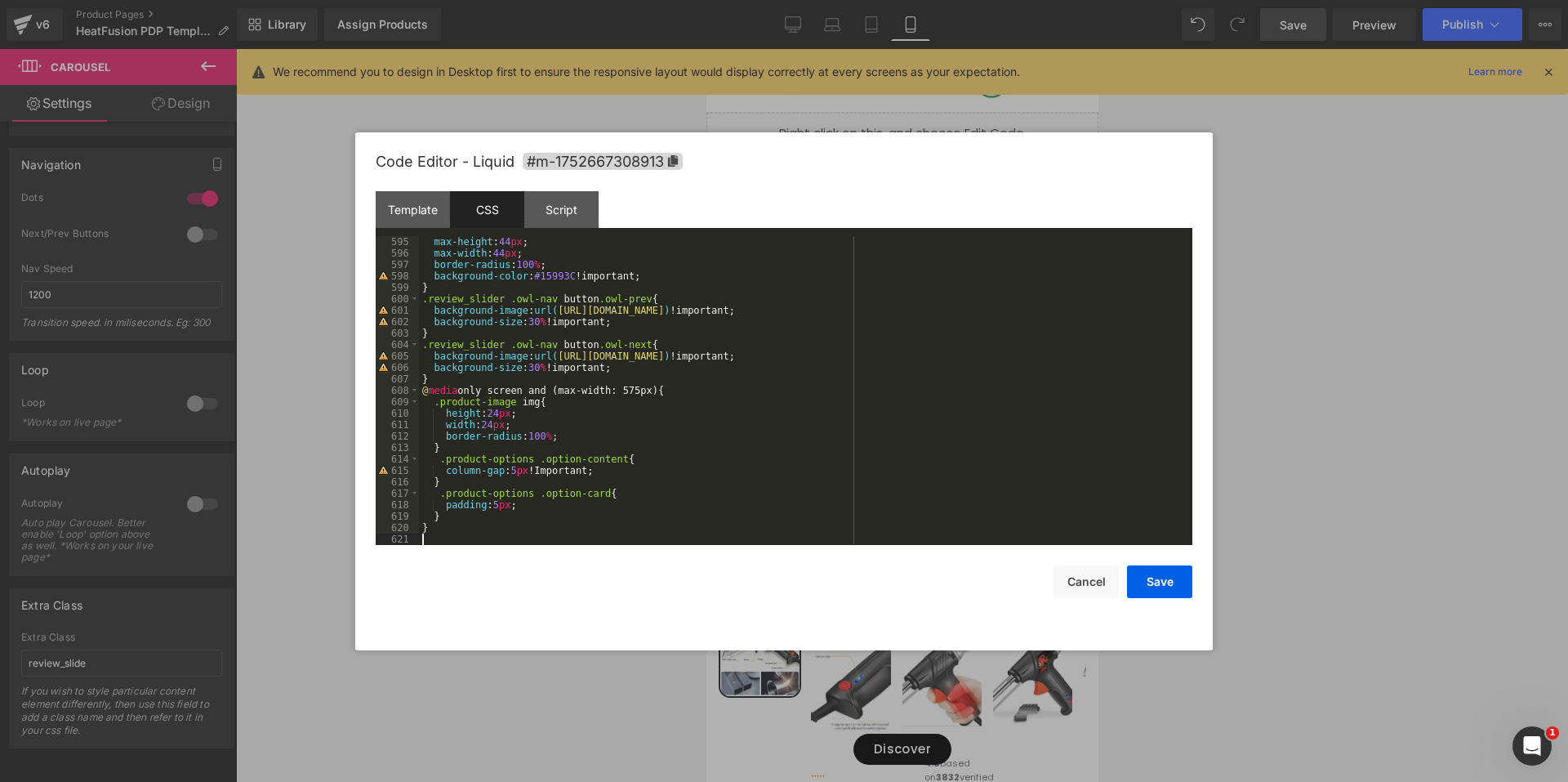
click at [534, 508] on div "max-height : 44 px ; max-width : 44 px ; border-radius : 100 % ; background-col…" at bounding box center [802, 402] width 766 height 331
click at [1153, 588] on button "Save" at bounding box center [1159, 581] width 66 height 32
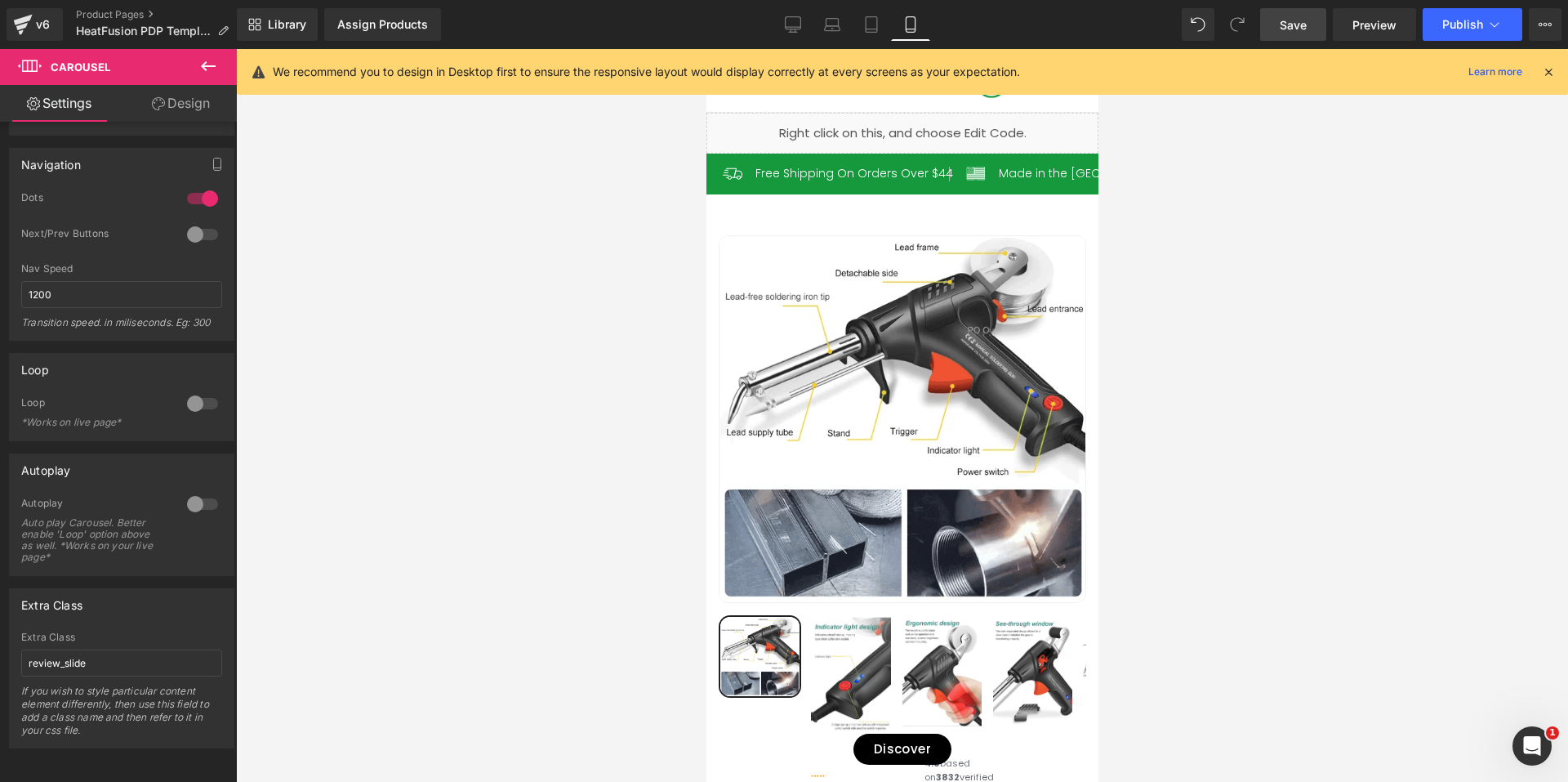
click at [1289, 34] on link "Save" at bounding box center [1292, 25] width 66 height 32
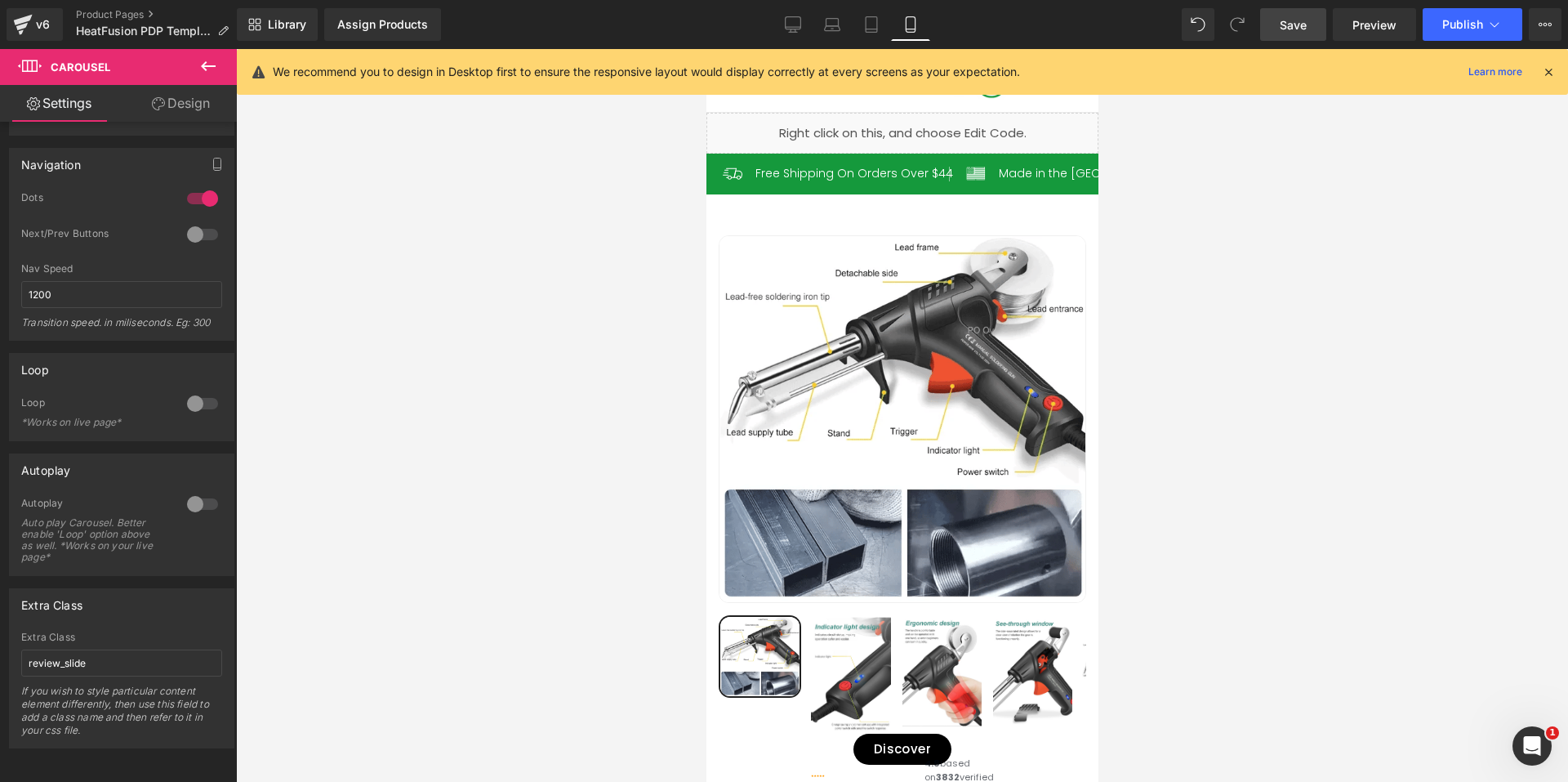
click at [1275, 28] on link "Save" at bounding box center [1292, 25] width 66 height 32
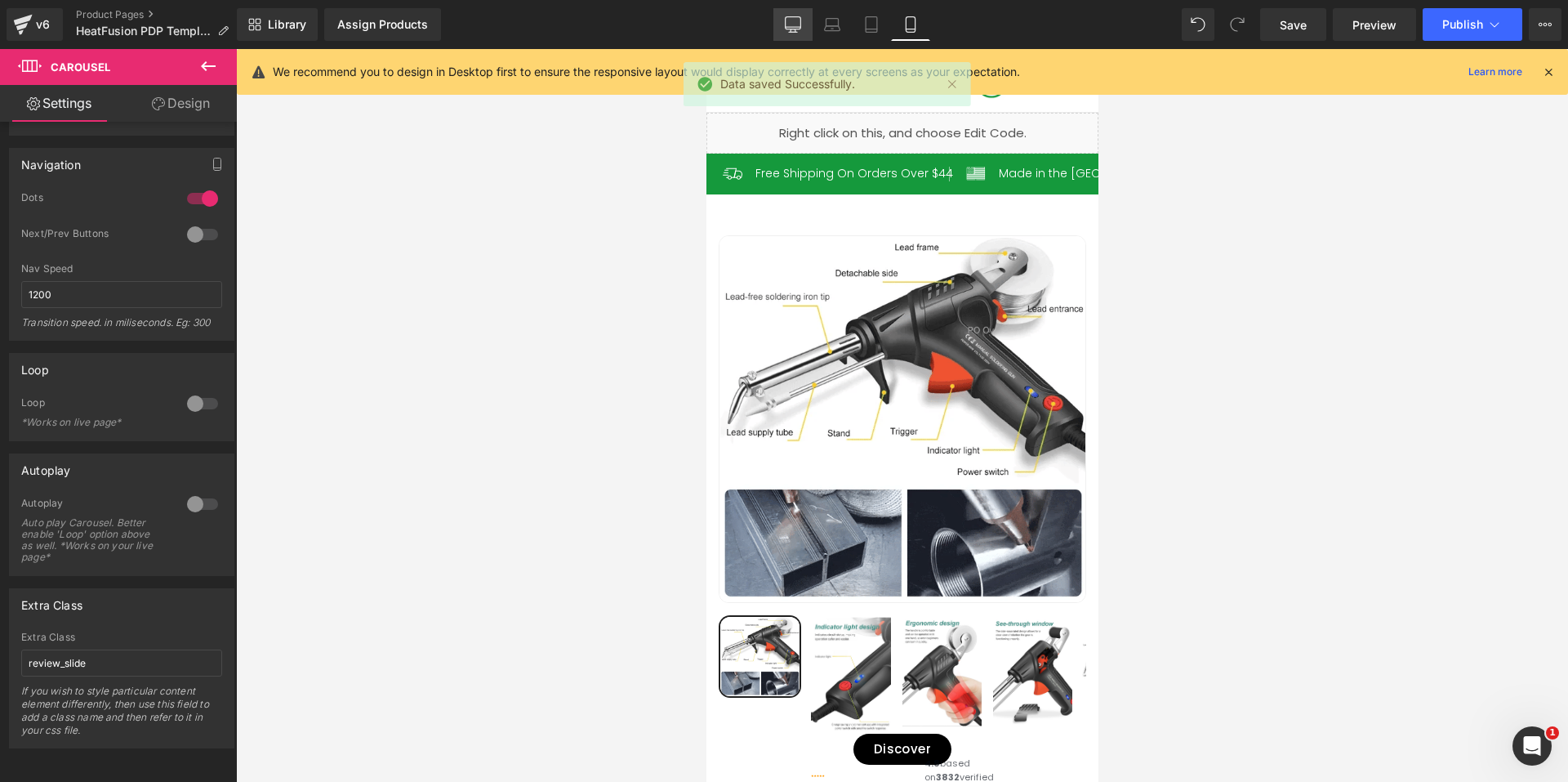
click at [817, 31] on link "Laptop" at bounding box center [831, 25] width 39 height 32
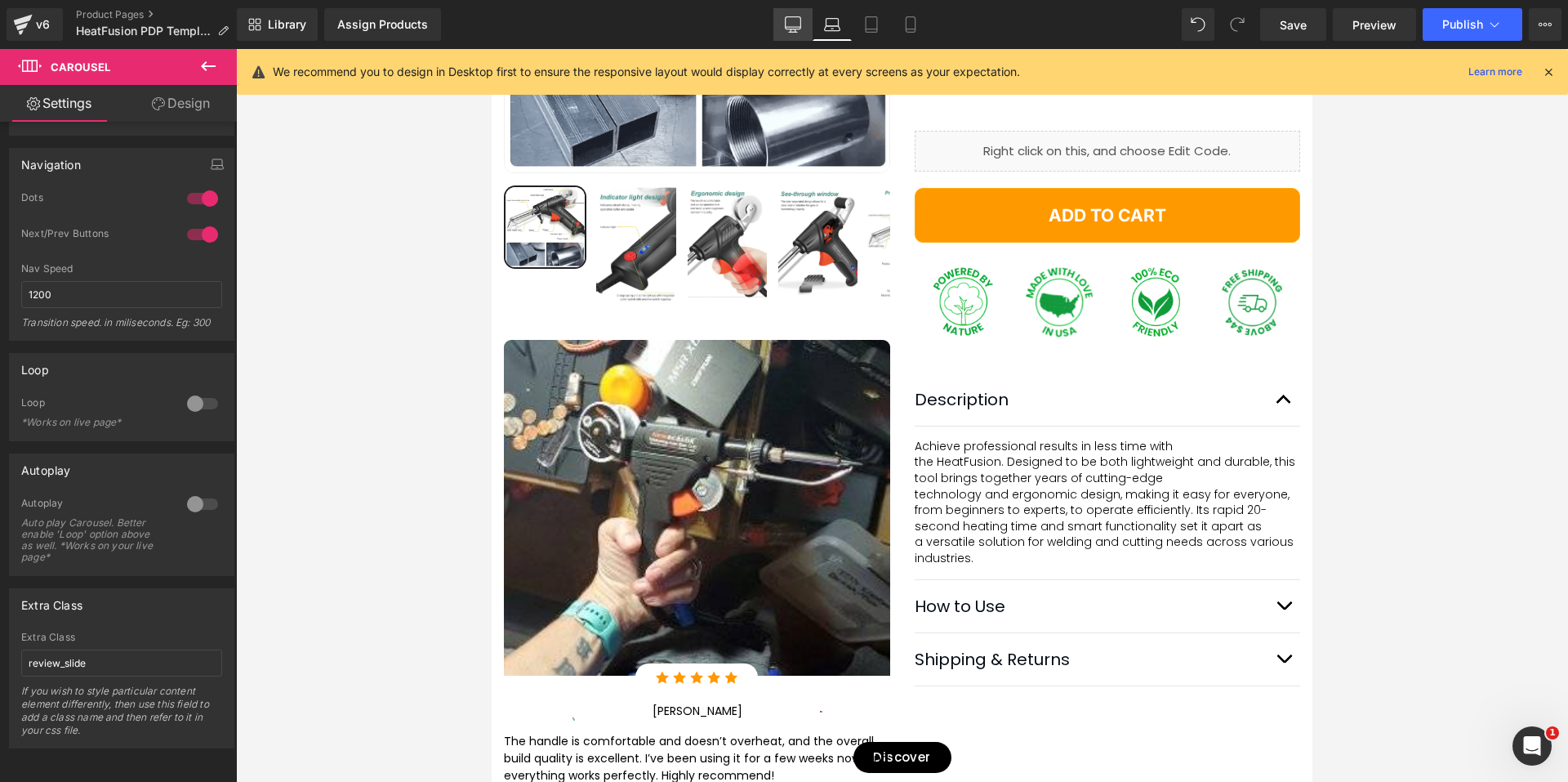
click at [797, 28] on icon at bounding box center [792, 24] width 16 height 16
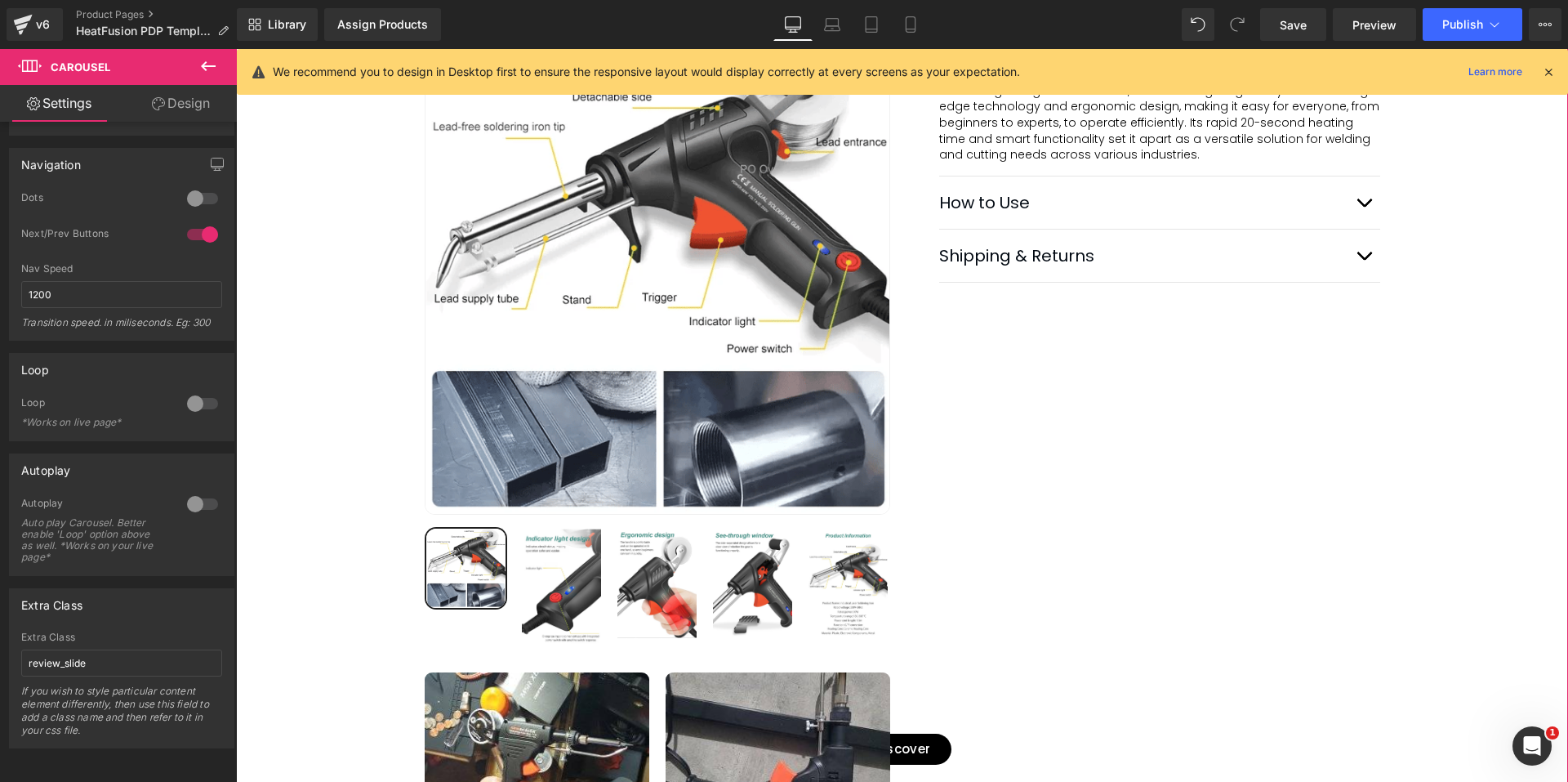
scroll to position [646, 0]
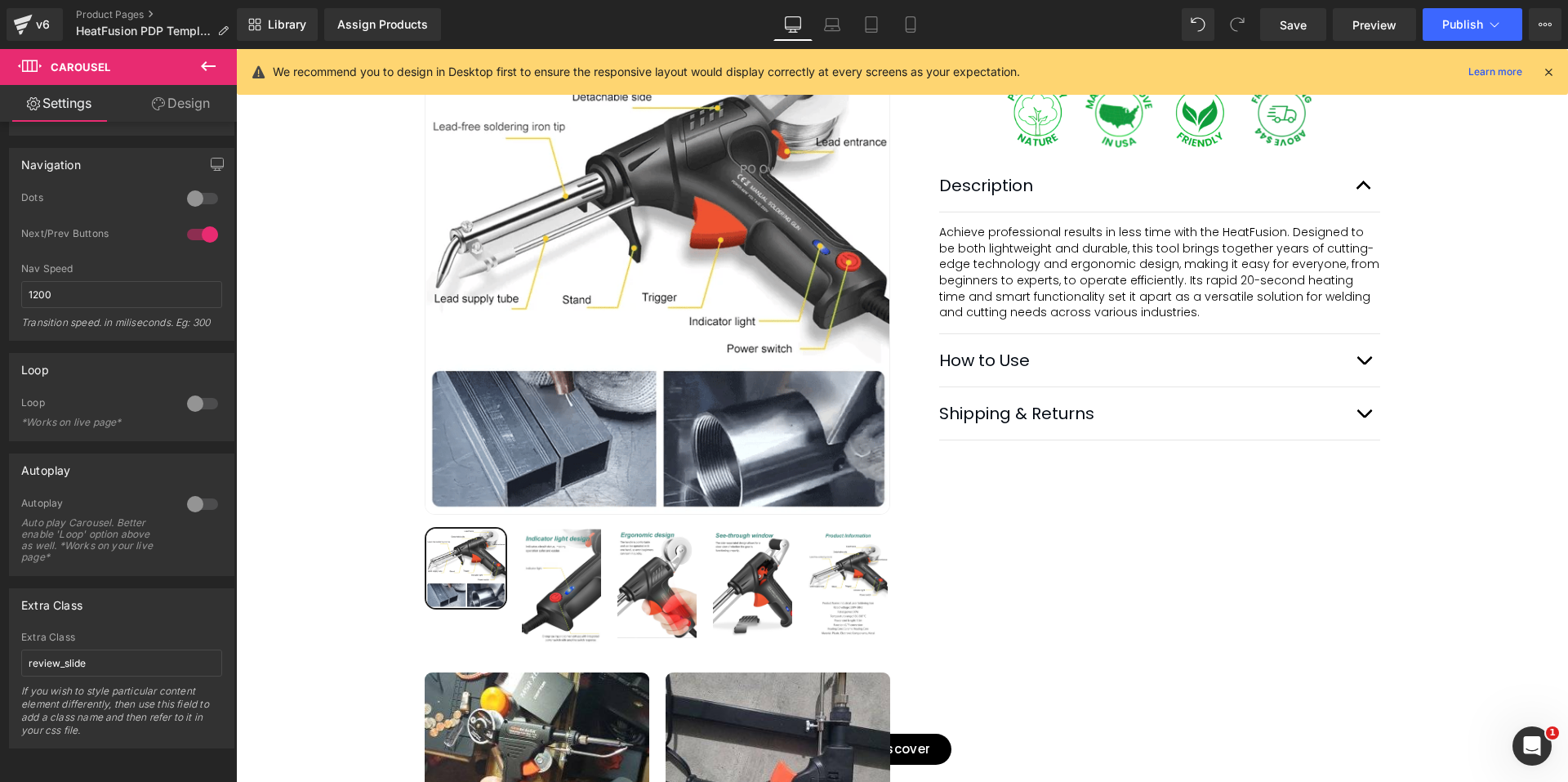
click at [1548, 70] on icon at bounding box center [1547, 71] width 14 height 14
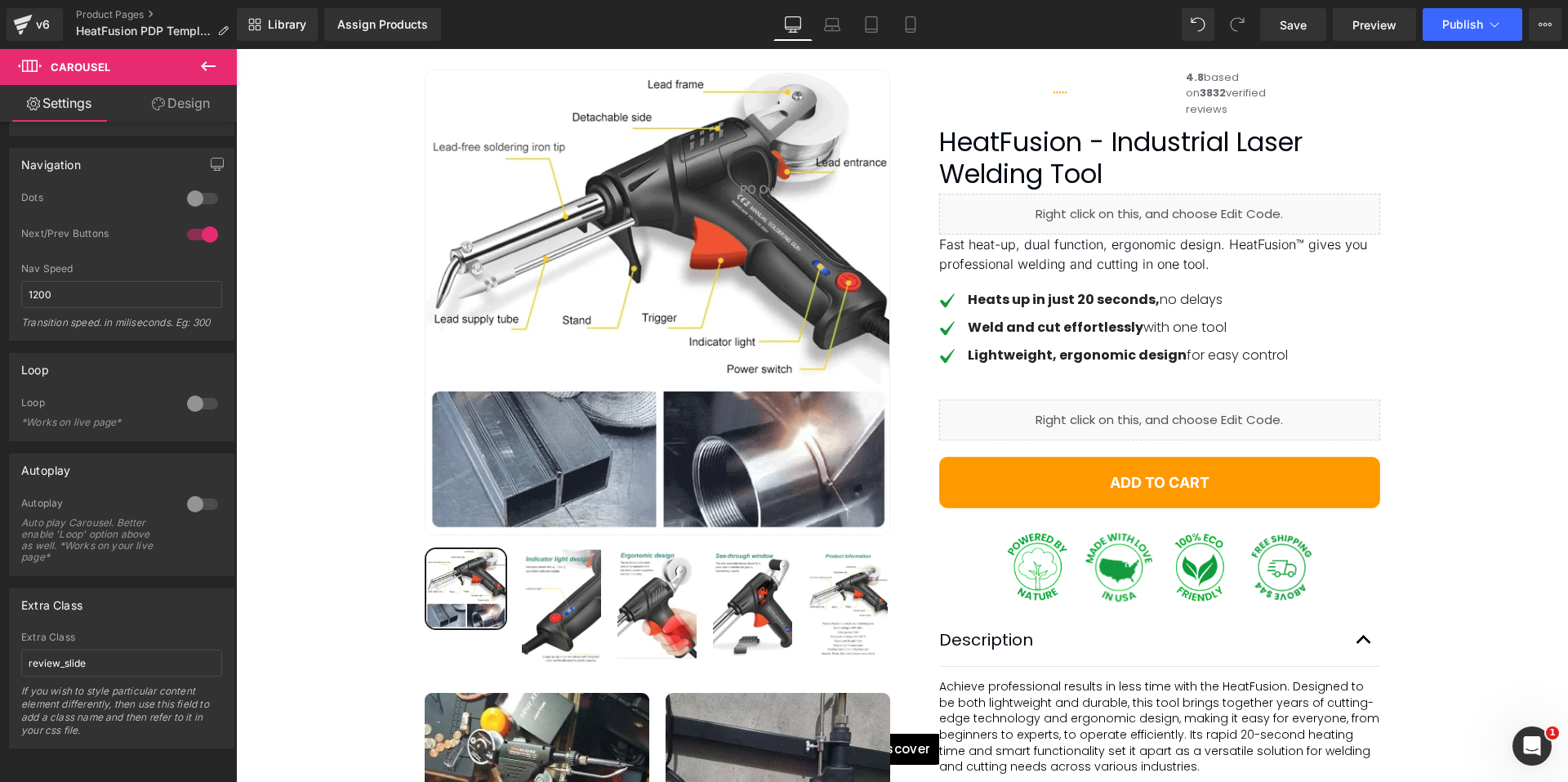
scroll to position [0, 0]
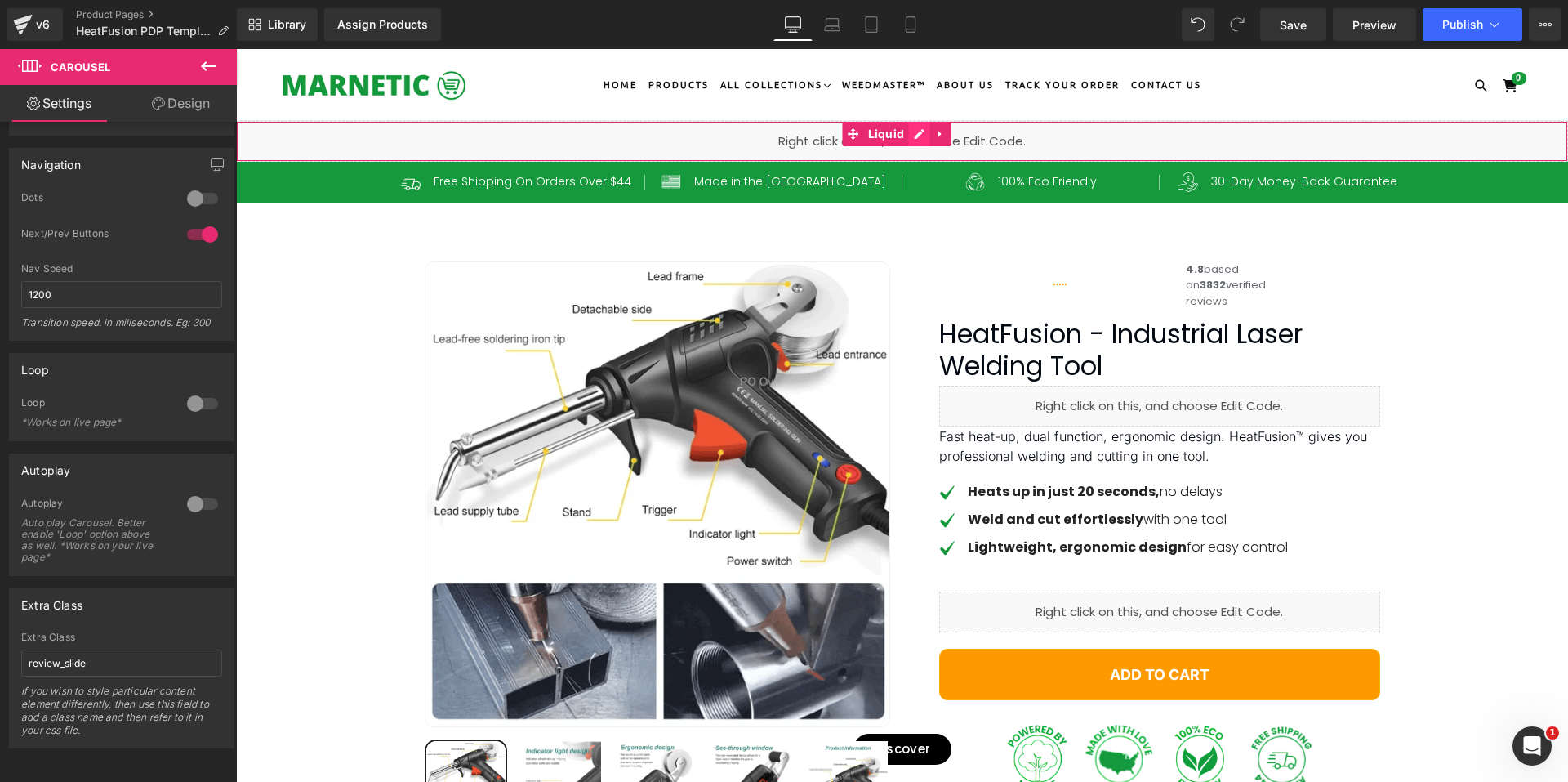
click at [912, 129] on div "Liquid" at bounding box center [902, 141] width 1332 height 41
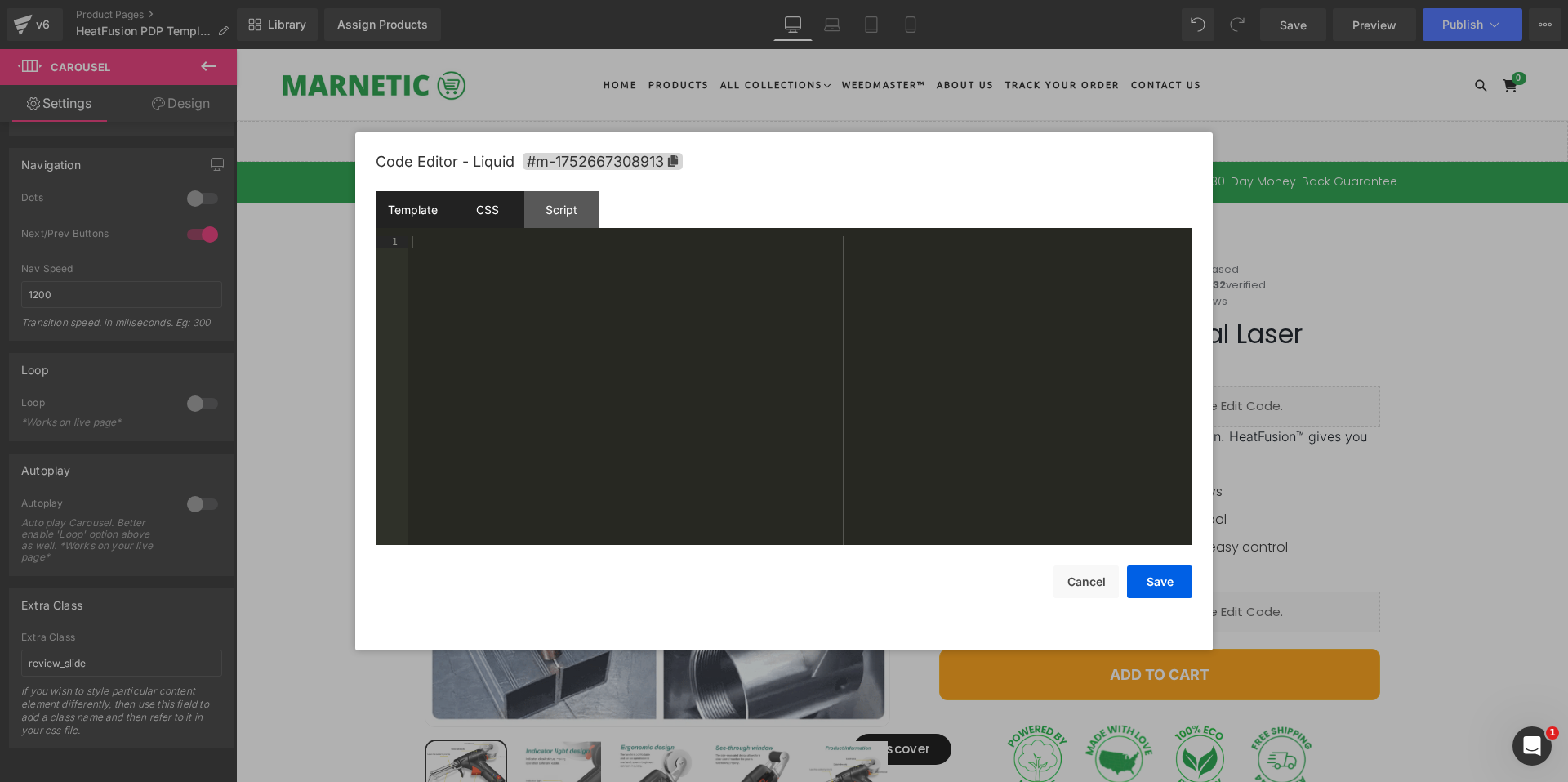
click at [495, 215] on div "CSS" at bounding box center [487, 210] width 74 height 37
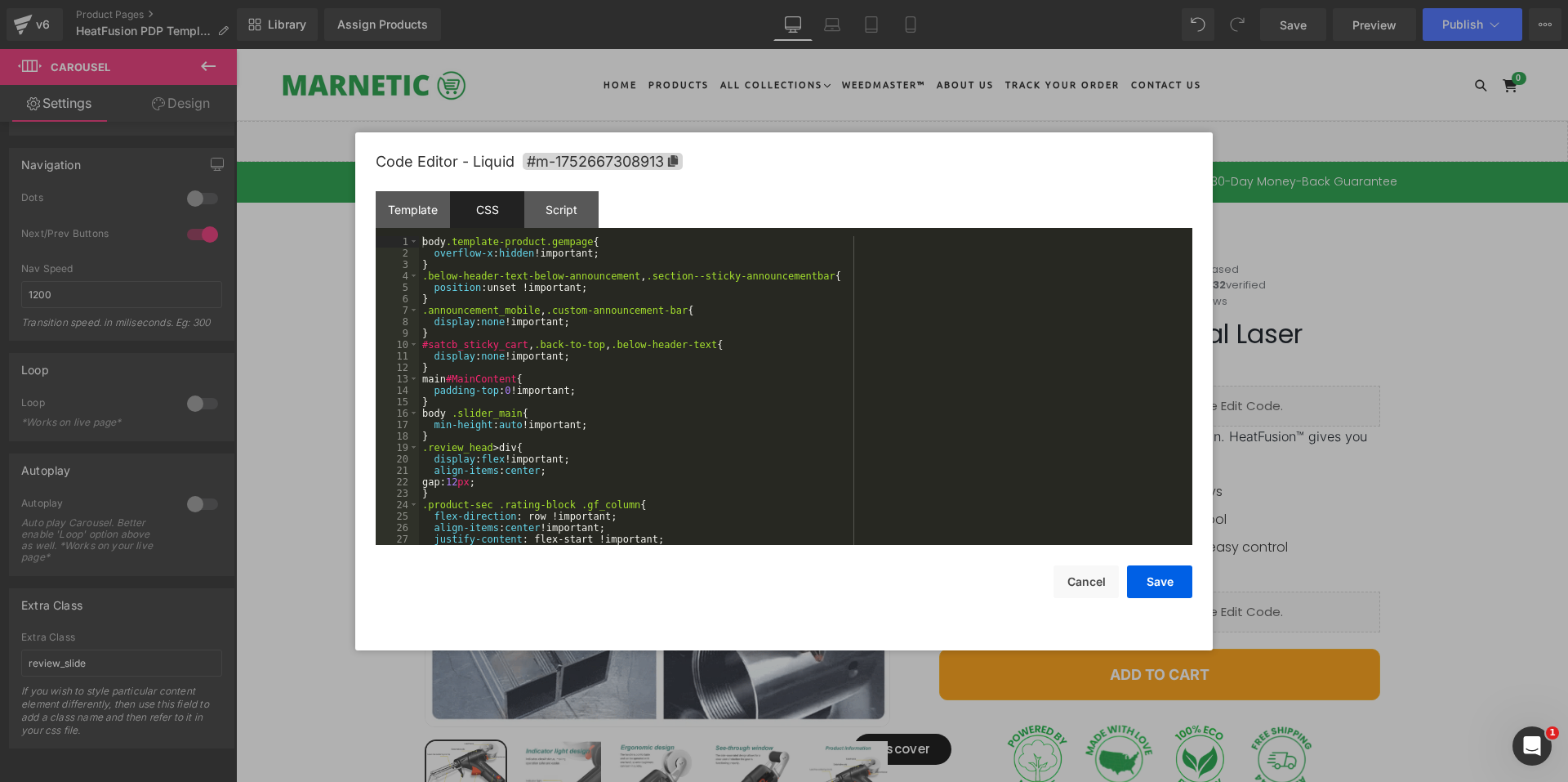
click at [710, 400] on div "body .template-product.gempage { overflow-x : hidden !important; } .below-heade…" at bounding box center [802, 402] width 766 height 331
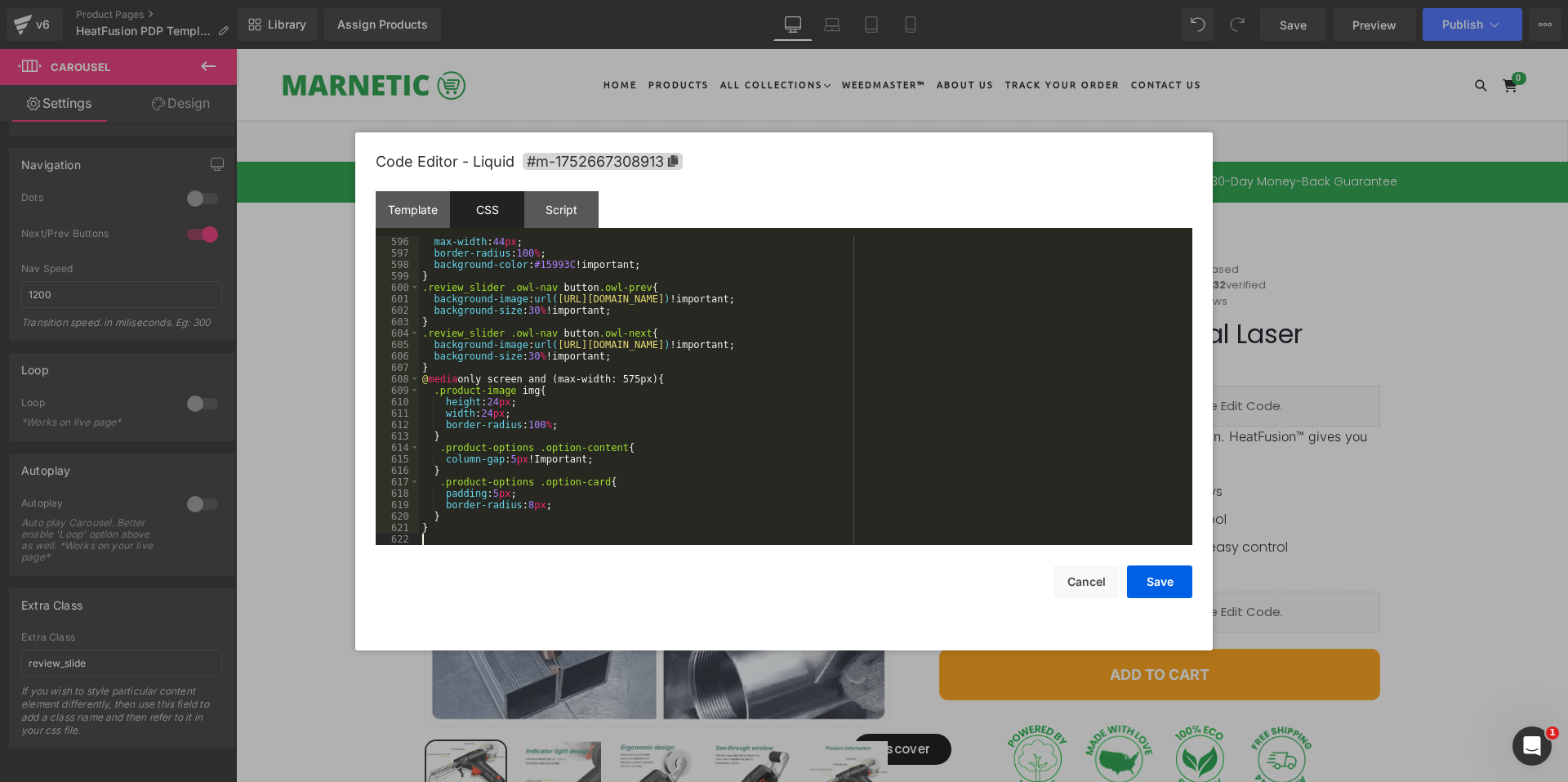
scroll to position [6805, 0]
click at [442, 371] on div "max-width : 44 px ; border-radius : 100 % ; background-color : #15993C !importa…" at bounding box center [802, 402] width 766 height 331
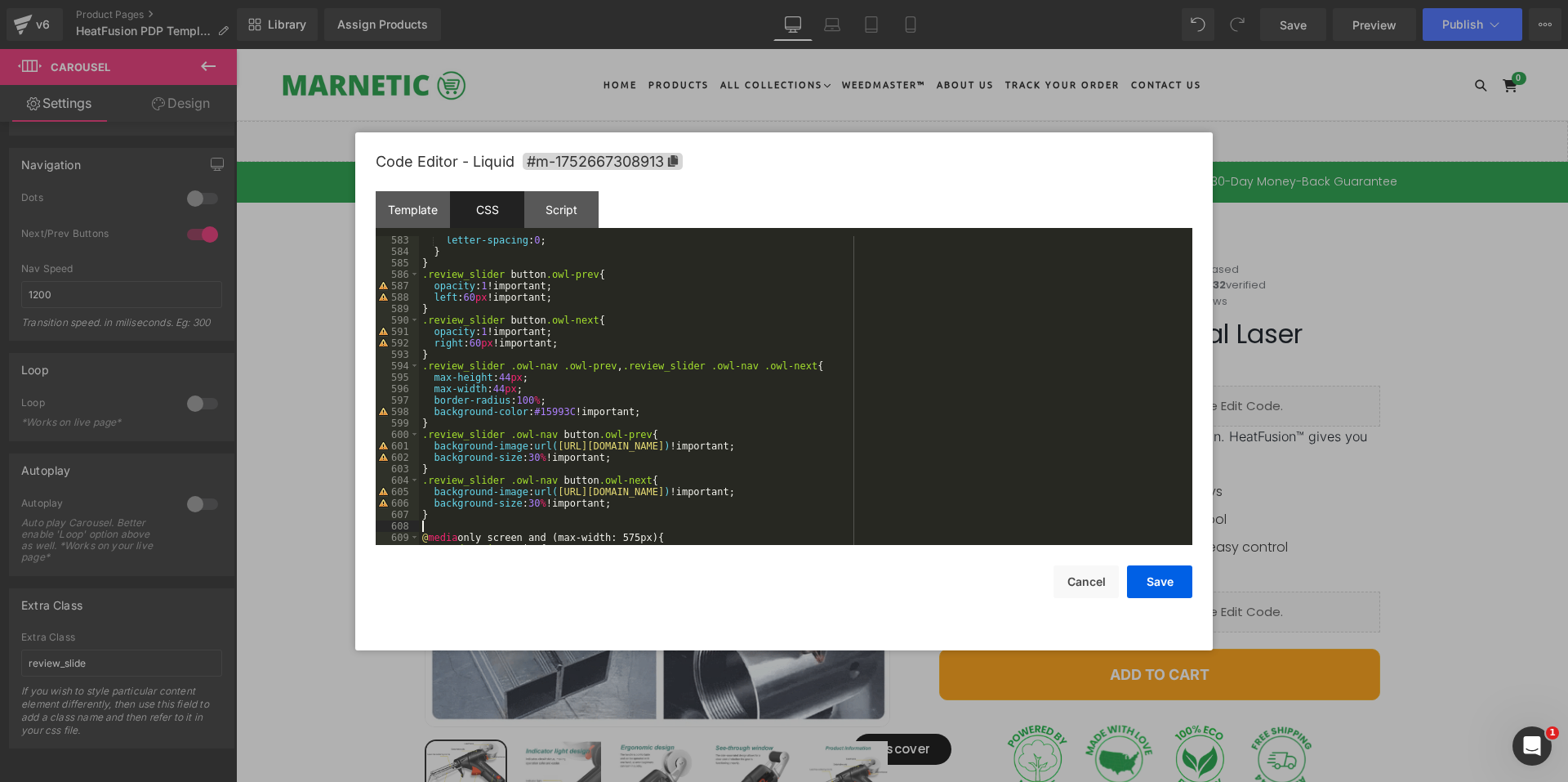
scroll to position [6657, 0]
click at [1154, 596] on button "Save" at bounding box center [1159, 581] width 66 height 32
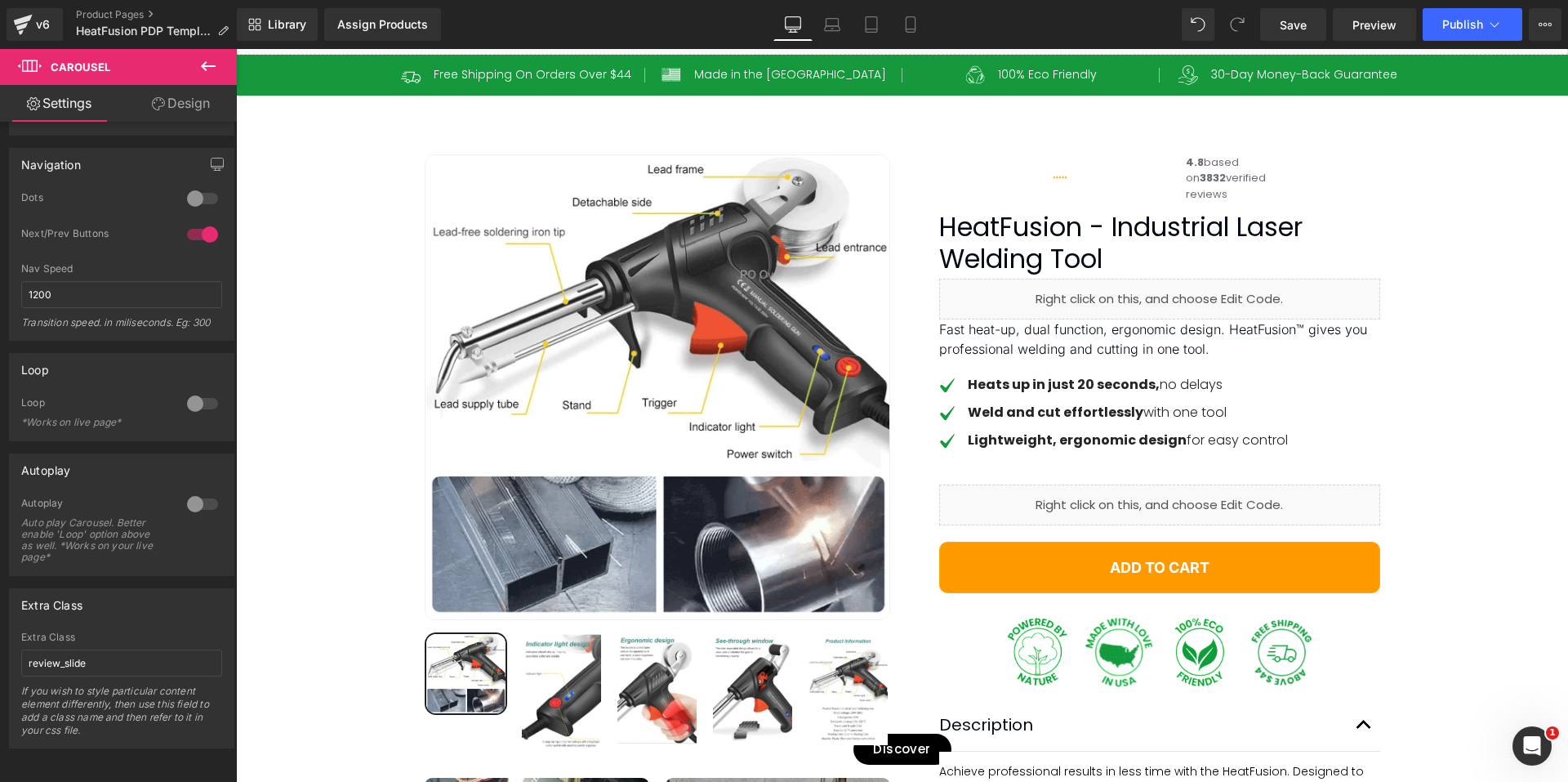
scroll to position [0, 0]
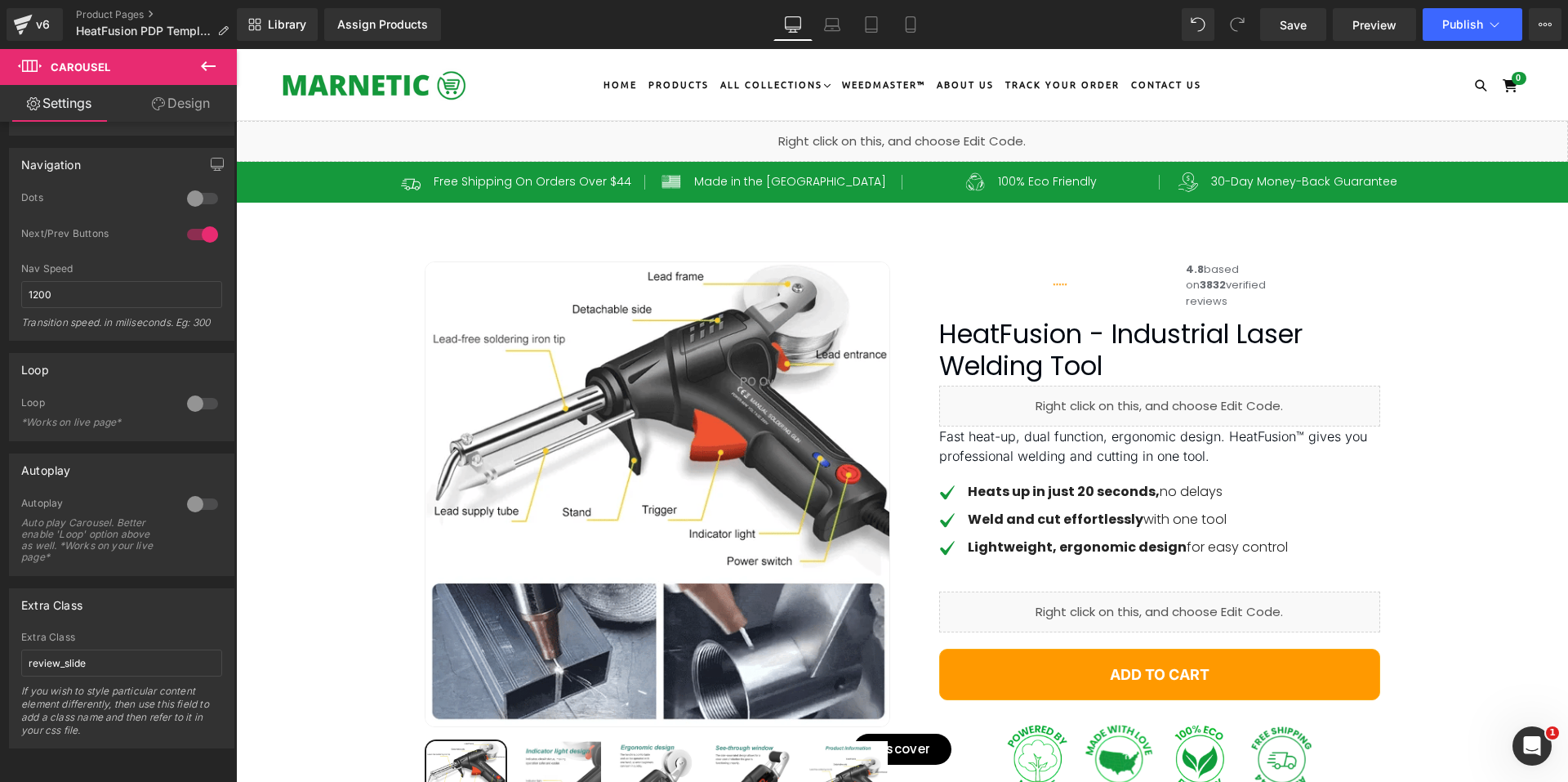
click at [912, 134] on div "Liquid" at bounding box center [902, 141] width 1332 height 41
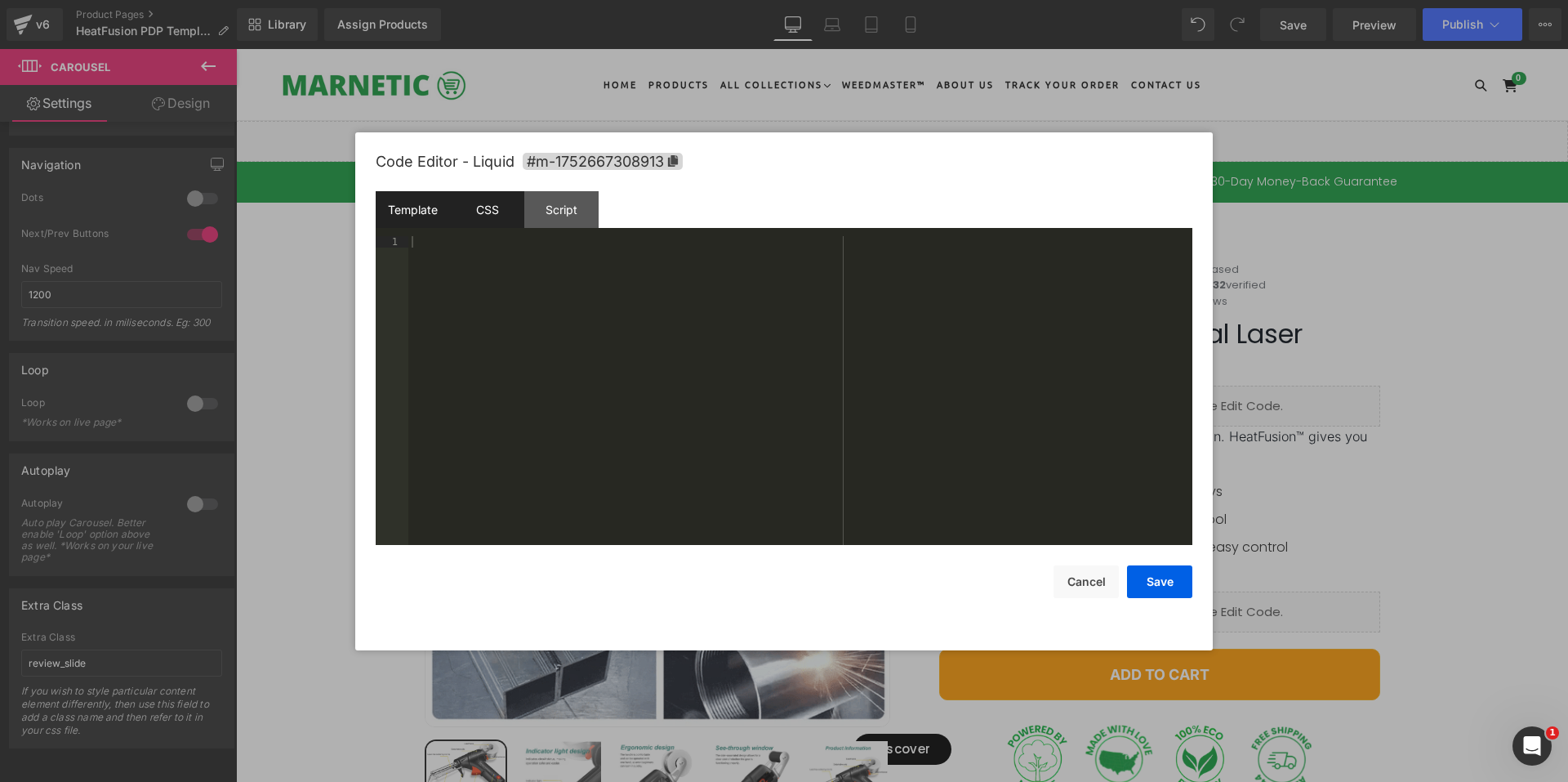
click at [474, 222] on div "CSS" at bounding box center [487, 210] width 74 height 37
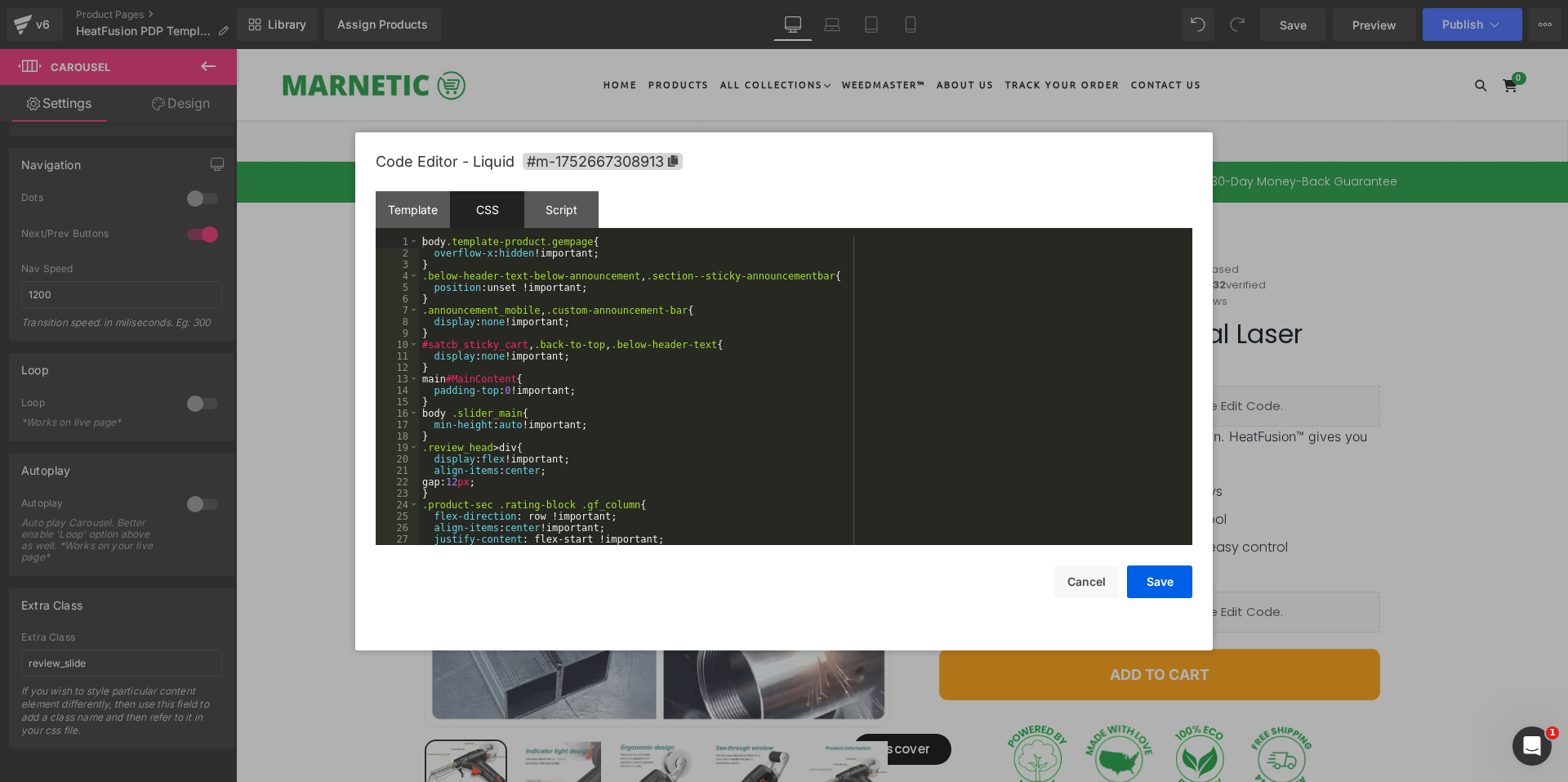
click at [546, 330] on div "body .template-product.gempage { overflow-x : hidden !important; } .below-heade…" at bounding box center [802, 402] width 766 height 331
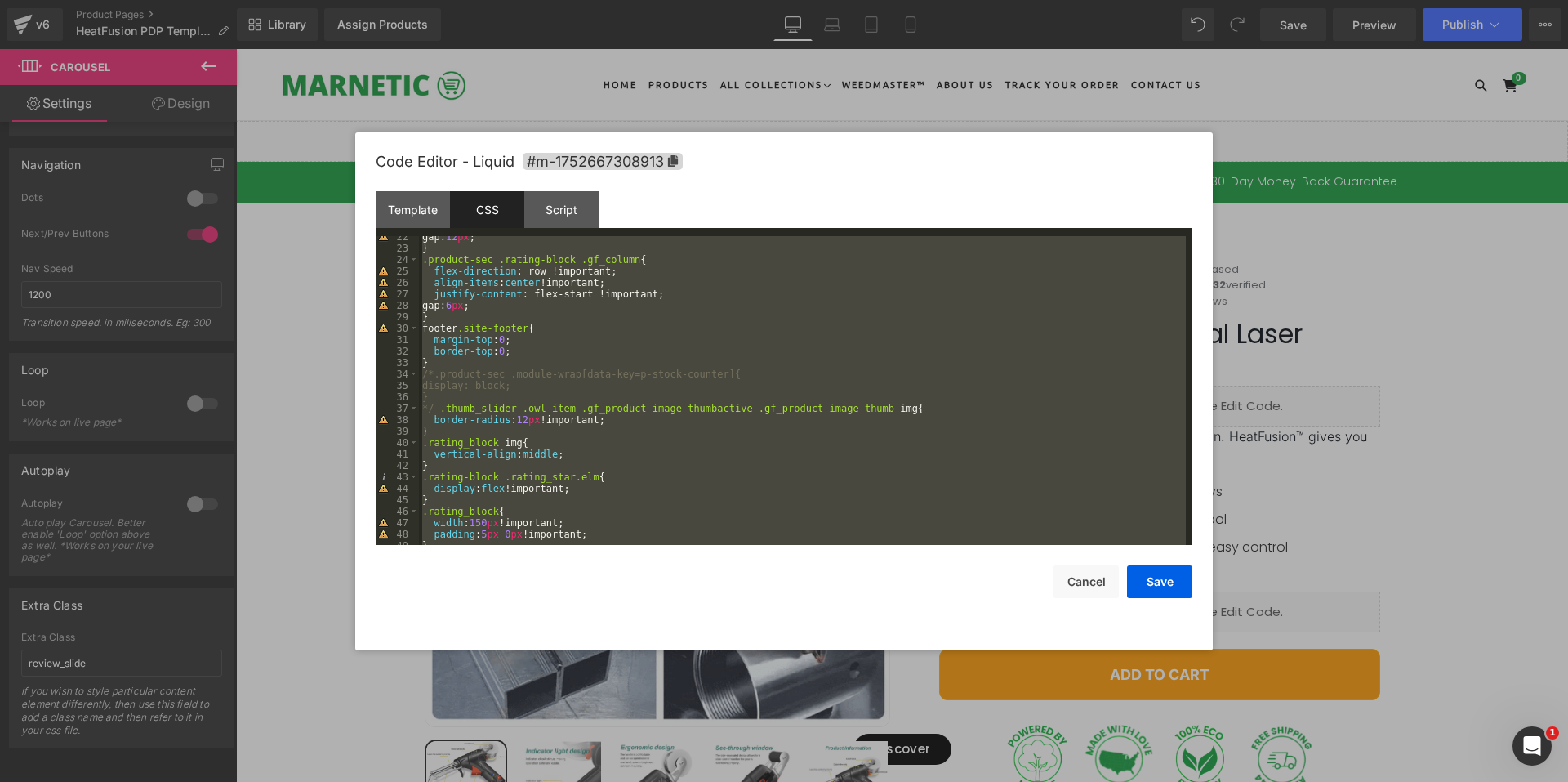
click at [605, 476] on div "gap: 12 px ; } .product-sec .rating-block .gf_column { flex-direction : row !im…" at bounding box center [802, 391] width 766 height 309
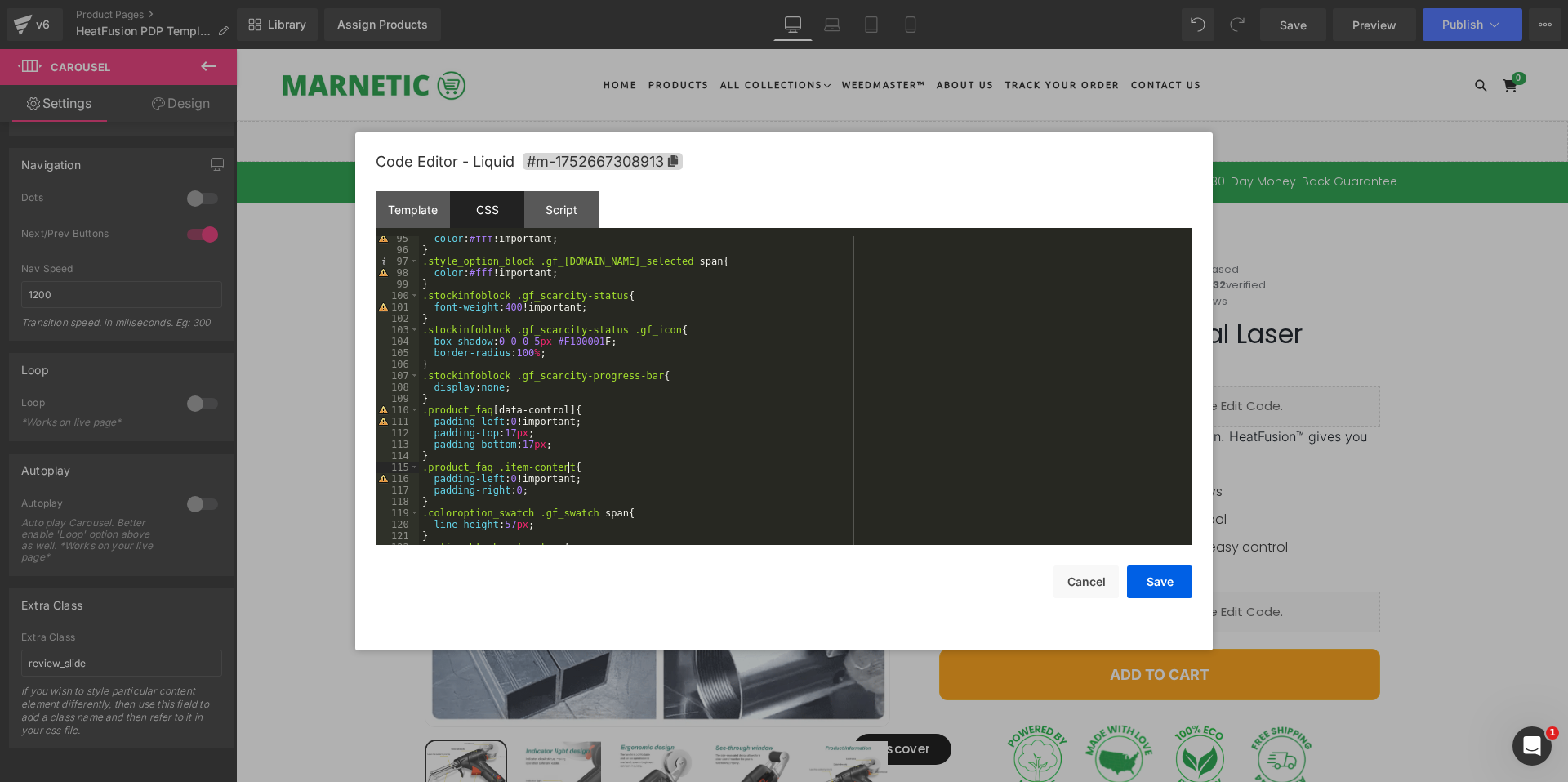
click at [625, 468] on div "color : #fff !important; } .style_option_block .gf_swatch.gf_selected span { co…" at bounding box center [802, 398] width 766 height 331
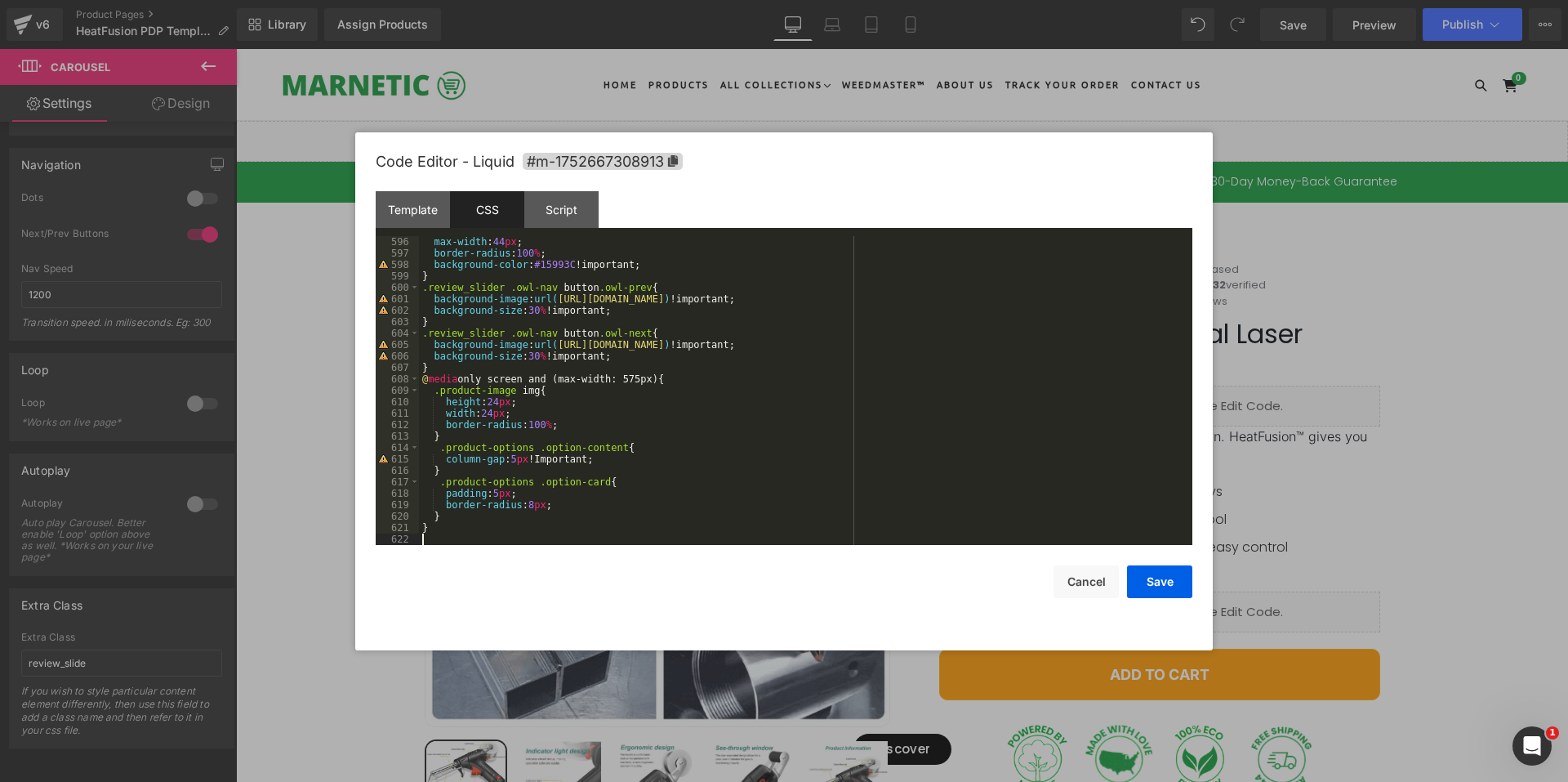
scroll to position [6805, 0]
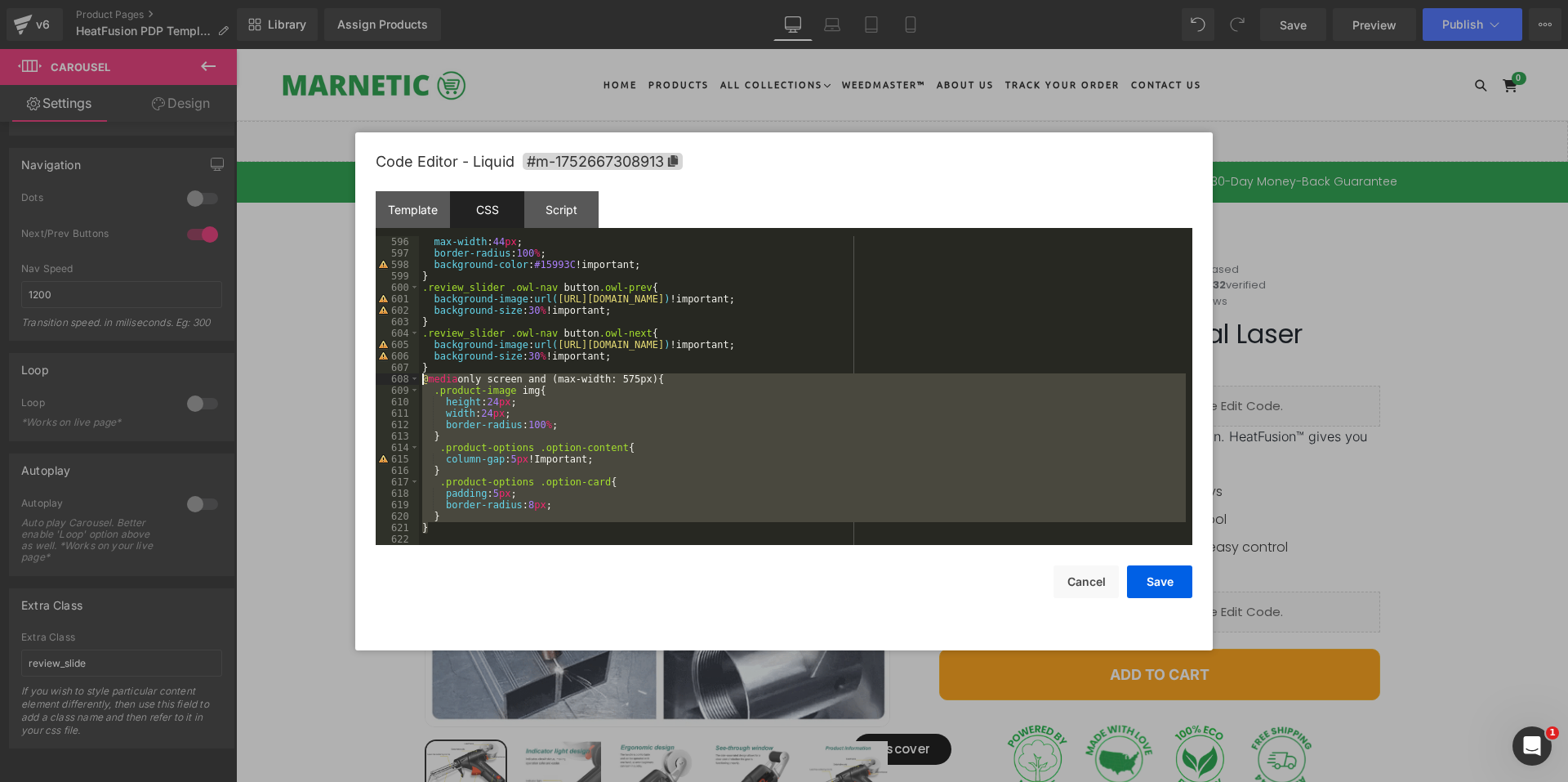
drag, startPoint x: 433, startPoint y: 531, endPoint x: 404, endPoint y: 381, distance: 152.8
click at [404, 381] on pre "596 597 598 599 600 601 602 603 604 605 606 607 608 609 610 611 612 613 614 615…" at bounding box center [784, 391] width 817 height 309
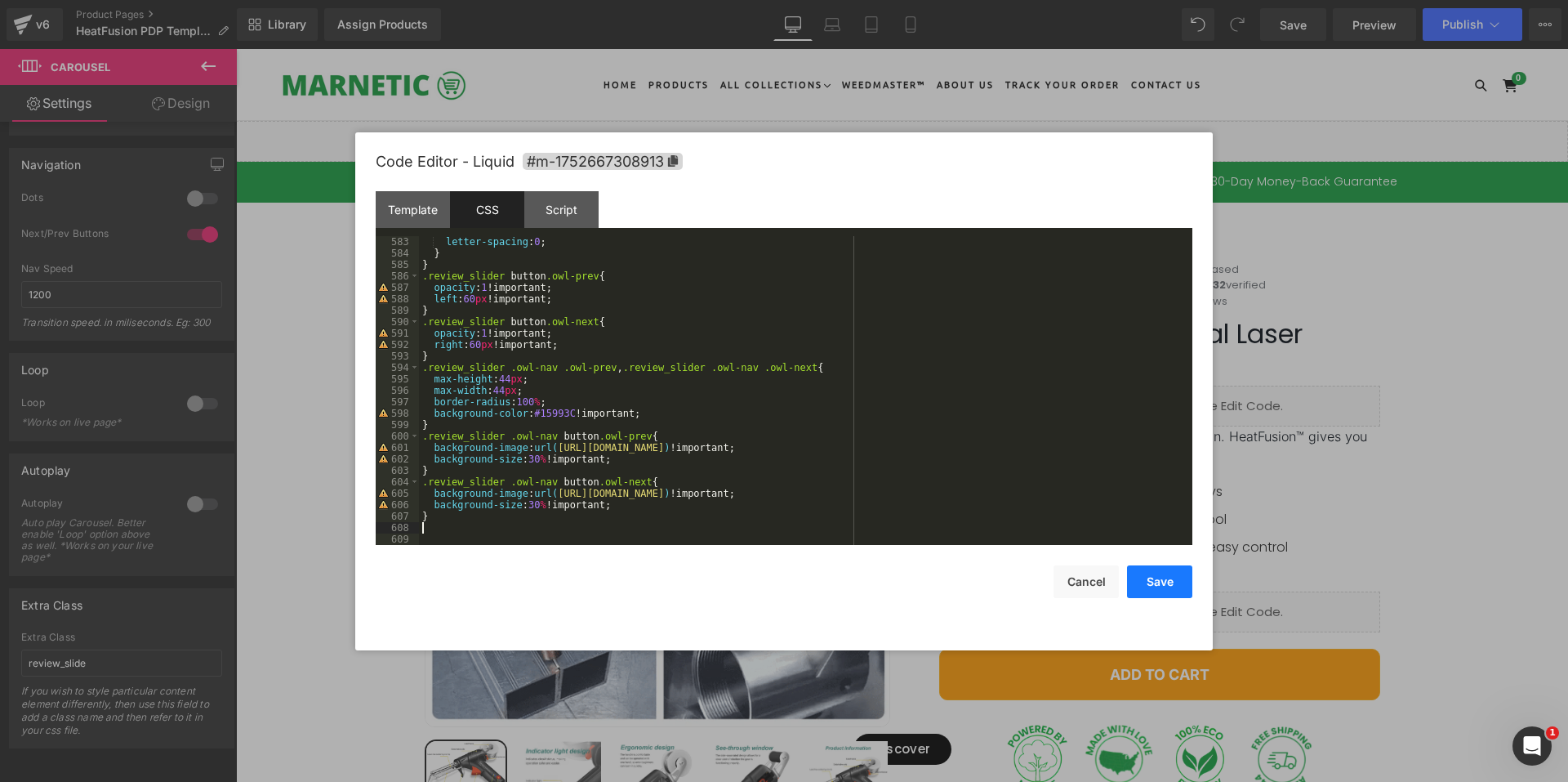
scroll to position [6655, 0]
click at [1165, 576] on button "Save" at bounding box center [1159, 581] width 66 height 32
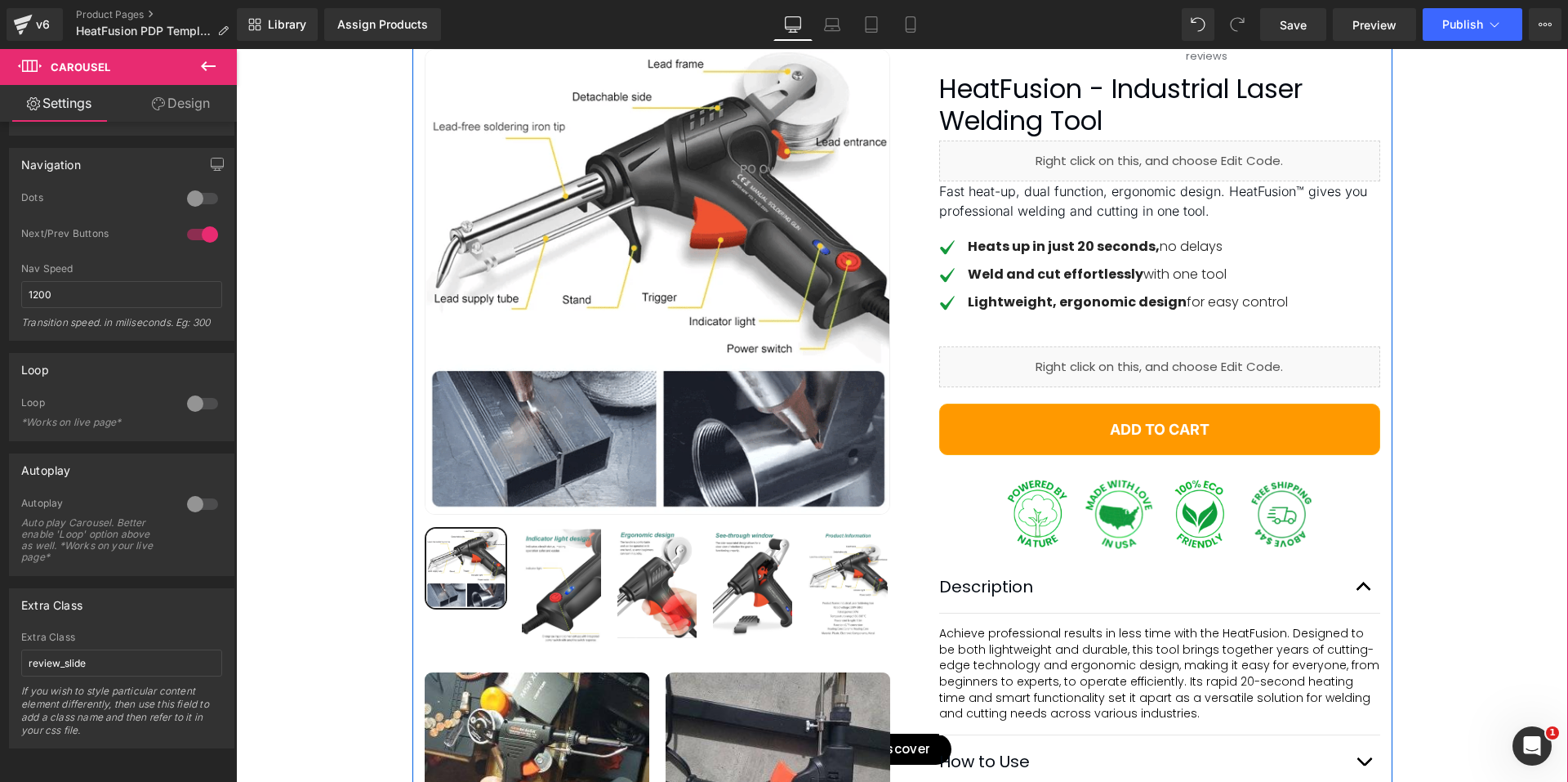
scroll to position [0, 0]
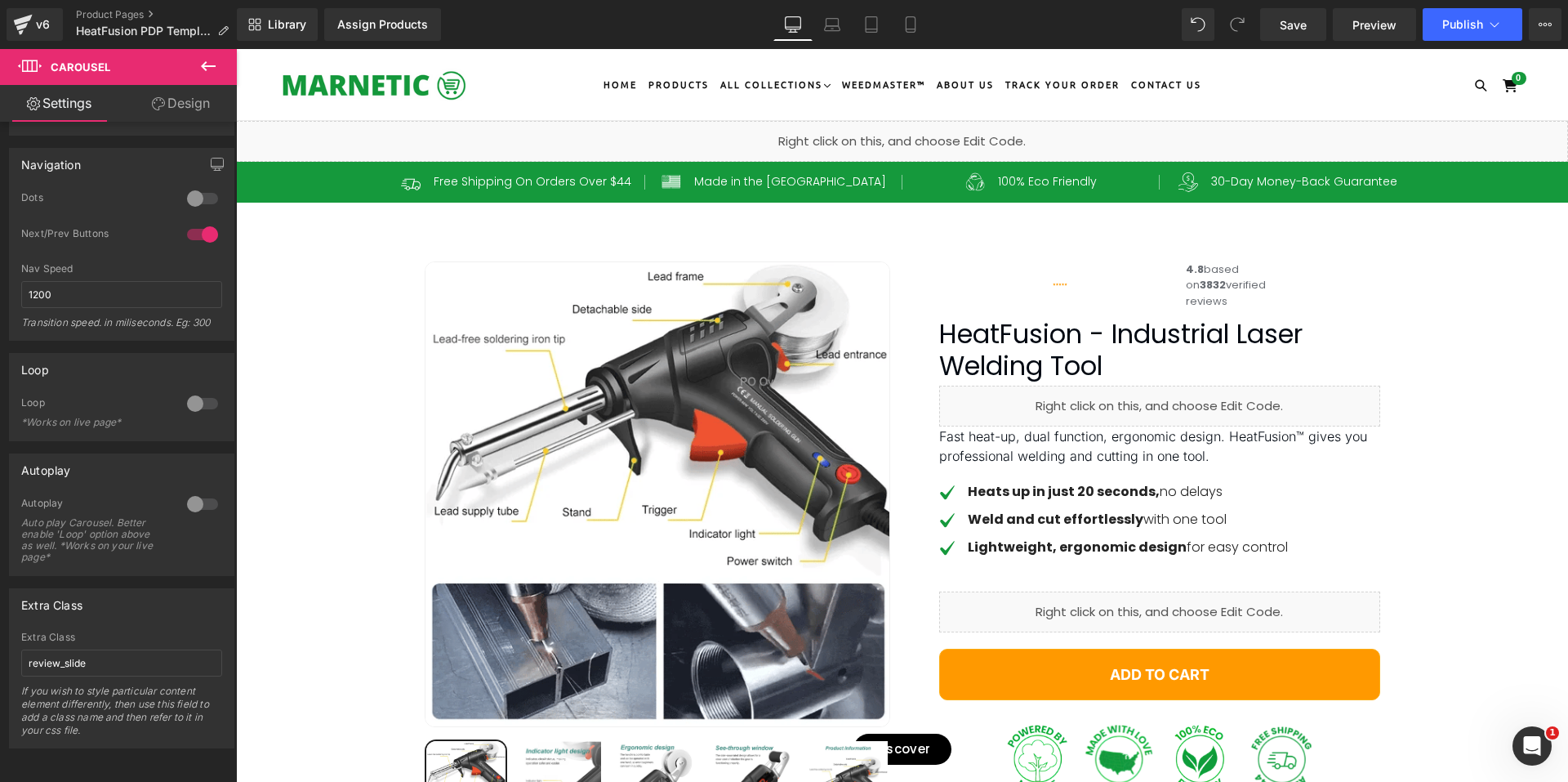
click at [920, 135] on div "Liquid" at bounding box center [902, 141] width 1332 height 41
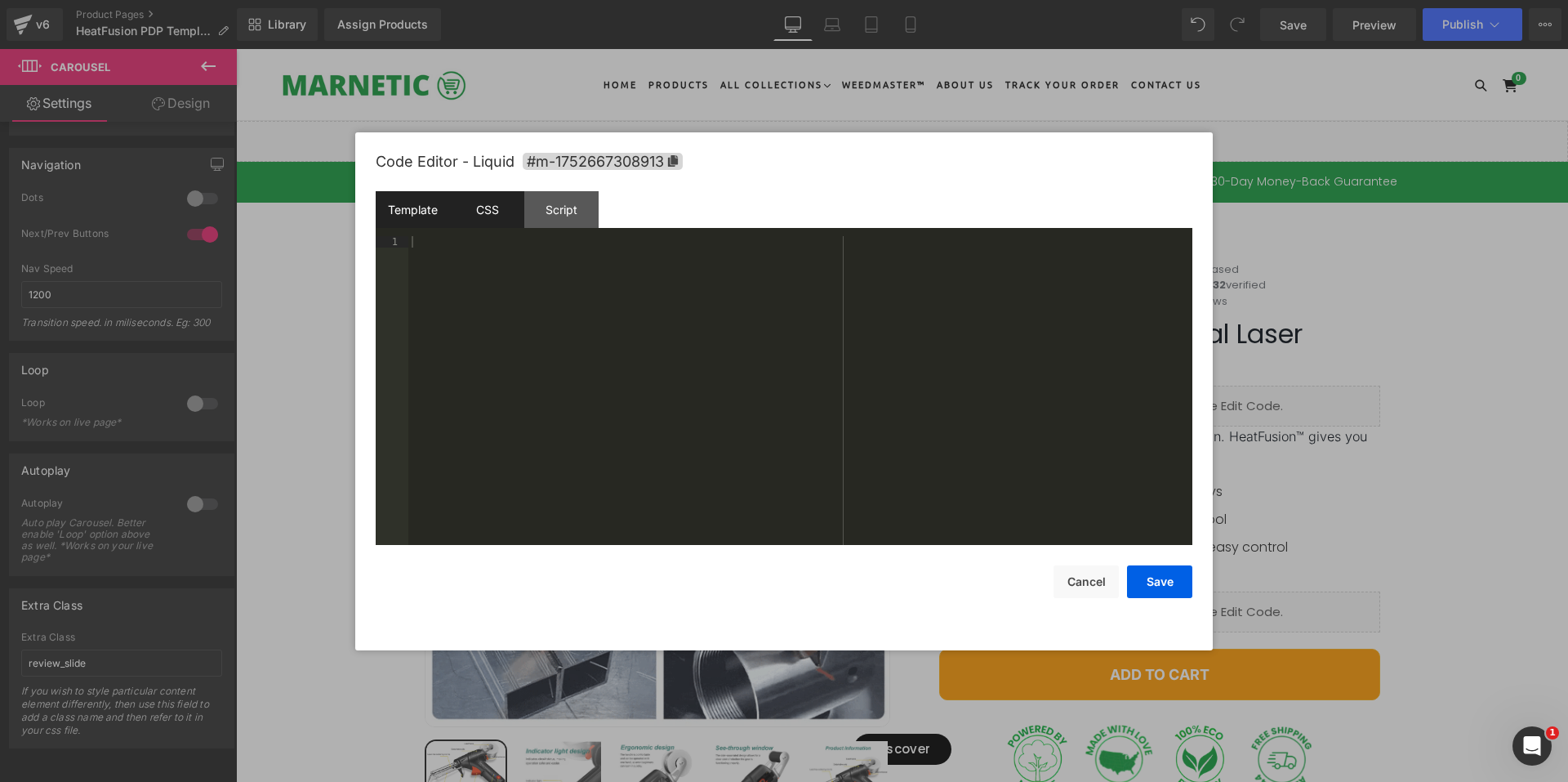
click at [473, 210] on div "CSS" at bounding box center [487, 210] width 74 height 37
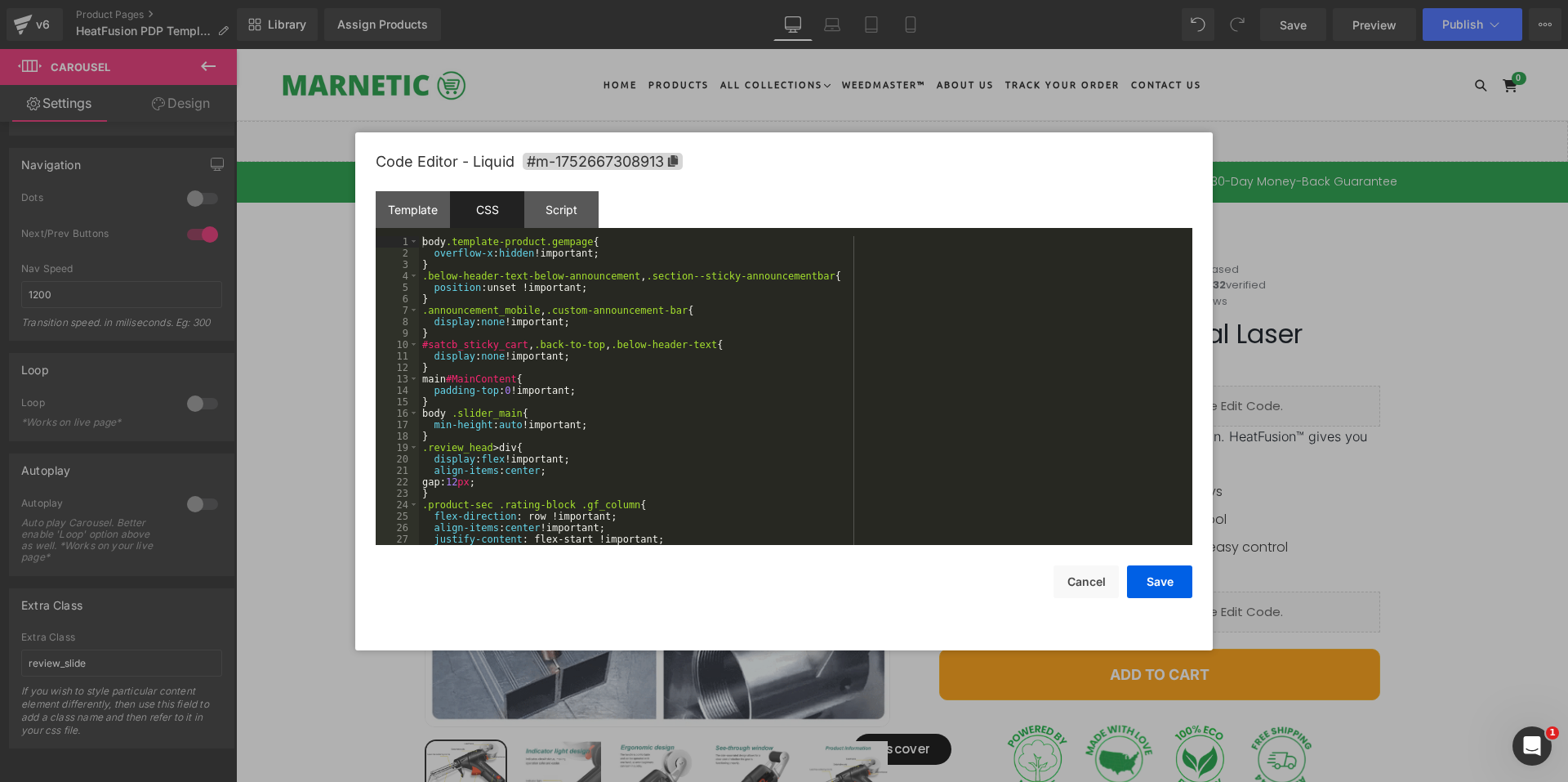
click at [568, 339] on div "body .template-product.gempage { overflow-x : hidden !important; } .below-heade…" at bounding box center [802, 402] width 766 height 331
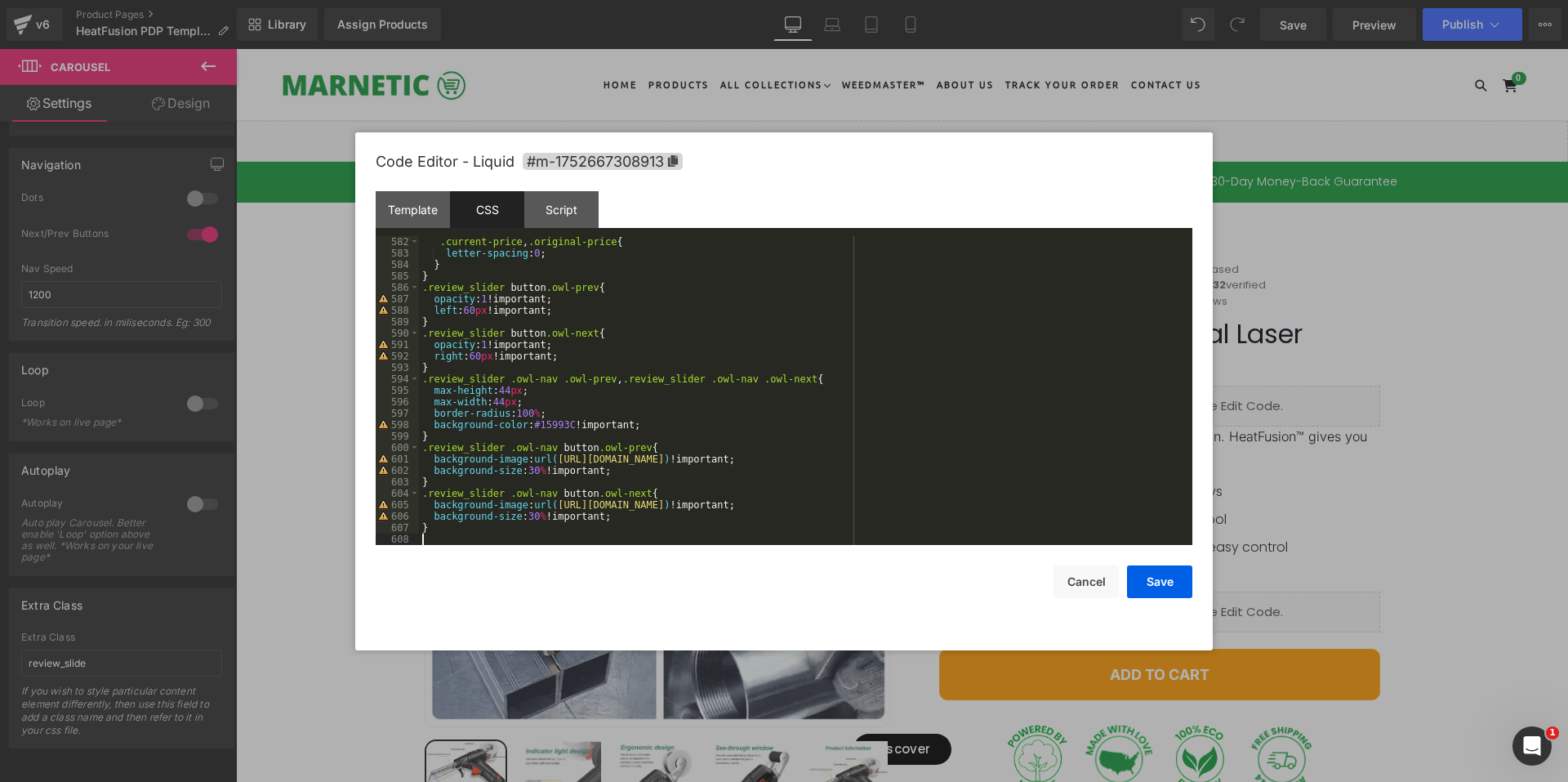
scroll to position [6644, 0]
click at [1148, 567] on button "Save" at bounding box center [1159, 581] width 66 height 32
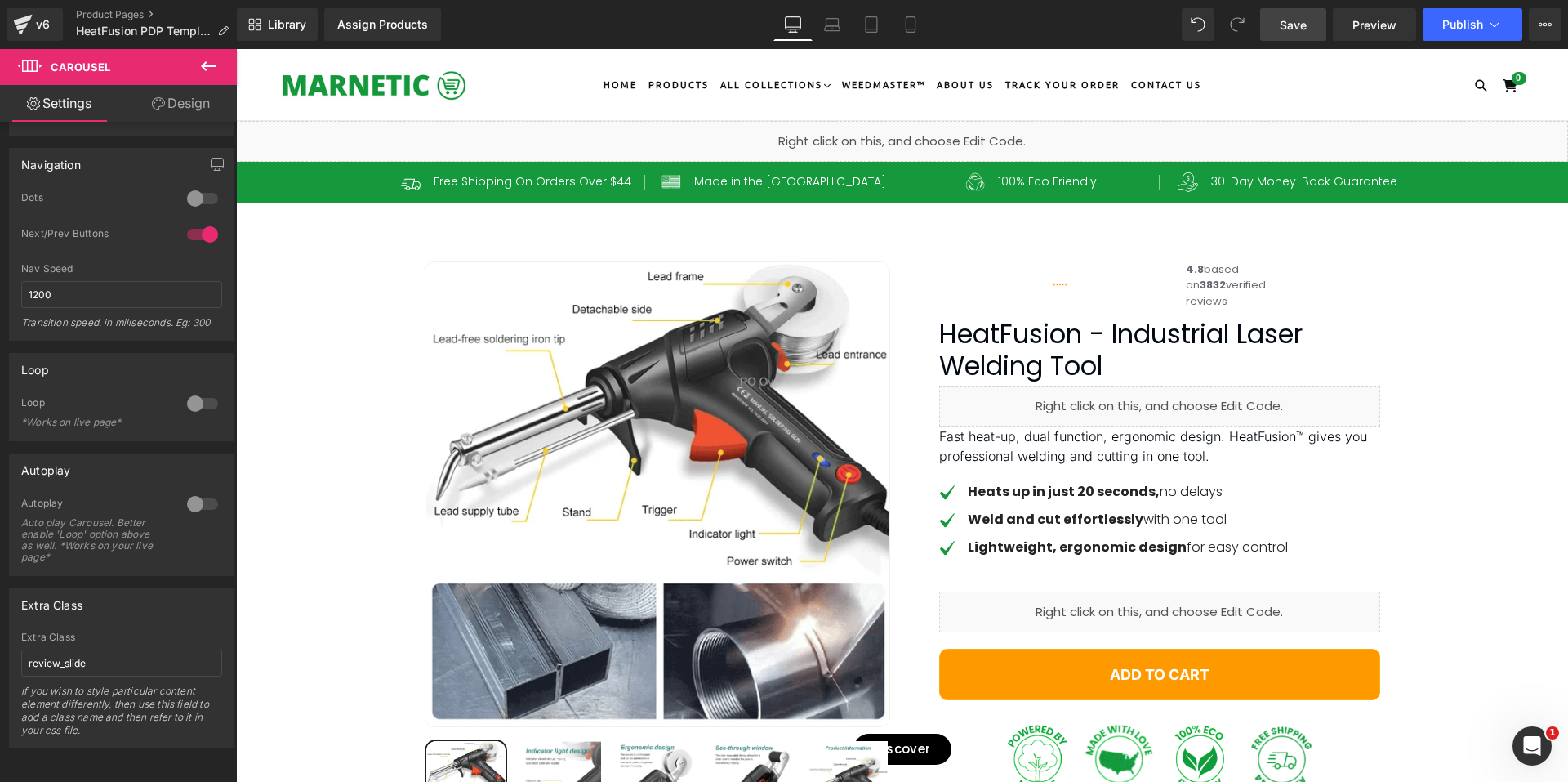
click at [1304, 29] on span "Save" at bounding box center [1293, 25] width 27 height 17
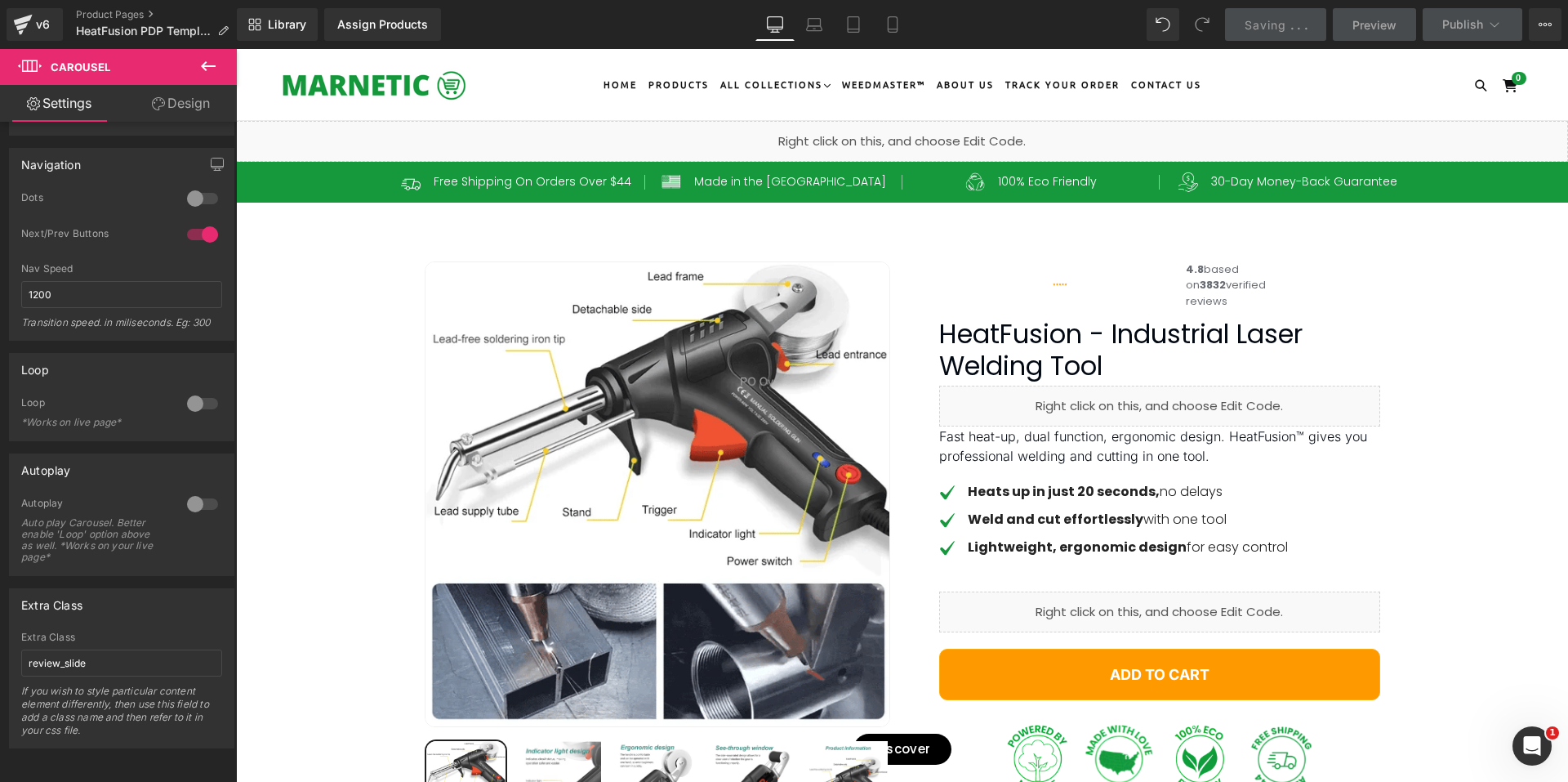
scroll to position [2287, 0]
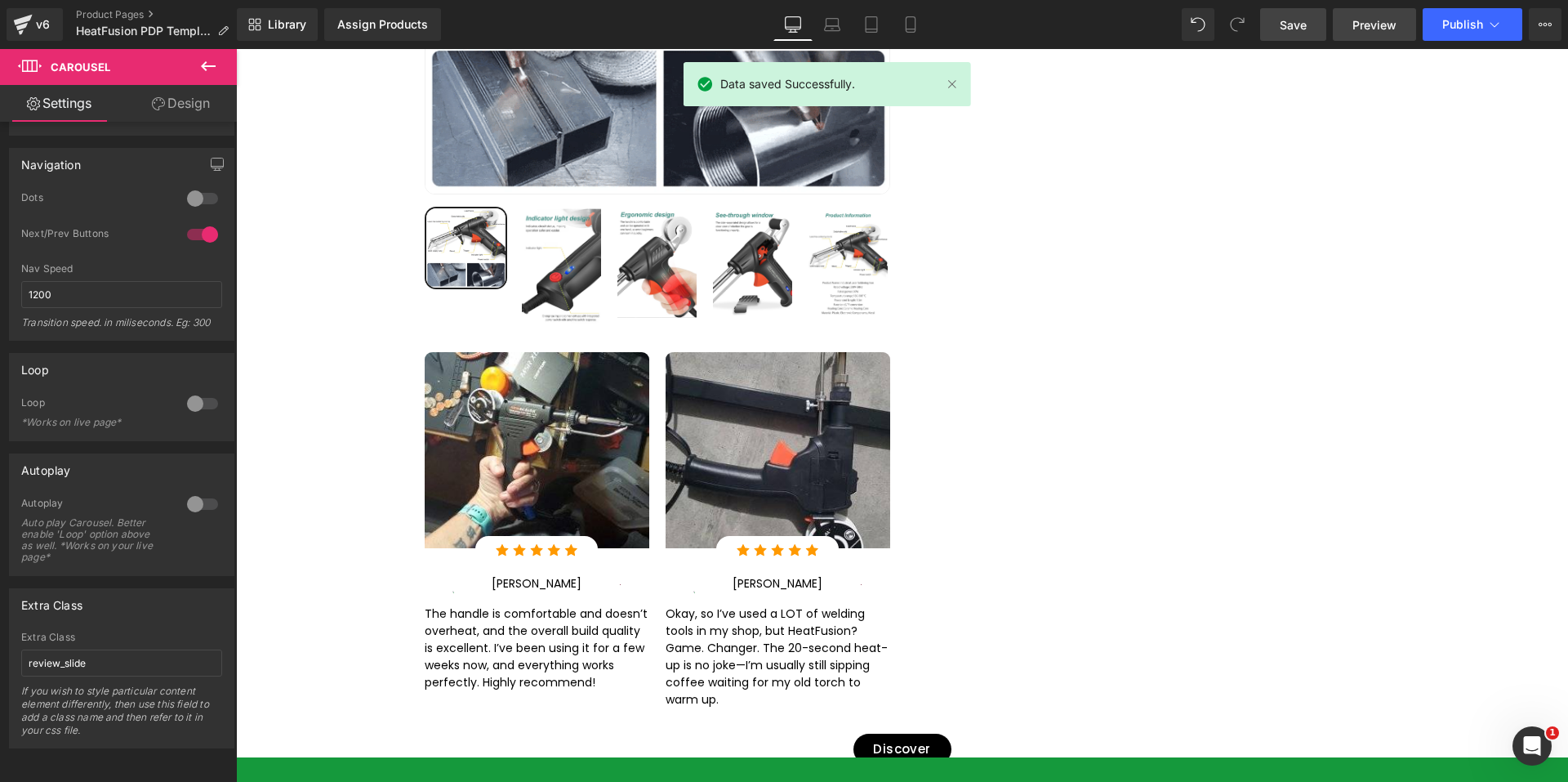
click at [1383, 22] on span "Preview" at bounding box center [1374, 25] width 44 height 17
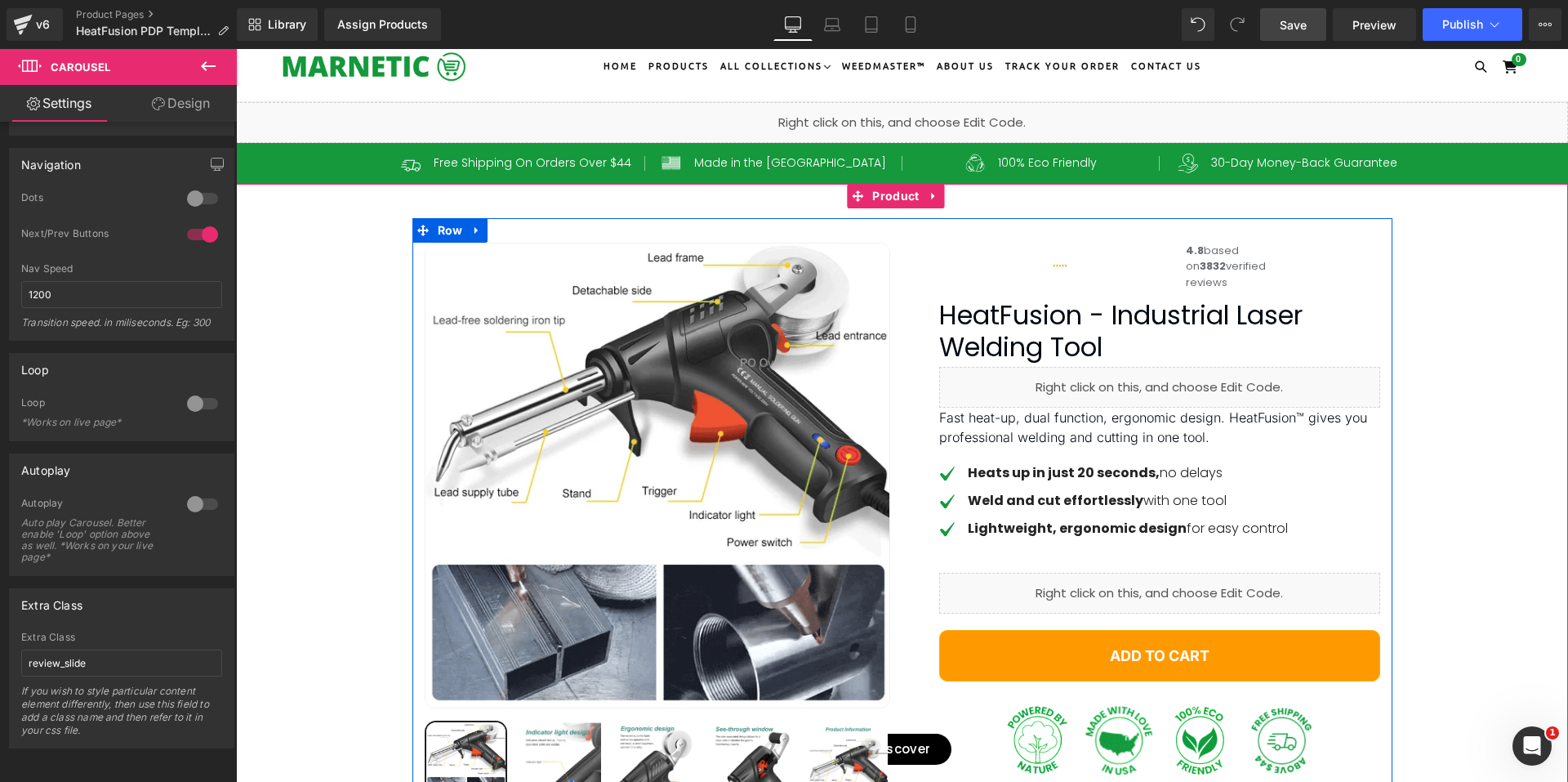
scroll to position [0, 0]
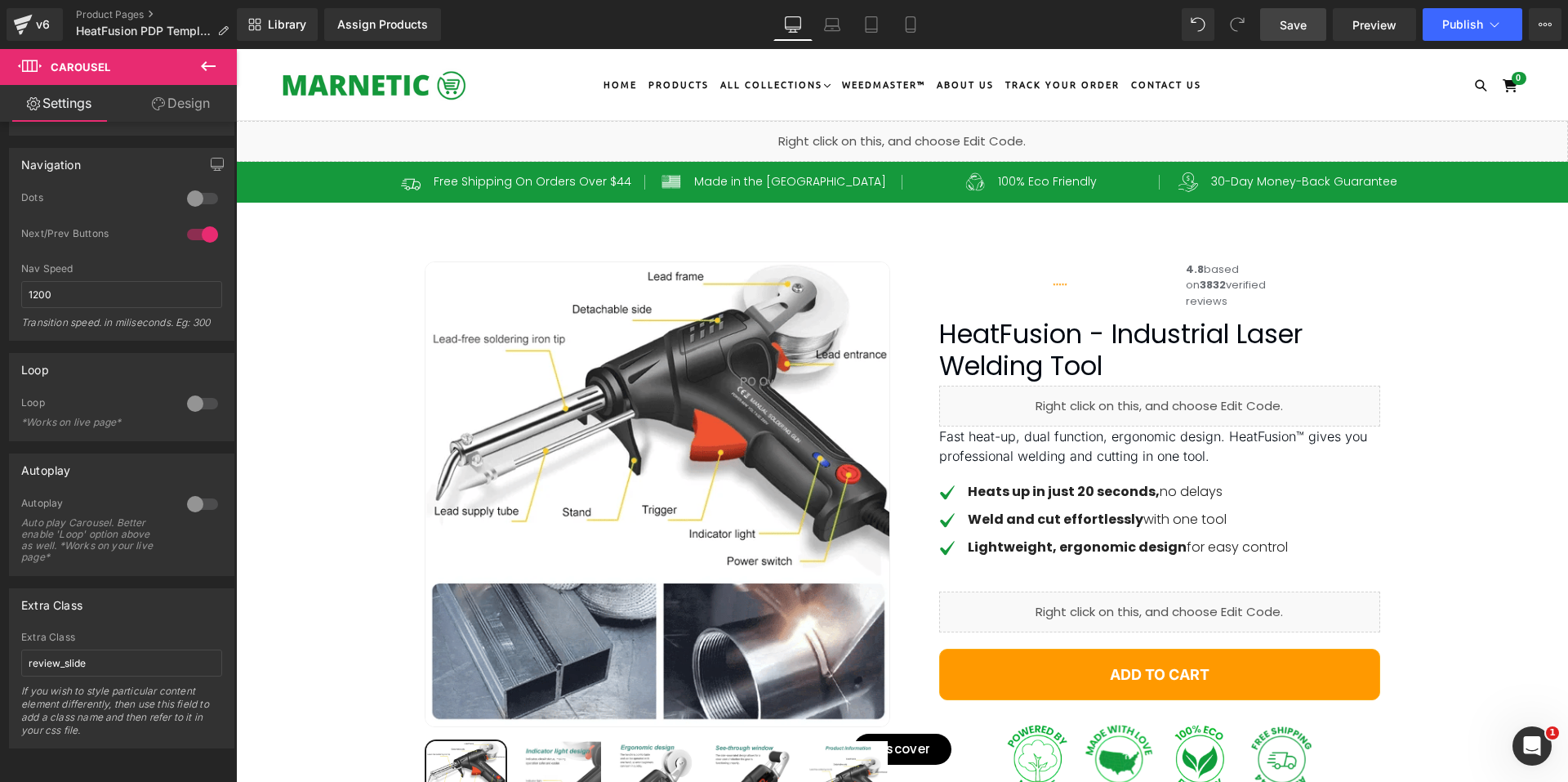
click at [915, 141] on div "Liquid" at bounding box center [902, 141] width 1332 height 41
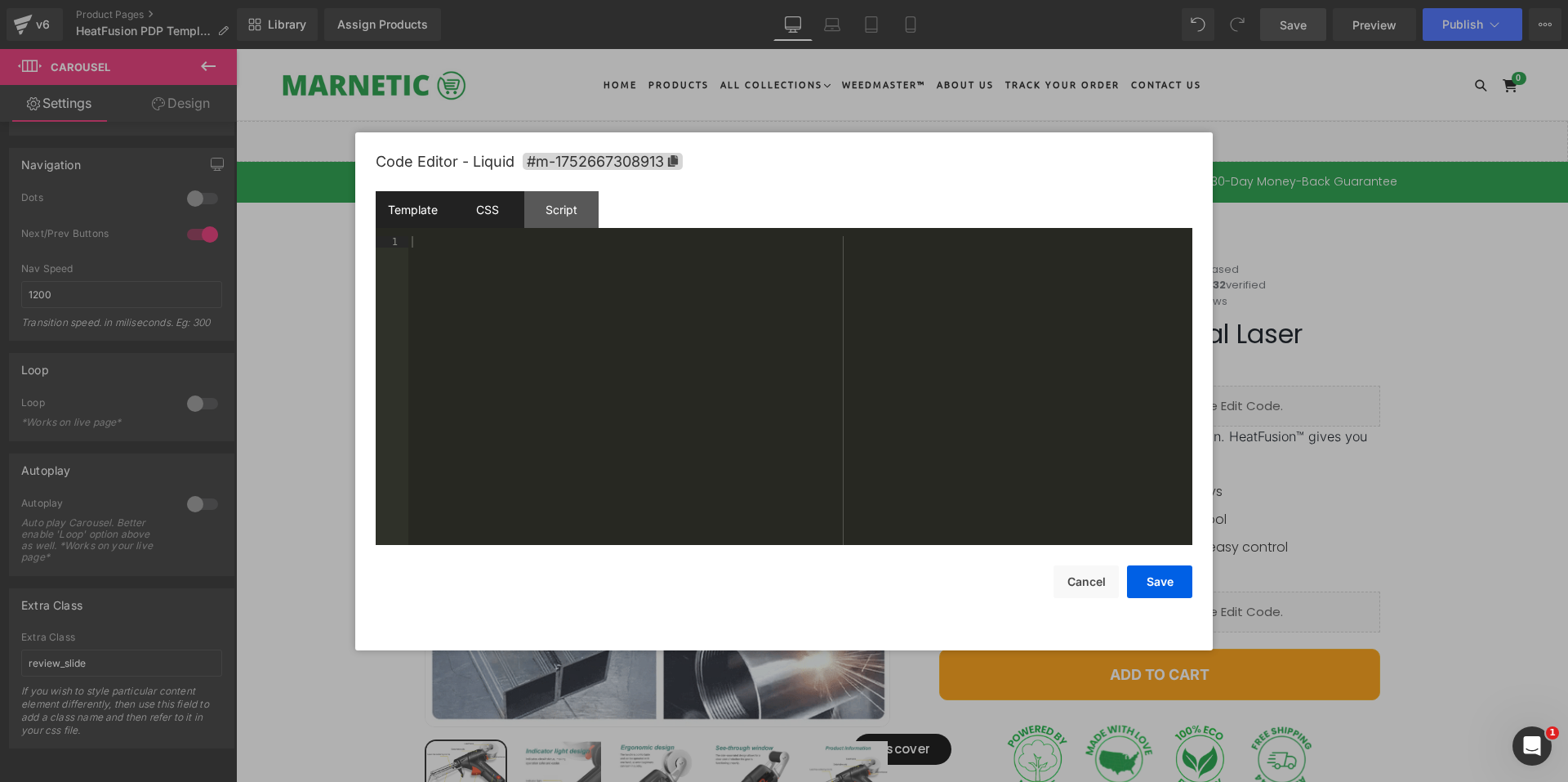
click at [473, 222] on div "CSS" at bounding box center [487, 210] width 74 height 37
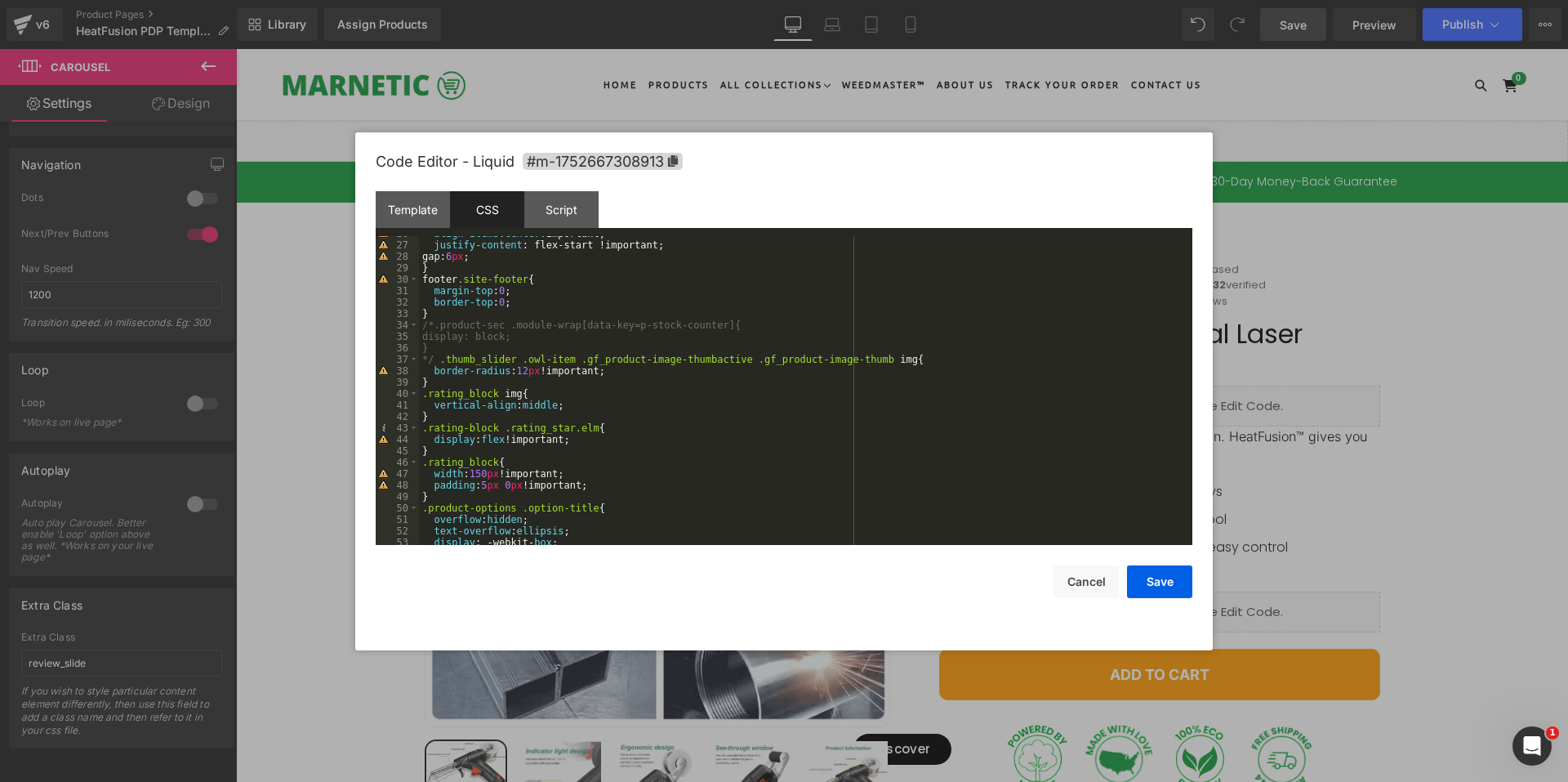
scroll to position [343, 0]
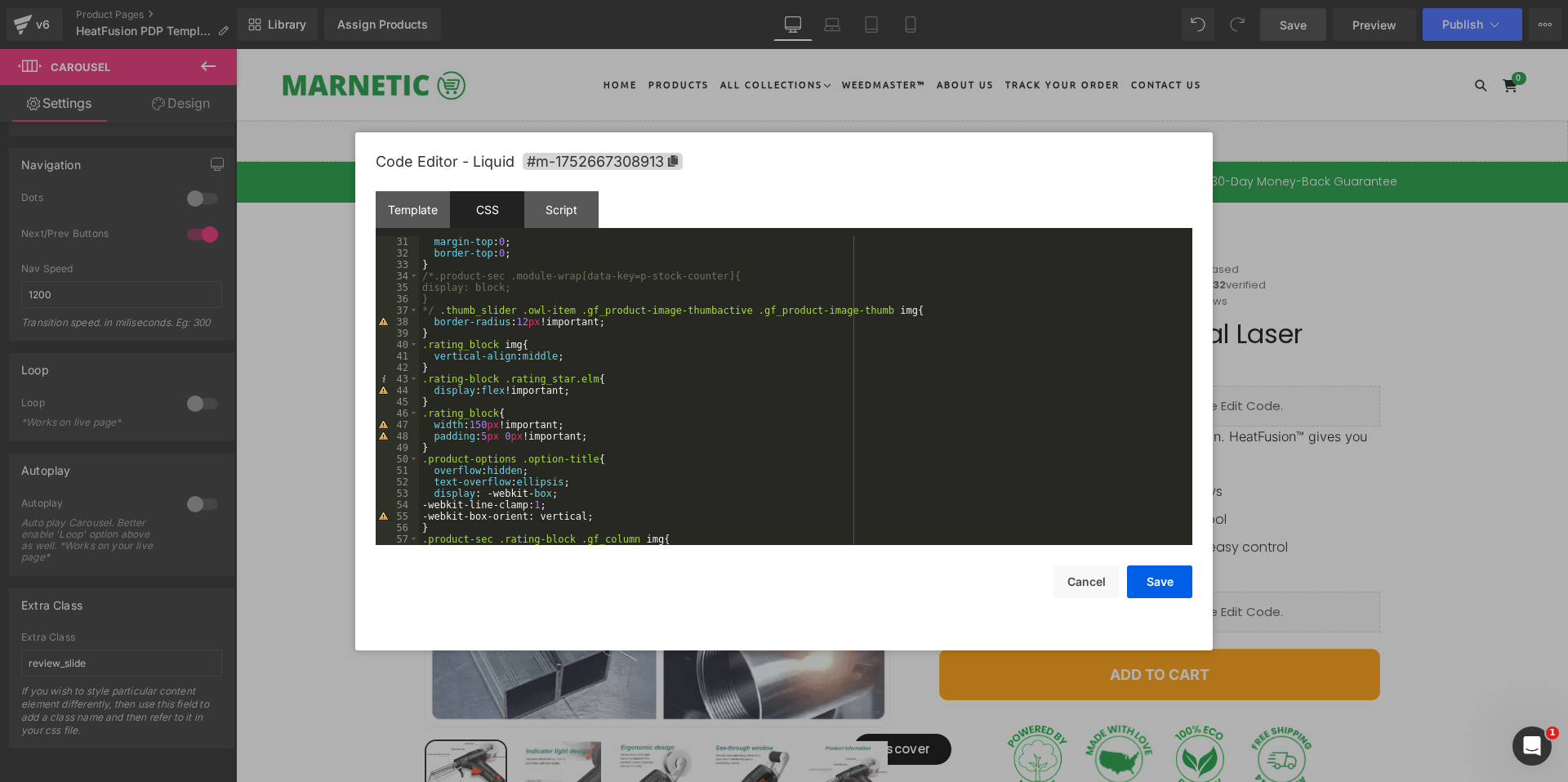
click at [697, 411] on div "margin-top : 0 ; border-top : 0 ; } /*.product-sec .module-wrap[data-key=p-stoc…" at bounding box center [802, 402] width 766 height 331
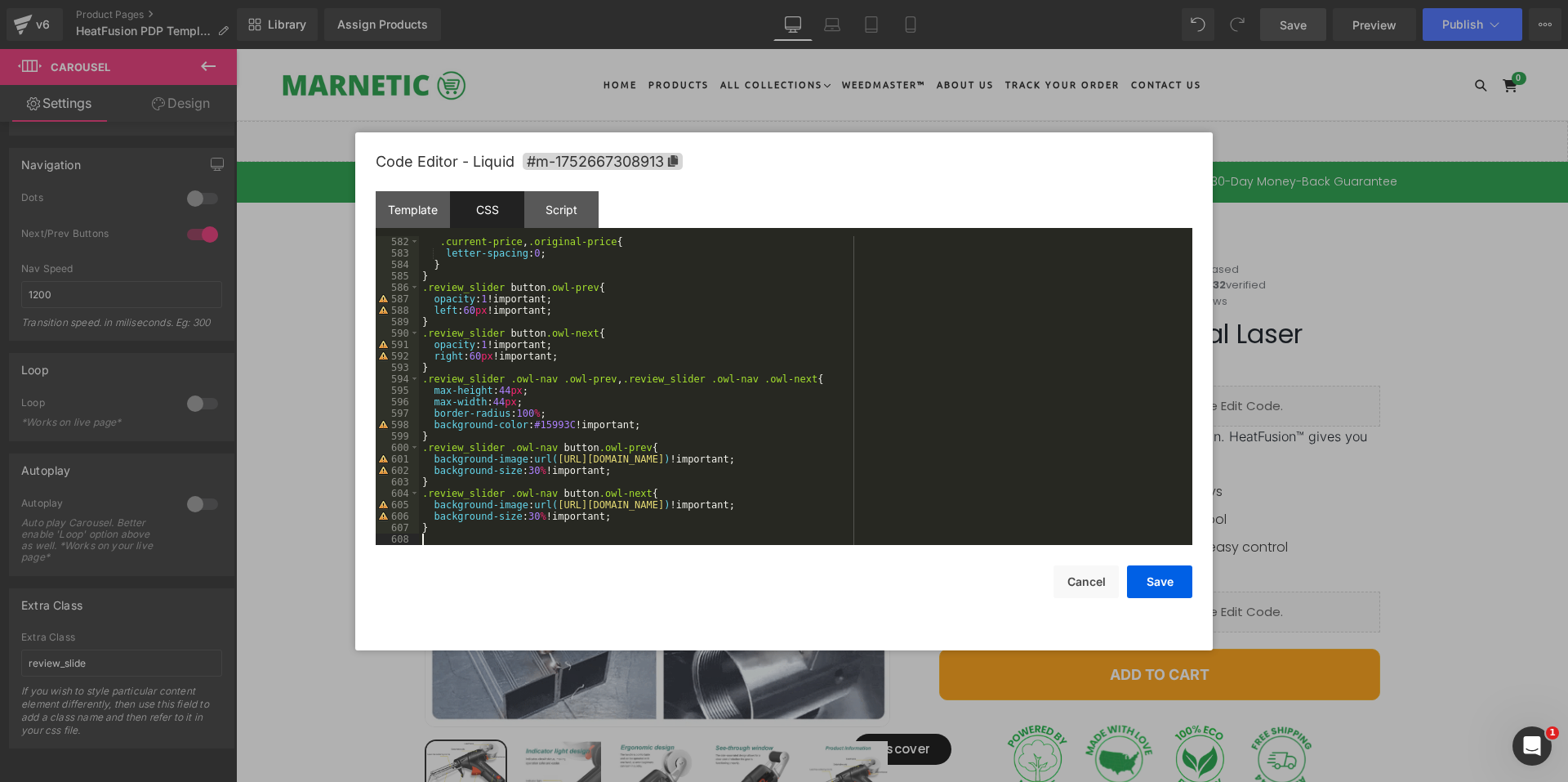
scroll to position [6644, 0]
click at [426, 293] on div ".current-price , .original-price { letter-spacing : 0 ; } } .review_slider butt…" at bounding box center [802, 402] width 766 height 331
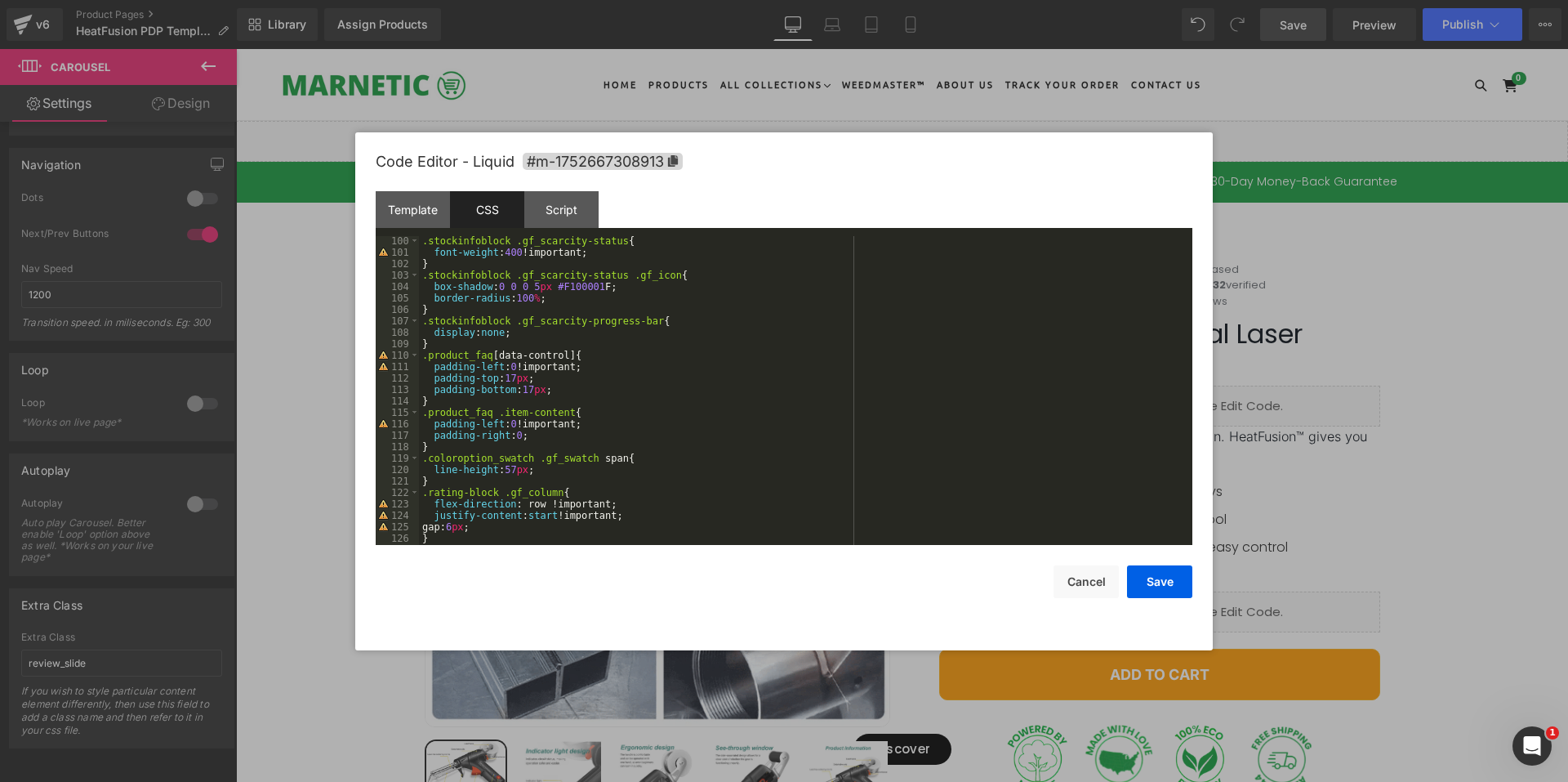
scroll to position [0, 0]
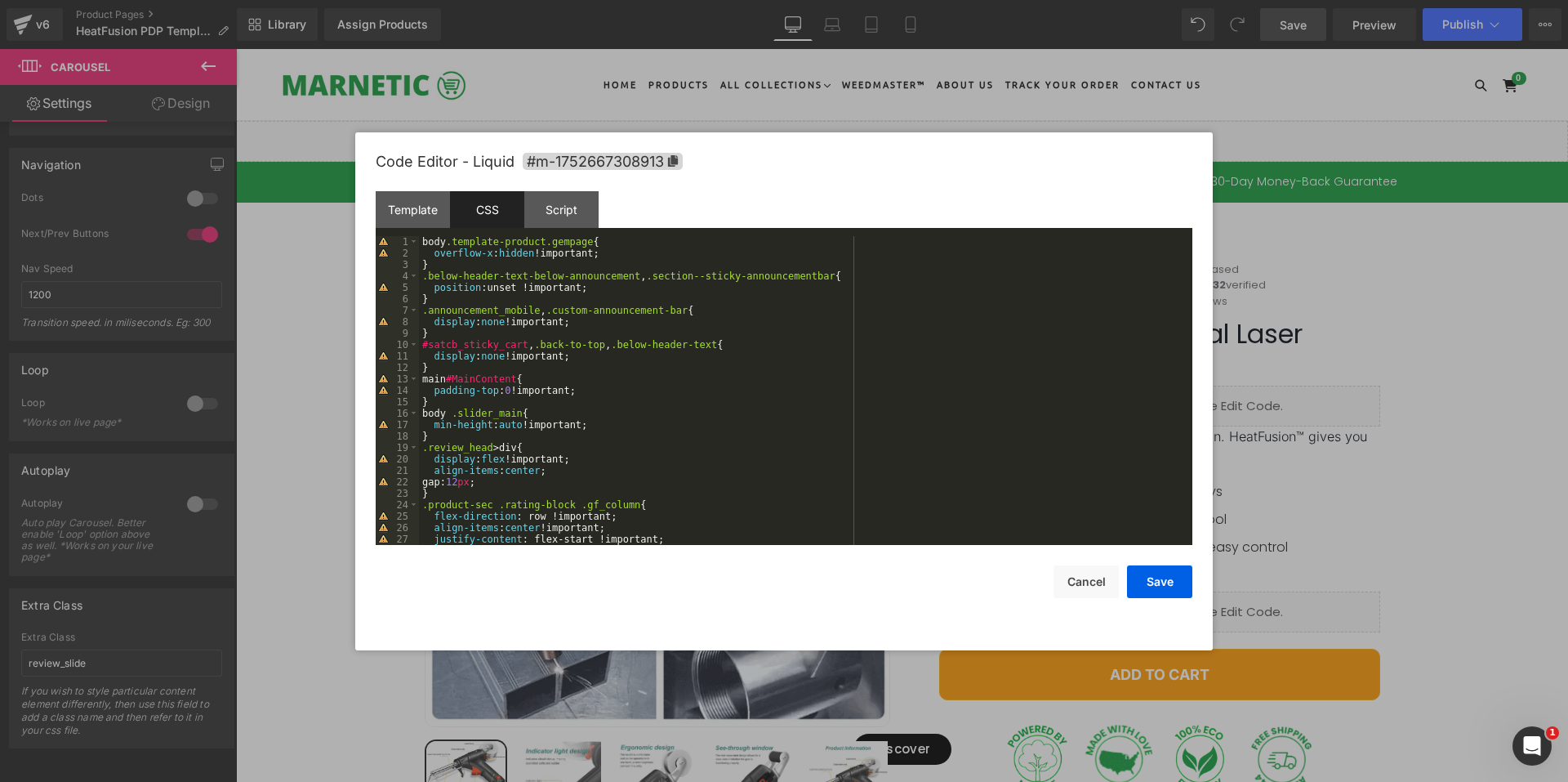
click at [466, 257] on div "body .template-product.gempage { overflow-x : hidden !important; } .below-heade…" at bounding box center [802, 402] width 766 height 331
click at [438, 265] on div "body .template-product.gempage { overflow-x : hidden !important; } .below-heade…" at bounding box center [802, 402] width 766 height 331
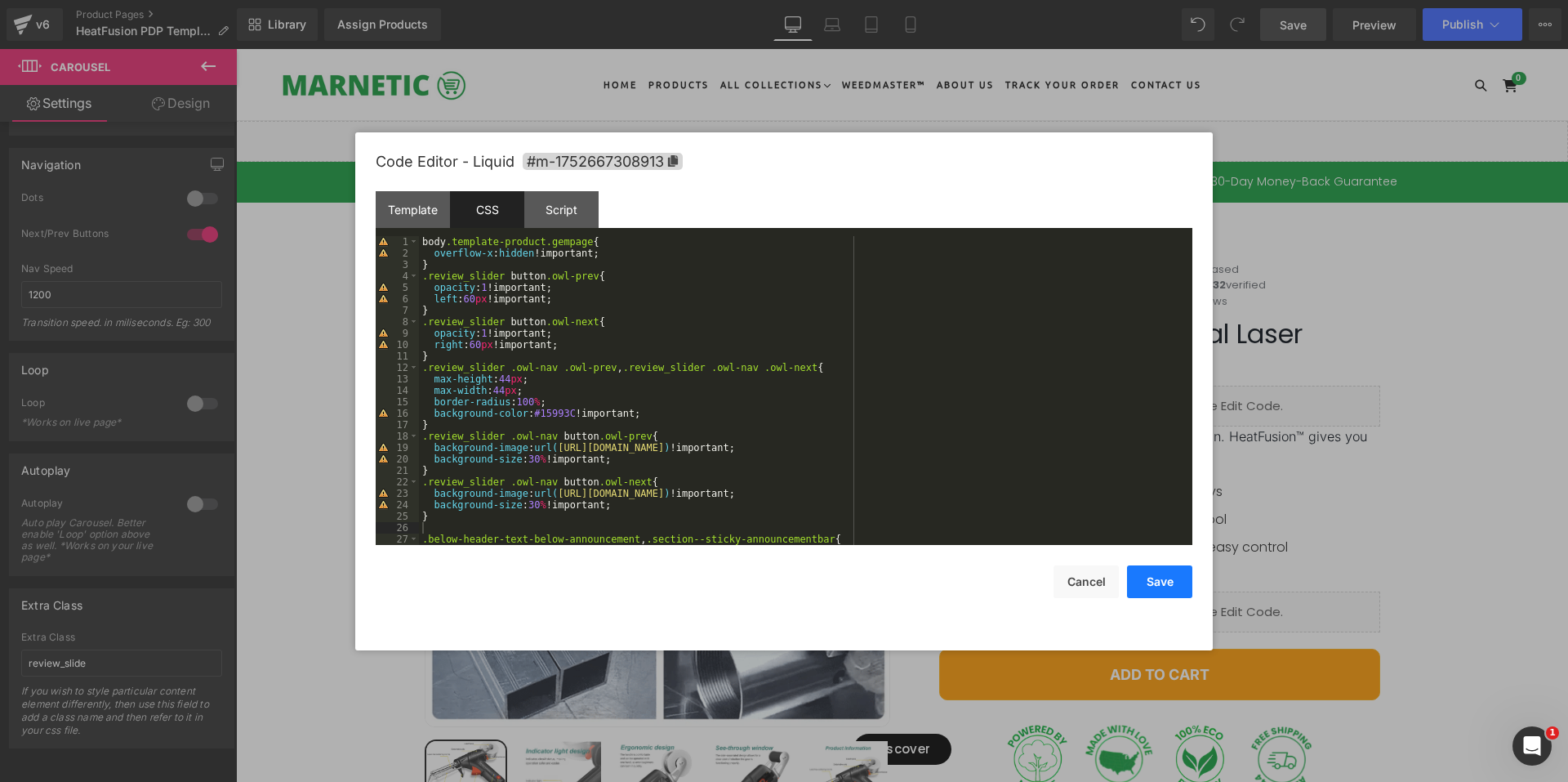
click at [1168, 582] on button "Save" at bounding box center [1159, 581] width 66 height 32
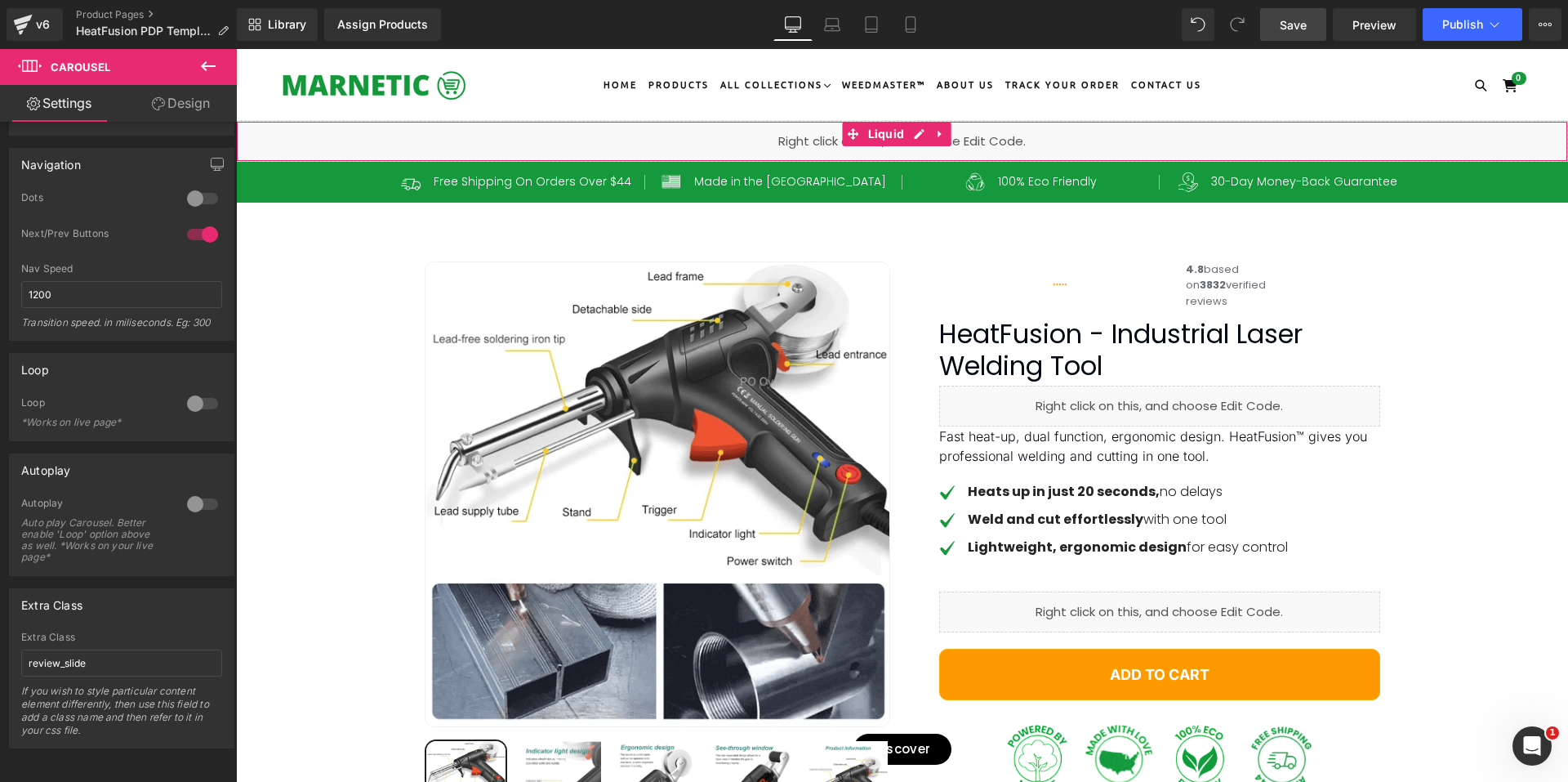
click at [915, 130] on div "Liquid" at bounding box center [902, 141] width 1332 height 41
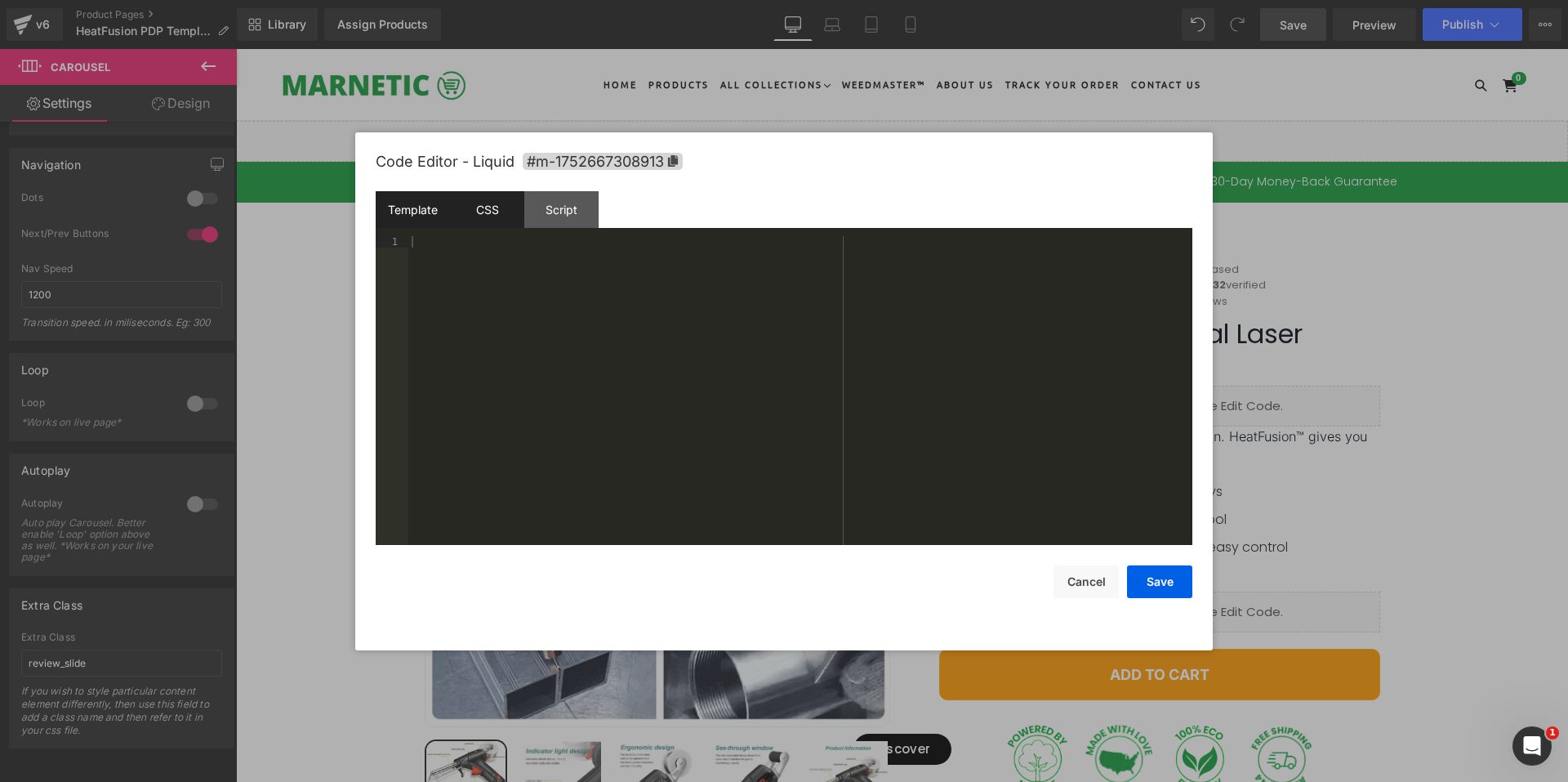
click at [471, 211] on div "CSS" at bounding box center [487, 210] width 74 height 37
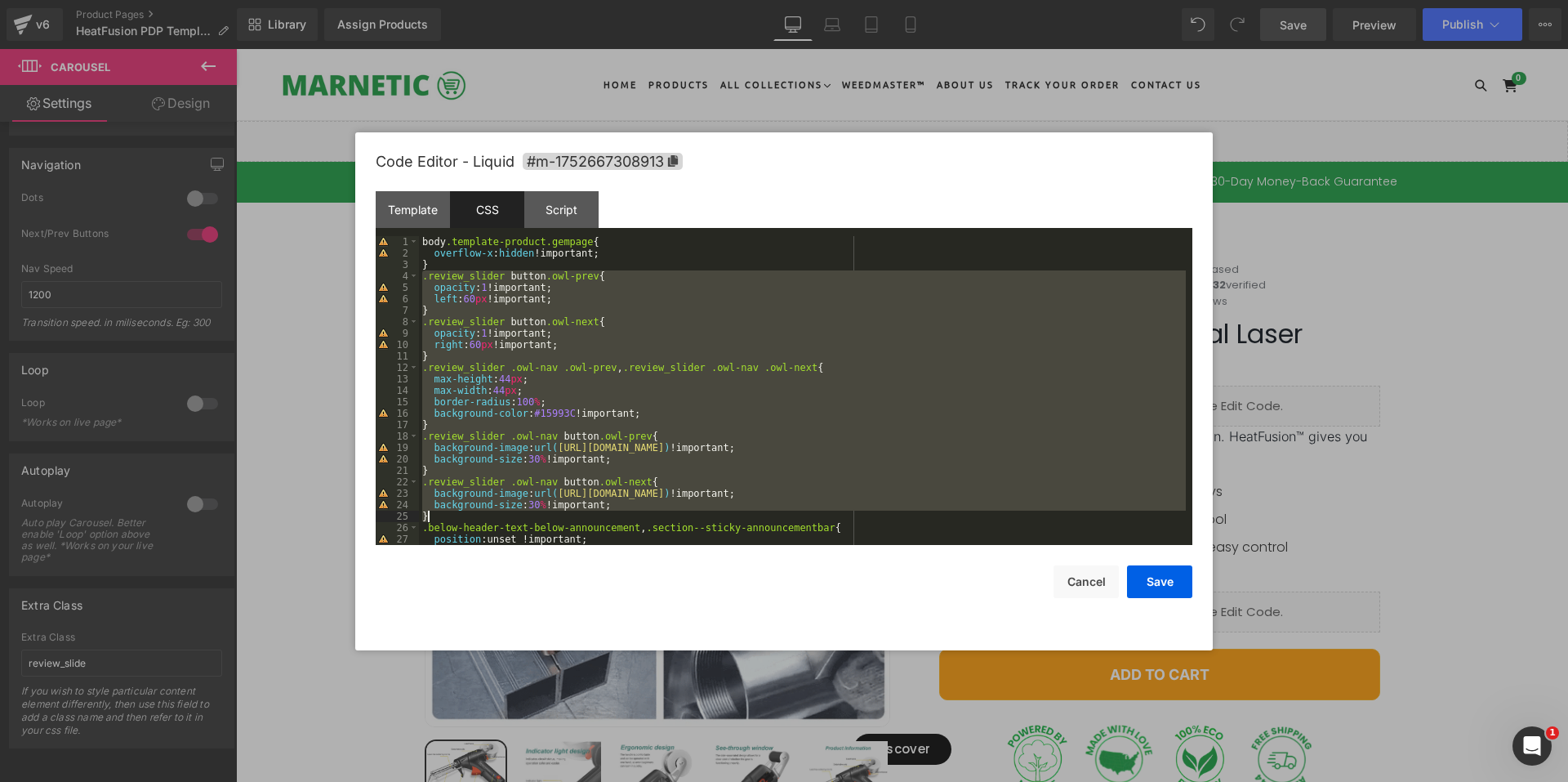
drag, startPoint x: 424, startPoint y: 276, endPoint x: 446, endPoint y: 513, distance: 238.0
click at [446, 513] on div "body .template-product.gempage { overflow-x : hidden !important; } .review_slid…" at bounding box center [802, 402] width 766 height 331
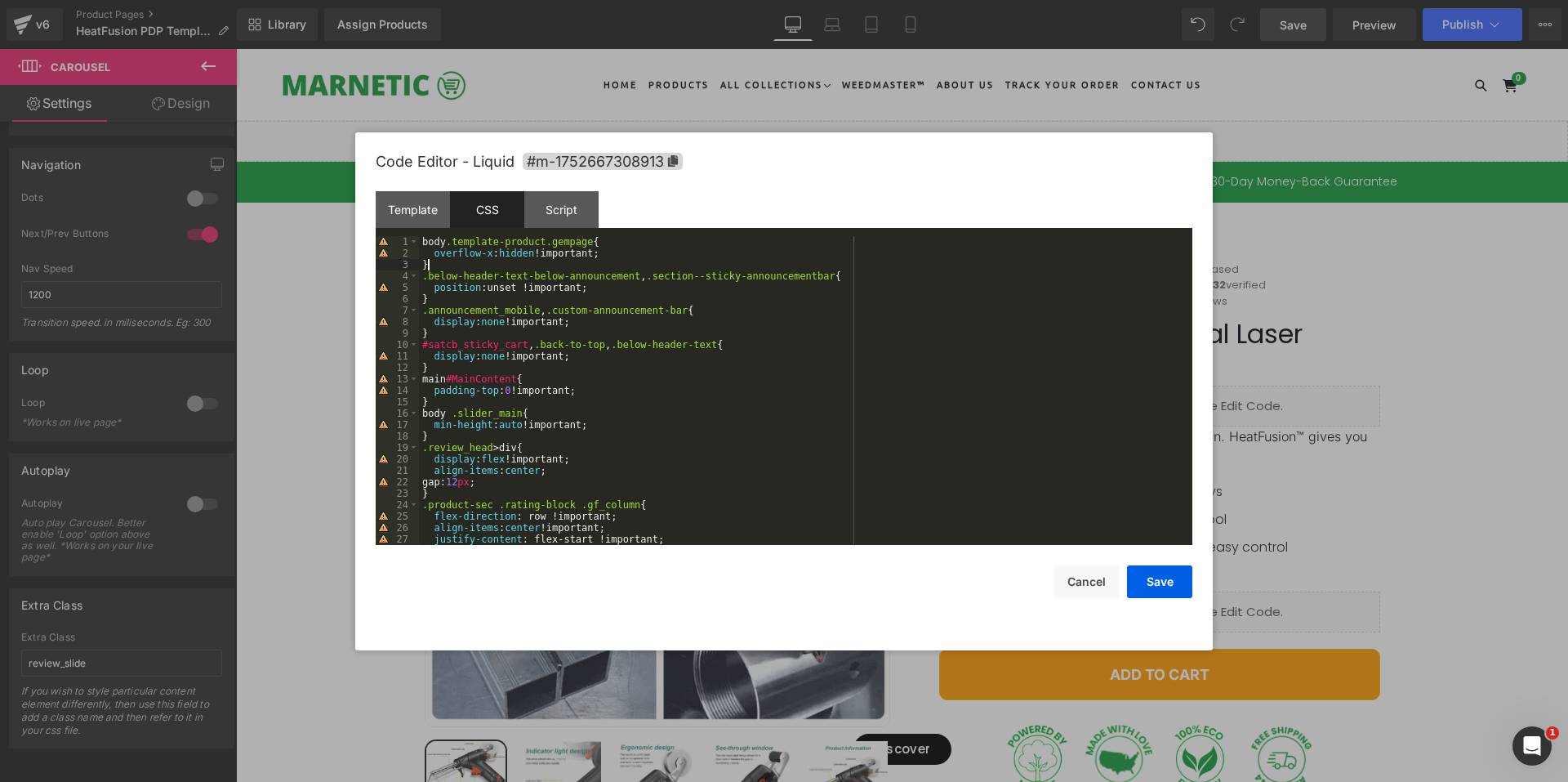
click at [746, 386] on div "body .template-product.gempage { overflow-x : hidden !important; } .below-heade…" at bounding box center [802, 402] width 766 height 331
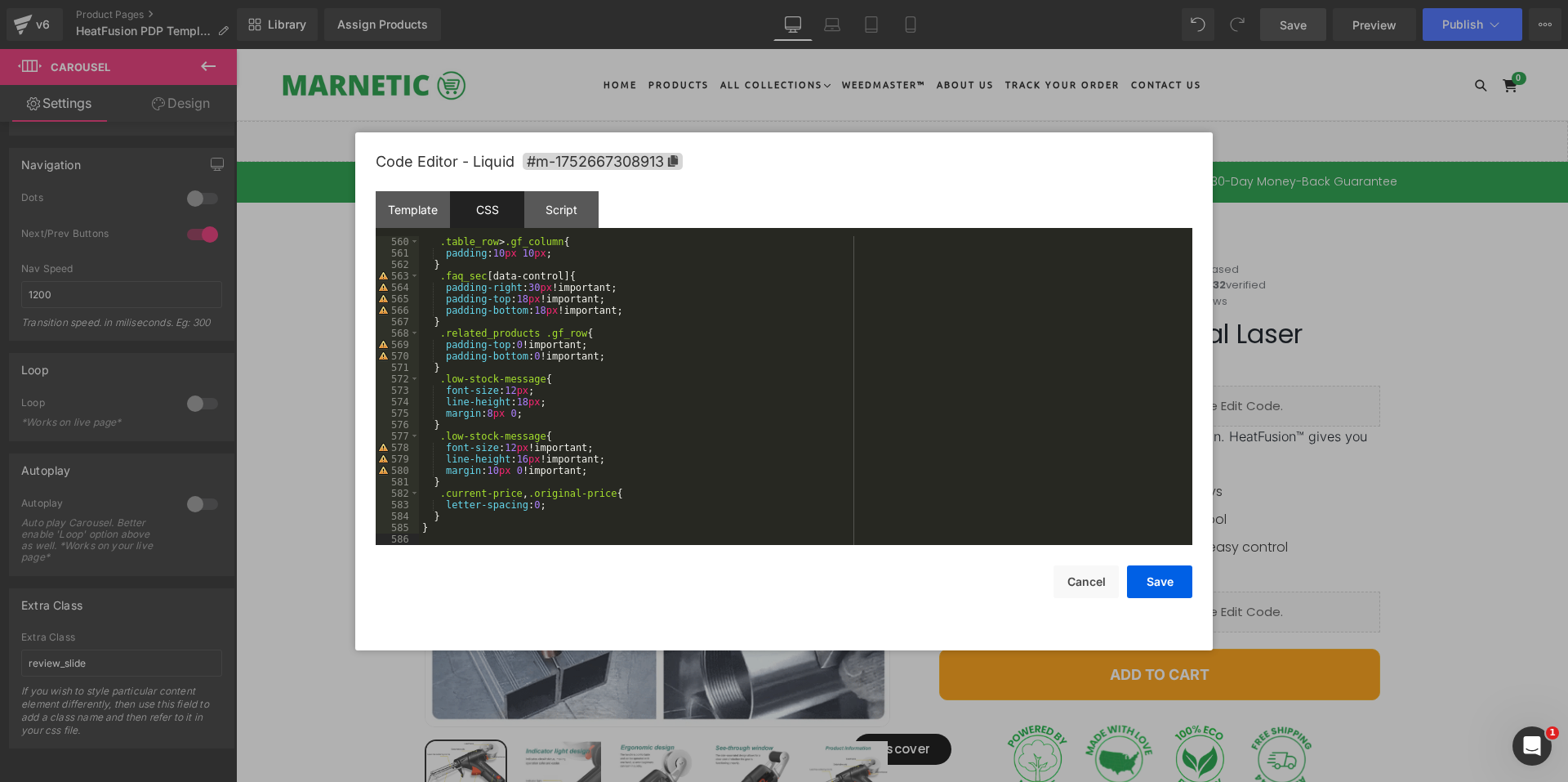
scroll to position [6632, 0]
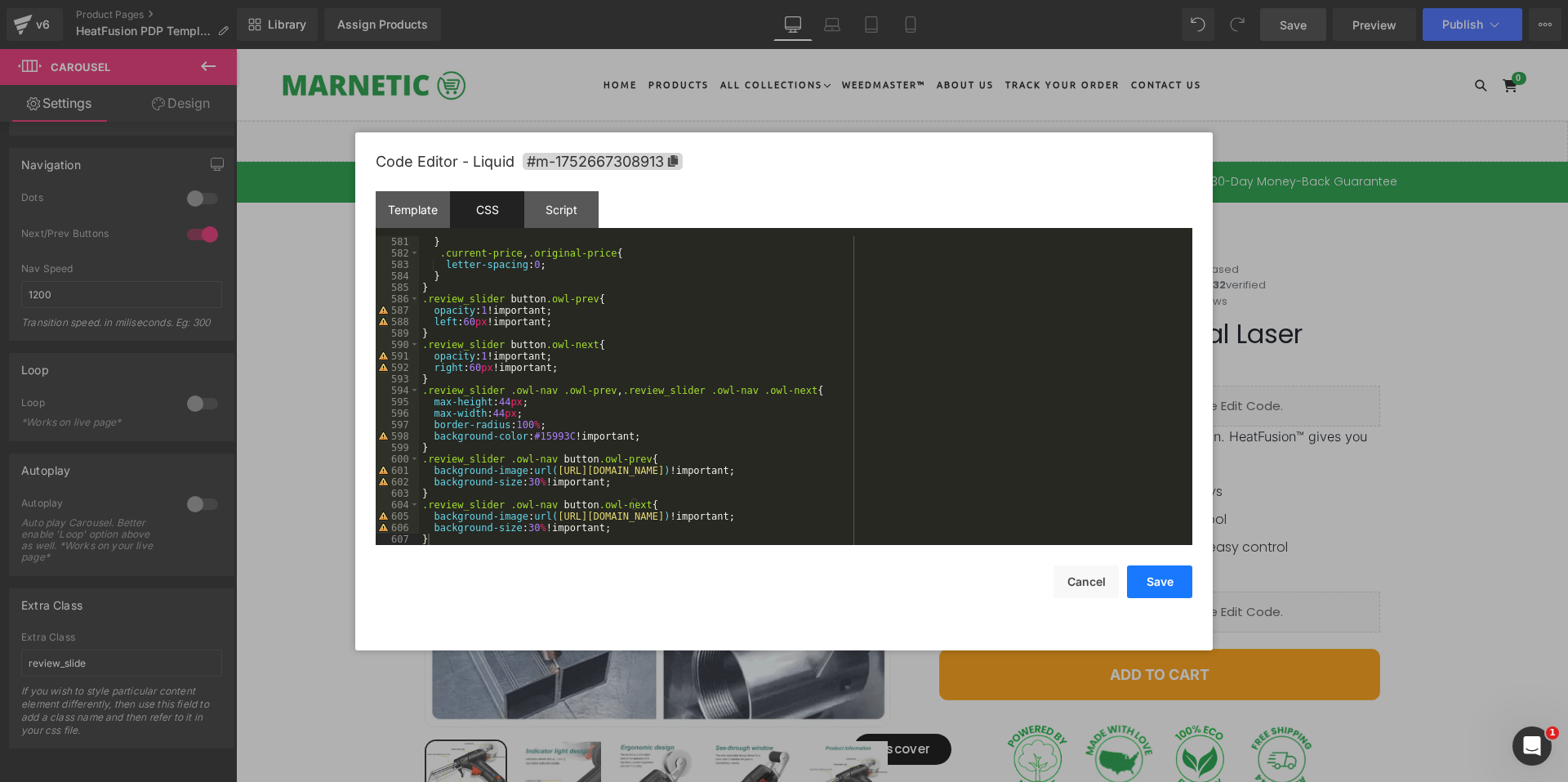
click at [1162, 593] on button "Save" at bounding box center [1159, 581] width 66 height 32
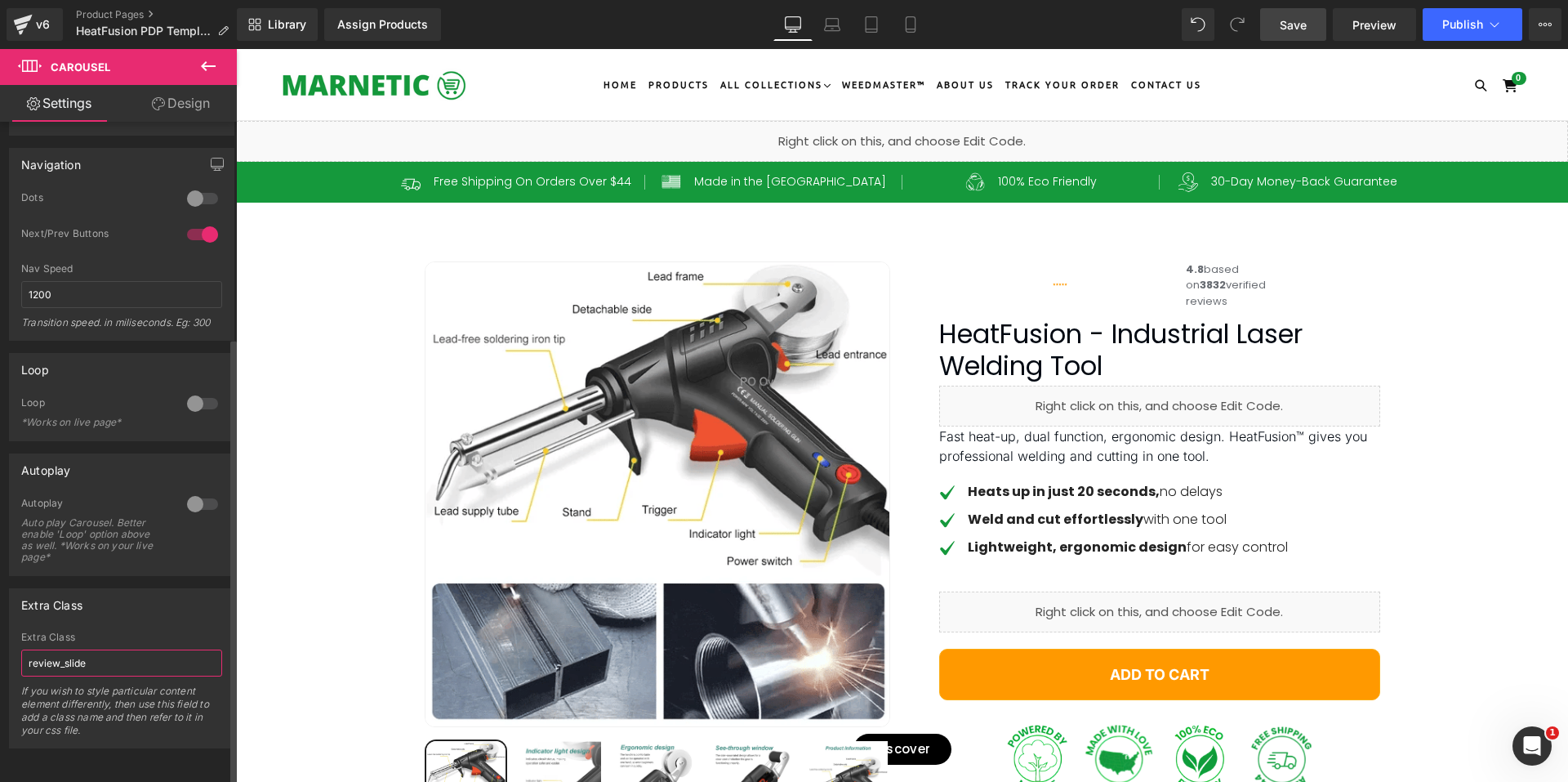
click at [102, 650] on input "review_slide" at bounding box center [121, 663] width 201 height 27
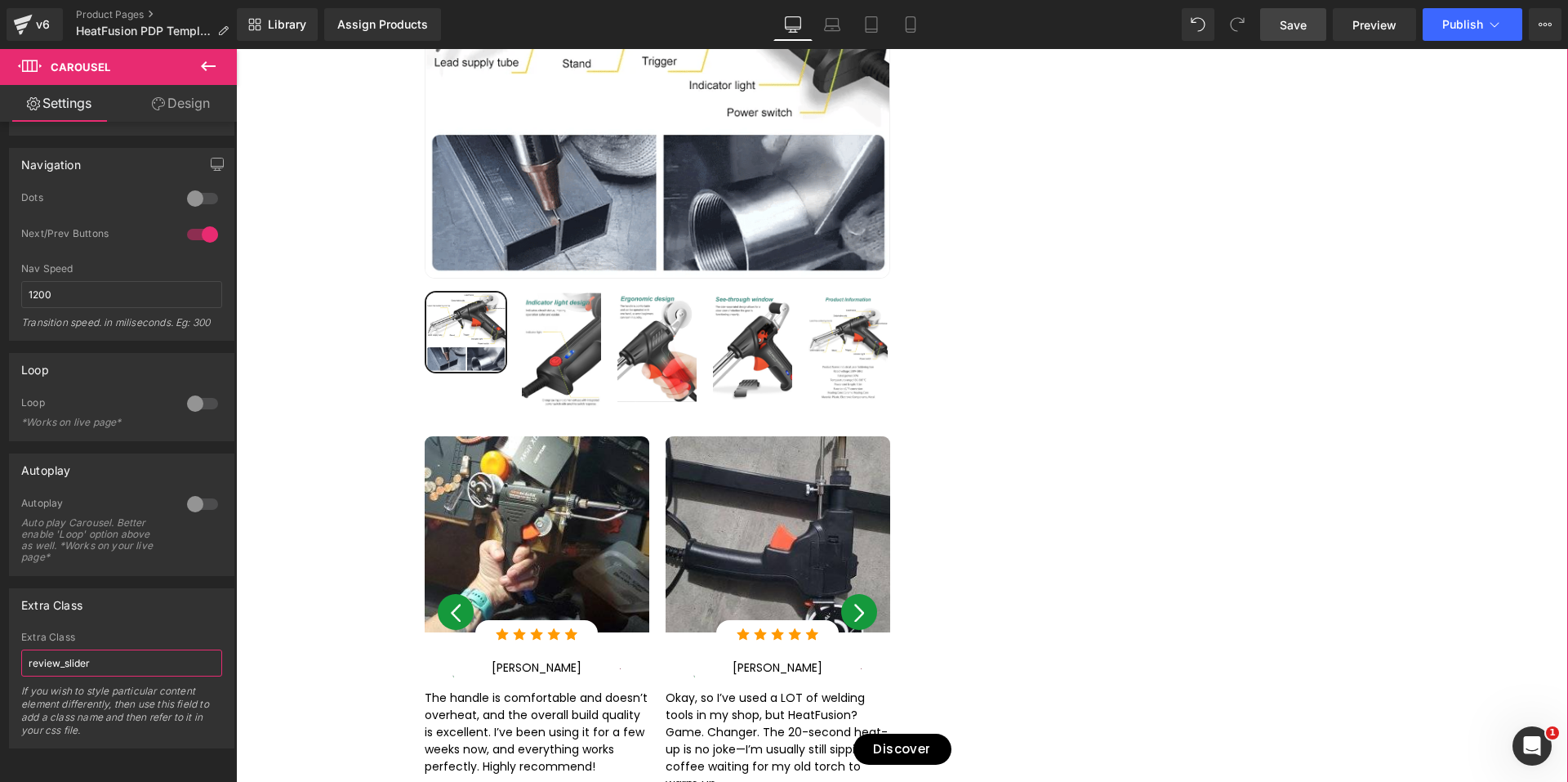
scroll to position [2287, 0]
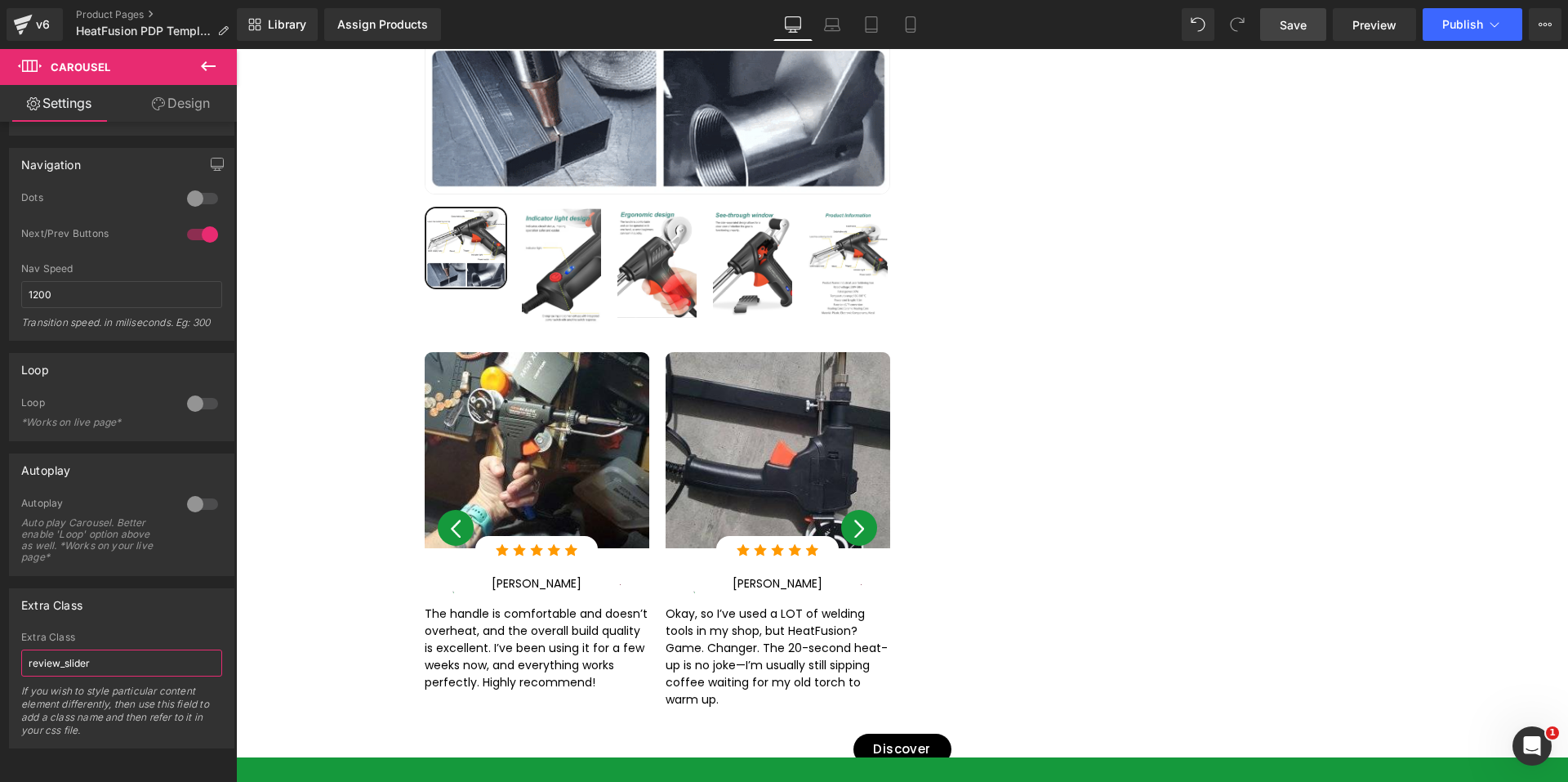
type input "review_slider"
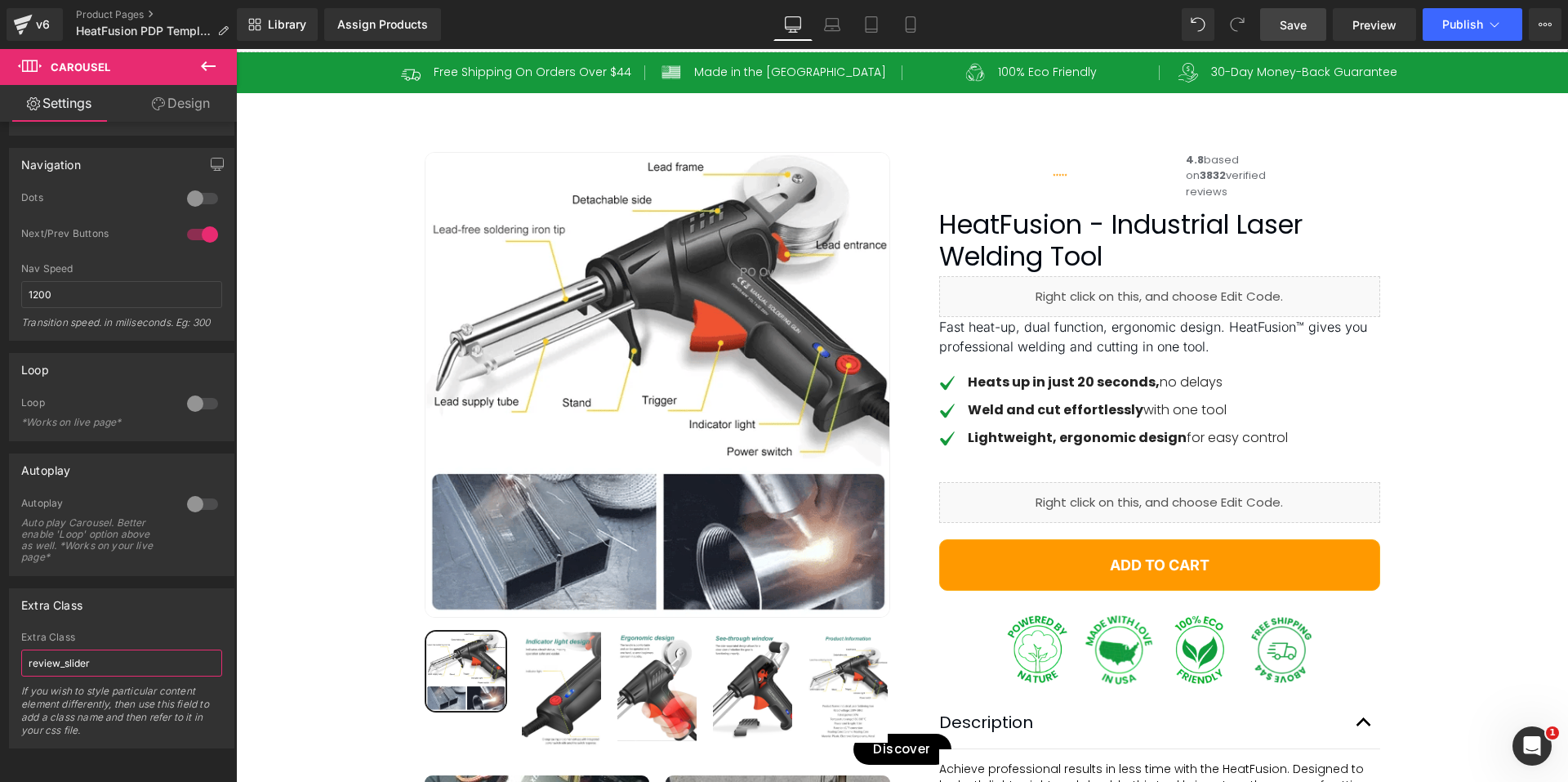
scroll to position [0, 0]
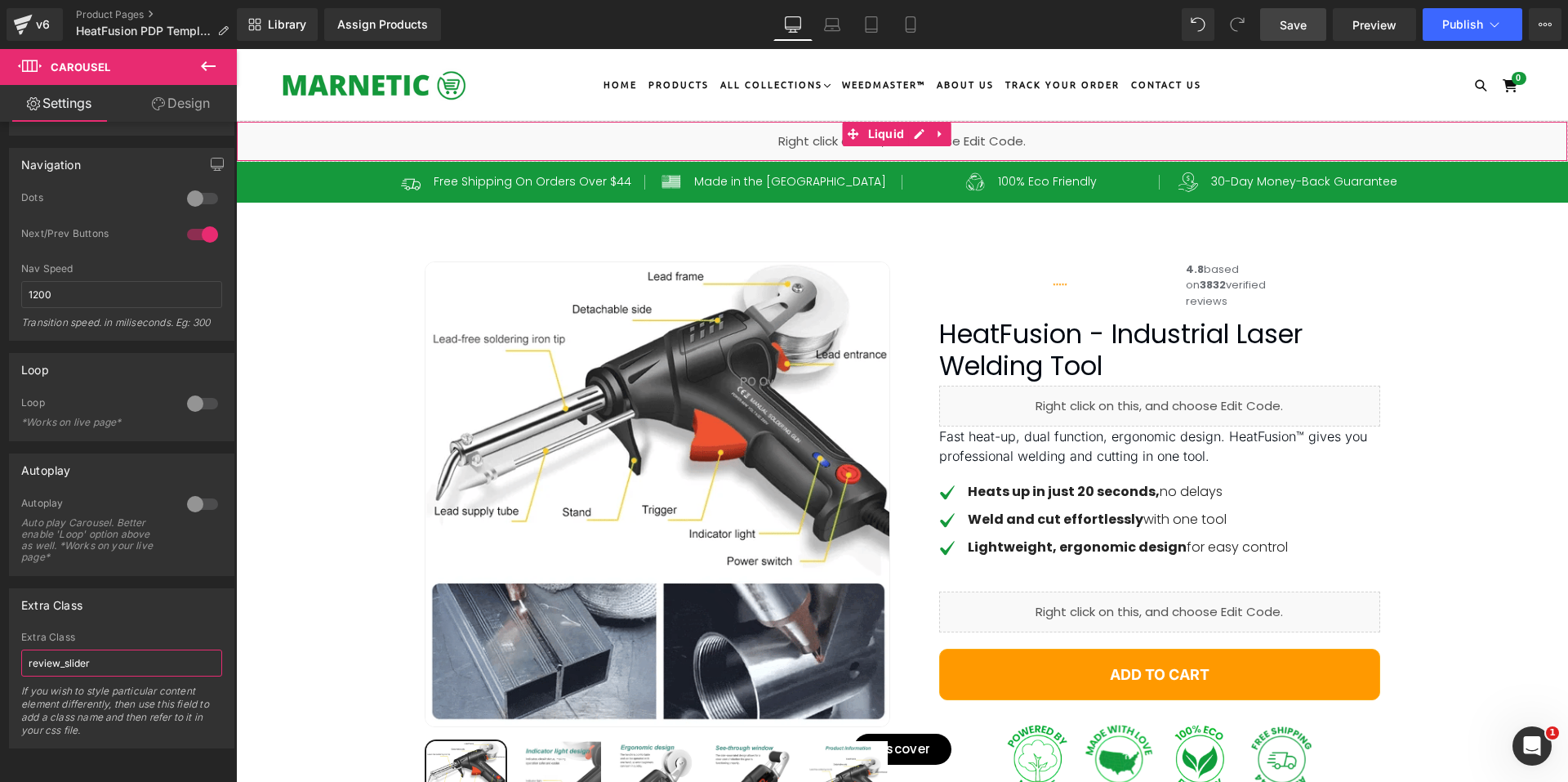
click at [914, 141] on div "Liquid" at bounding box center [902, 141] width 1332 height 41
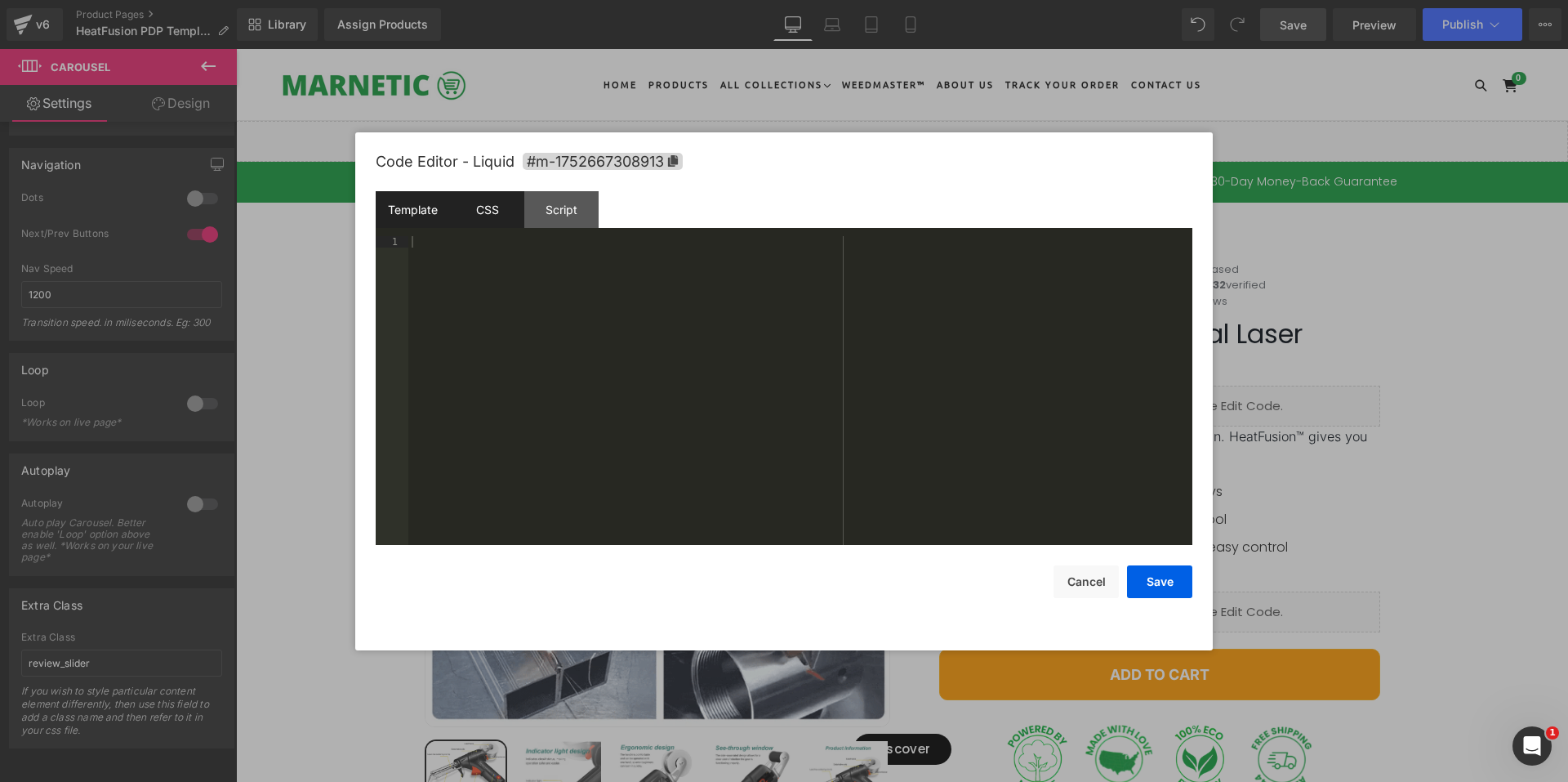
drag, startPoint x: 506, startPoint y: 217, endPoint x: 489, endPoint y: 227, distance: 19.7
click at [492, 223] on div "CSS" at bounding box center [487, 210] width 74 height 37
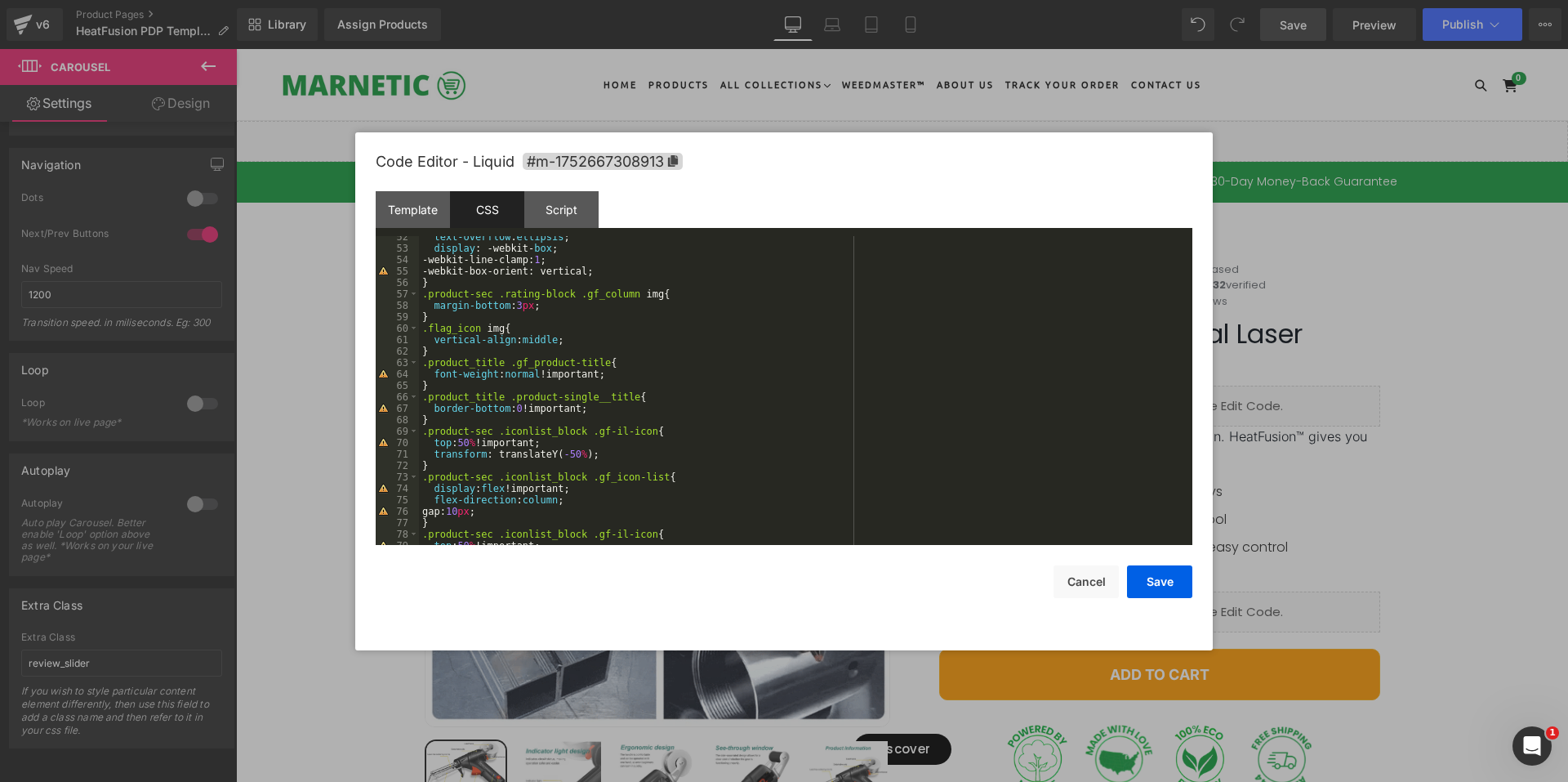
scroll to position [588, 0]
click at [642, 381] on div "text-overflow : ellipsis ; display : -webkit- box ; -webkit-line-clamp: 1 ; -we…" at bounding box center [802, 397] width 766 height 331
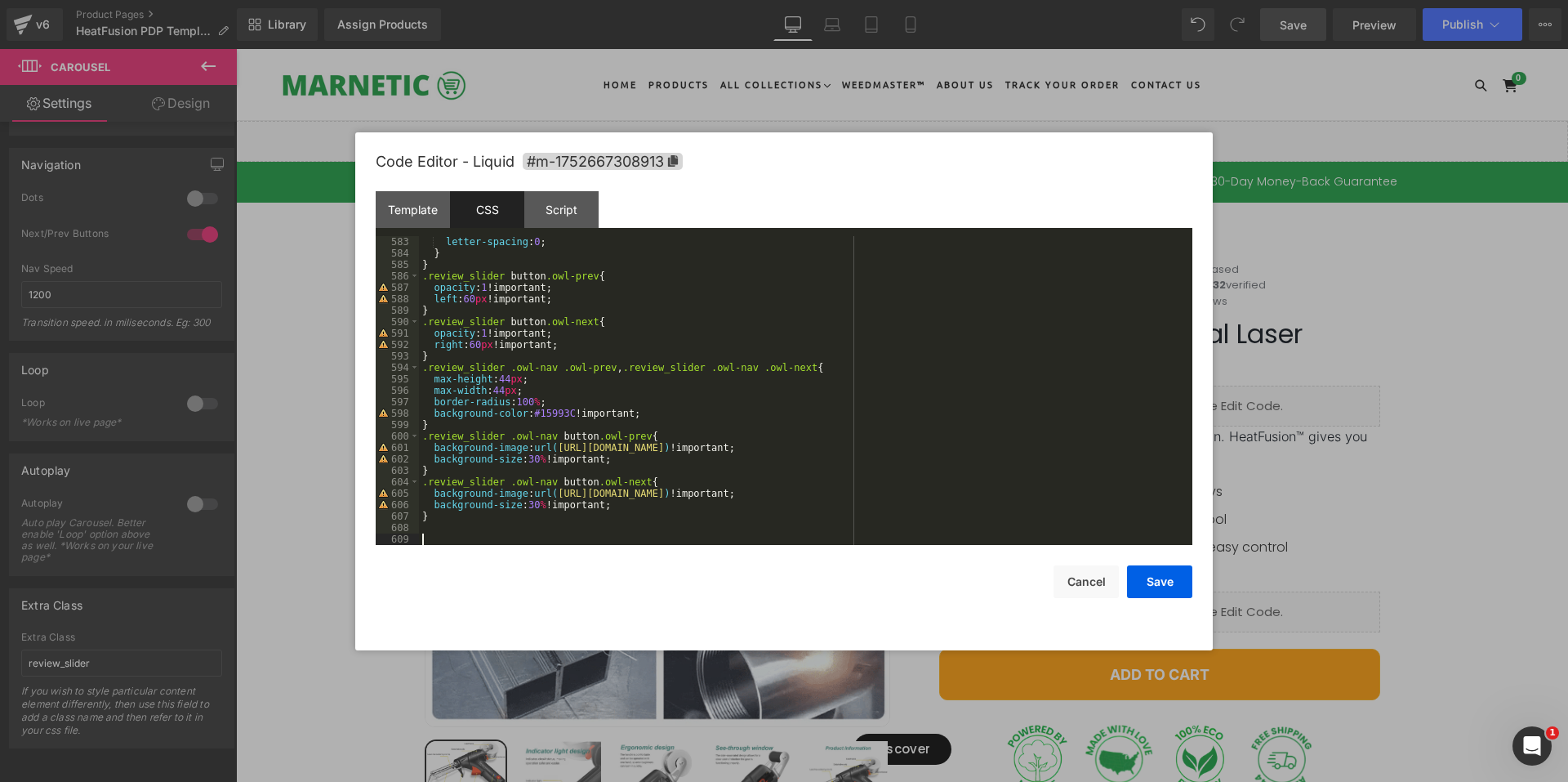
scroll to position [6805, 0]
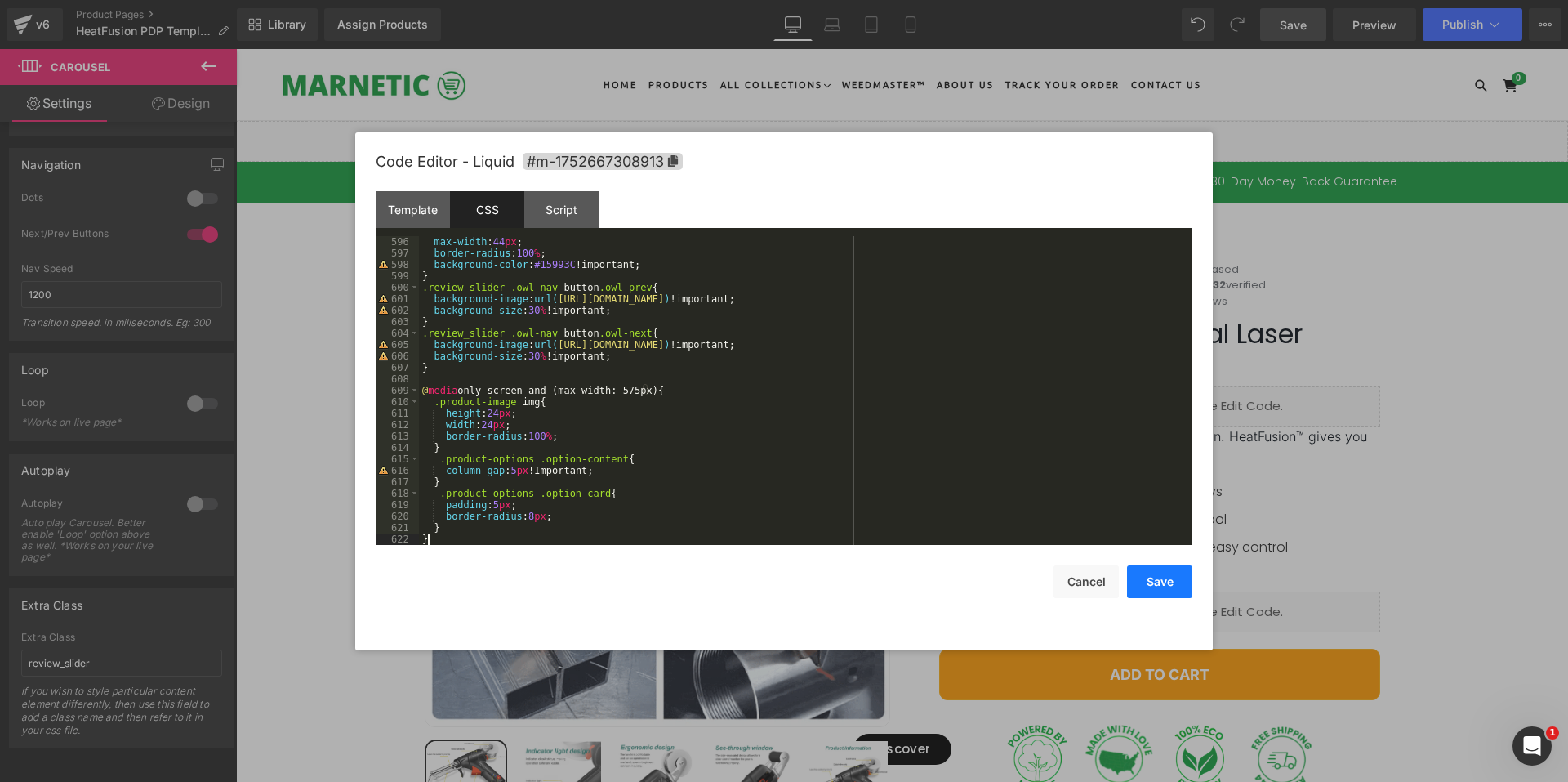
click at [1154, 579] on button "Save" at bounding box center [1159, 581] width 66 height 32
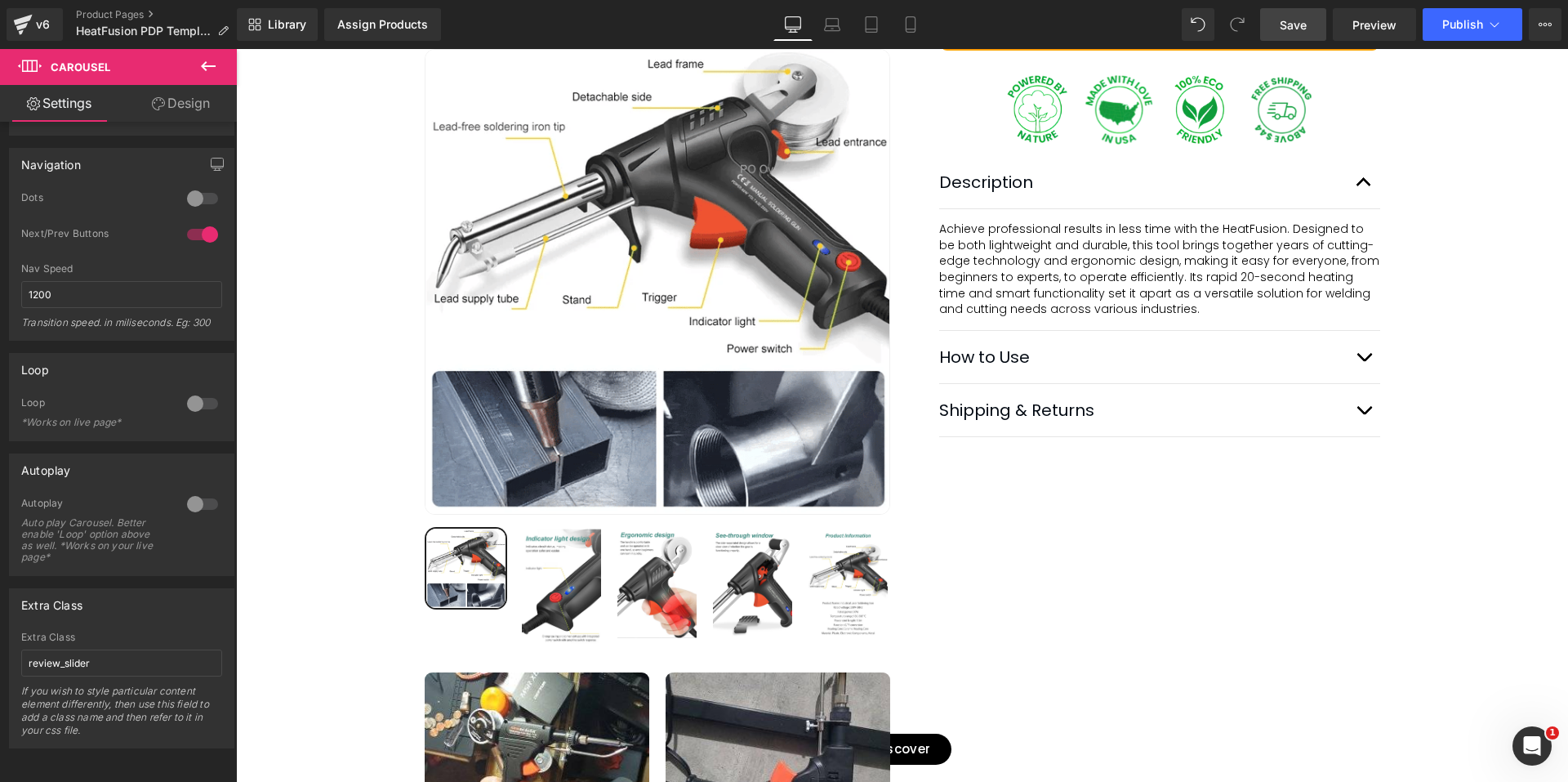
scroll to position [653, 0]
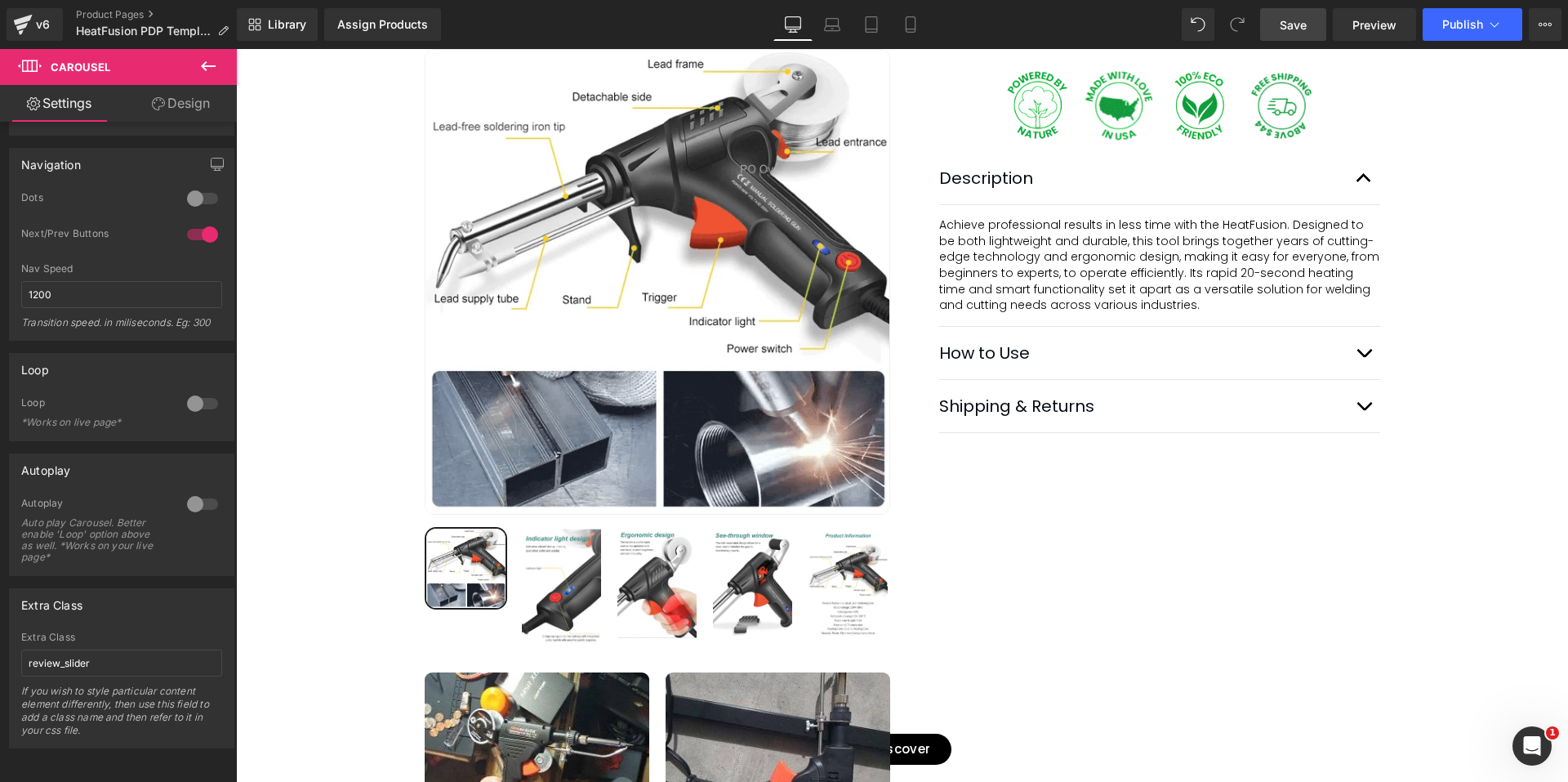
click at [1319, 30] on link "Save" at bounding box center [1292, 25] width 66 height 32
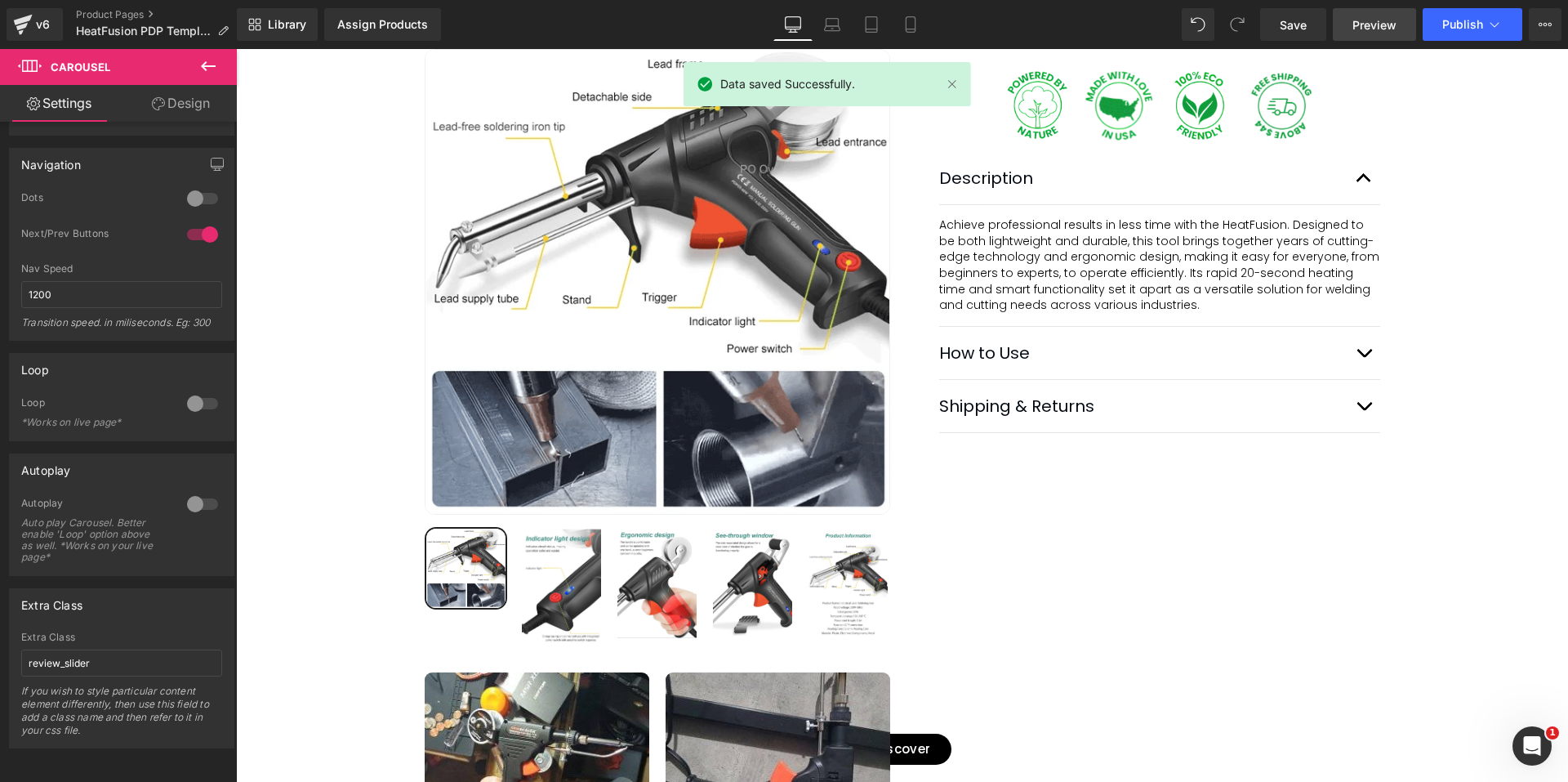
click at [1390, 32] on span "Preview" at bounding box center [1374, 25] width 44 height 17
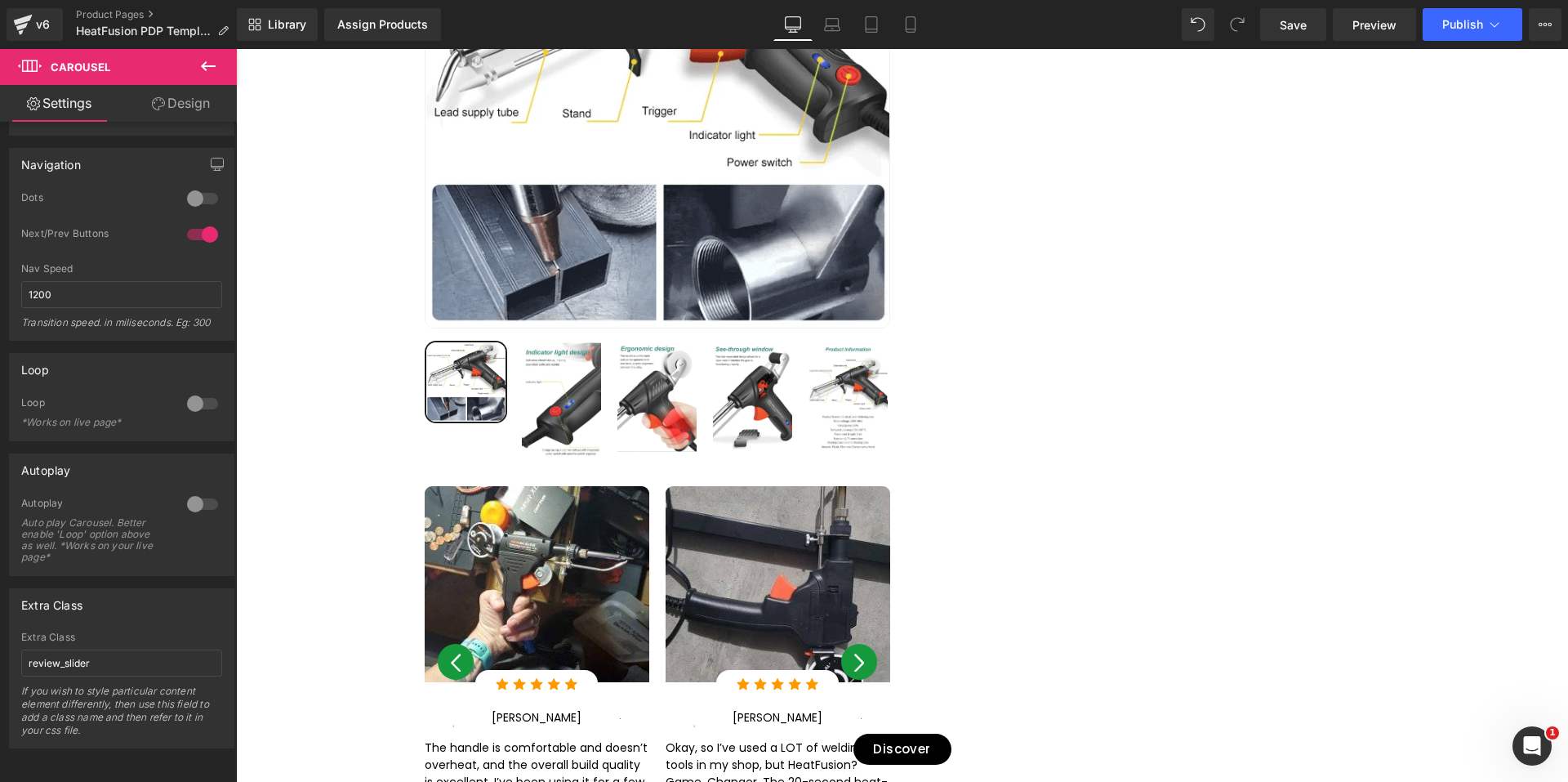
scroll to position [2287, 0]
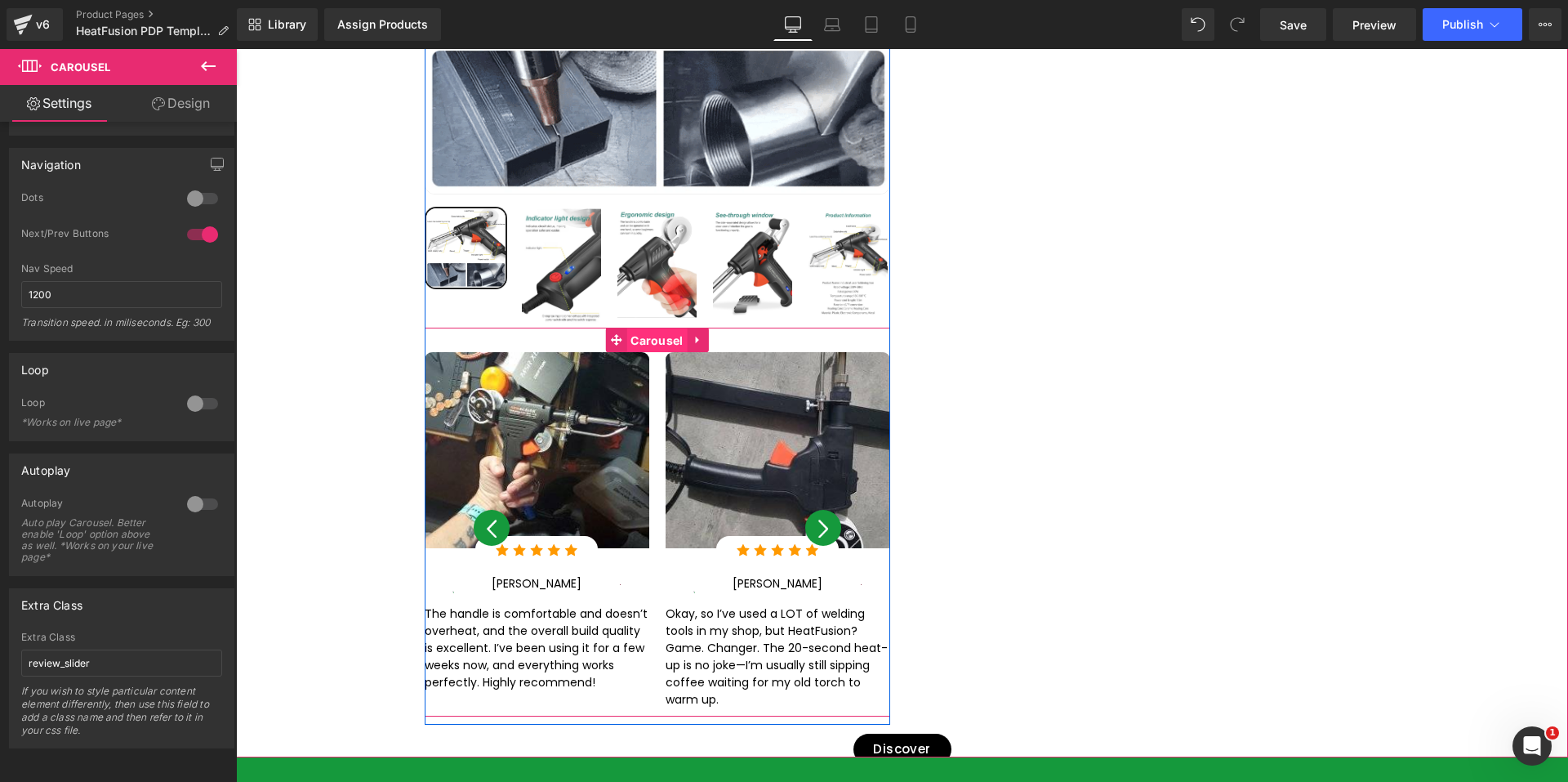
click at [627, 330] on span "Carousel" at bounding box center [656, 342] width 60 height 25
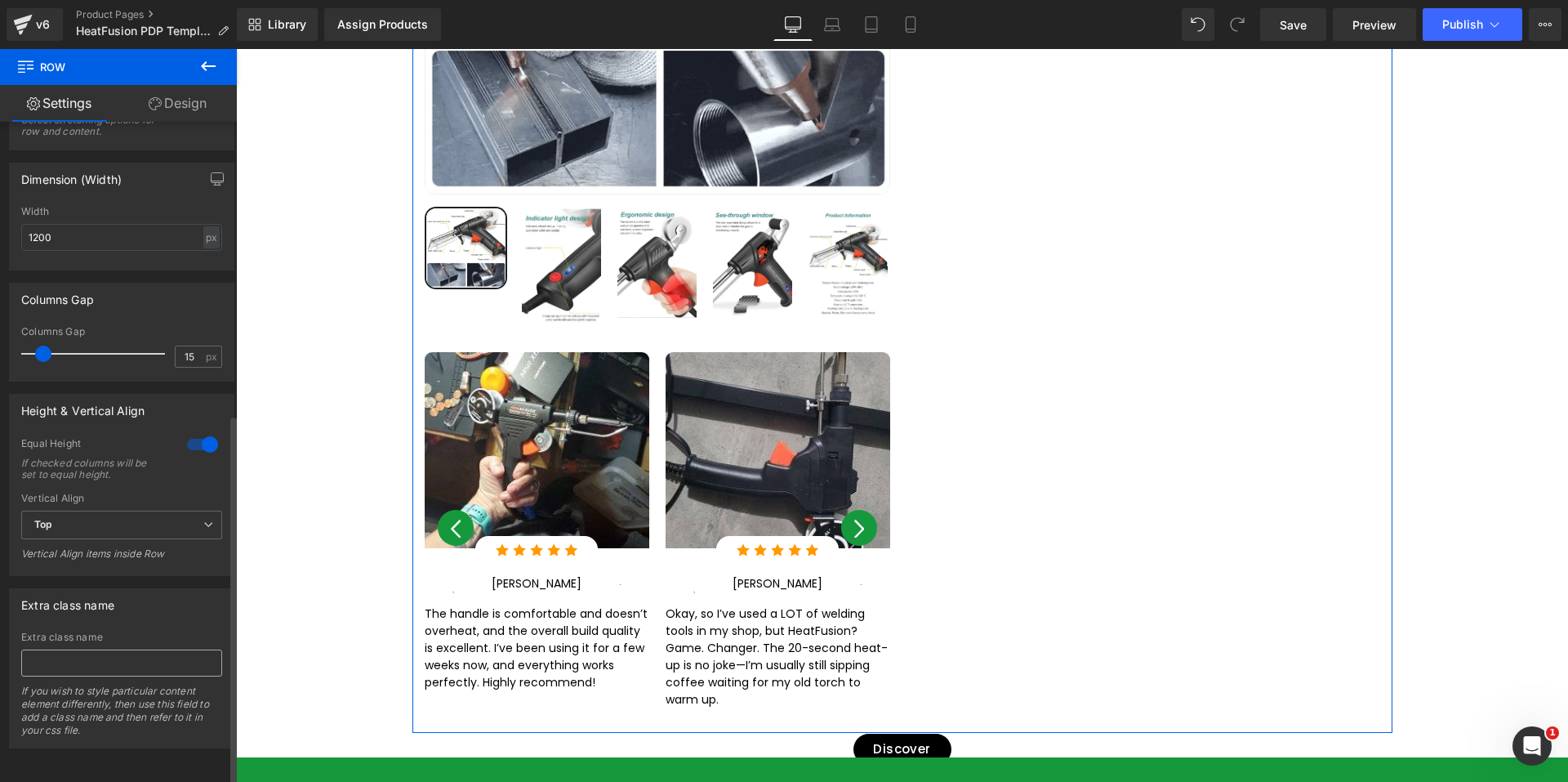
scroll to position [521, 0]
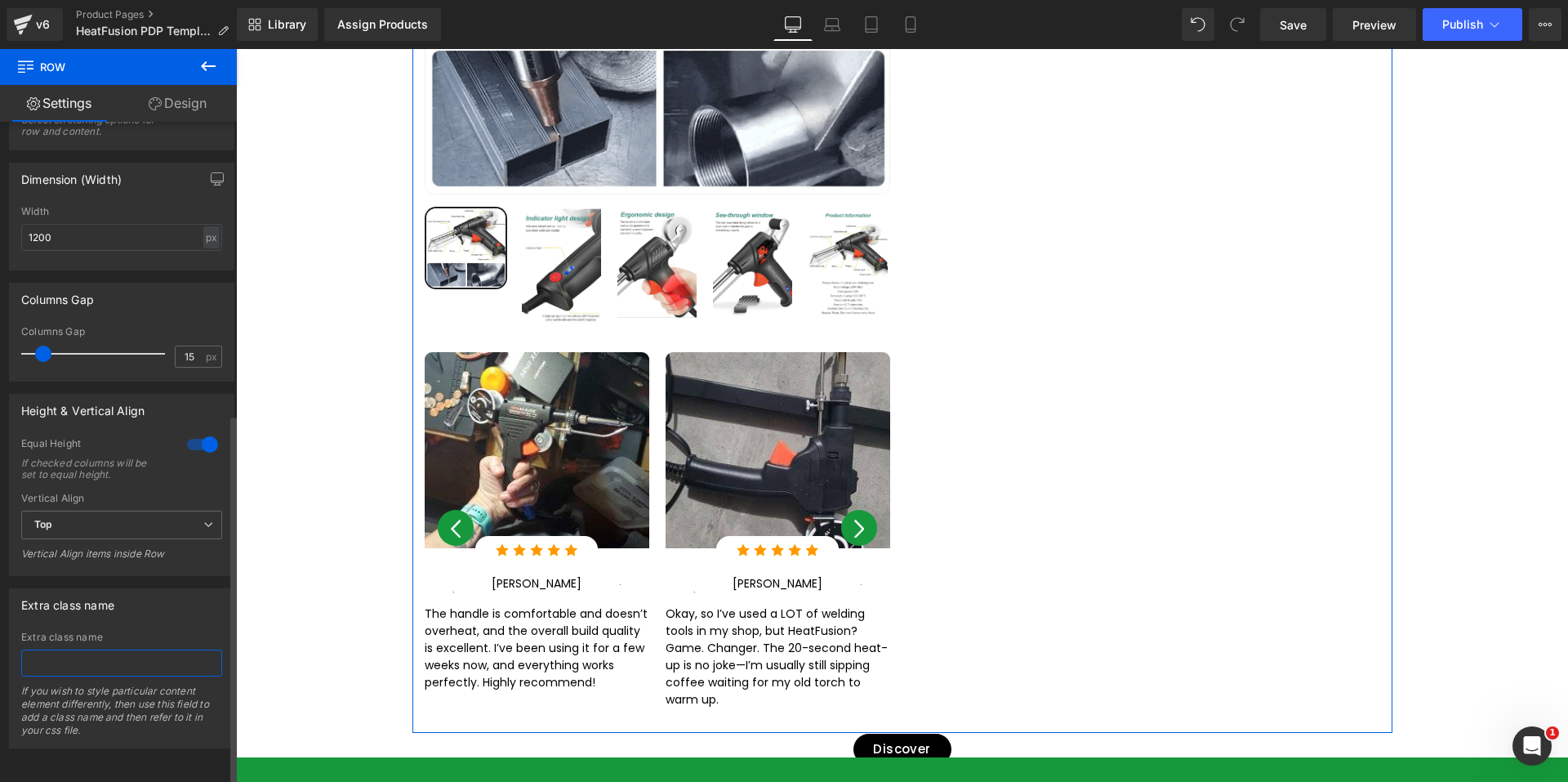
click at [91, 652] on input "text" at bounding box center [121, 663] width 201 height 27
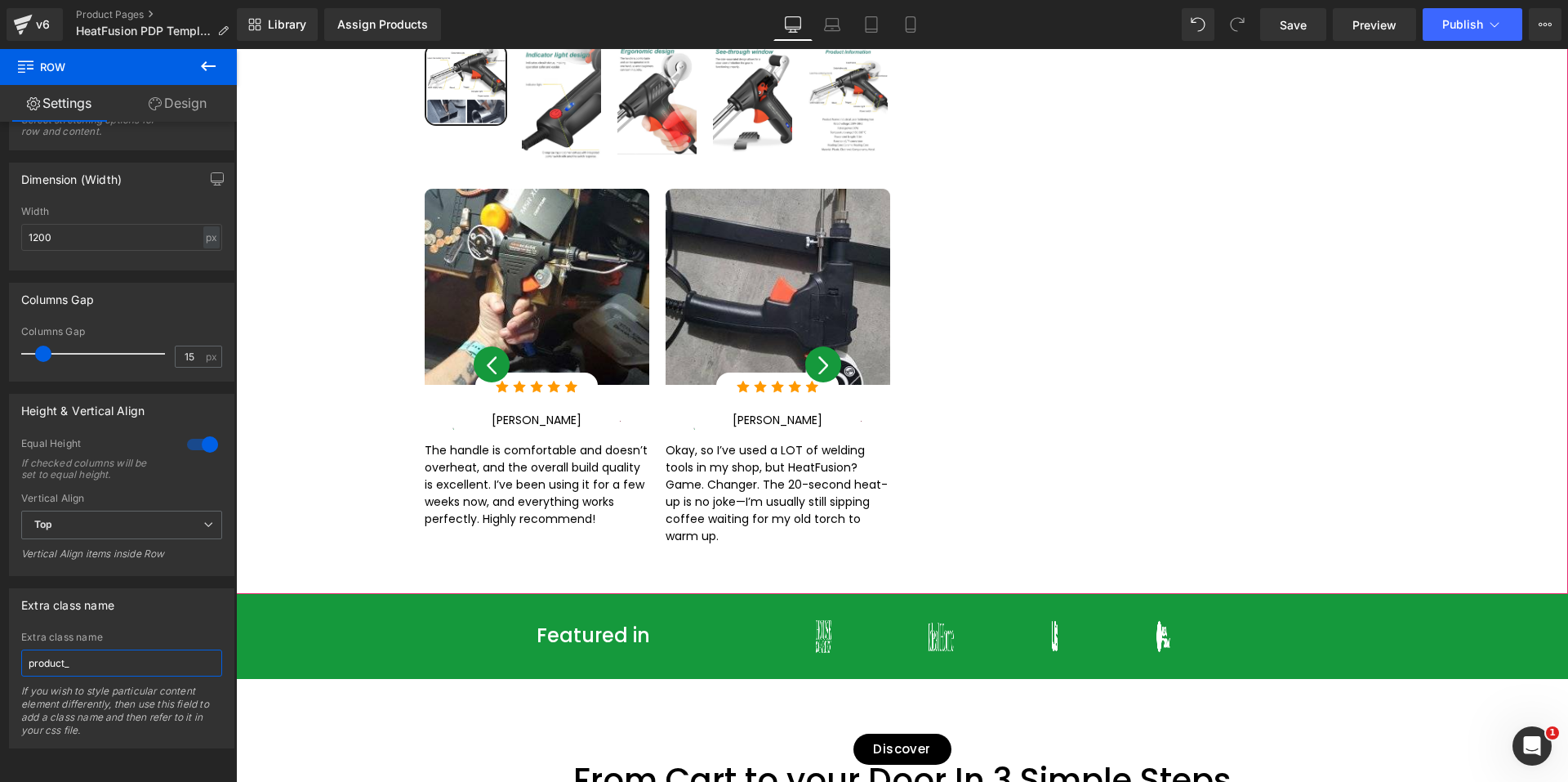
scroll to position [2532, 0]
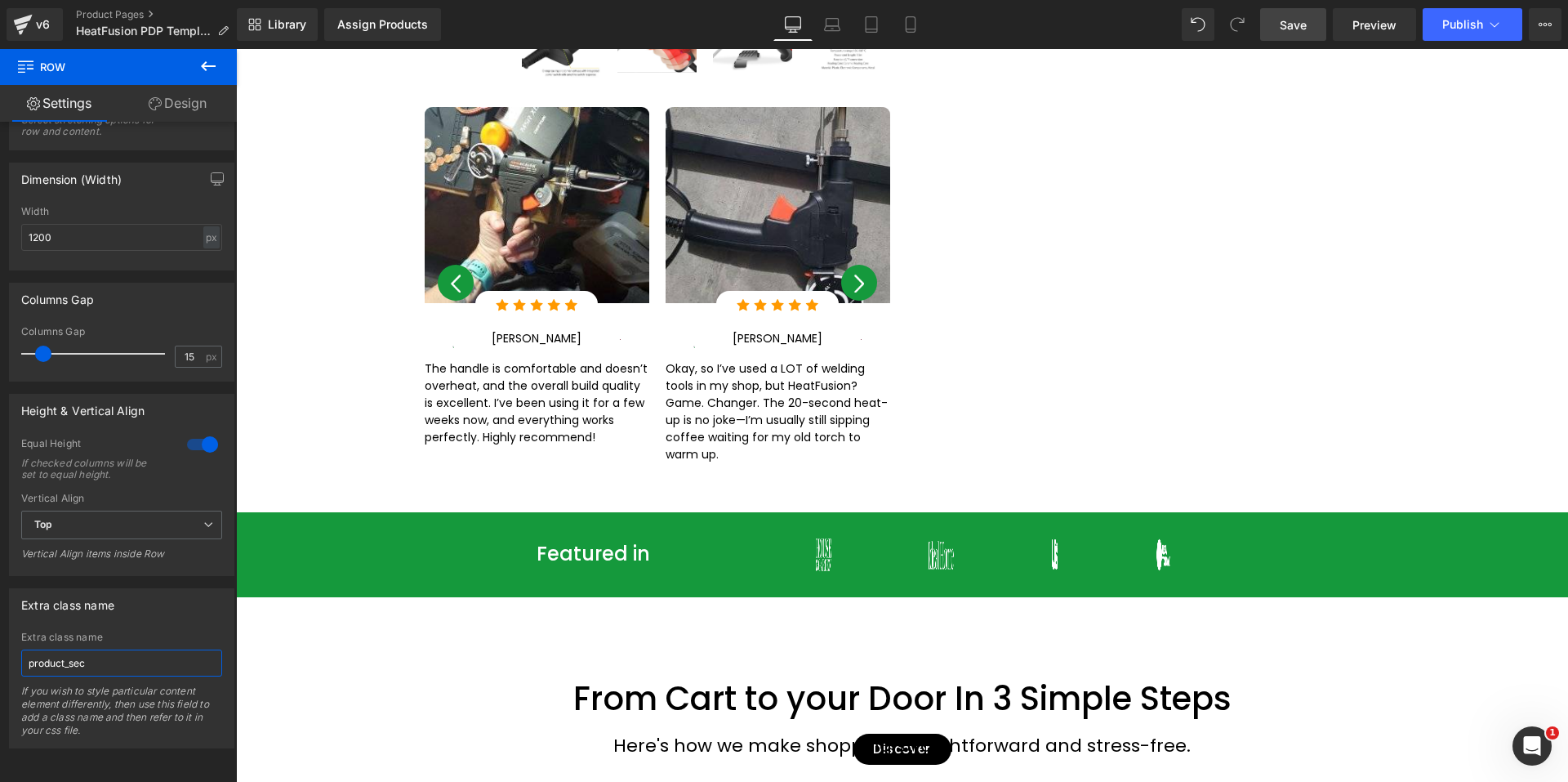
type input "product_sec"
click at [1301, 23] on span "Save" at bounding box center [1293, 25] width 27 height 17
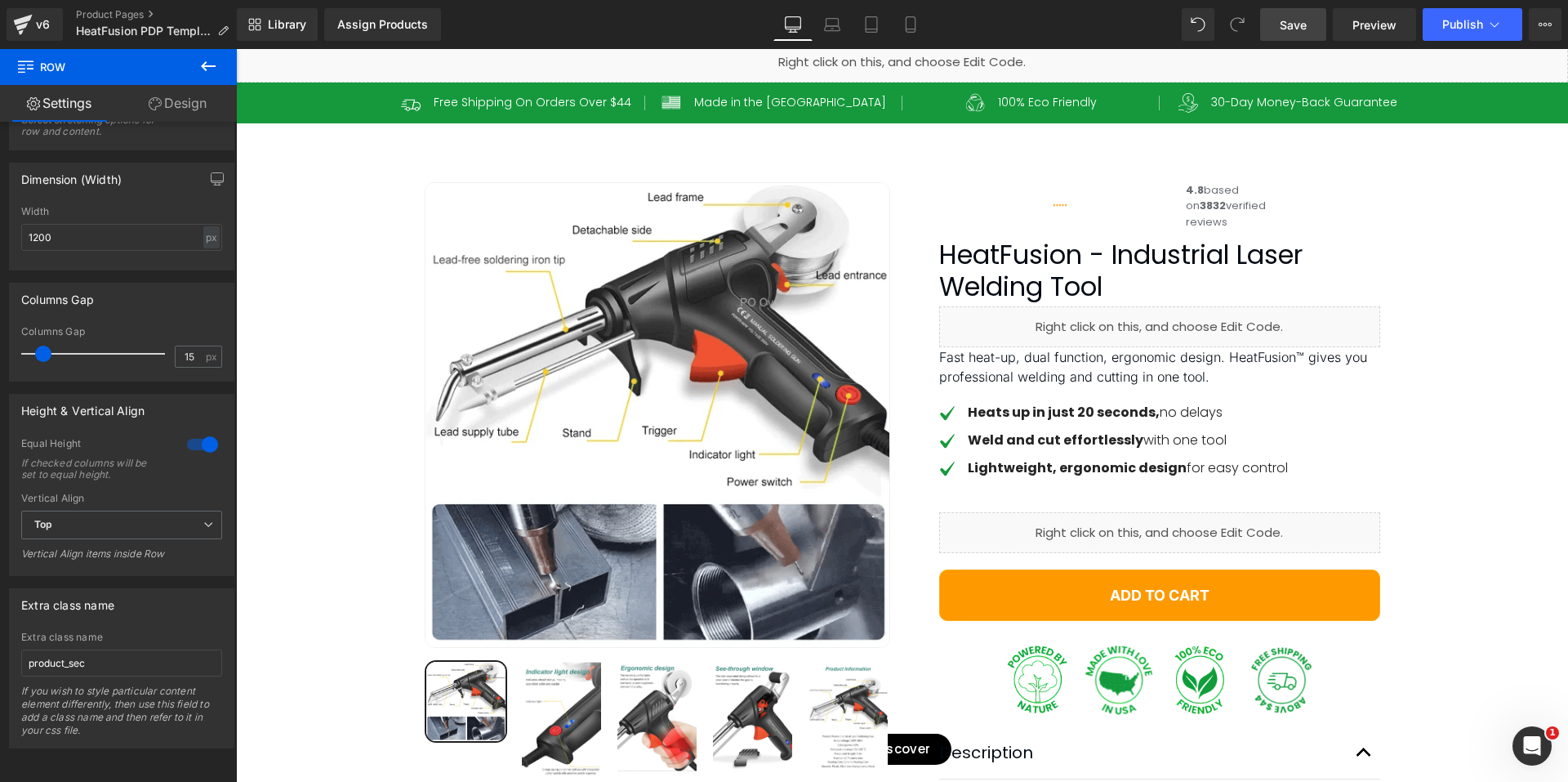
scroll to position [0, 0]
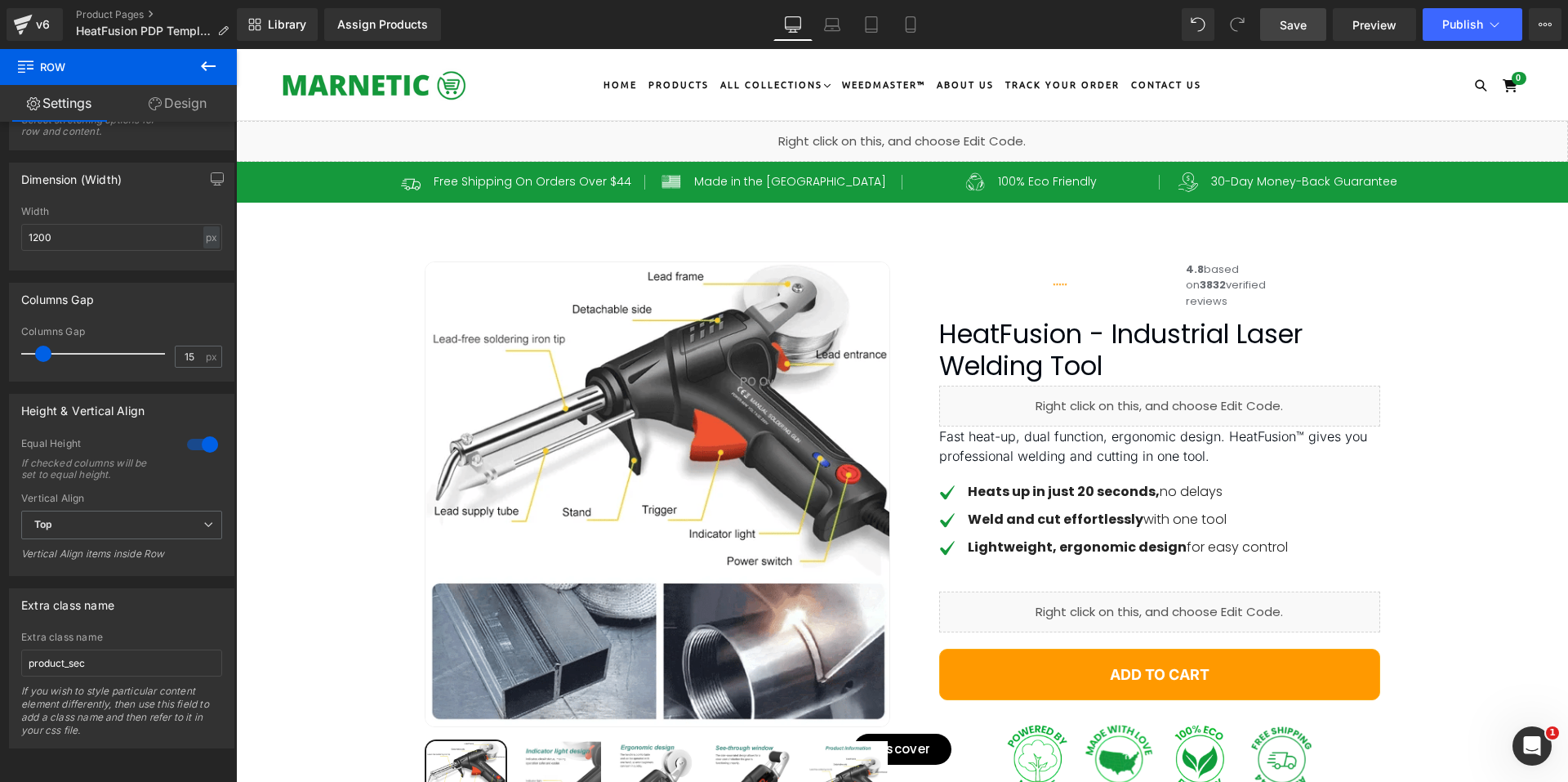
click at [918, 130] on div "Liquid" at bounding box center [902, 141] width 1332 height 41
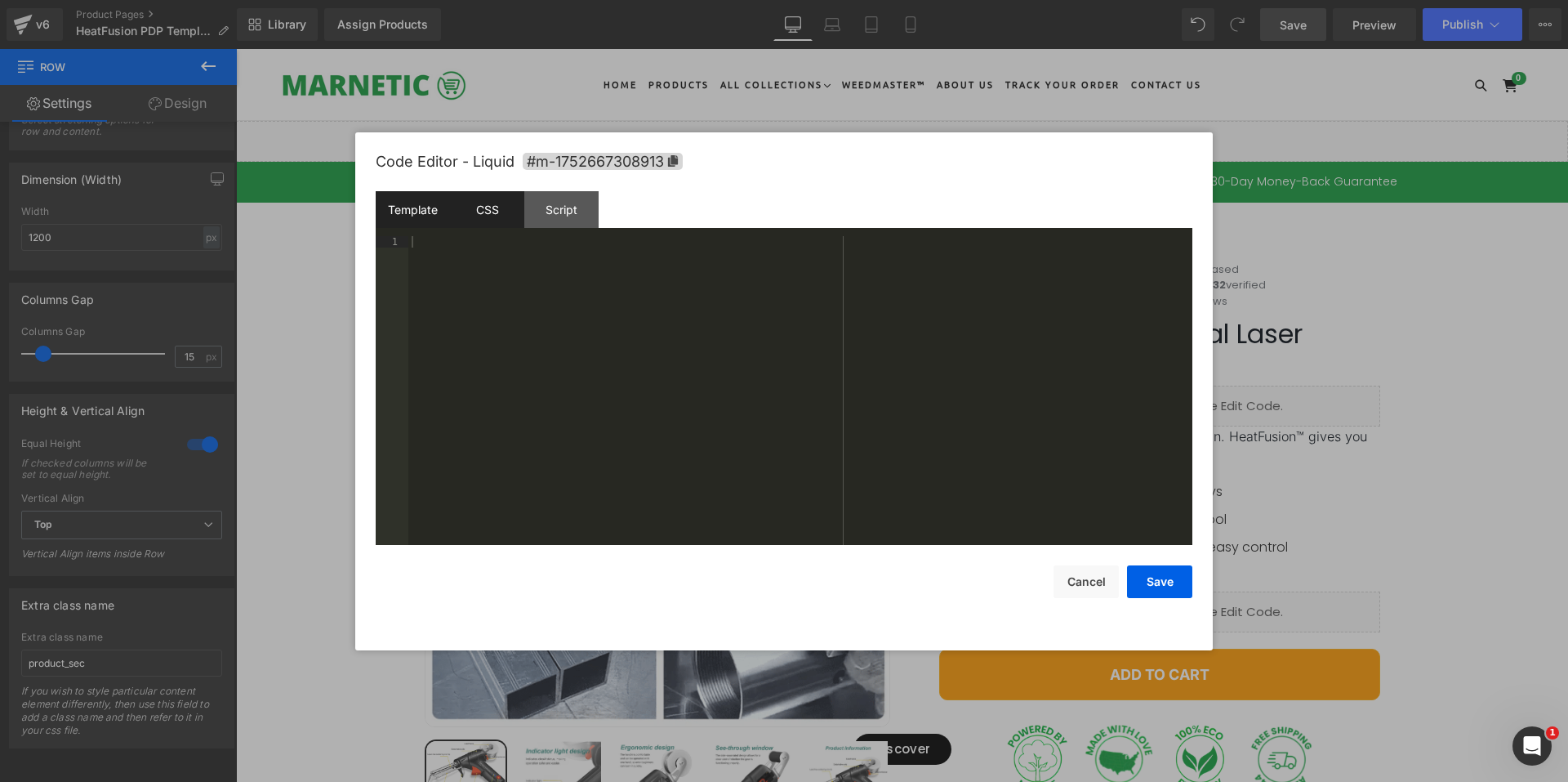
click at [495, 205] on div "CSS" at bounding box center [487, 210] width 74 height 37
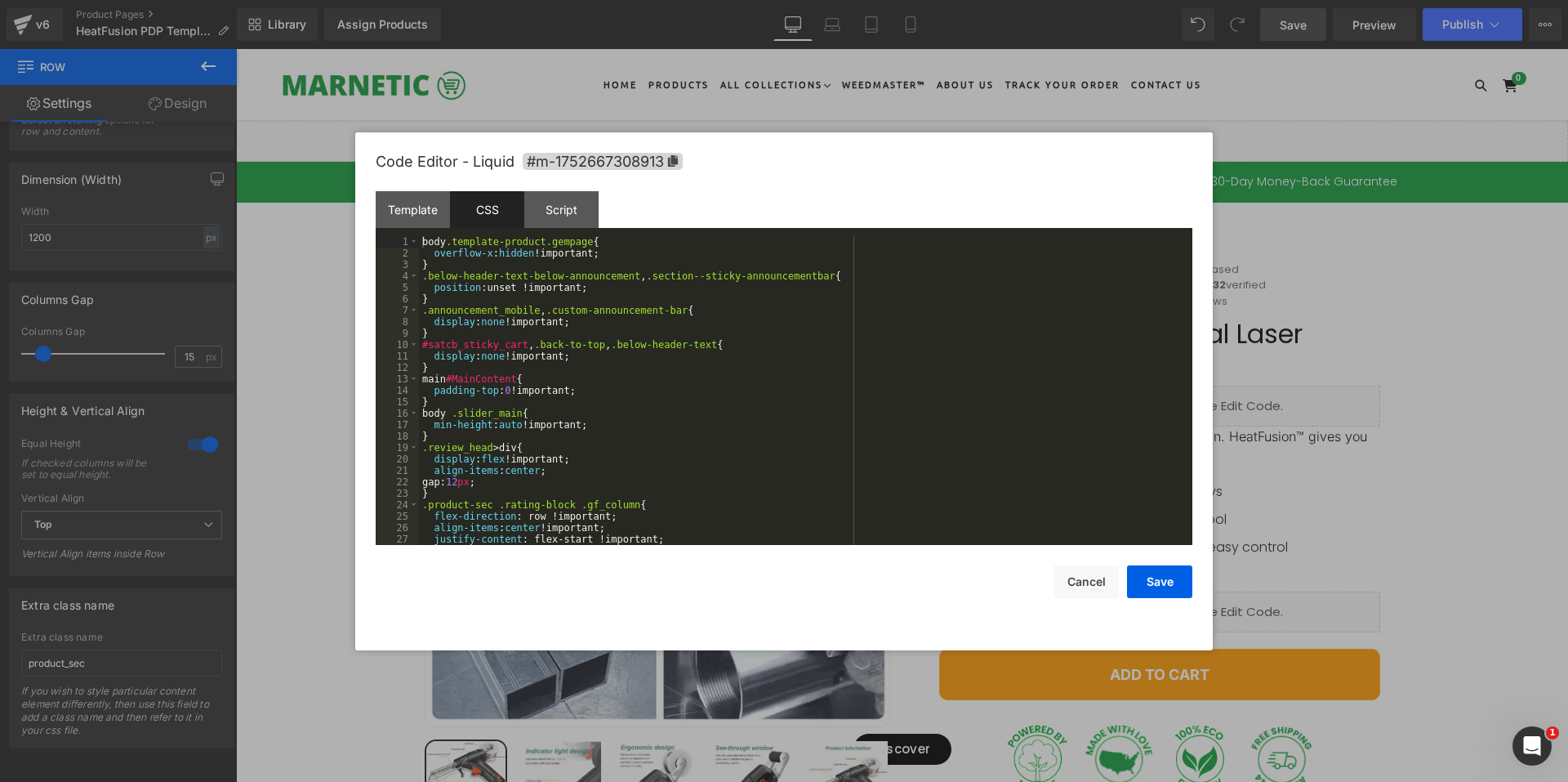
click at [637, 406] on div "body .template-product.gempage { overflow-x : hidden !important; } .below-heade…" at bounding box center [802, 402] width 766 height 331
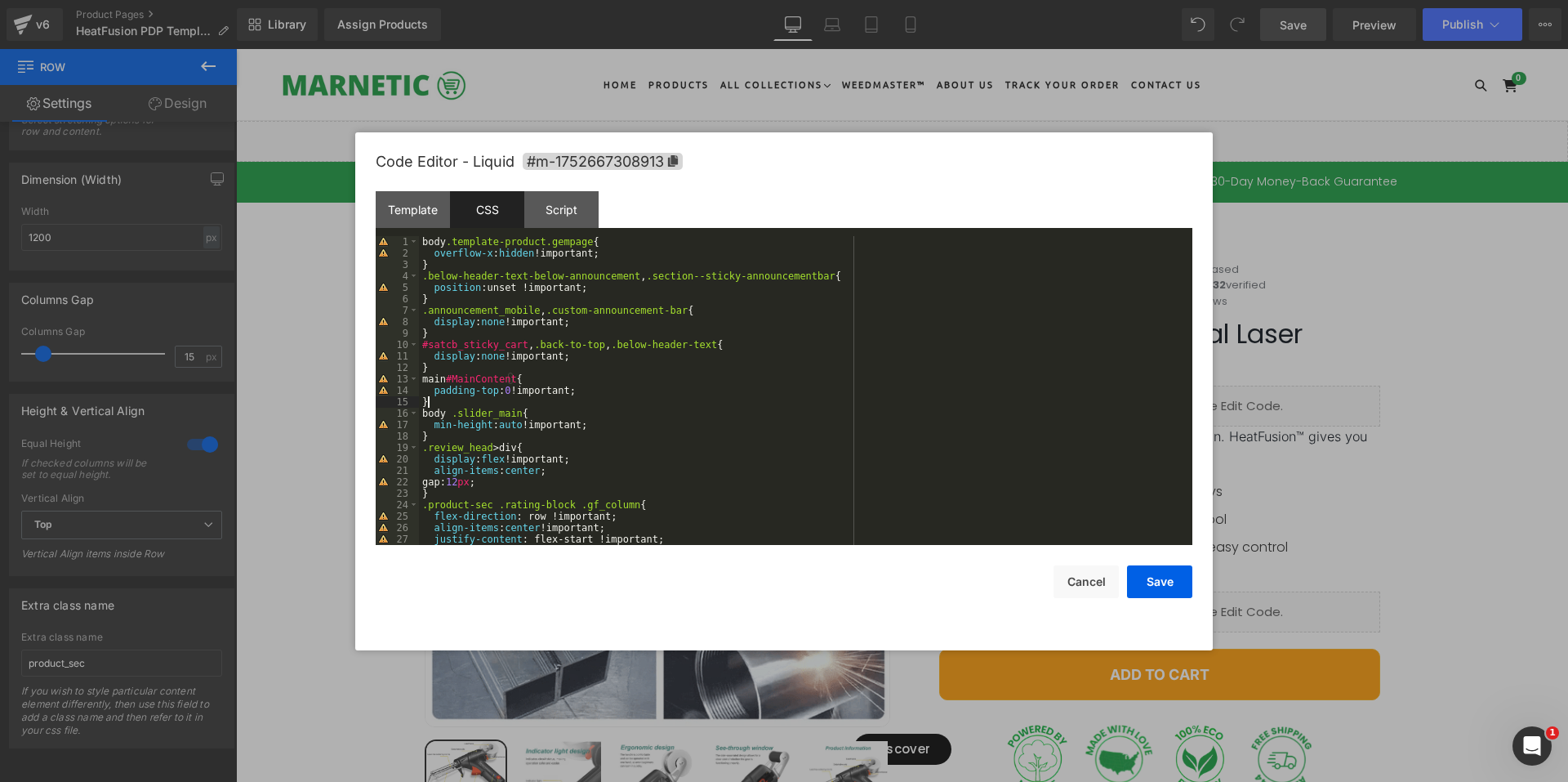
scroll to position [6805, 0]
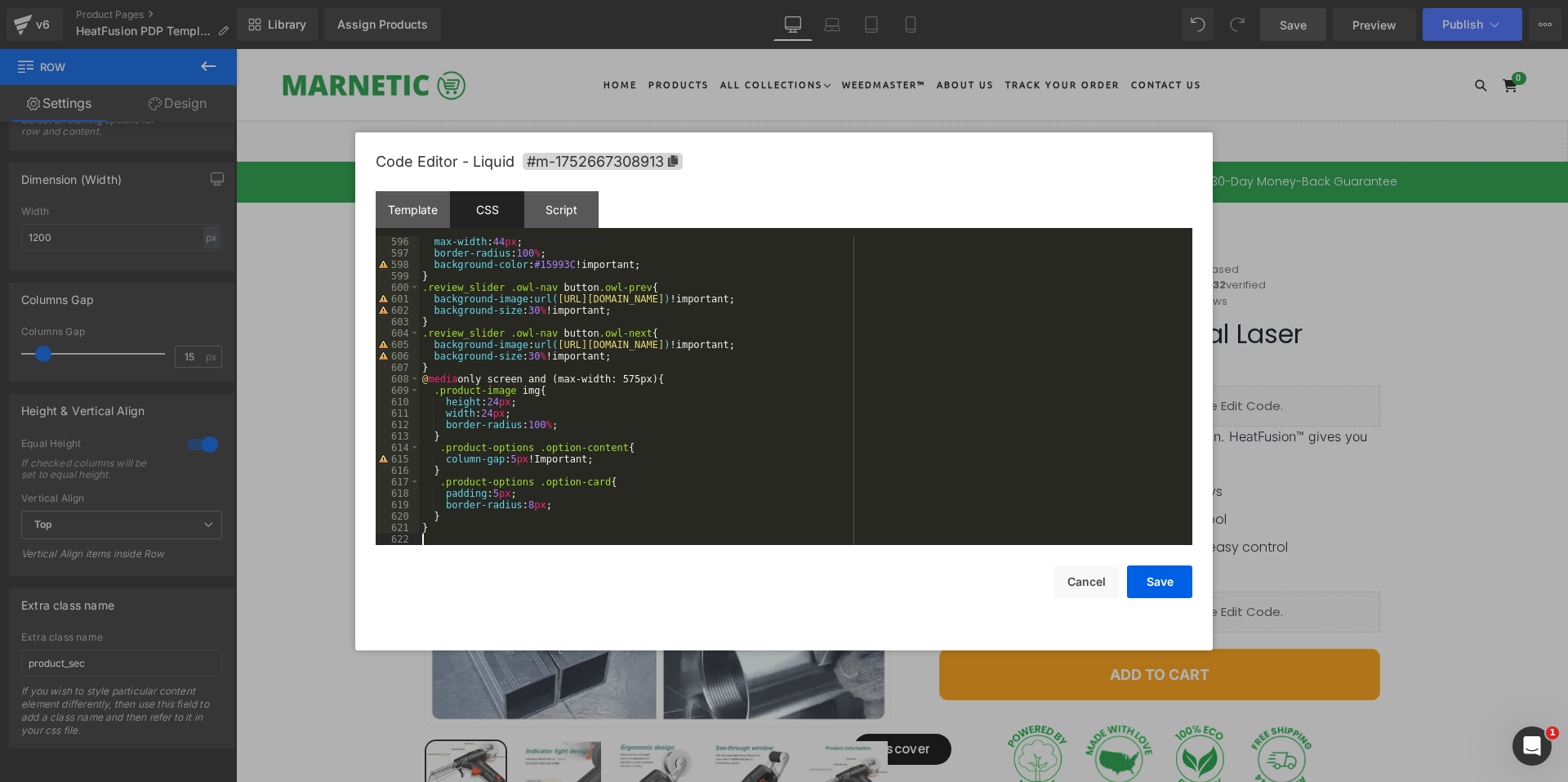
click at [451, 363] on div "max-width : 44 px ; border-radius : 100 % ; background-color : #15993C !importa…" at bounding box center [802, 402] width 766 height 331
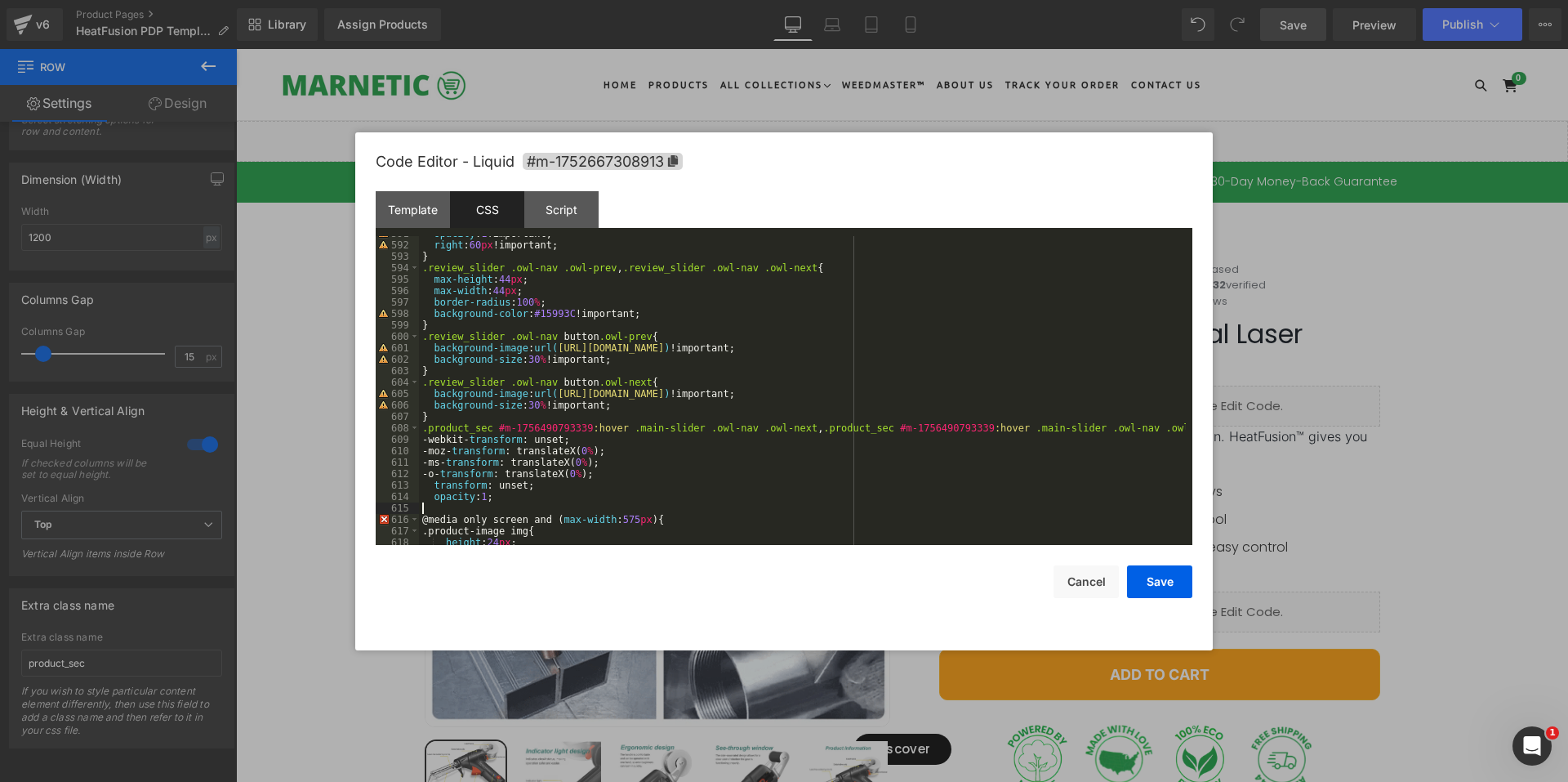
scroll to position [6657, 0]
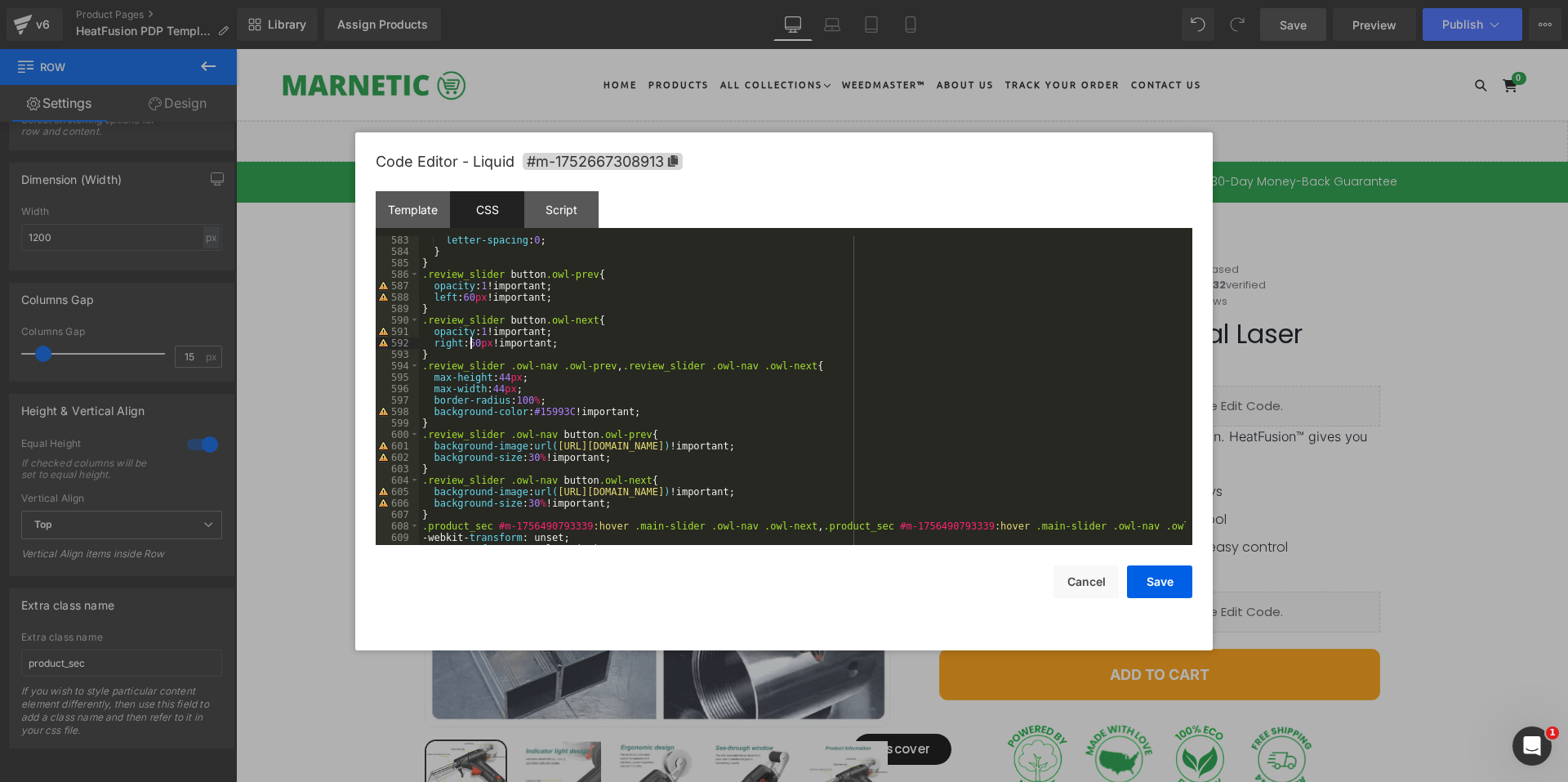
click at [471, 338] on div "letter-spacing : 0 ; } } .review_slider button .owl-prev { opacity : 1 !importa…" at bounding box center [802, 400] width 766 height 331
click at [1173, 586] on button "Save" at bounding box center [1159, 581] width 66 height 32
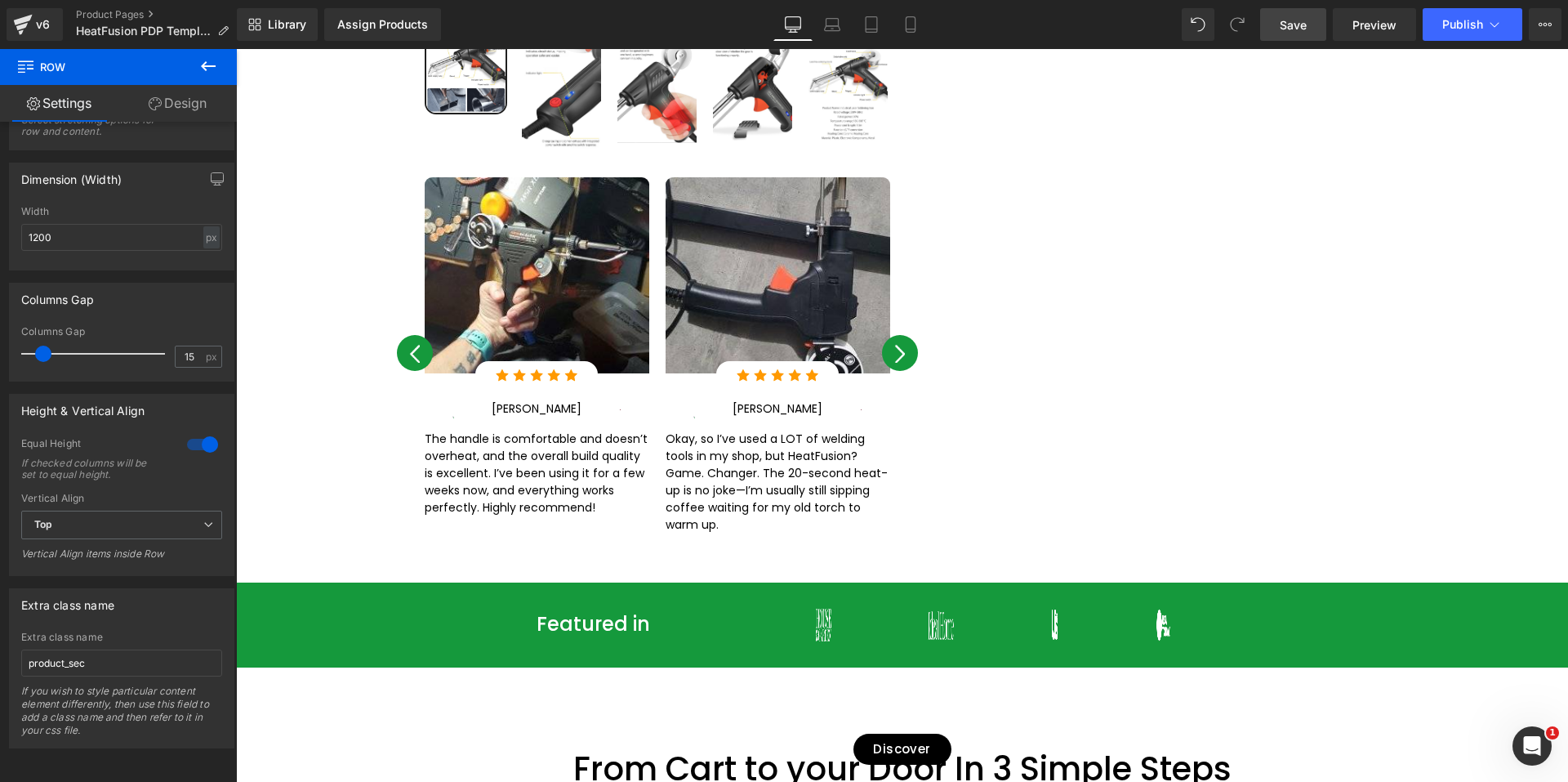
scroll to position [2369, 0]
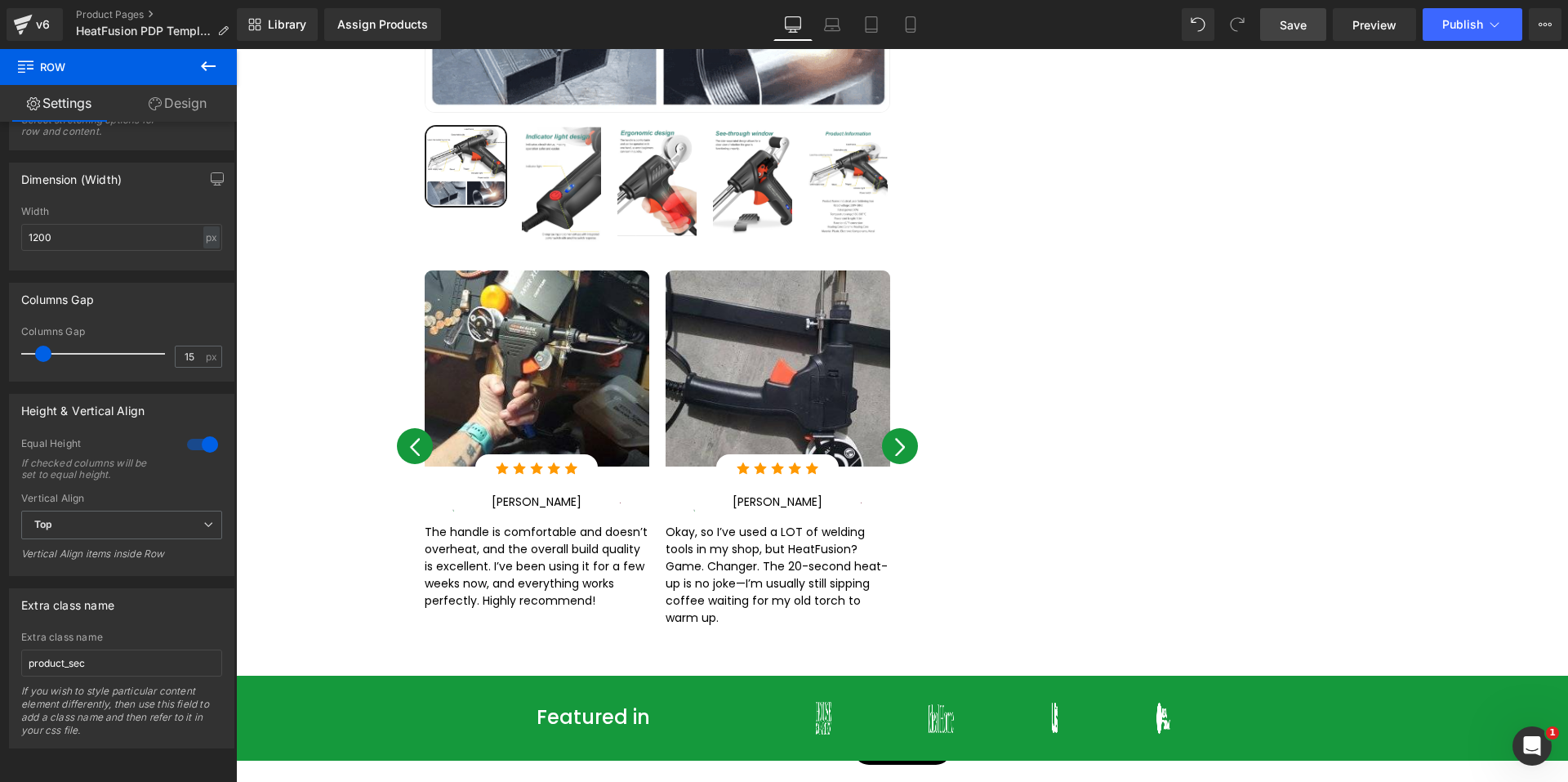
click at [1282, 30] on span "Save" at bounding box center [1293, 25] width 27 height 17
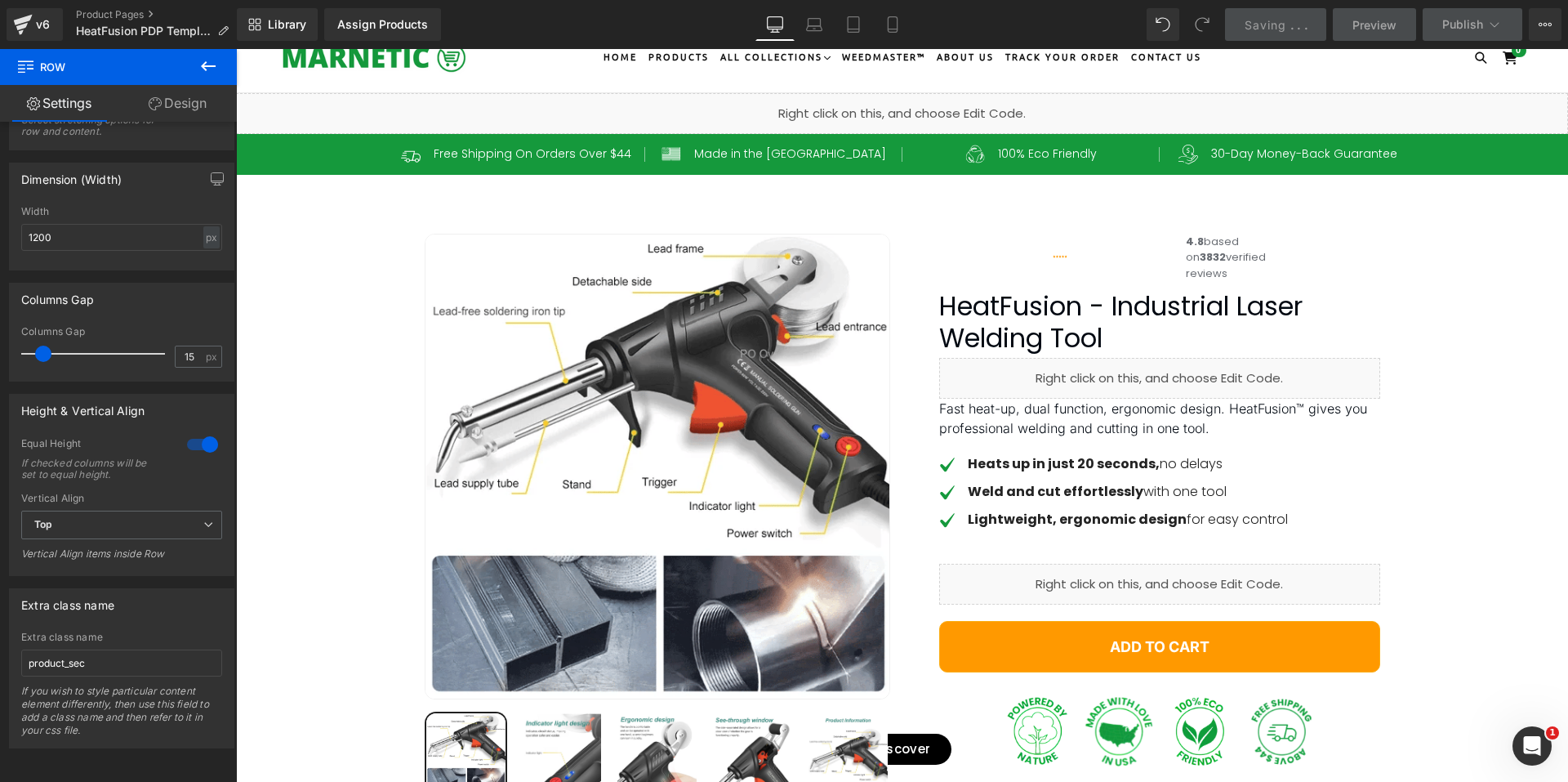
scroll to position [0, 0]
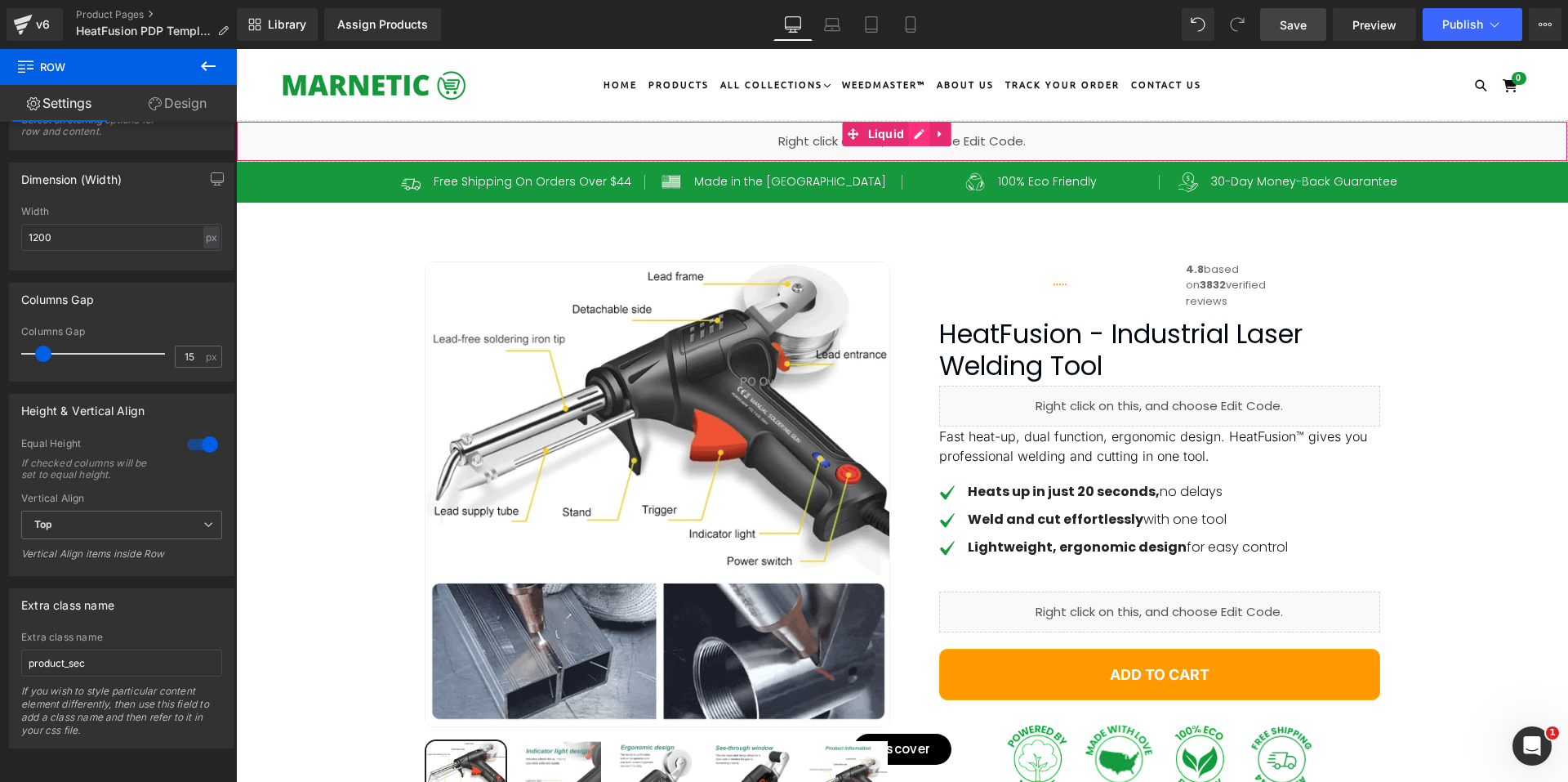
click at [916, 134] on div "Liquid" at bounding box center [902, 141] width 1332 height 41
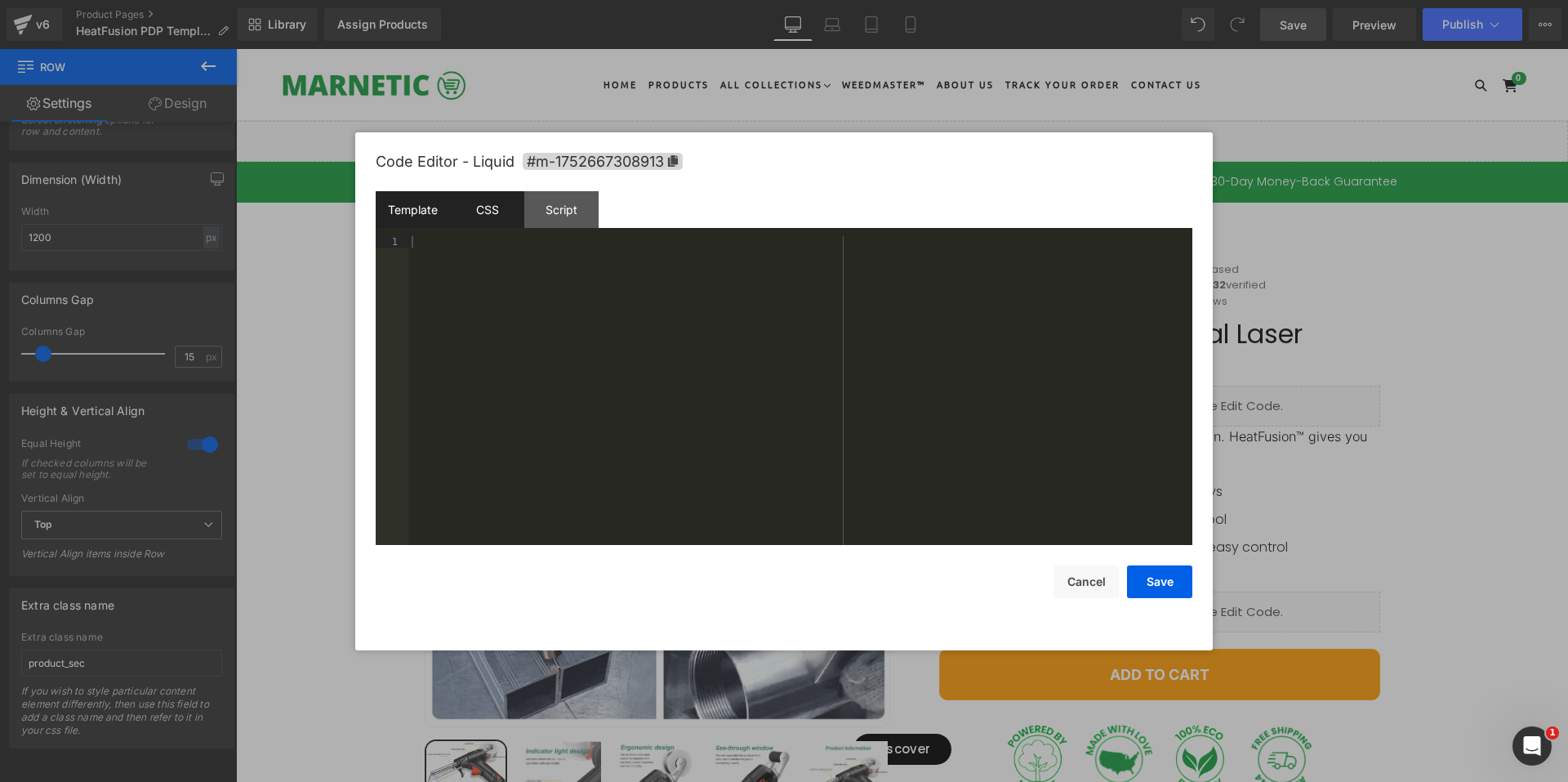
click at [491, 218] on div "CSS" at bounding box center [487, 210] width 74 height 37
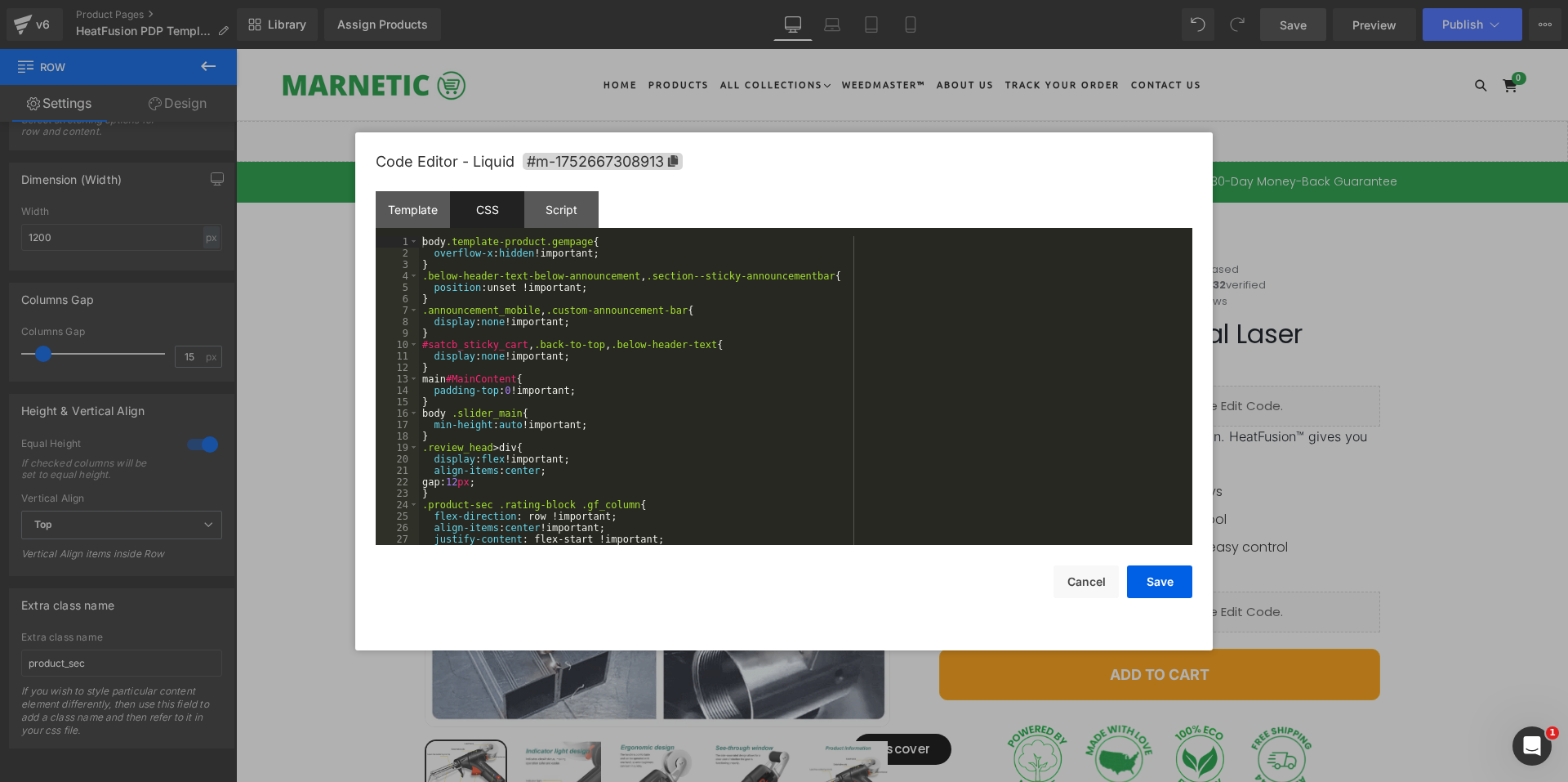
click at [718, 510] on div "body .template-product.gempage { overflow-x : hidden !important; } .below-heade…" at bounding box center [802, 402] width 766 height 331
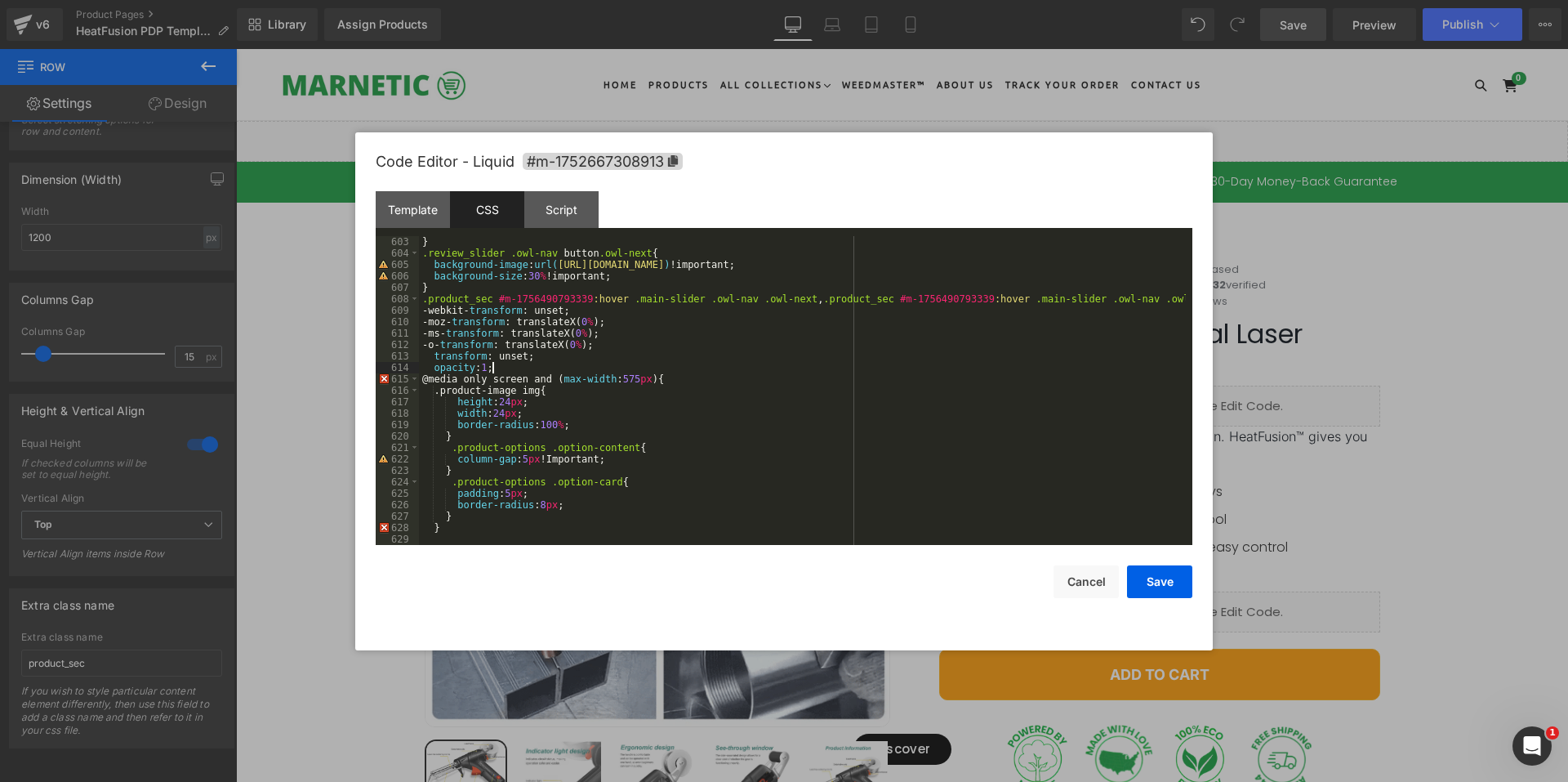
click at [514, 370] on div "} .review_slider .owl-nav button .owl-next { background-image : url( https://cd…" at bounding box center [802, 402] width 766 height 331
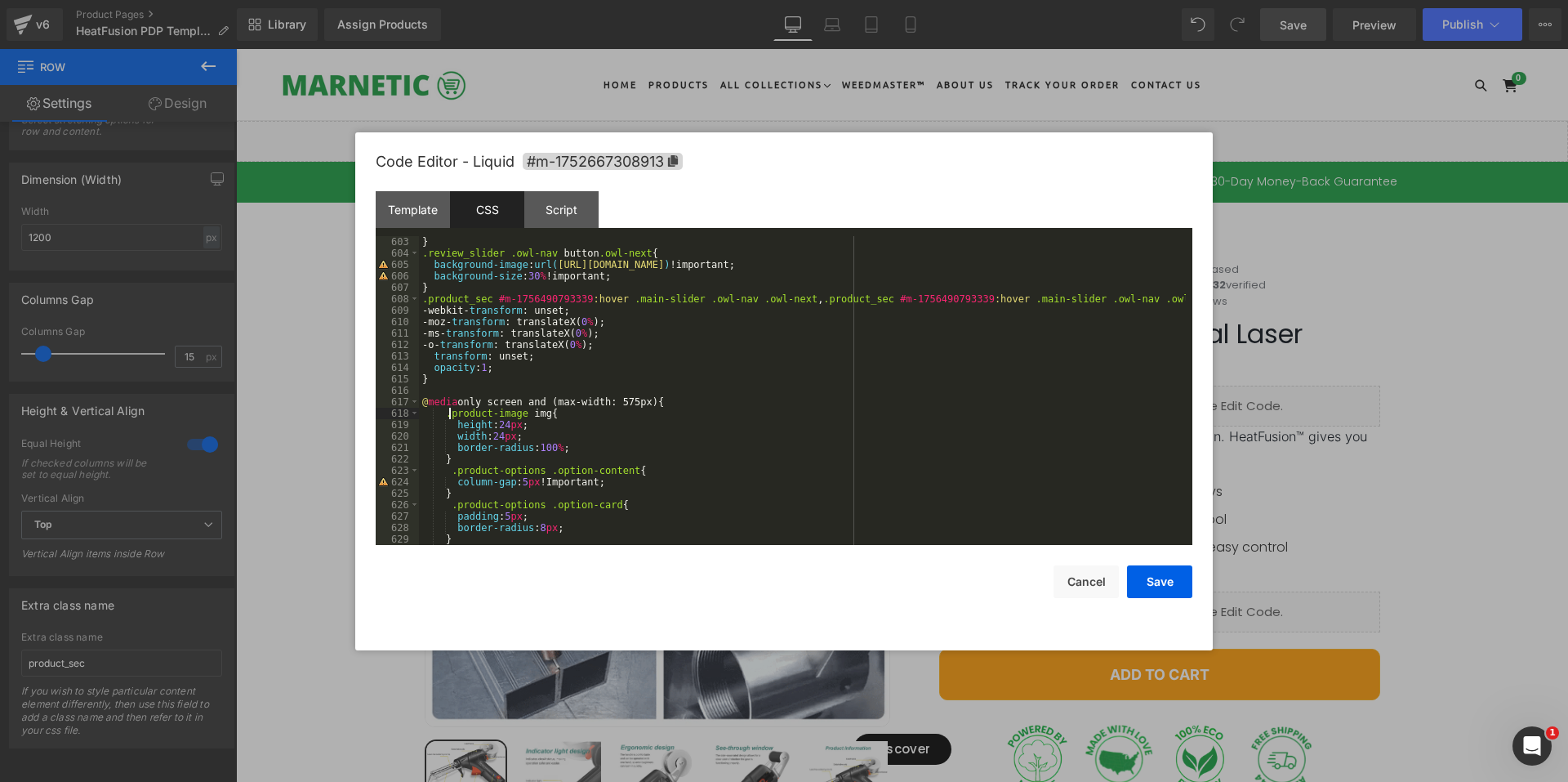
click at [448, 411] on div "} .review_slider .owl-nav button .owl-next { background-image : url( https://cd…" at bounding box center [802, 402] width 766 height 331
click at [446, 411] on div "} .review_slider .owl-nav button .owl-next { background-image : url( https://cd…" at bounding box center [802, 402] width 766 height 331
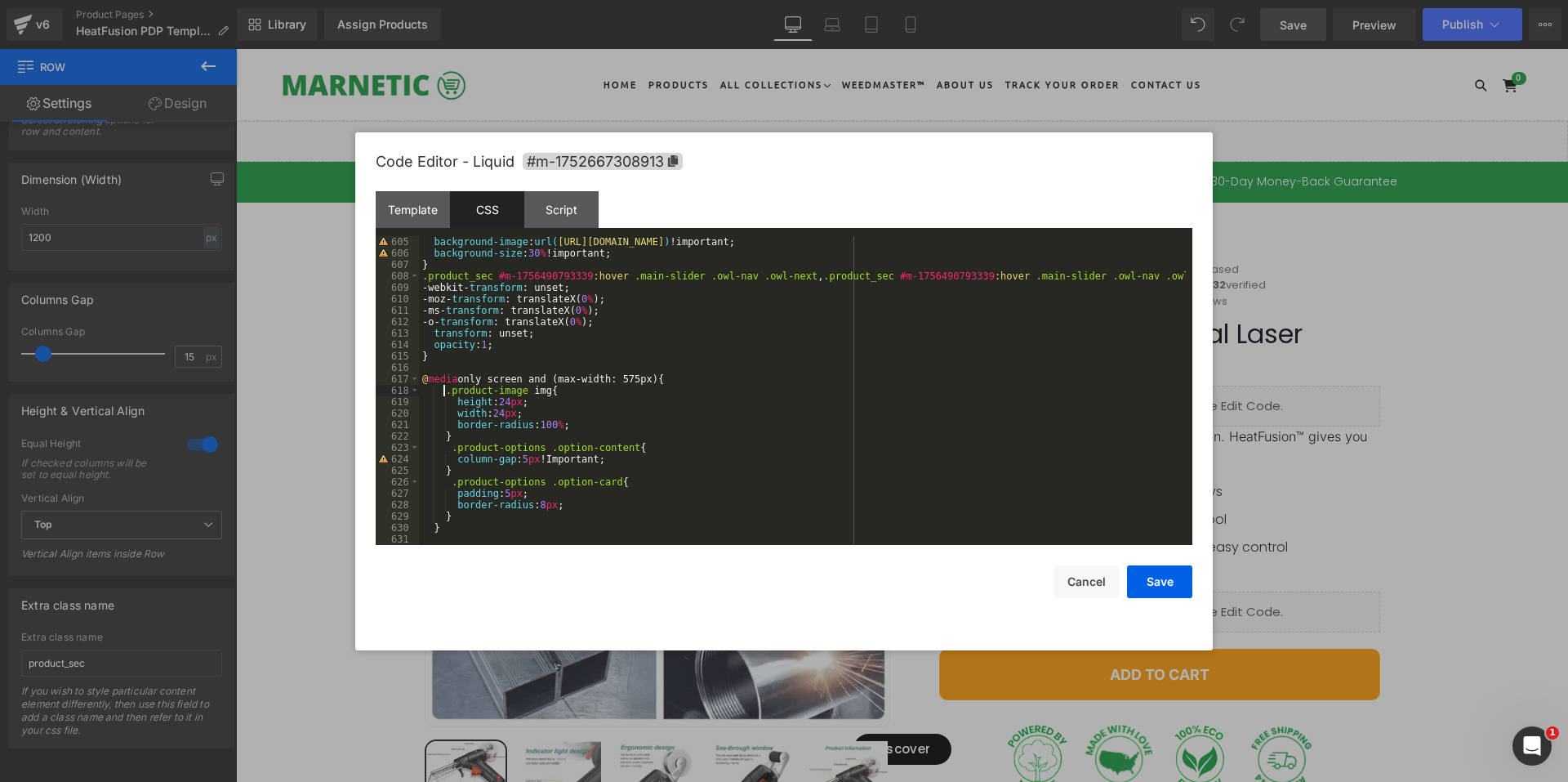
scroll to position [6908, 0]
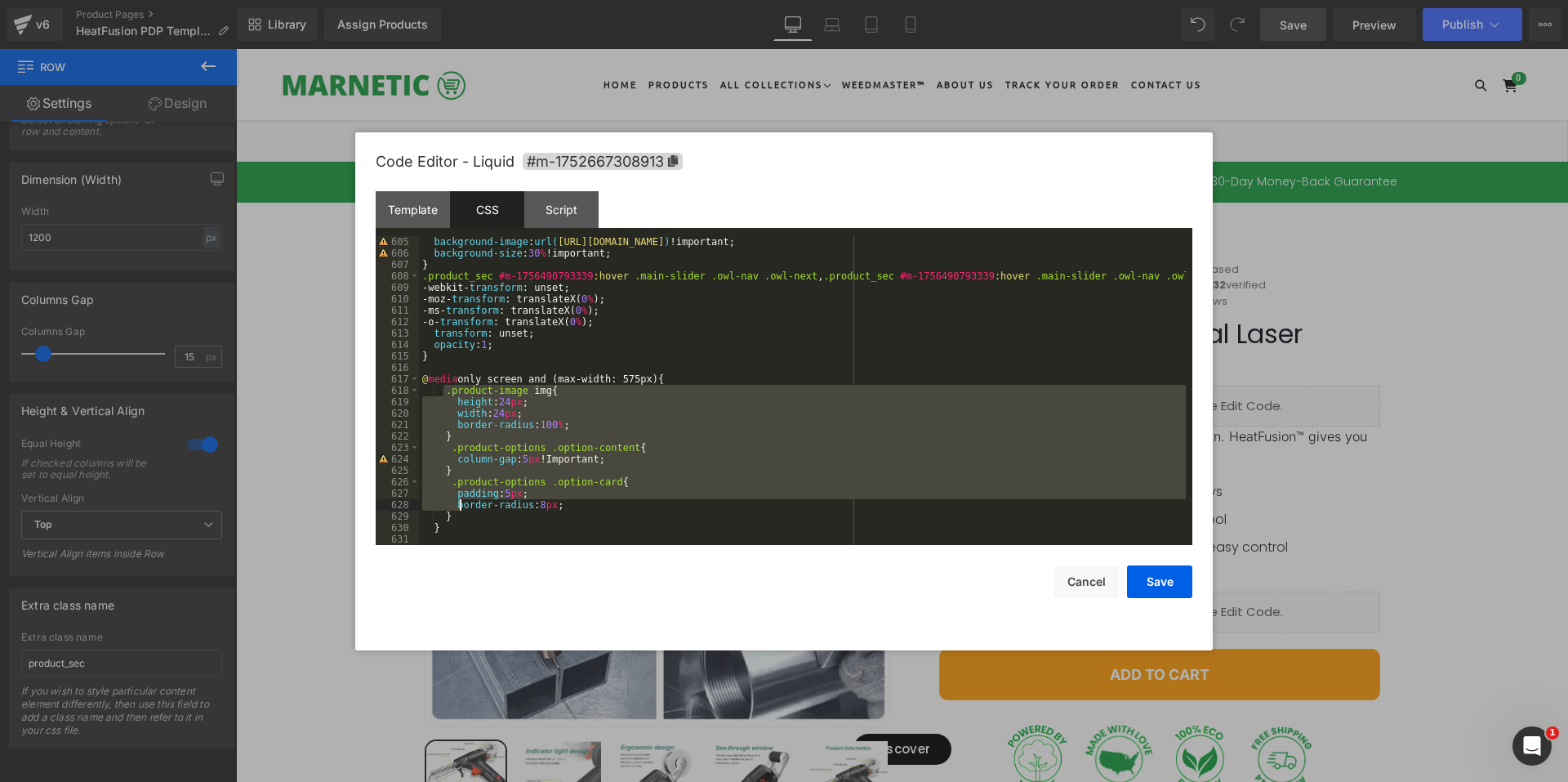
click at [461, 510] on div "background-image : url( https://cdn.shopify.com/s/files/1/0551/7937/8801/files/…" at bounding box center [802, 402] width 766 height 331
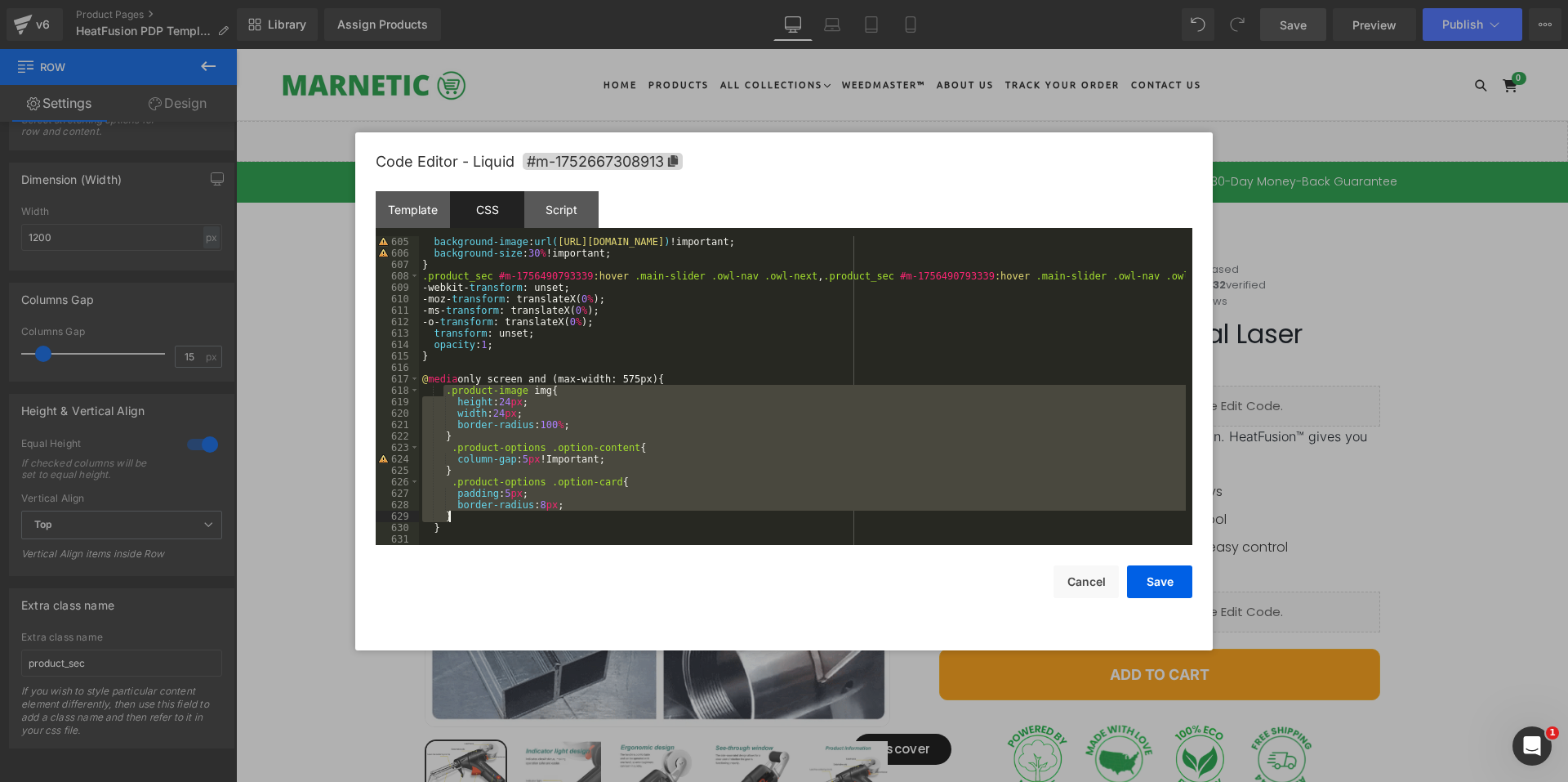
click at [458, 511] on div "background-image : url( https://cdn.shopify.com/s/files/1/0551/7937/8801/files/…" at bounding box center [802, 402] width 766 height 331
click at [447, 525] on div "background-image : url( https://cdn.shopify.com/s/files/1/0551/7937/8801/files/…" at bounding box center [802, 402] width 766 height 331
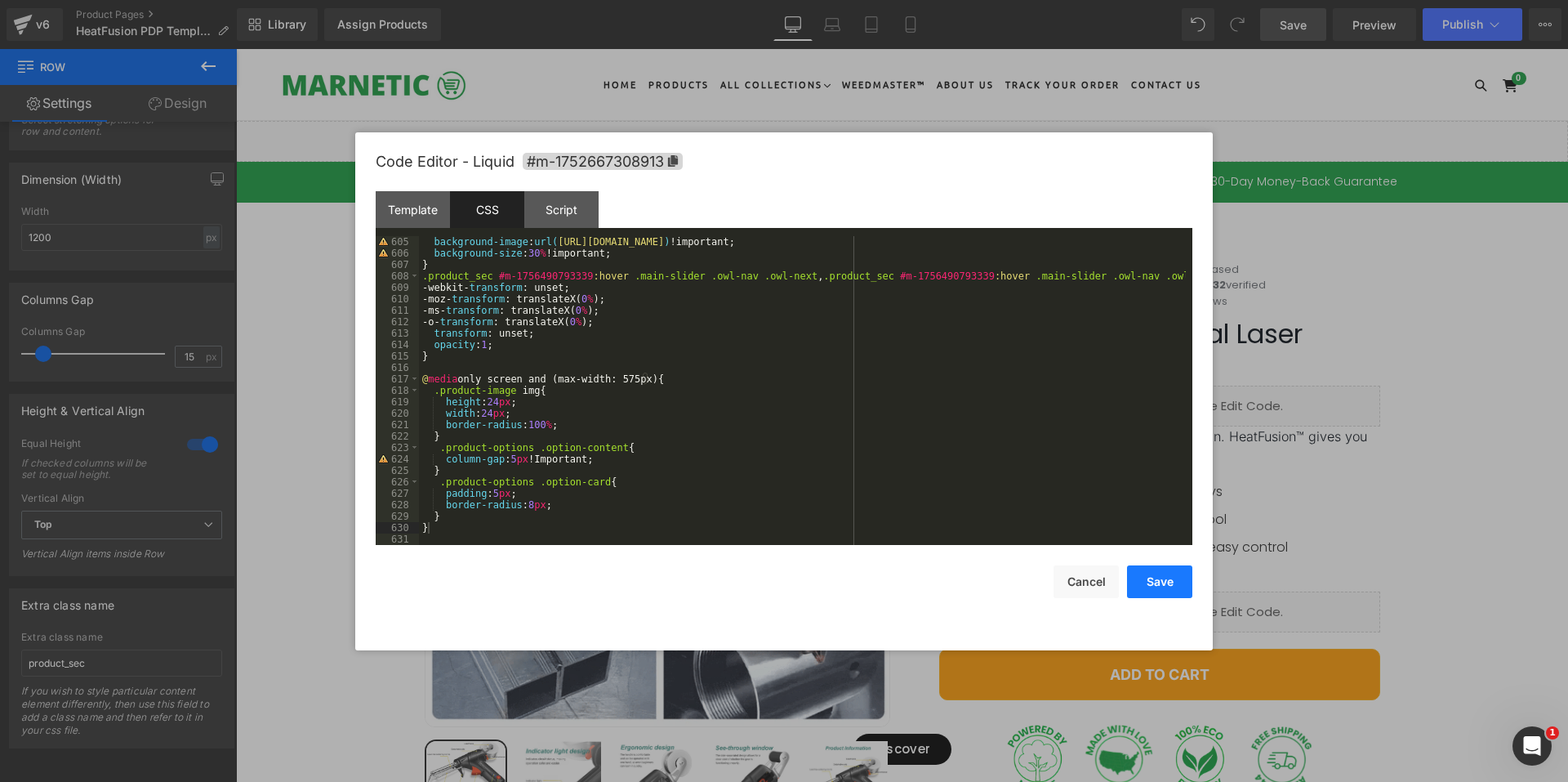
click at [1154, 577] on button "Save" at bounding box center [1159, 581] width 66 height 32
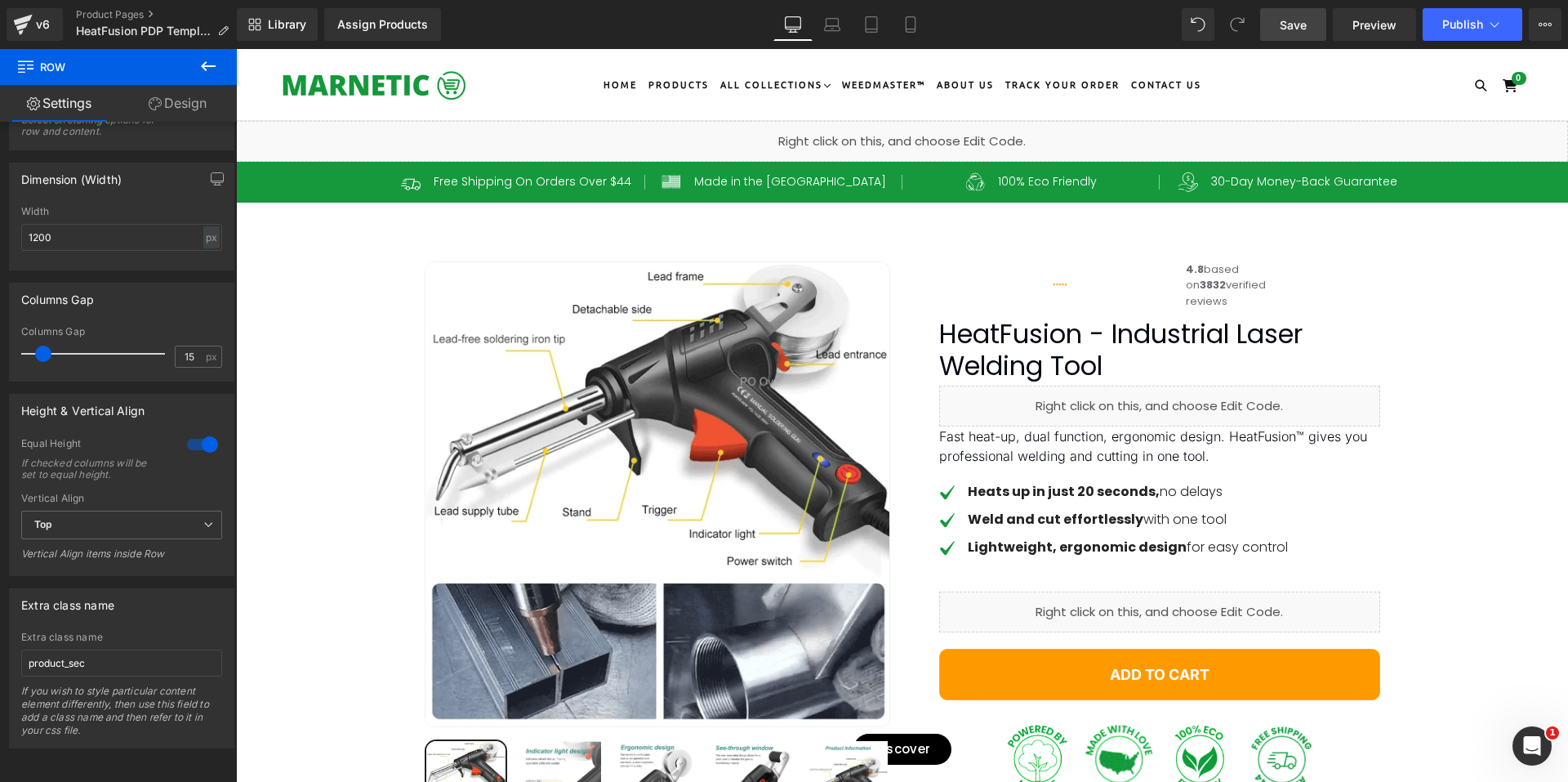
click at [1300, 25] on span "Save" at bounding box center [1293, 25] width 27 height 17
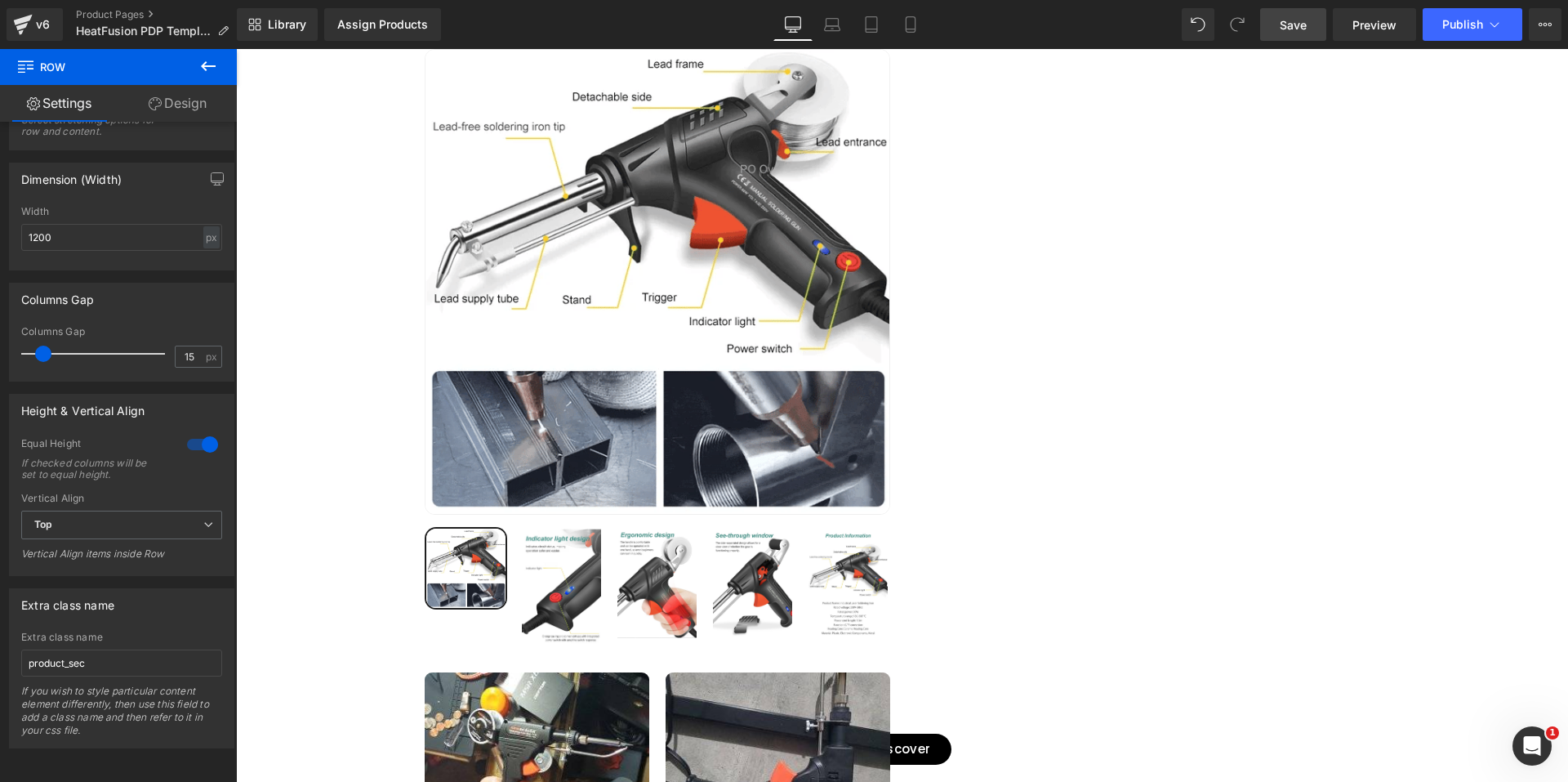
scroll to position [0, 0]
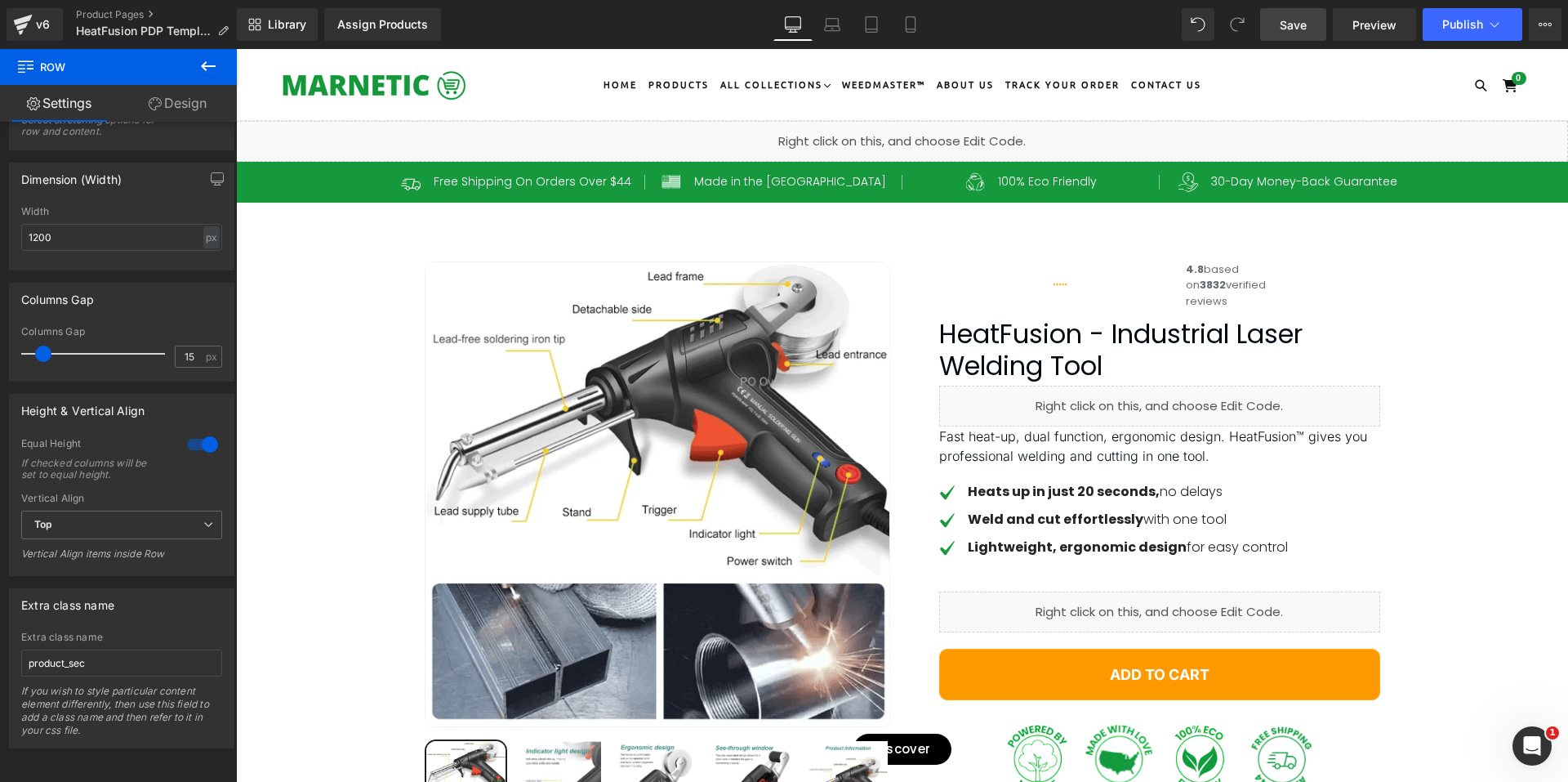
drag, startPoint x: 1564, startPoint y: 221, endPoint x: 1614, endPoint y: 50, distance: 178.2
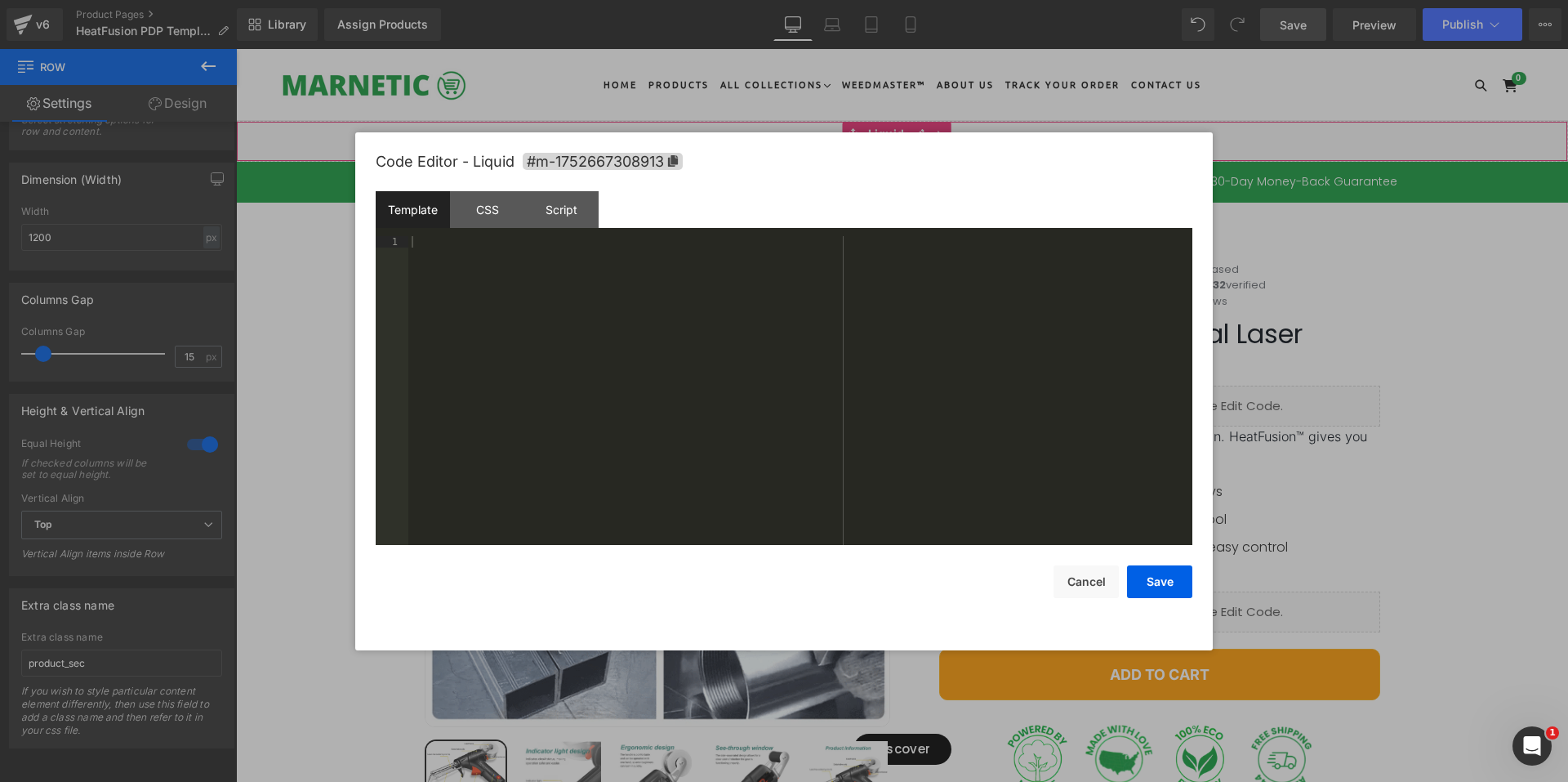
click at [918, 129] on div "Liquid" at bounding box center [902, 141] width 1332 height 41
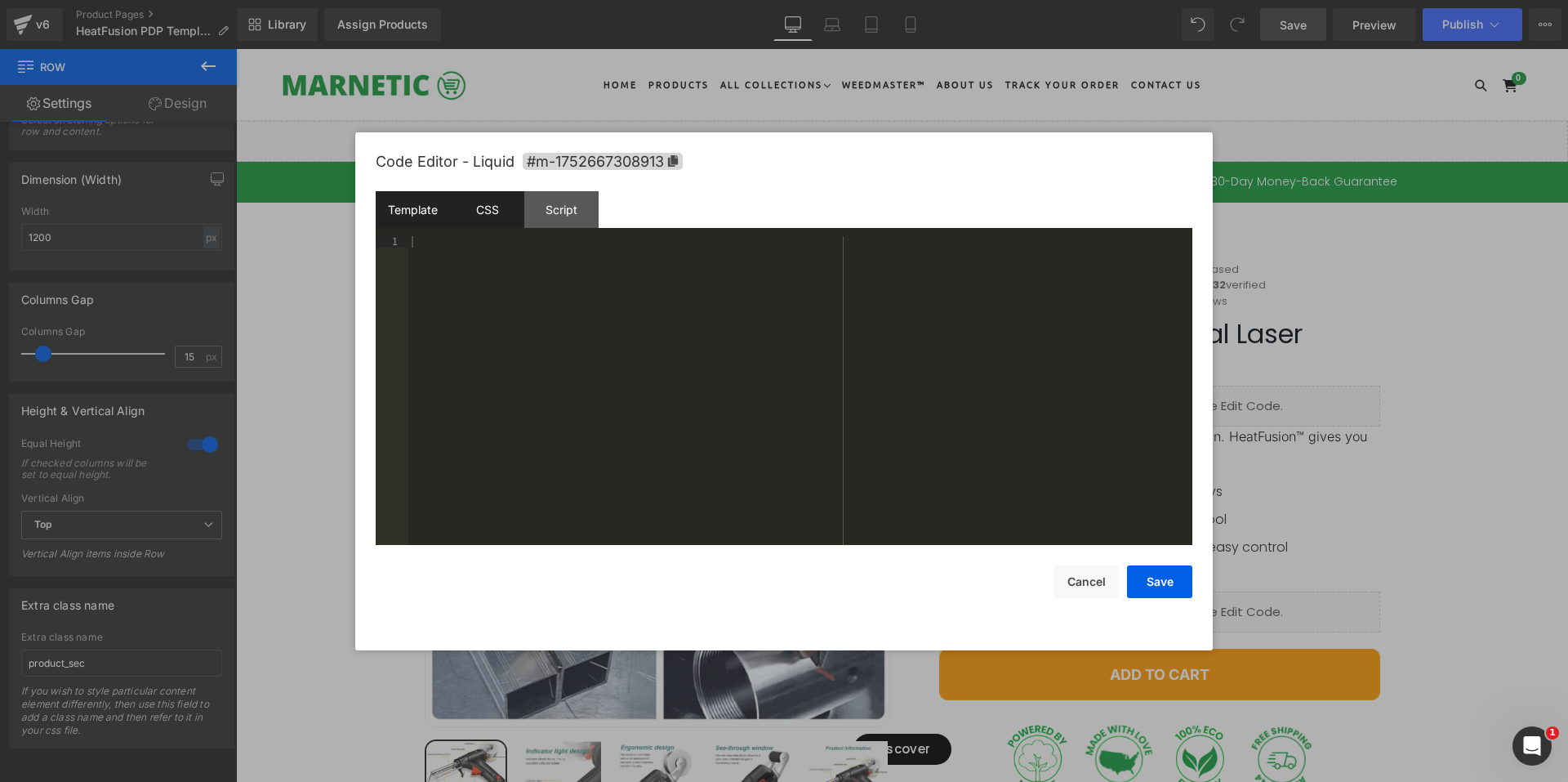
click at [464, 226] on div "CSS" at bounding box center [487, 210] width 74 height 37
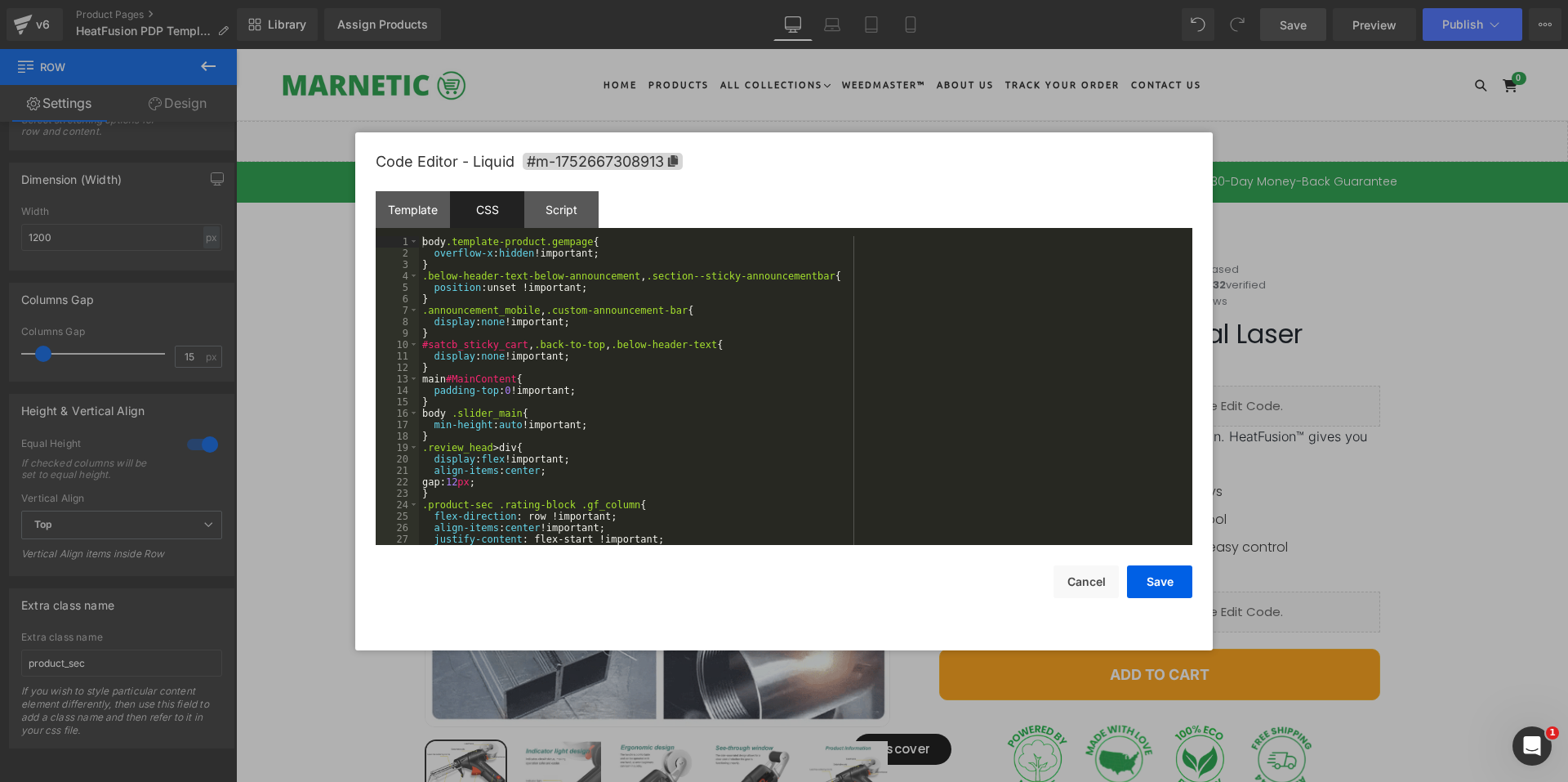
click at [519, 306] on div "body .template-product.gempage { overflow-x : hidden !important; } .below-heade…" at bounding box center [802, 402] width 766 height 331
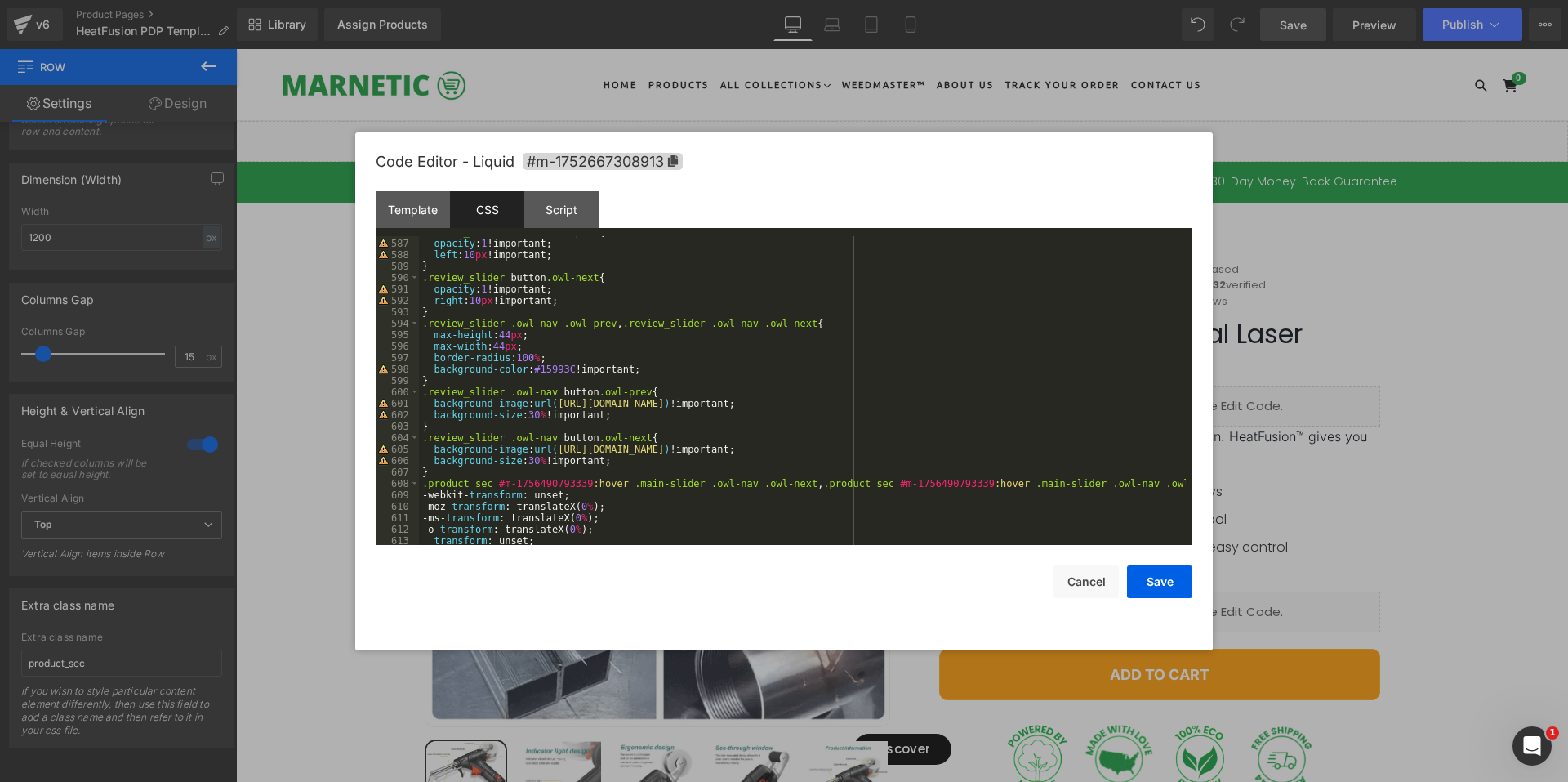
scroll to position [6650, 0]
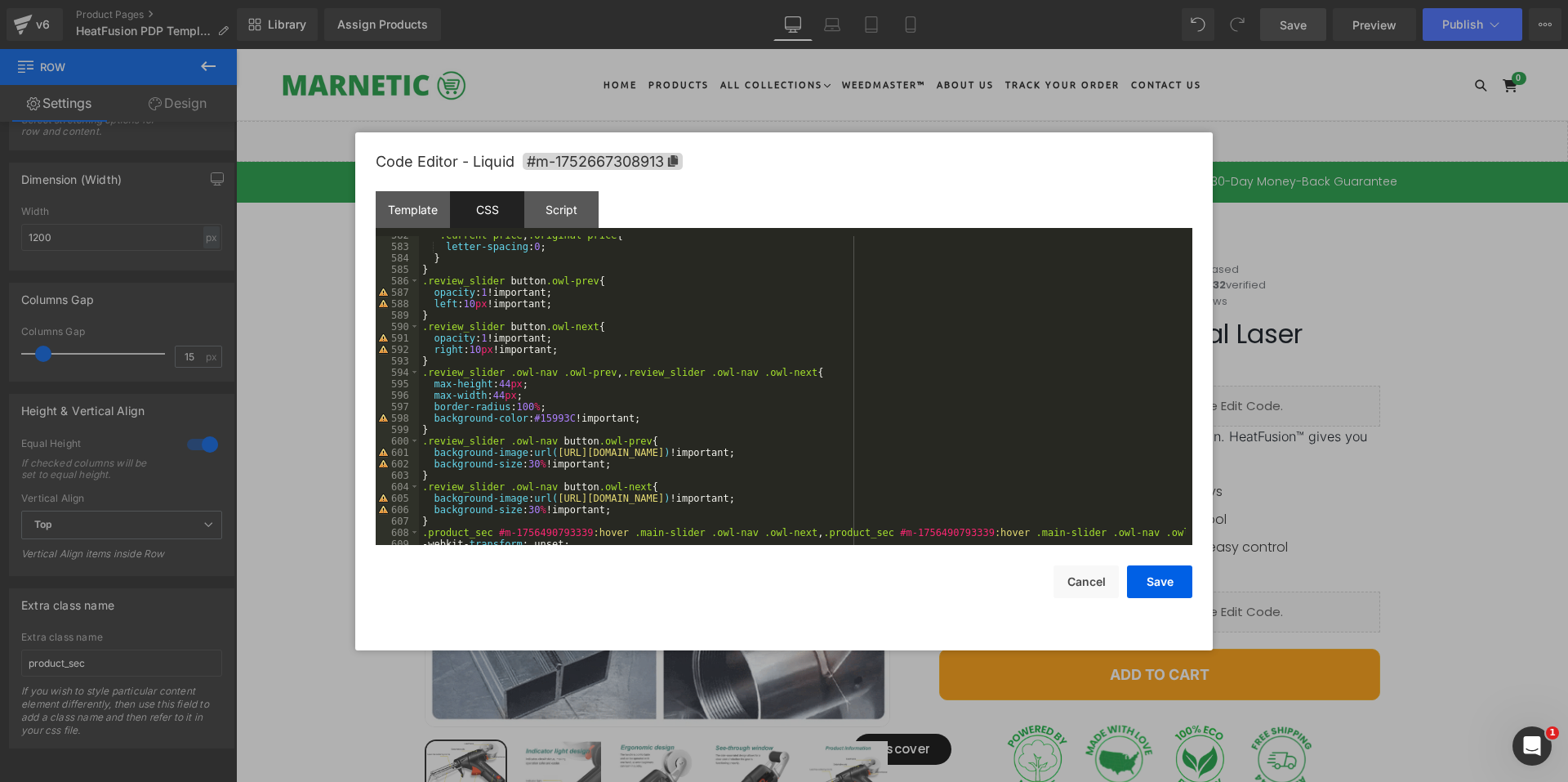
click at [484, 306] on div ".current-price , .original-price { letter-spacing : 0 ; } } .review_slider butt…" at bounding box center [802, 395] width 766 height 331
click at [502, 350] on div ".current-price , .original-price { letter-spacing : 0 ; } } .review_slider butt…" at bounding box center [802, 395] width 766 height 331
click at [1129, 578] on button "Save" at bounding box center [1159, 581] width 66 height 32
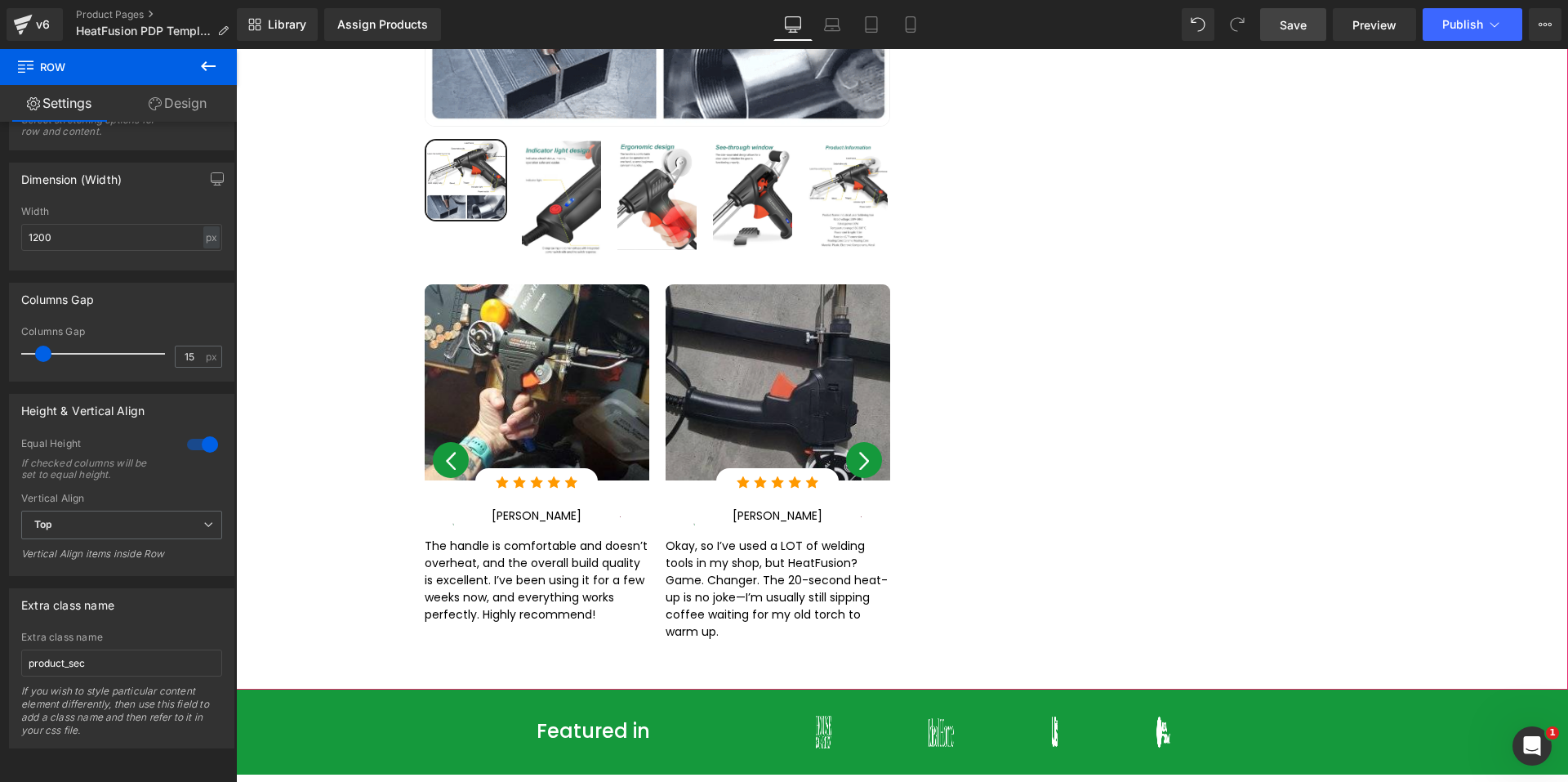
scroll to position [2369, 0]
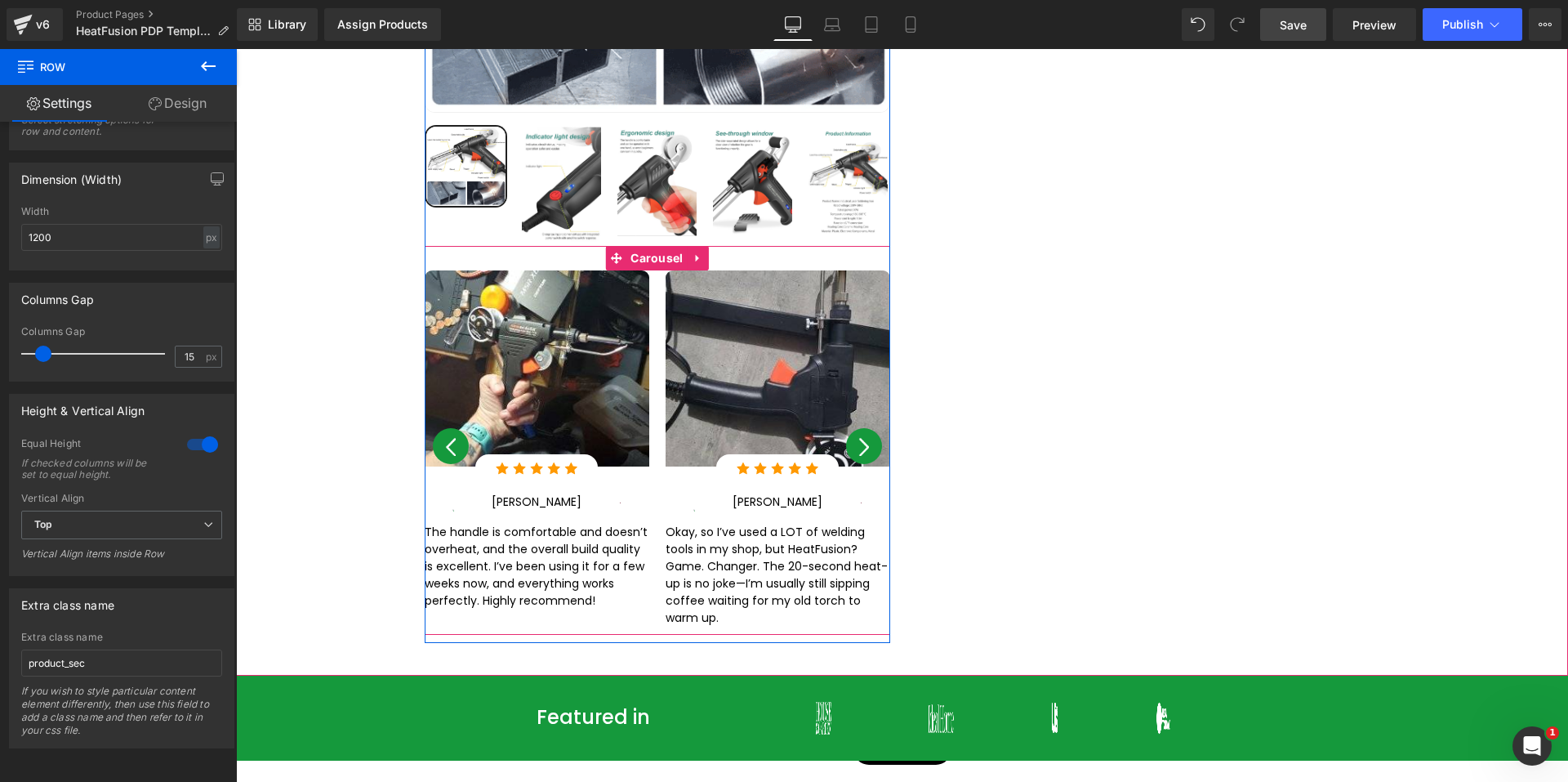
click at [856, 444] on button "›" at bounding box center [863, 446] width 36 height 36
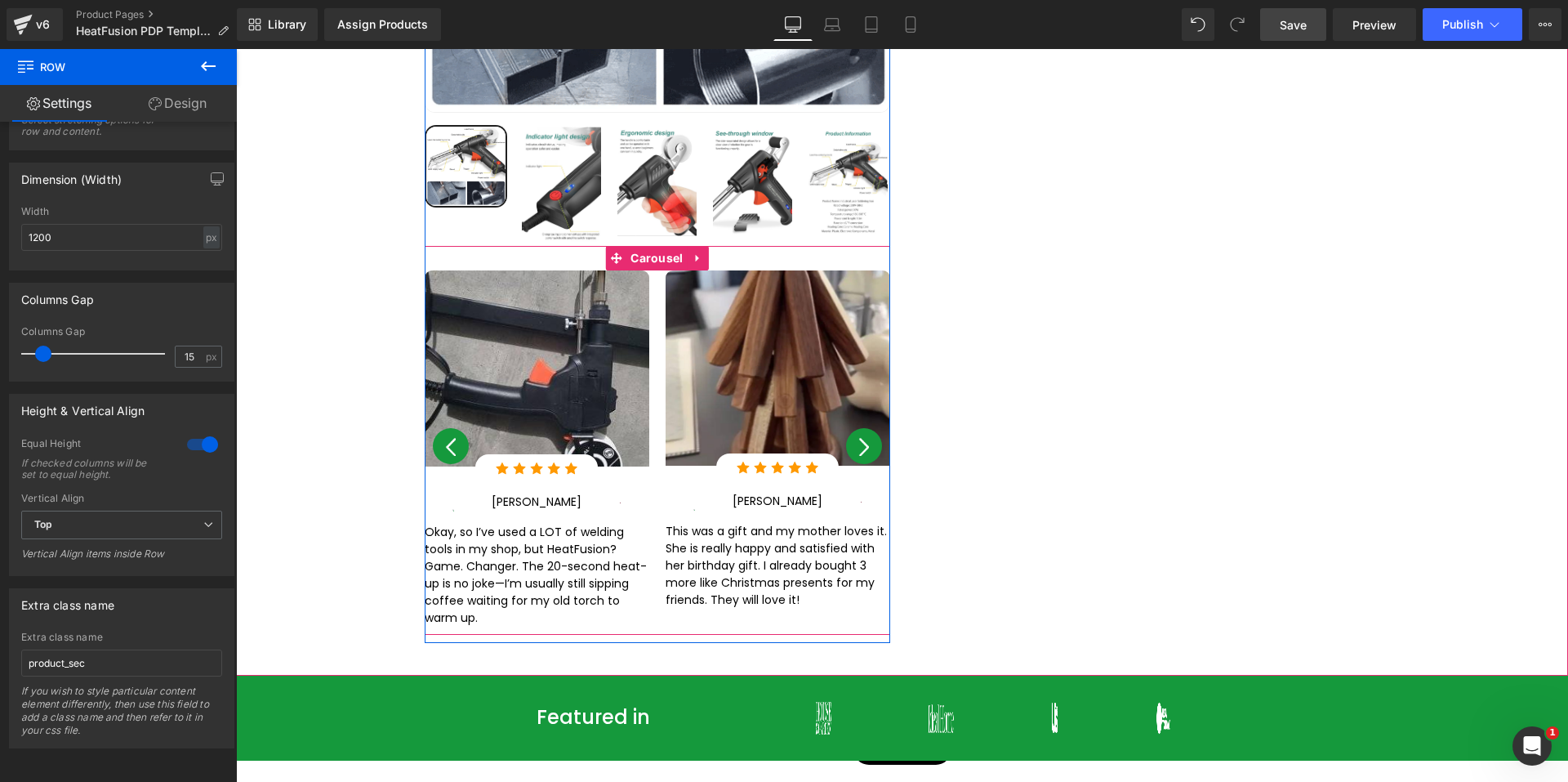
click at [856, 444] on button "›" at bounding box center [863, 446] width 36 height 36
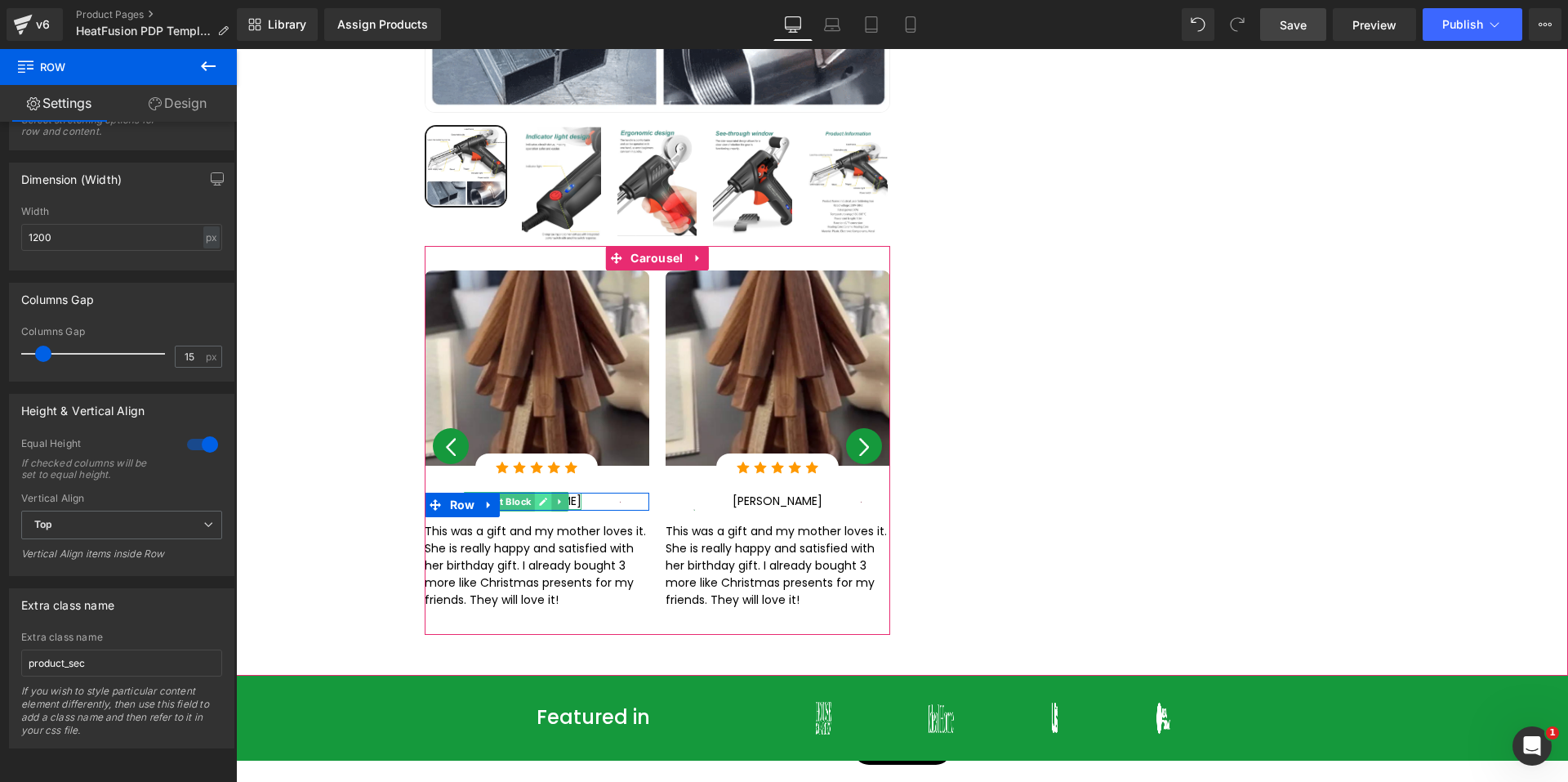
click at [552, 491] on link at bounding box center [544, 501] width 17 height 20
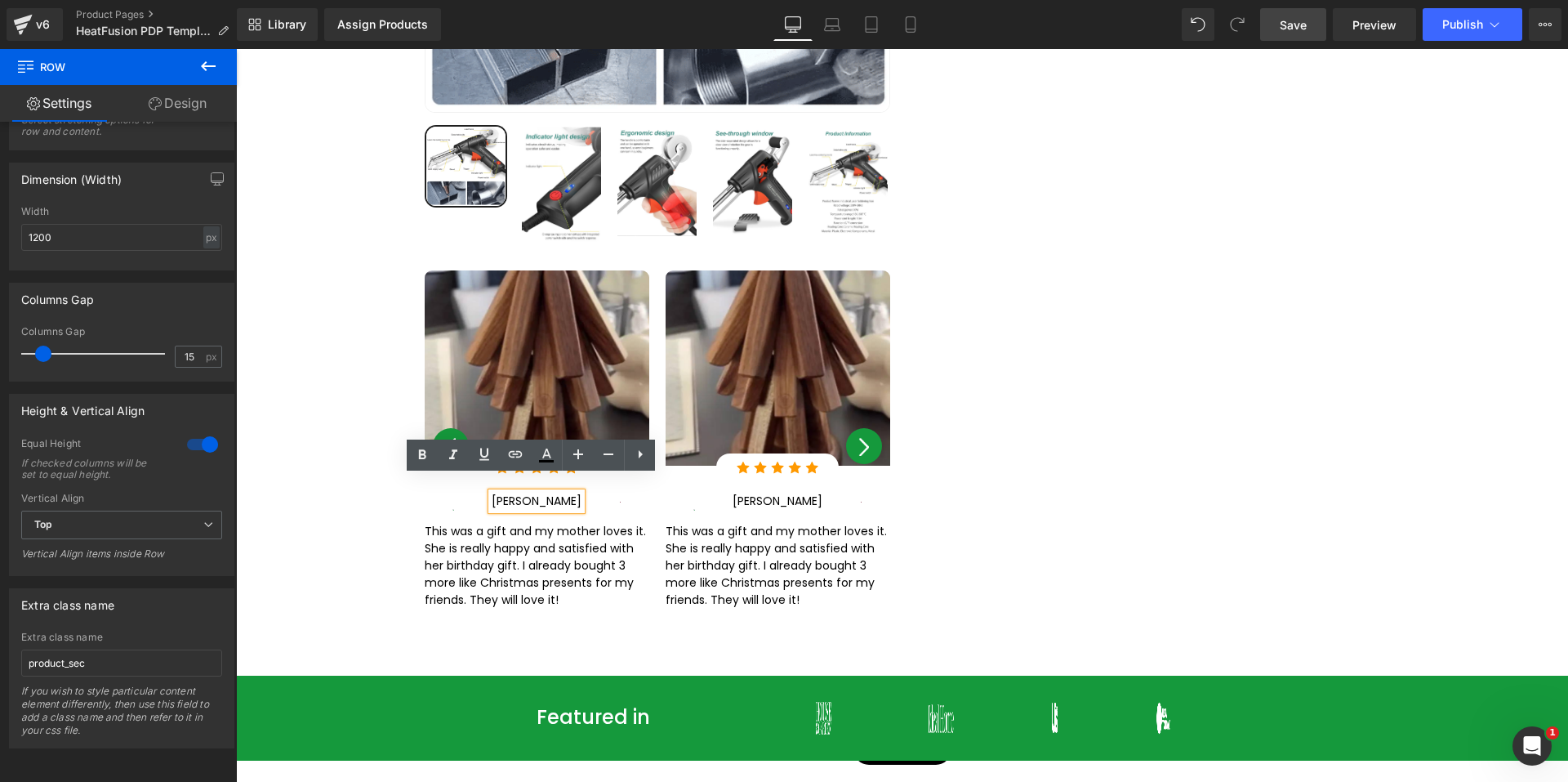
click at [539, 493] on p "[PERSON_NAME]" at bounding box center [536, 502] width 89 height 17
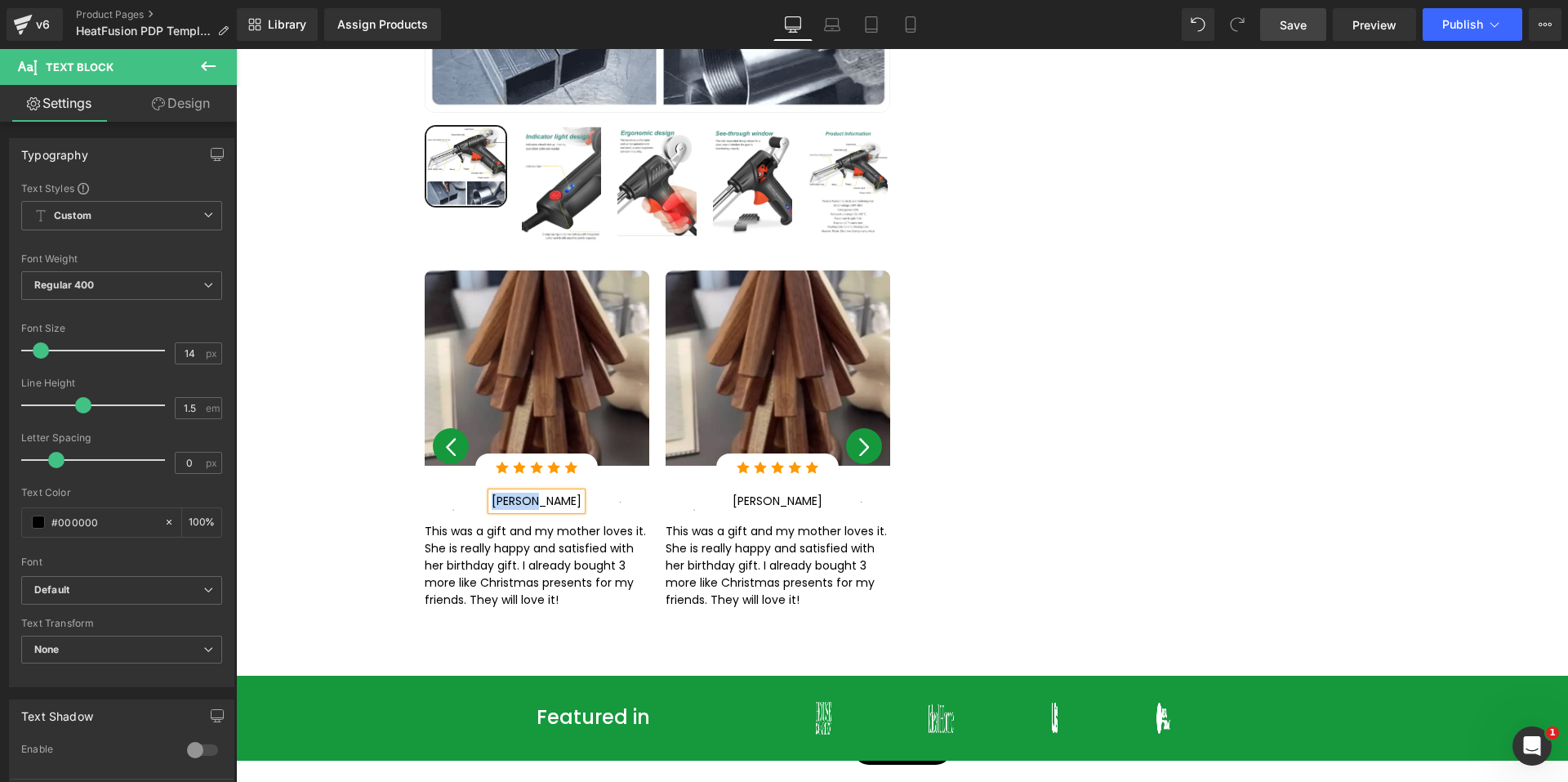
paste div
click at [479, 536] on p "This was a gift and my mother loves it. She is really happy and satisfied with …" at bounding box center [537, 566] width 225 height 86
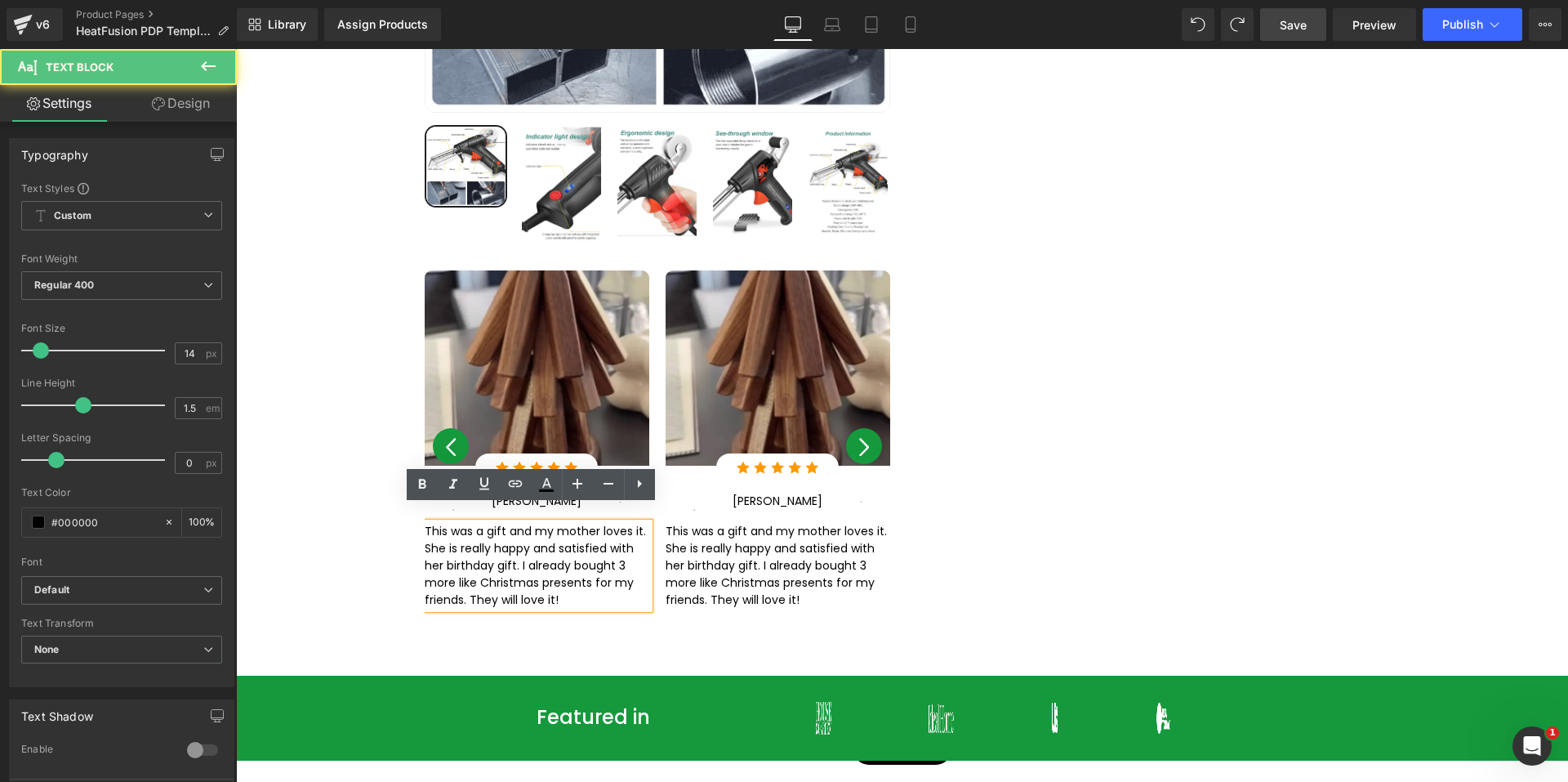
click at [479, 536] on p "This was a gift and my mother loves it. She is really happy and satisfied with …" at bounding box center [537, 566] width 225 height 86
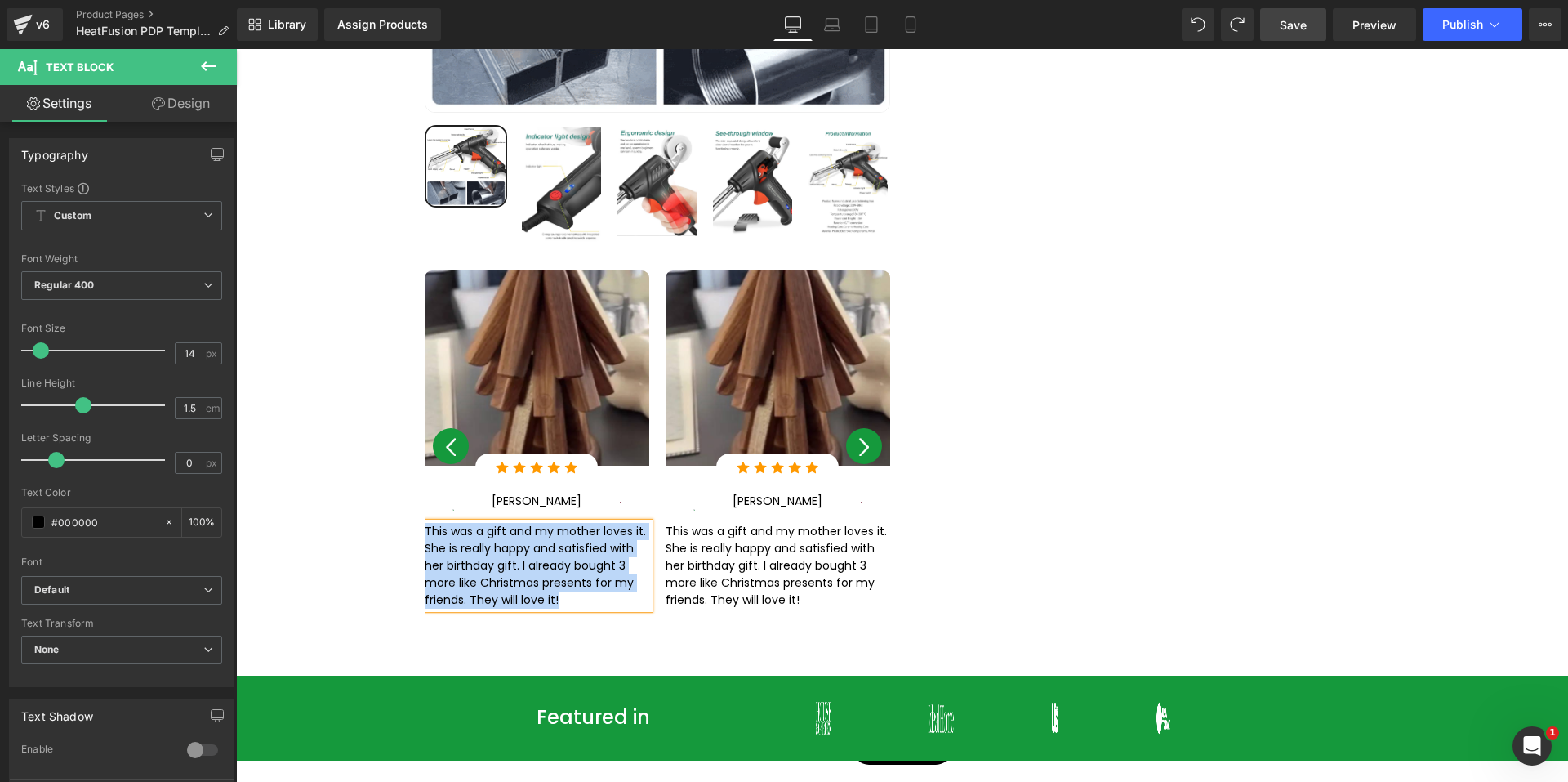
paste div
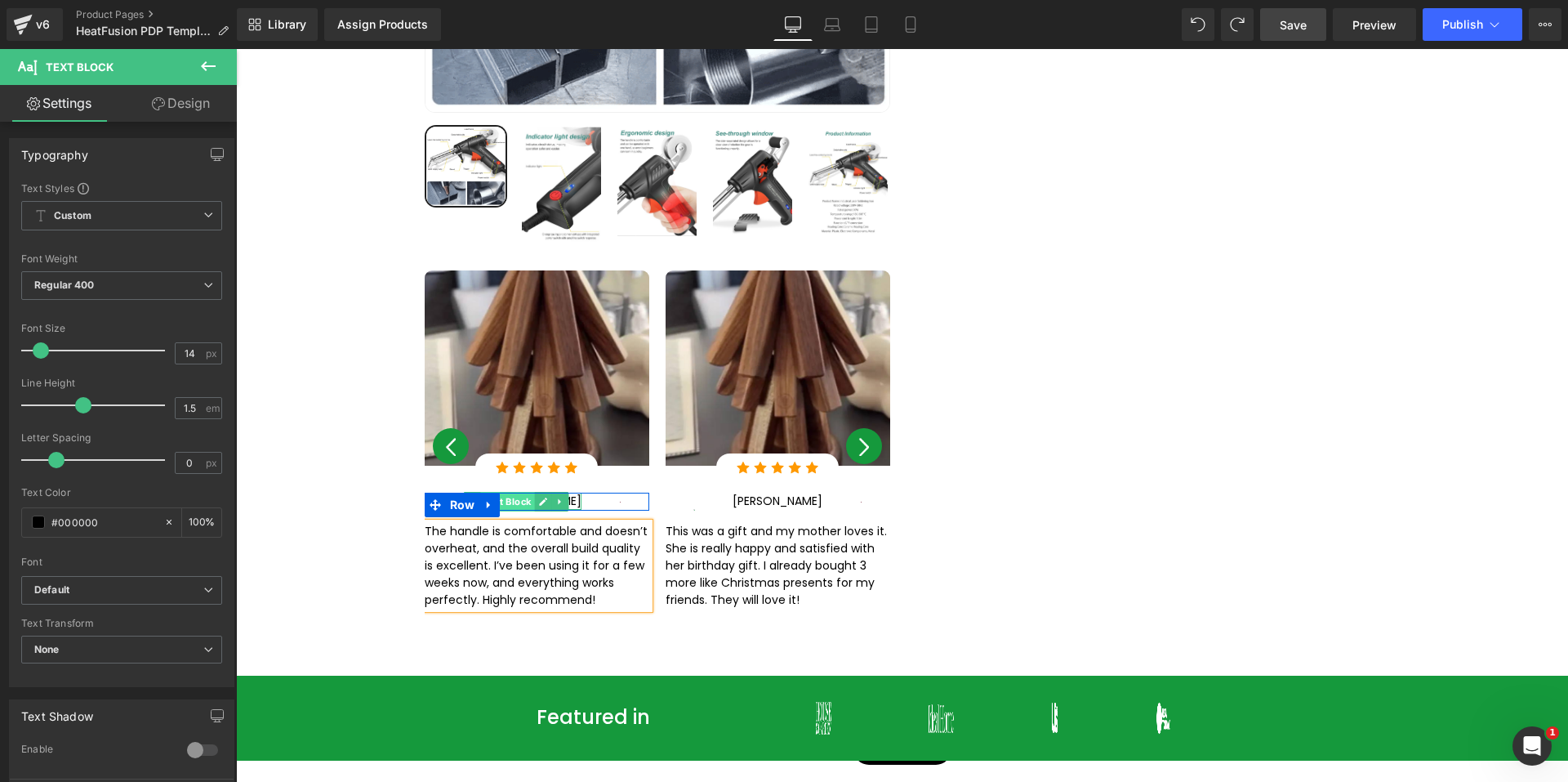
click at [535, 491] on span "Text Block" at bounding box center [507, 501] width 54 height 20
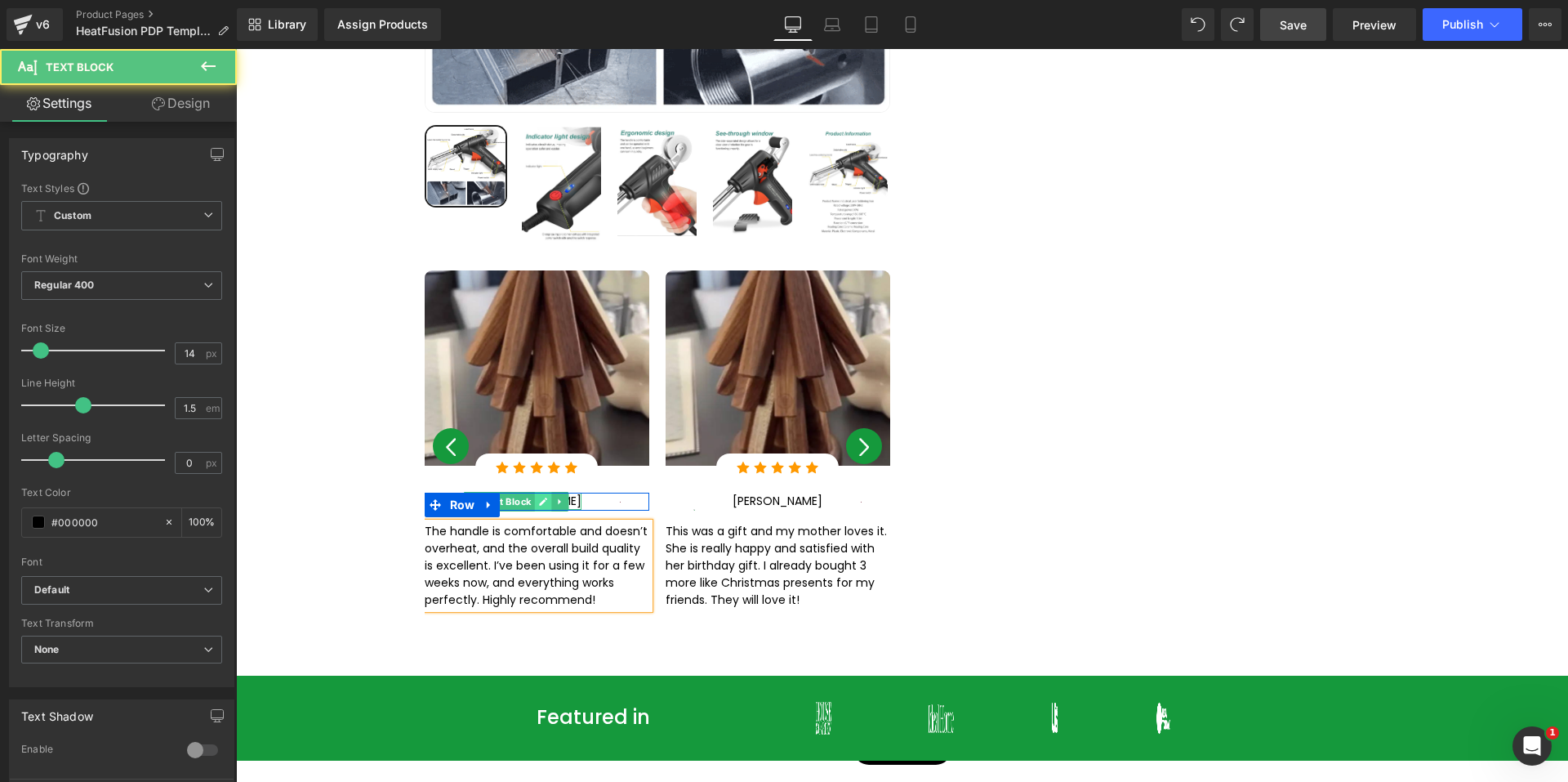
click at [547, 497] on icon at bounding box center [544, 501] width 9 height 9
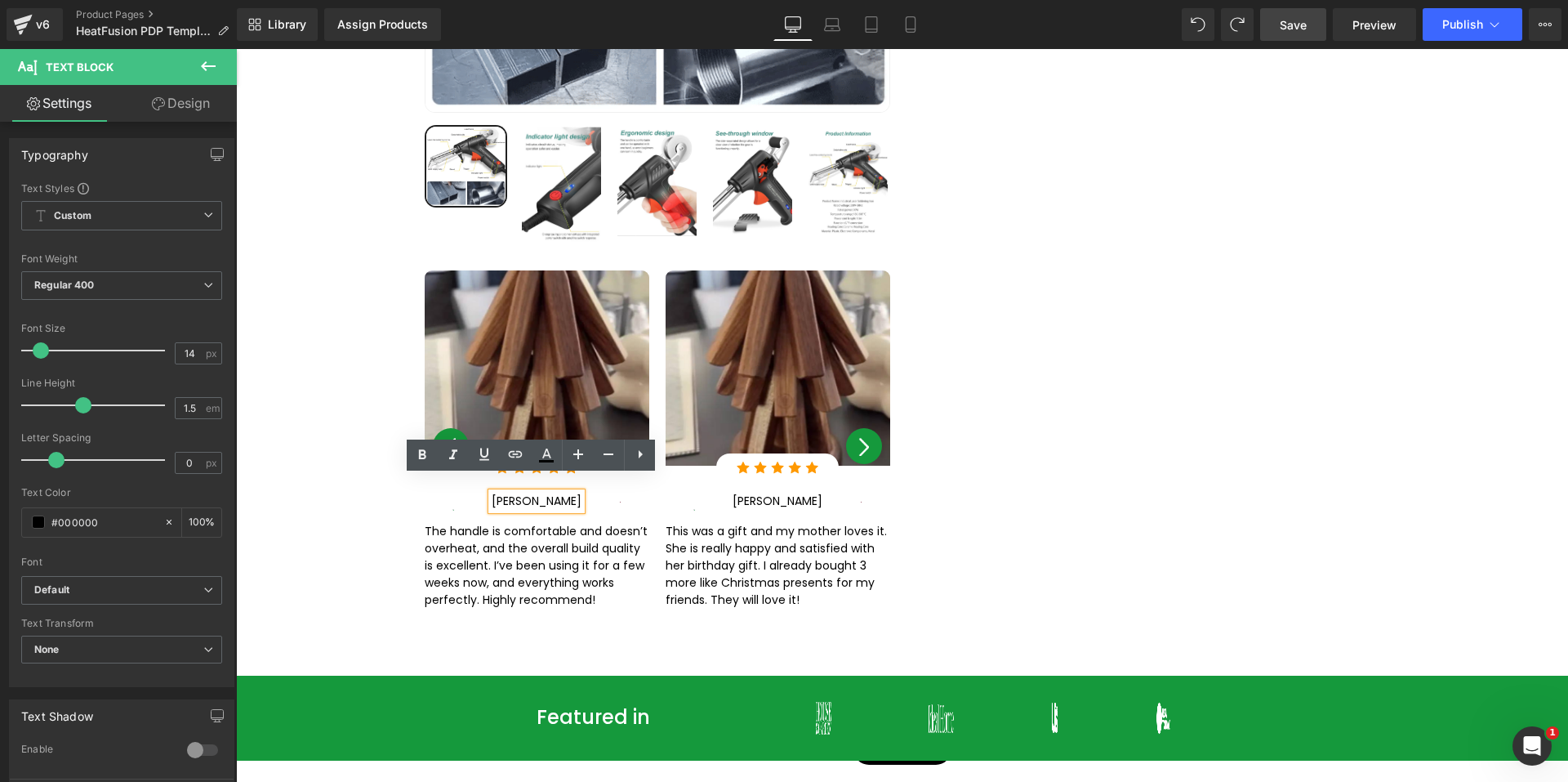
click at [542, 493] on p "[PERSON_NAME]" at bounding box center [536, 502] width 89 height 17
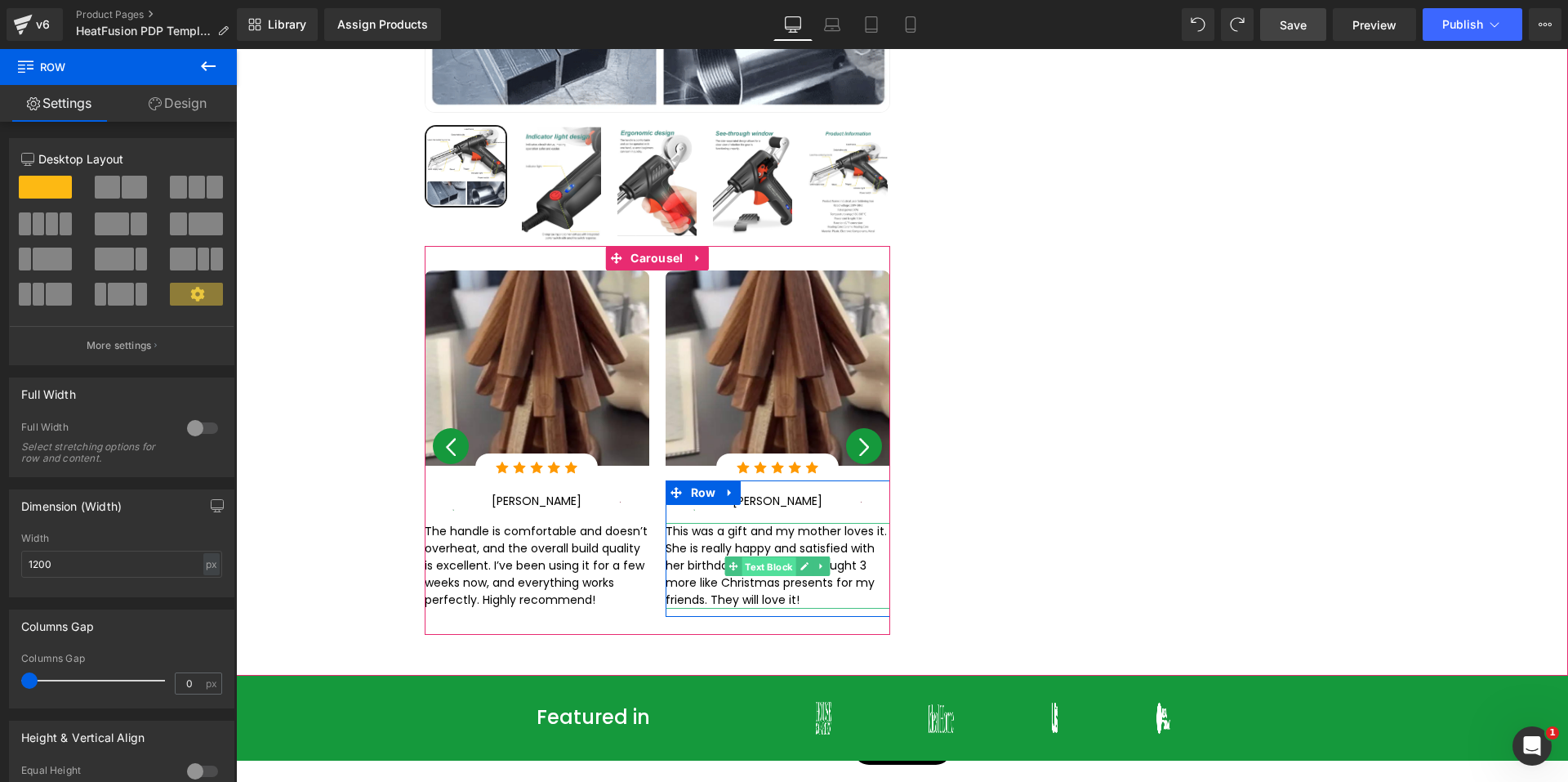
click at [789, 557] on span "Text Block" at bounding box center [768, 567] width 54 height 20
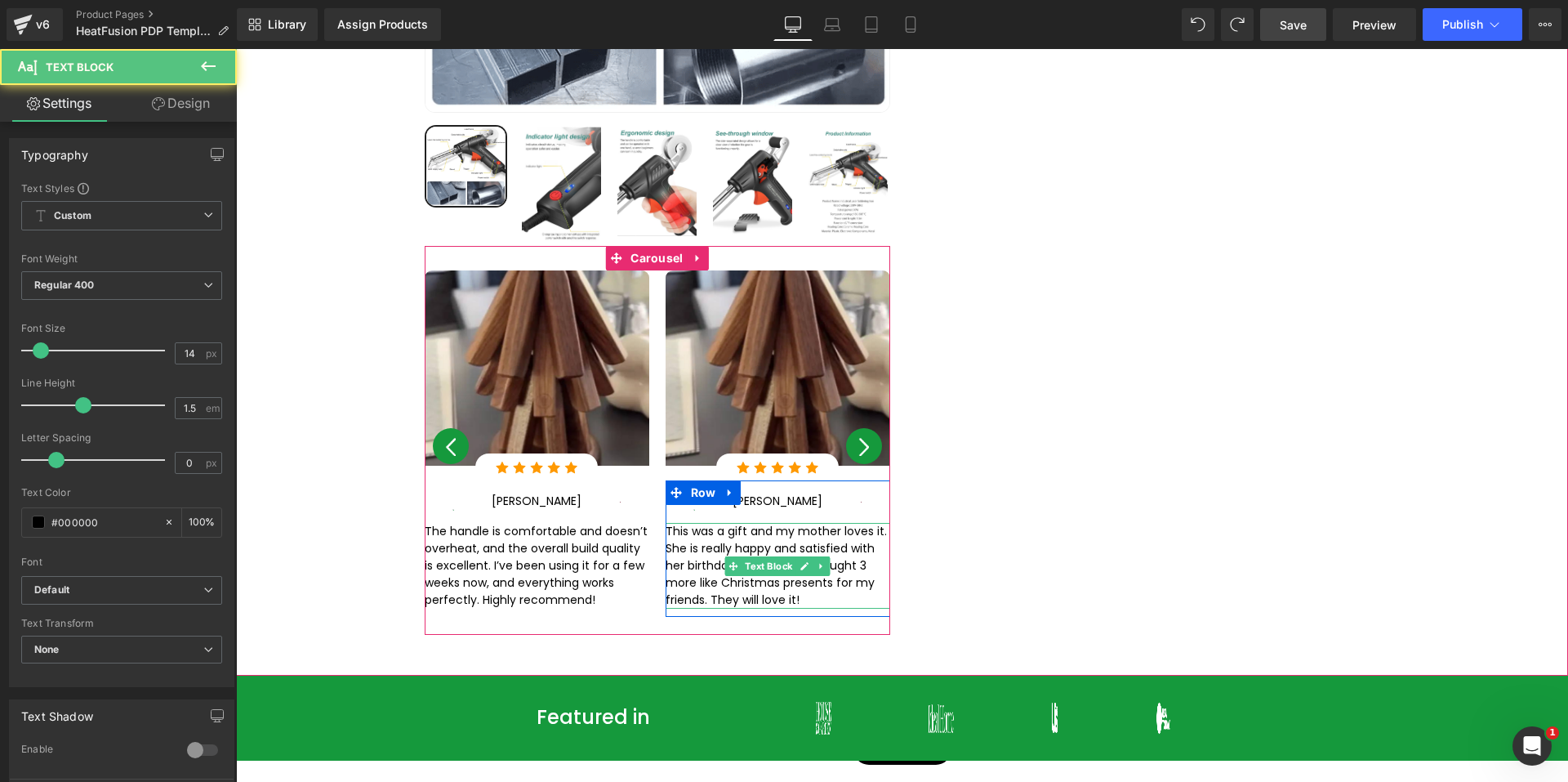
click at [704, 525] on p "This was a gift and my mother loves it. She is really happy and satisfied with …" at bounding box center [778, 566] width 225 height 86
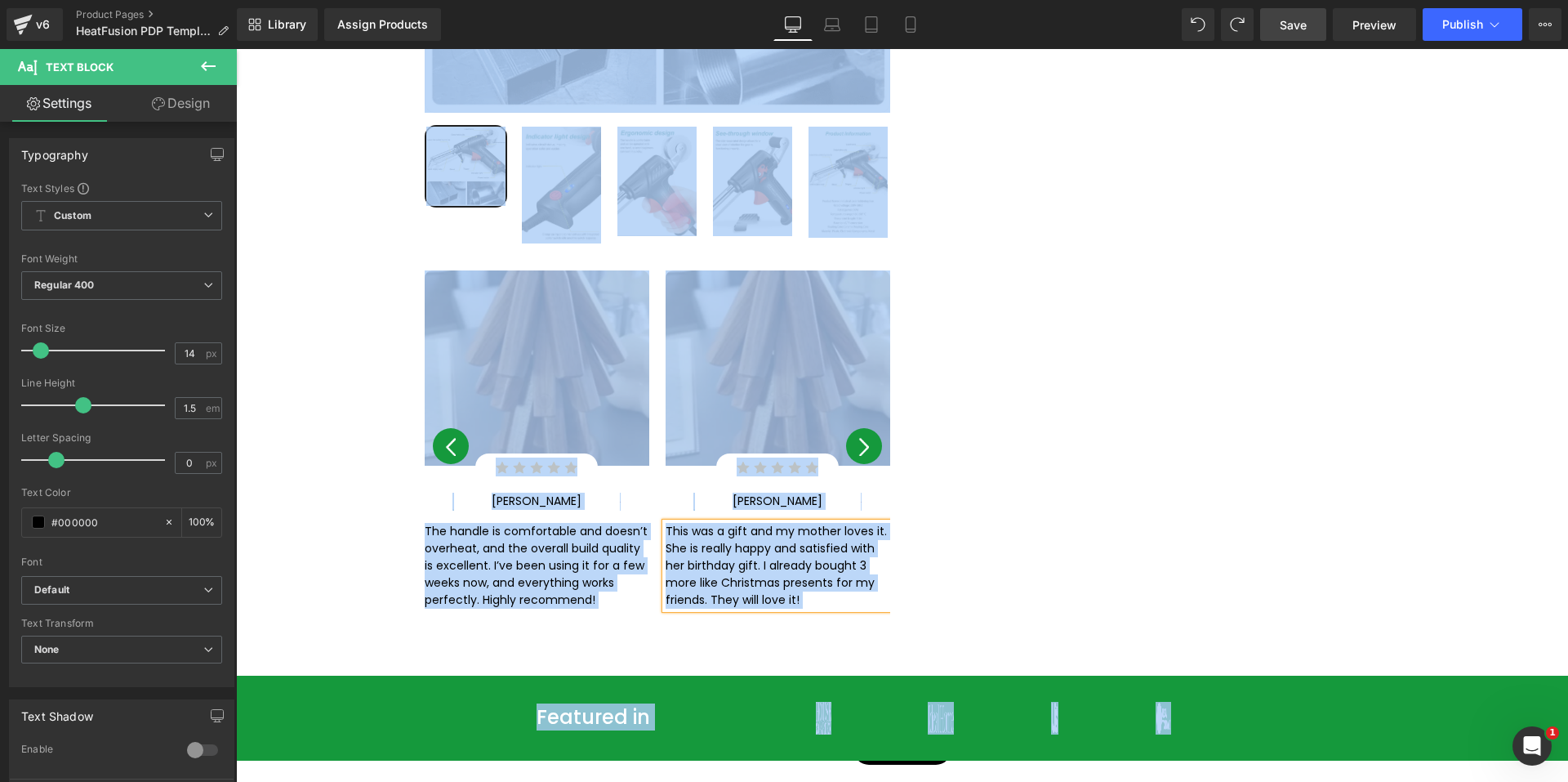
click at [704, 525] on p "This was a gift and my mother loves it. She is really happy and satisfied with …" at bounding box center [778, 566] width 225 height 86
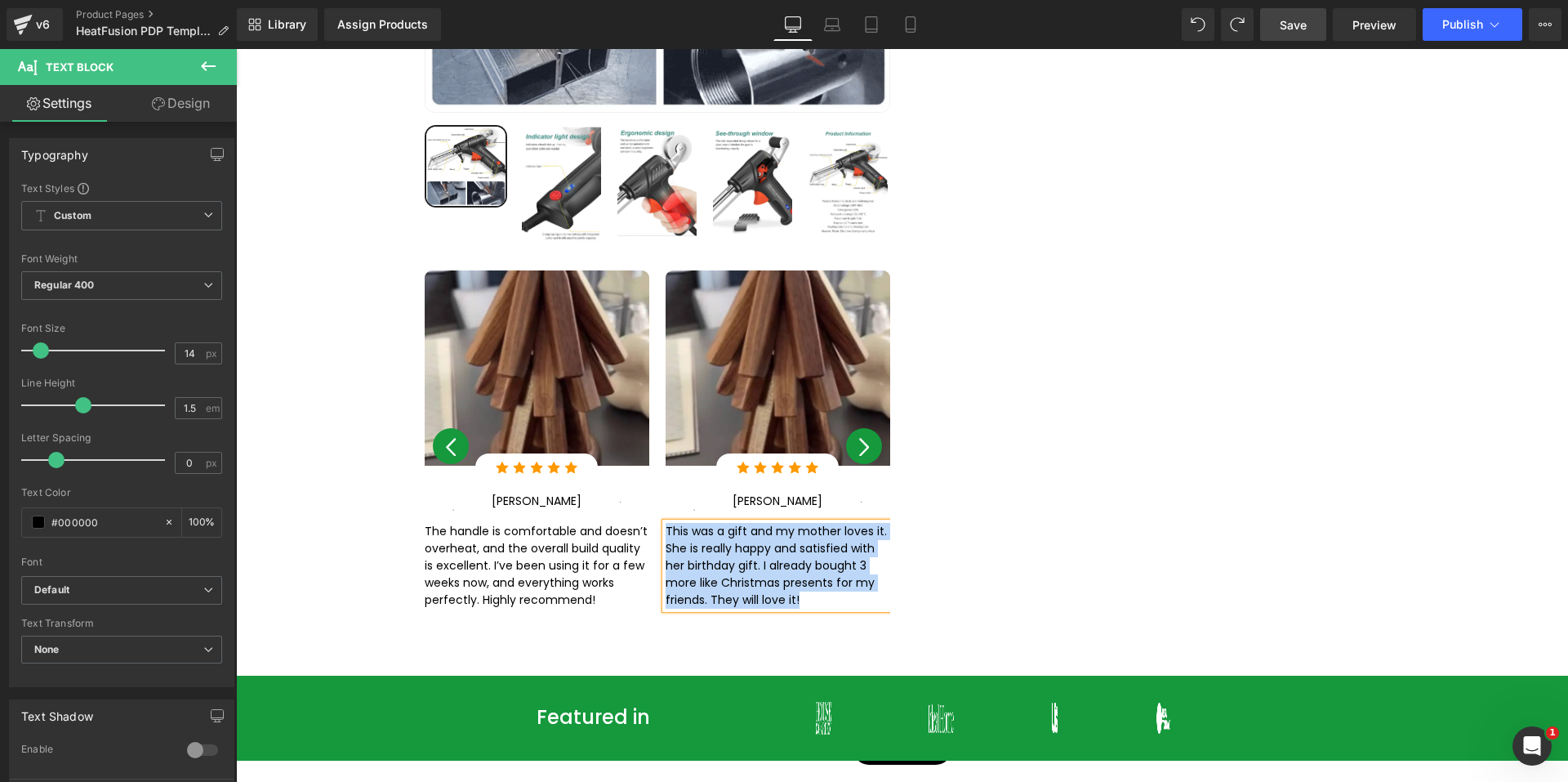
paste div
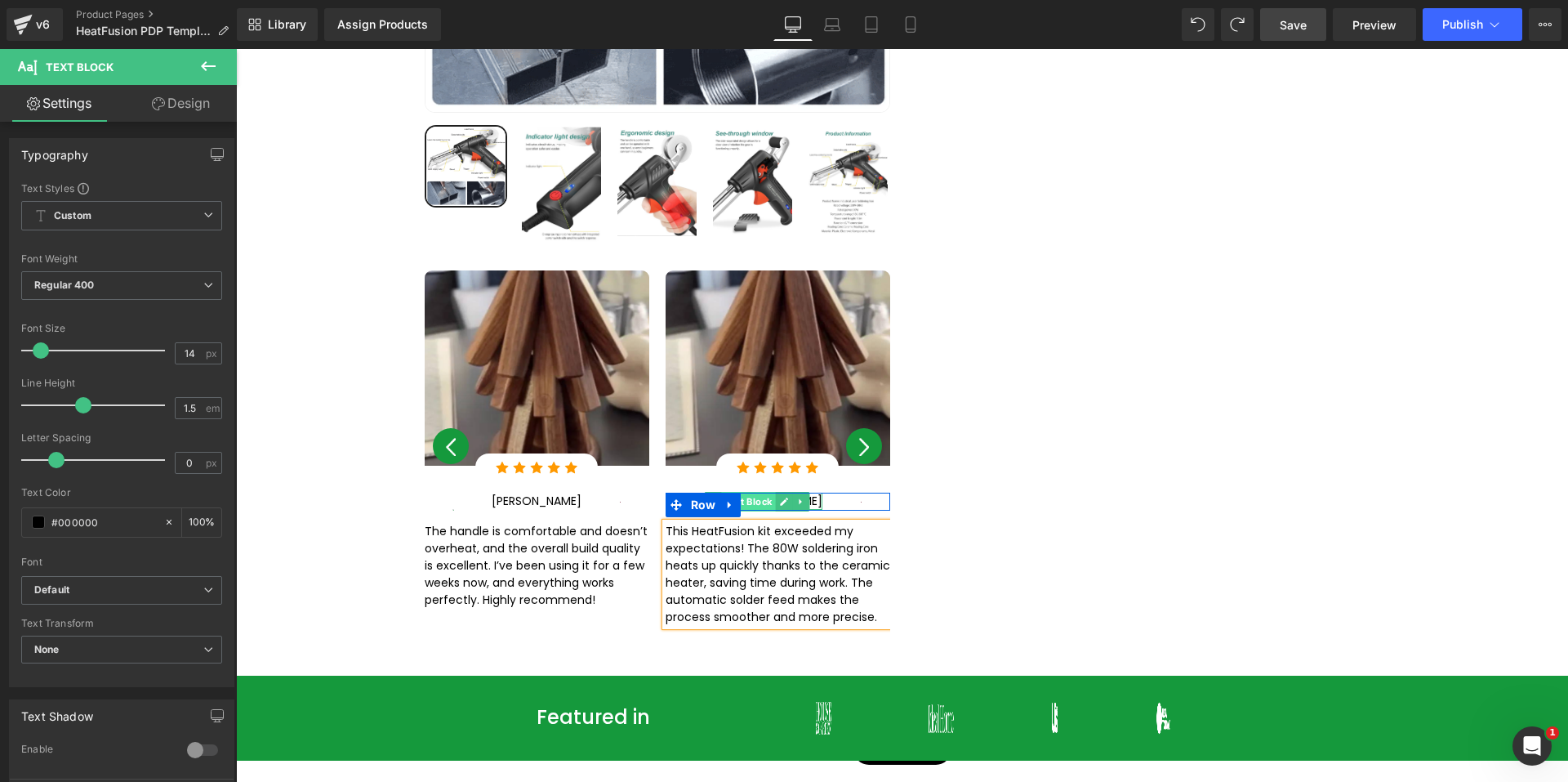
click at [776, 491] on span "Text Block" at bounding box center [748, 501] width 54 height 20
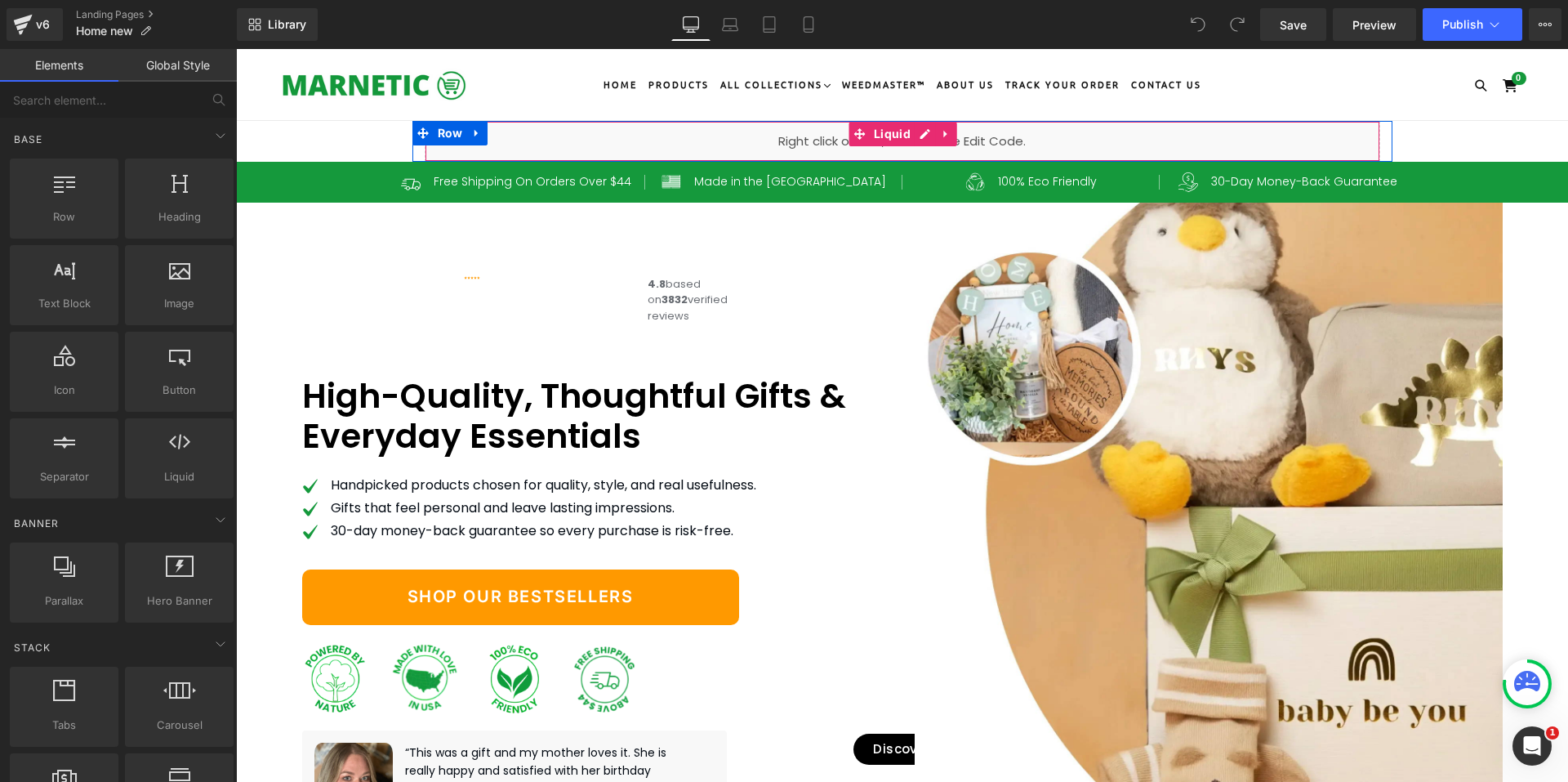
click at [919, 129] on div "Liquid" at bounding box center [902, 141] width 955 height 41
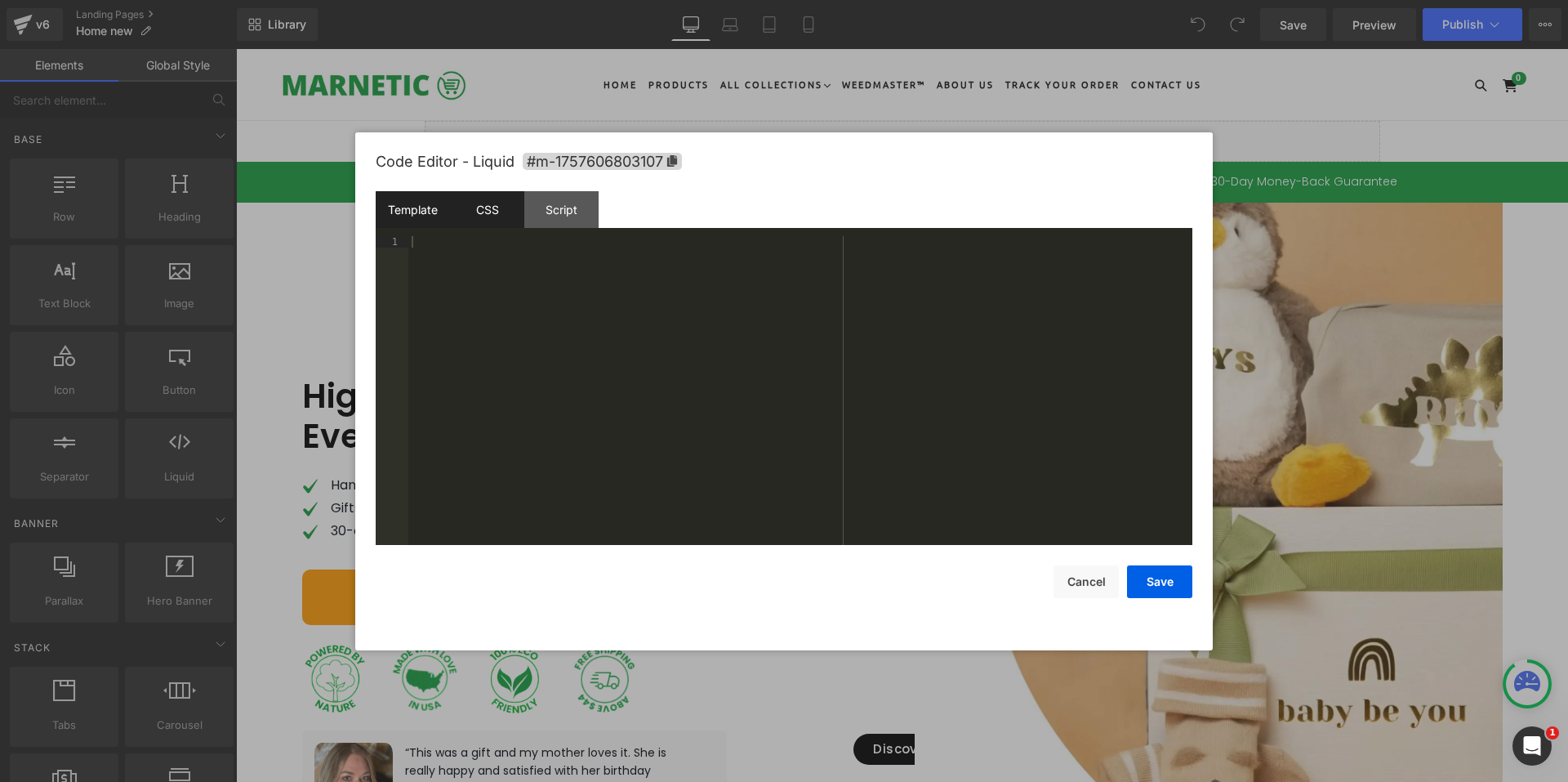
click at [502, 211] on div "CSS" at bounding box center [487, 210] width 74 height 37
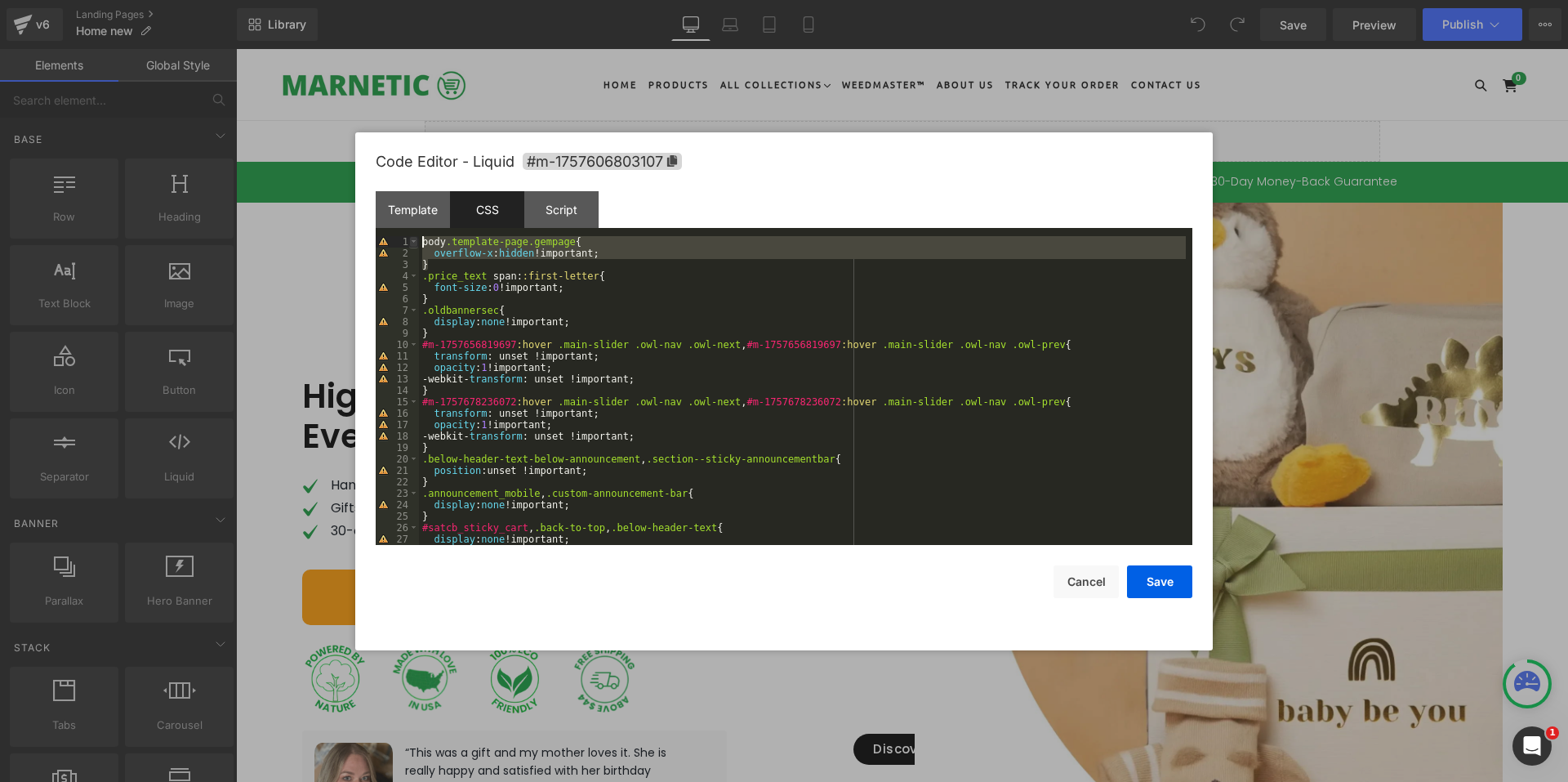
drag, startPoint x: 433, startPoint y: 264, endPoint x: 415, endPoint y: 239, distance: 30.8
click at [415, 239] on pre "1 2 3 4 5 6 7 8 9 10 11 12 13 14 15 16 17 18 19 20 21 22 23 24 25 26 27 28 body…" at bounding box center [784, 391] width 817 height 309
click at [433, 256] on div "body .template-page.gempage { overflow-x : hidden !important; } .price_text spa…" at bounding box center [802, 391] width 766 height 309
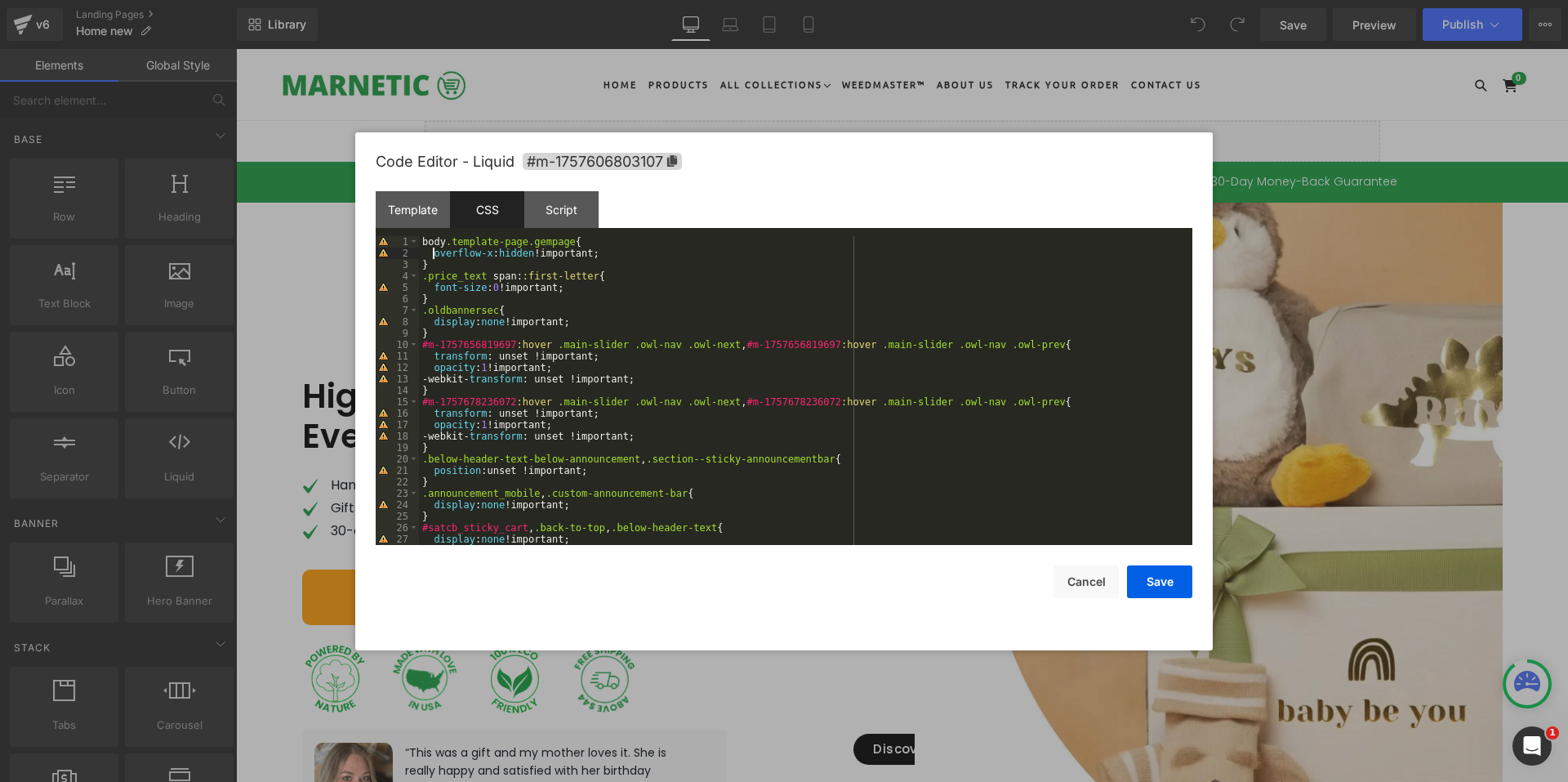
click at [631, 253] on div "body .template-page.gempage { overflow-x : hidden !important; } .price_text spa…" at bounding box center [802, 402] width 766 height 331
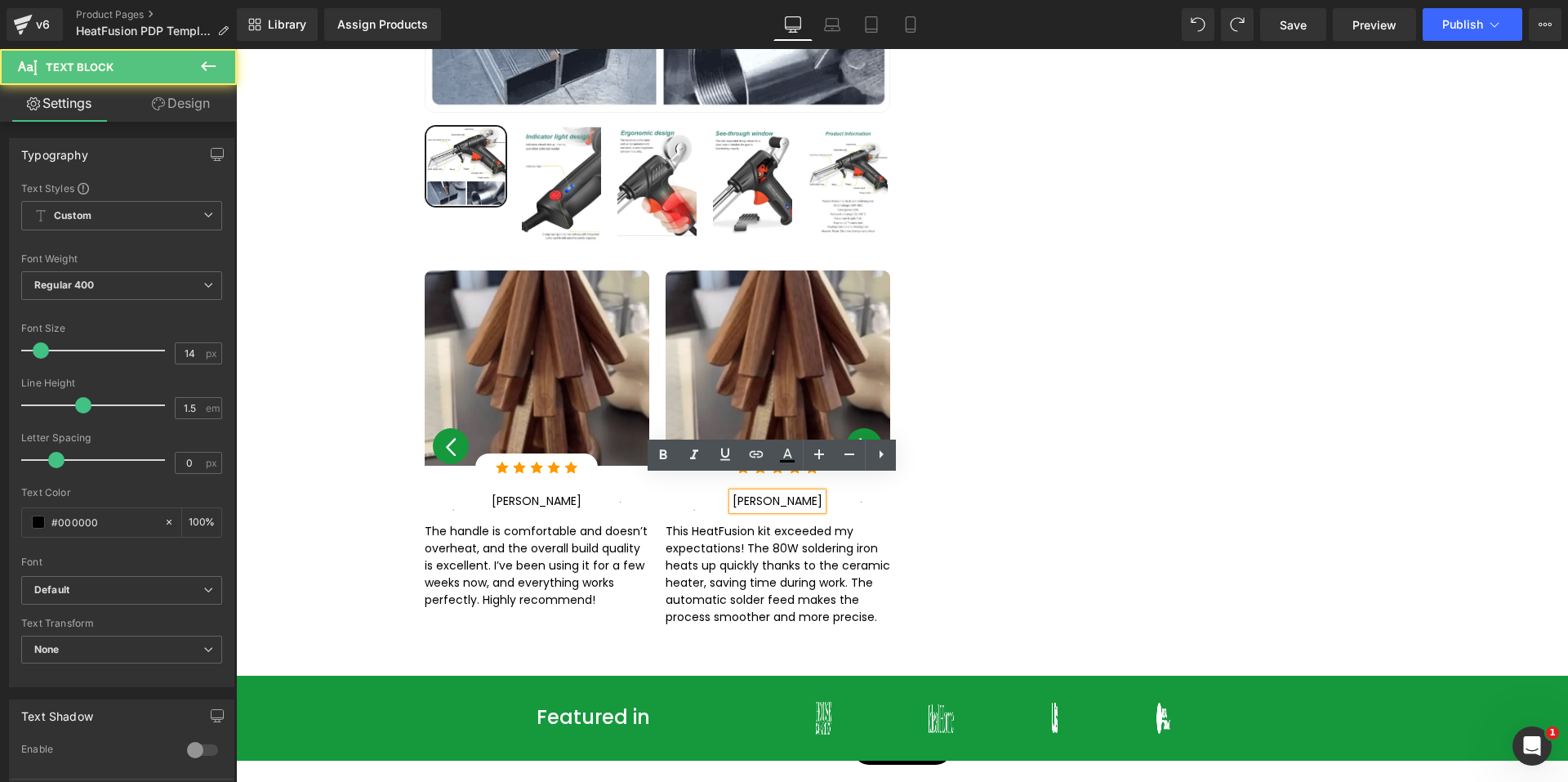
scroll to position [2369, 0]
click at [789, 493] on p "[PERSON_NAME]" at bounding box center [777, 502] width 89 height 17
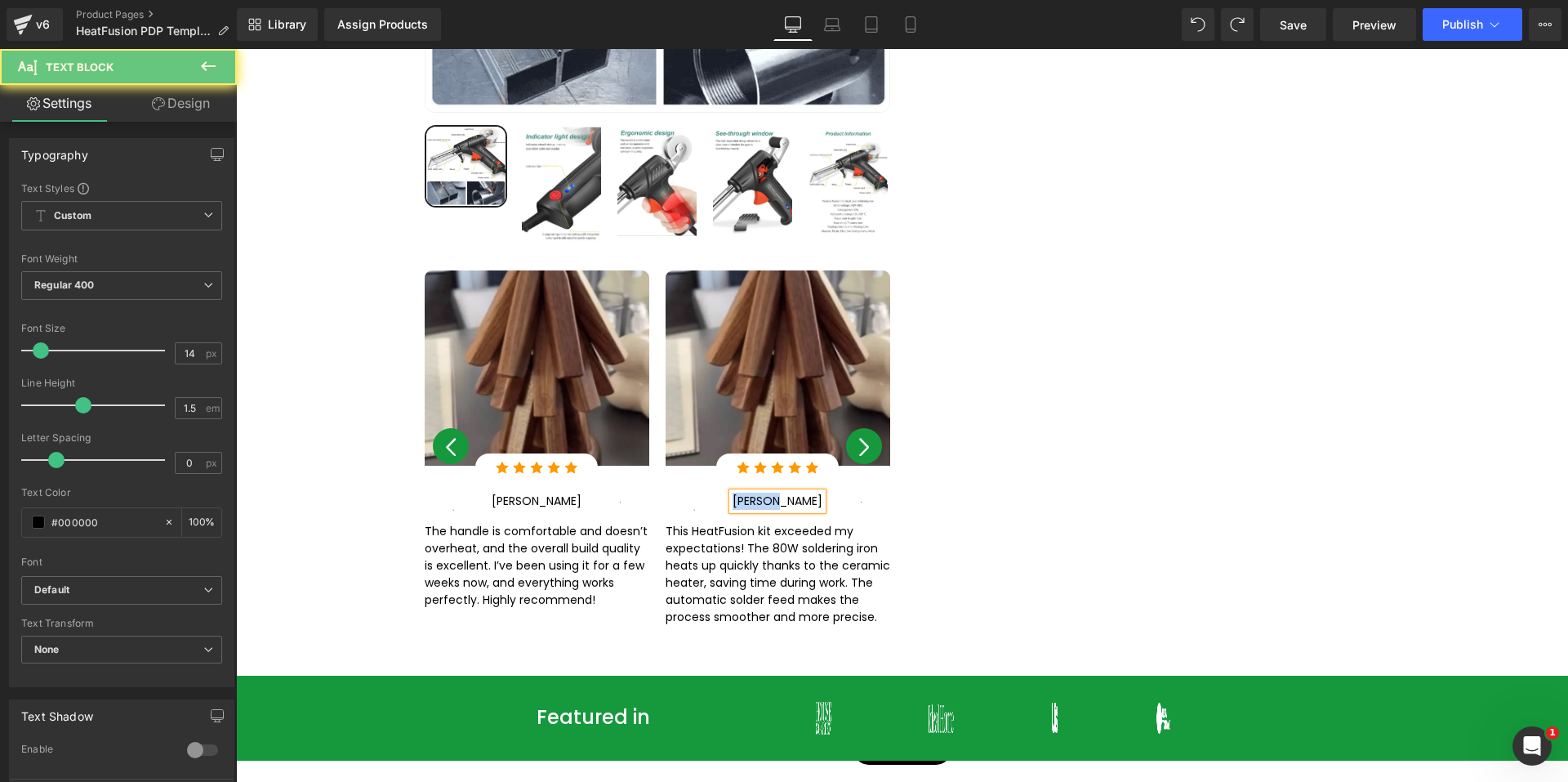
paste div
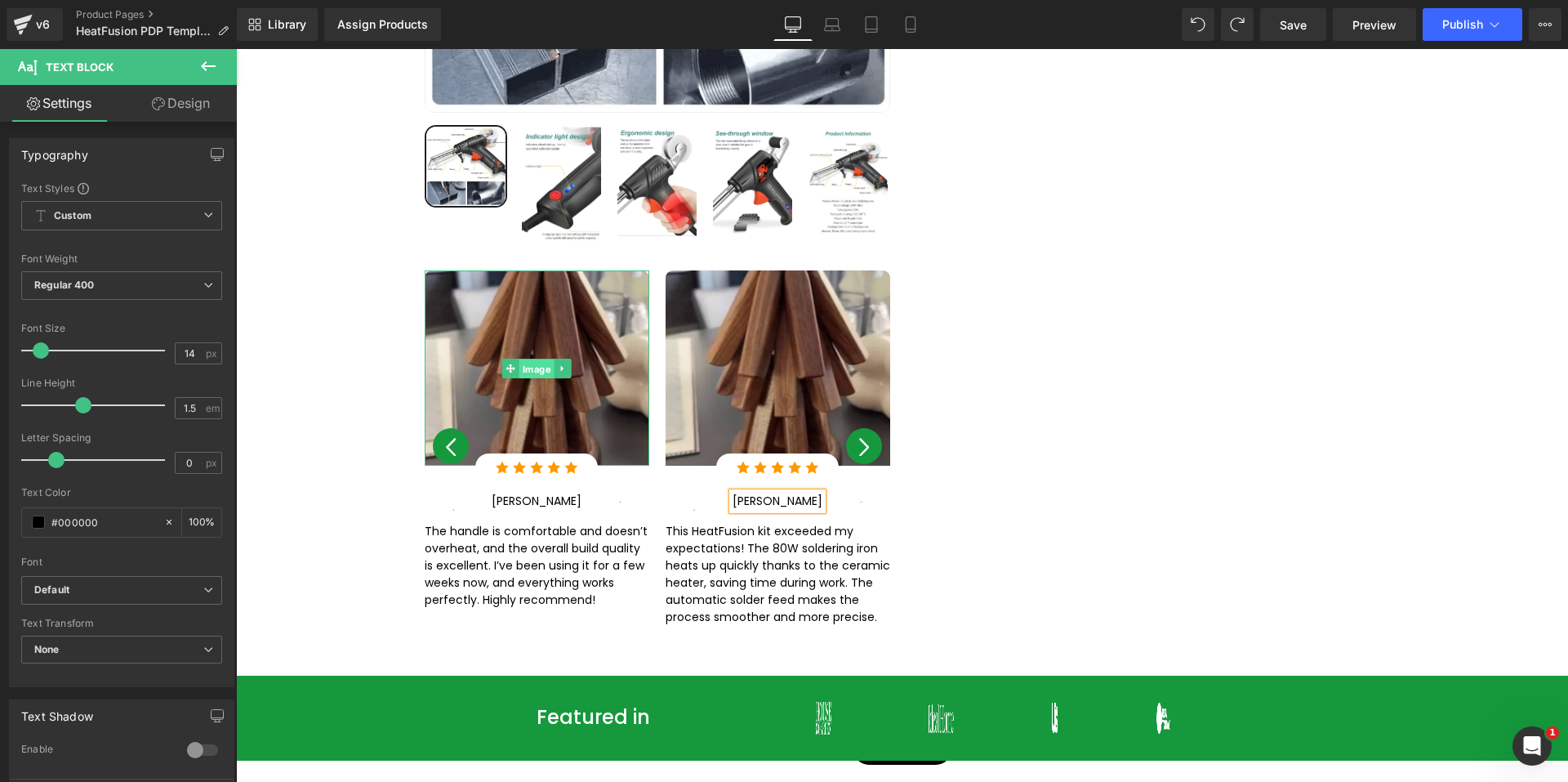
click at [540, 359] on span "Image" at bounding box center [536, 369] width 35 height 20
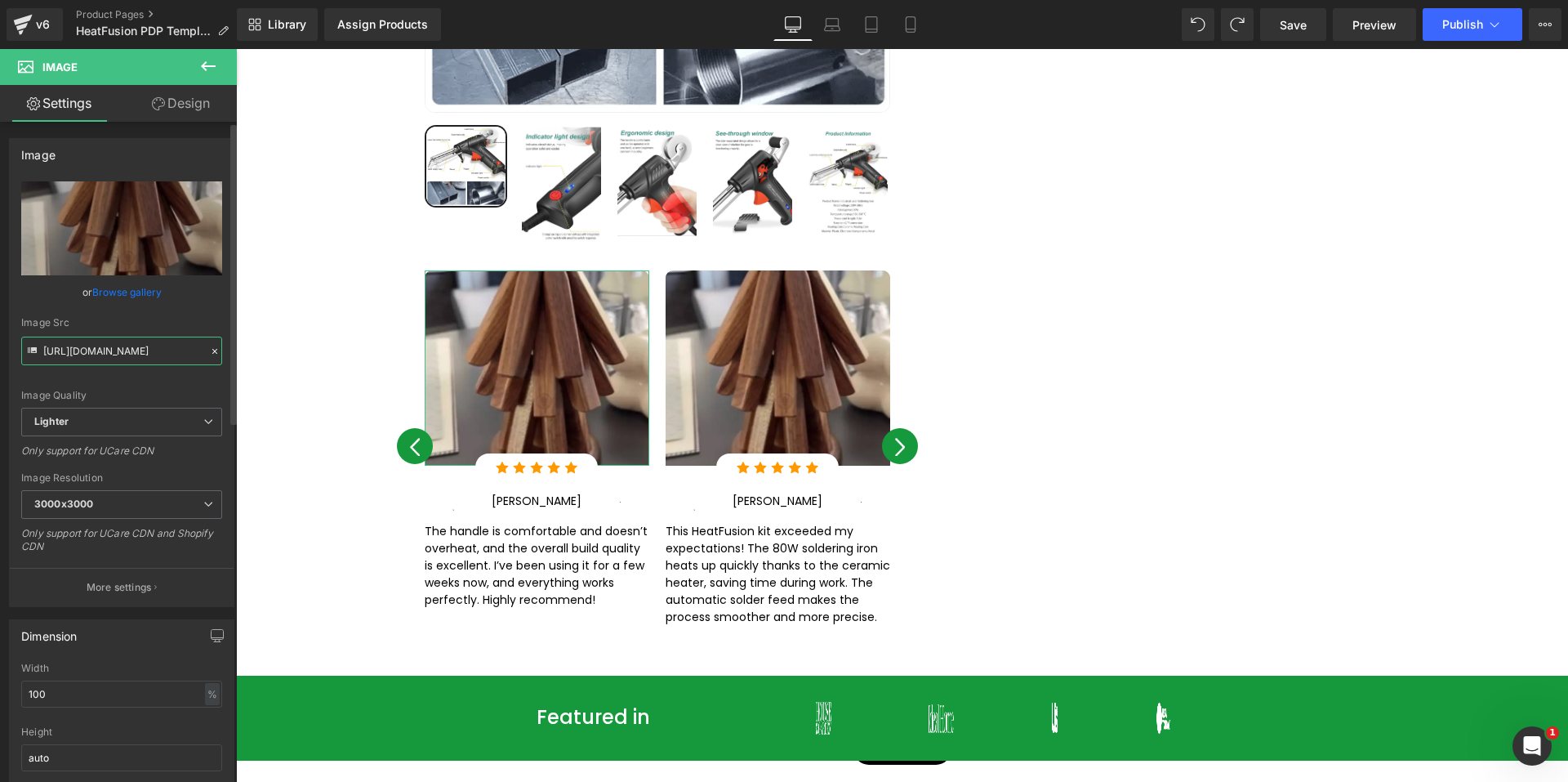
click at [129, 351] on input "[URL][DOMAIN_NAME]" at bounding box center [121, 351] width 201 height 29
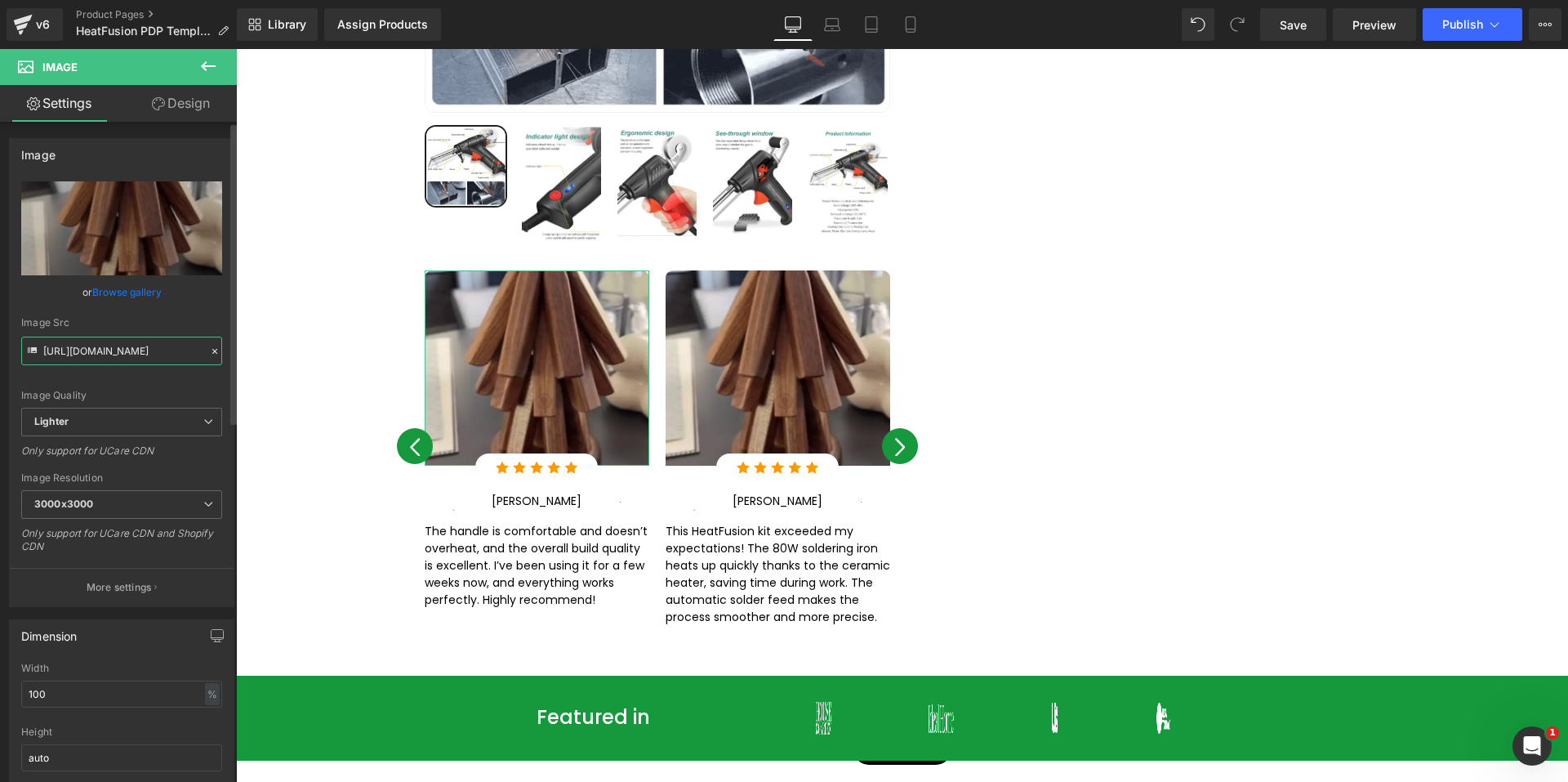
paste input "[DOMAIN_NAME][URL]"
